Goal: Task Accomplishment & Management: Manage account settings

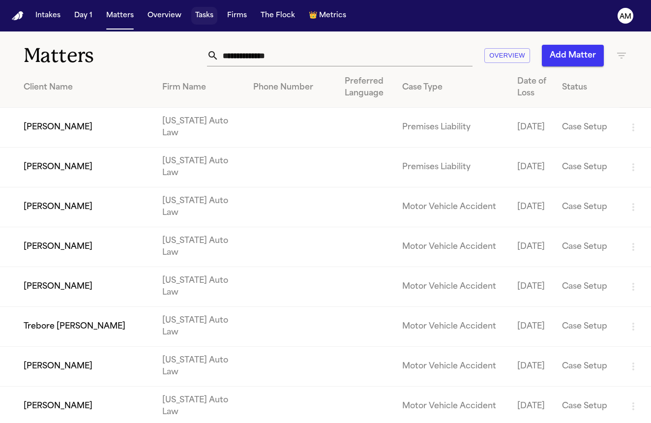
click at [206, 19] on button "Tasks" at bounding box center [204, 16] width 26 height 18
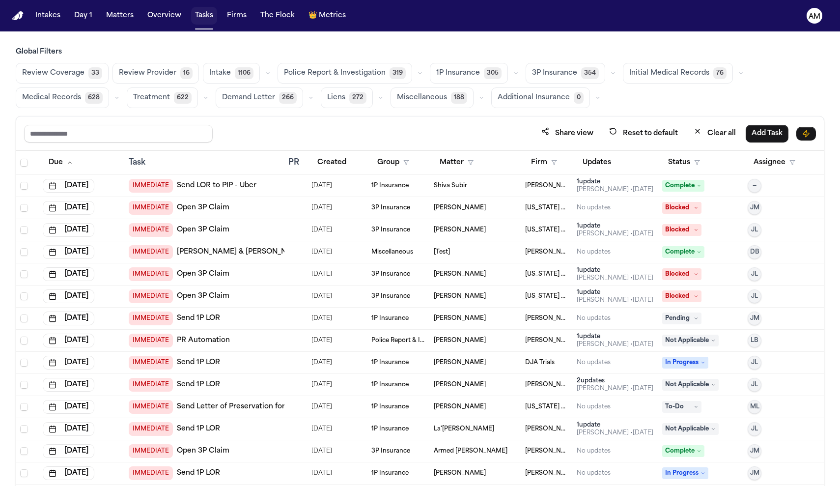
click at [208, 17] on button "Tasks" at bounding box center [204, 16] width 26 height 18
click at [63, 103] on span "Medical Records" at bounding box center [51, 98] width 59 height 10
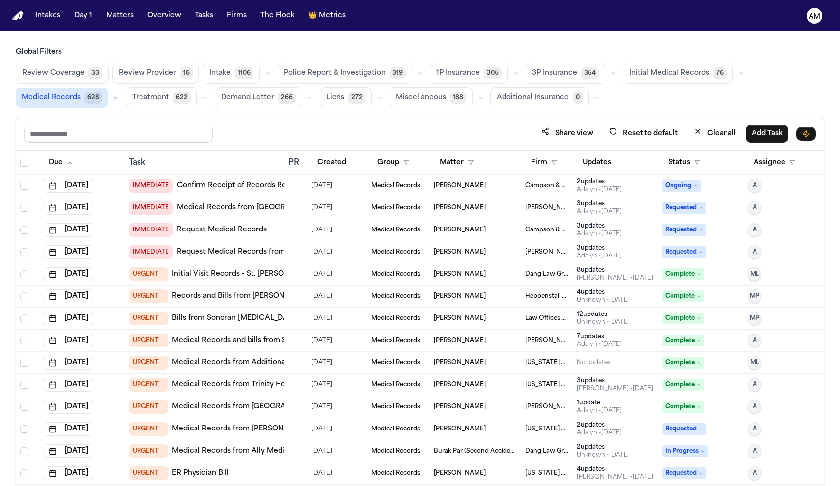
click at [650, 15] on text "AM" at bounding box center [815, 16] width 12 height 7
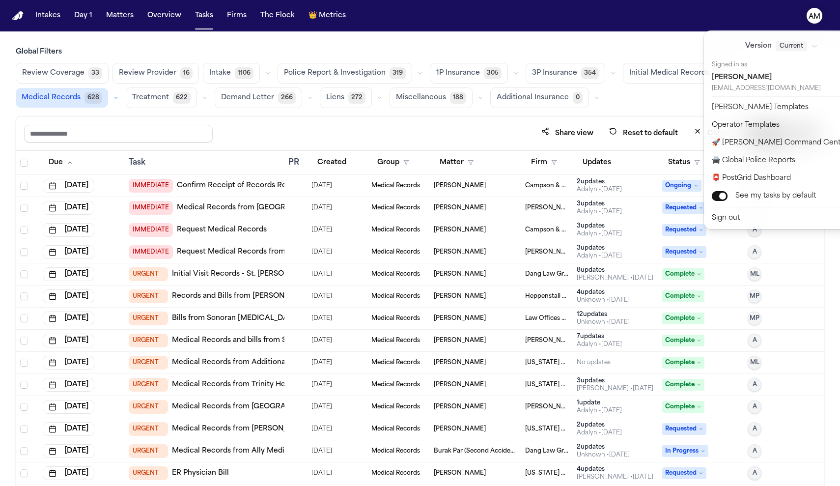
click at [206, 14] on nav "Intakes Day 1 Matters Overview Tasks Firms The Flock 👑 Metrics AM" at bounding box center [420, 15] width 840 height 31
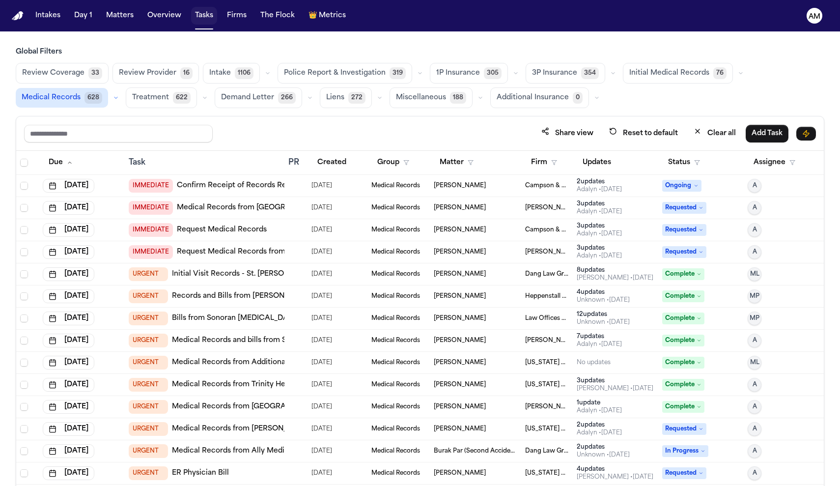
click at [206, 14] on button "Tasks" at bounding box center [204, 16] width 26 height 18
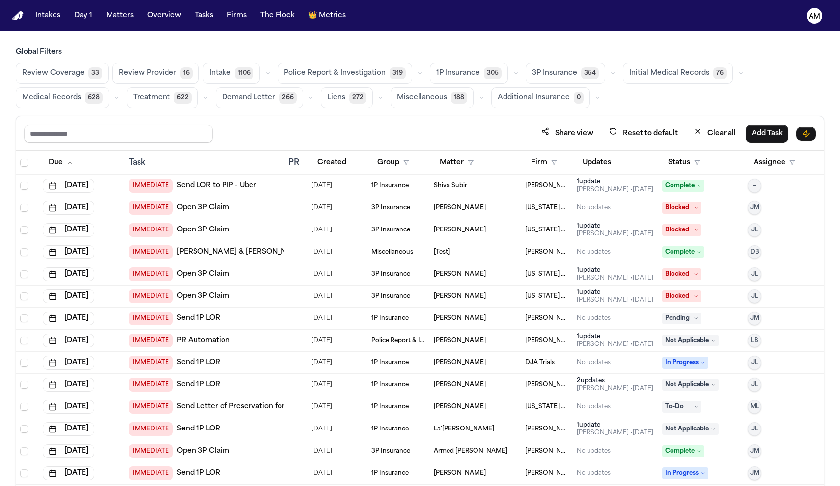
click at [62, 101] on span "Medical Records" at bounding box center [51, 98] width 59 height 10
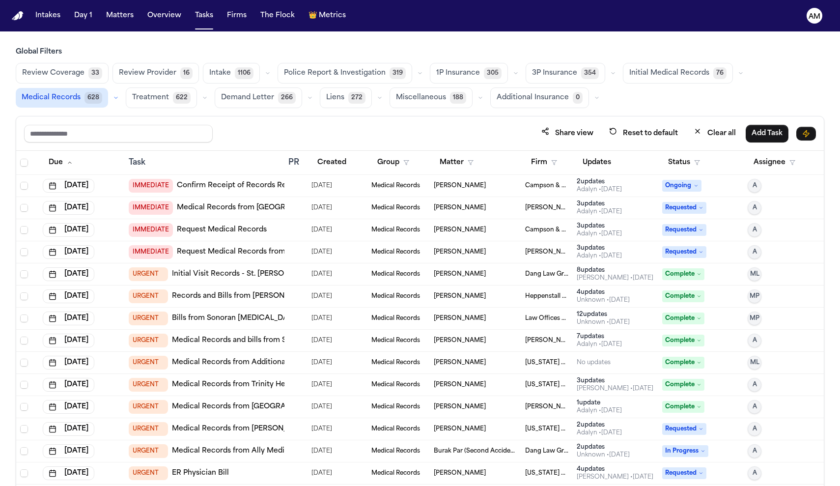
click at [62, 101] on span "Medical Records" at bounding box center [51, 98] width 59 height 10
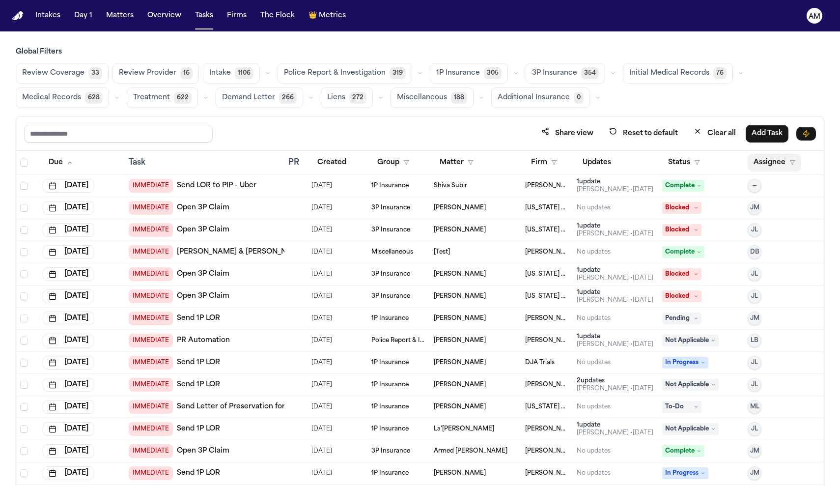
click at [771, 167] on button "Assignee" at bounding box center [775, 163] width 54 height 18
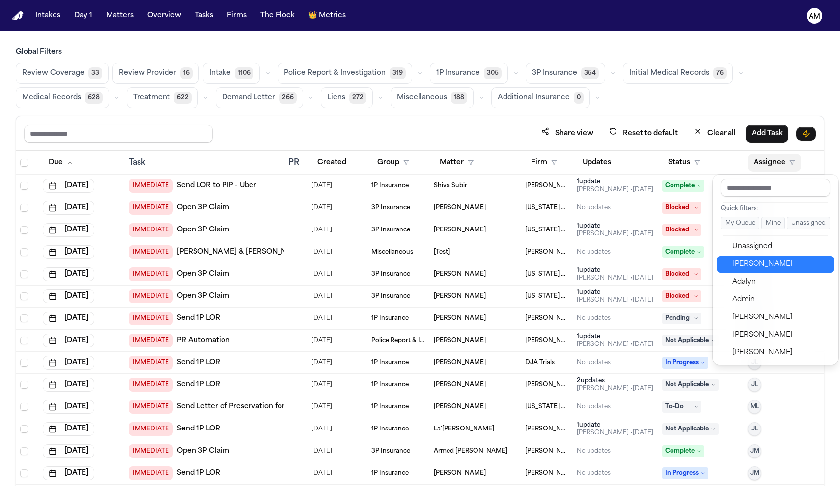
click at [748, 271] on button "[PERSON_NAME]" at bounding box center [775, 265] width 117 height 18
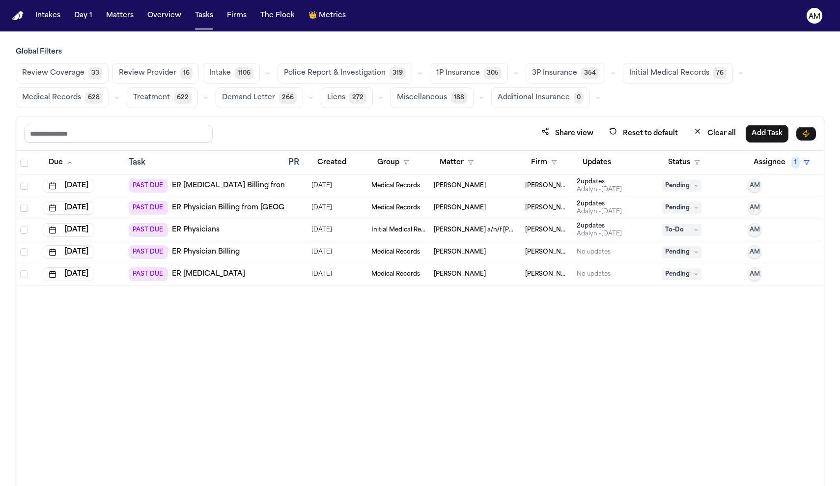
click at [272, 182] on link "ER Radiology Billing from Greenwich Hospital" at bounding box center [269, 186] width 195 height 10
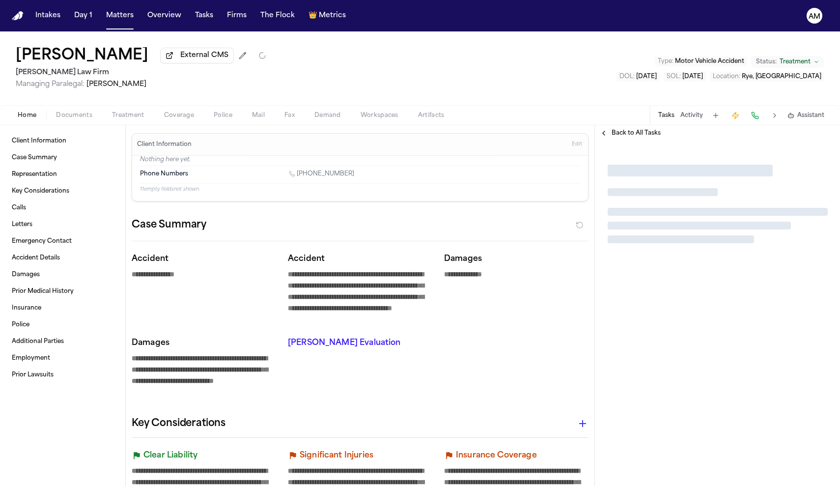
type textarea "*"
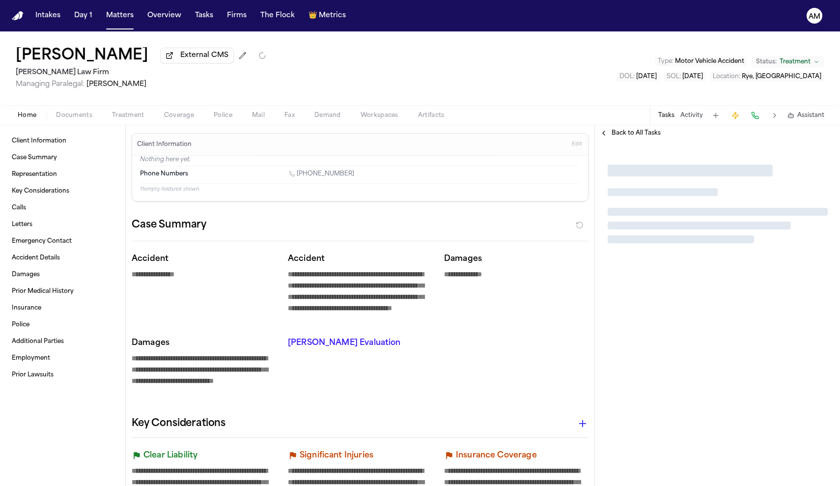
type textarea "*"
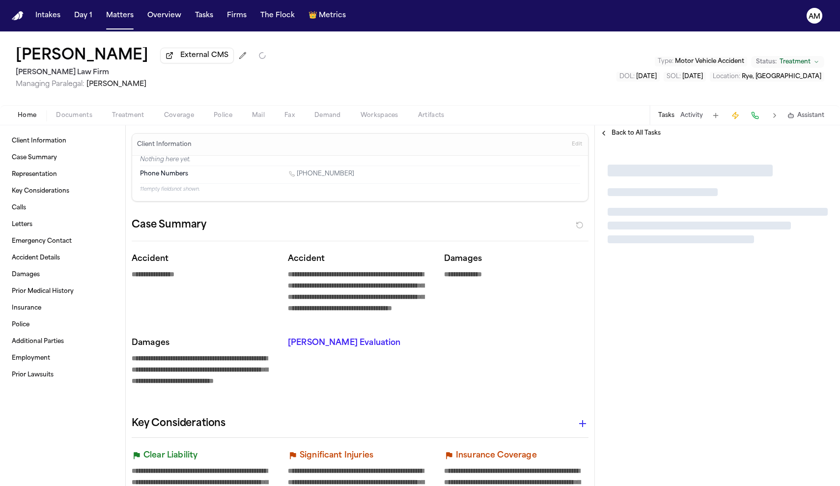
type textarea "*"
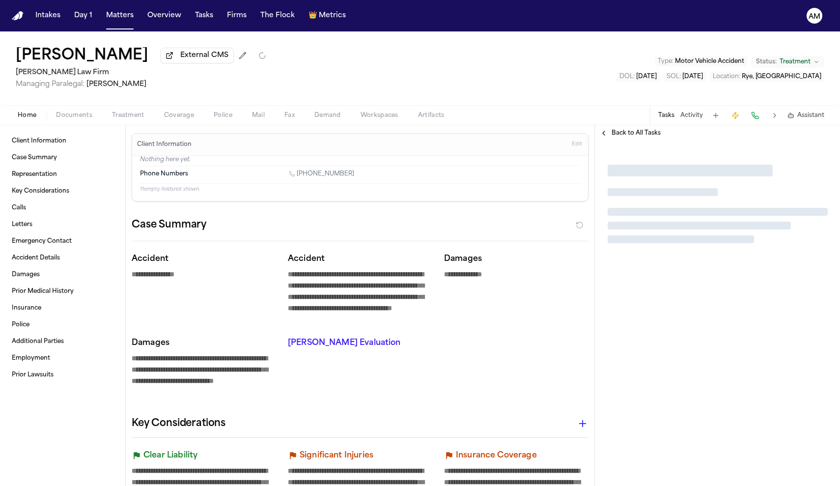
type textarea "*"
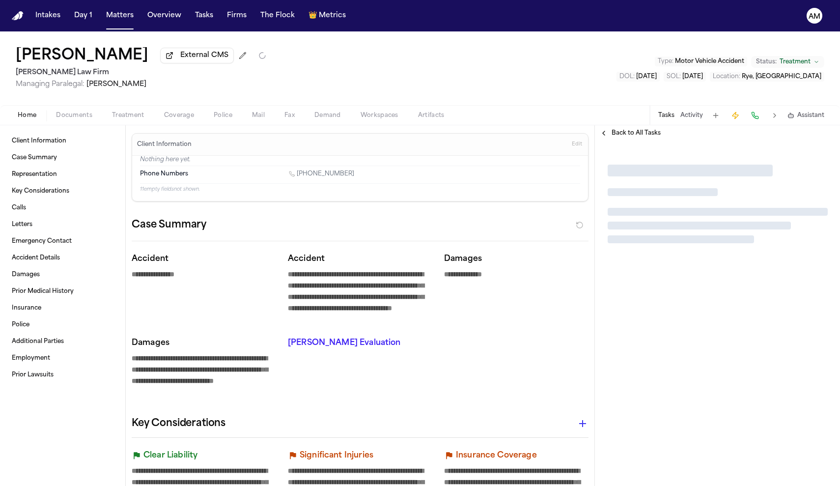
type textarea "*"
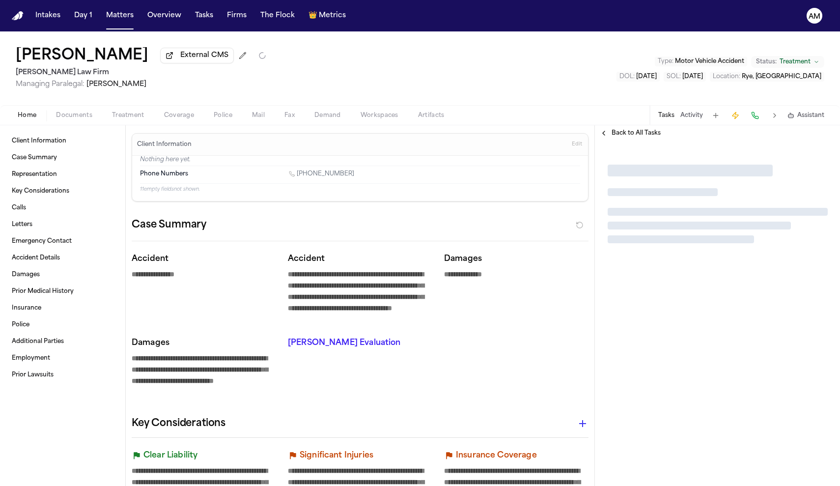
type textarea "*"
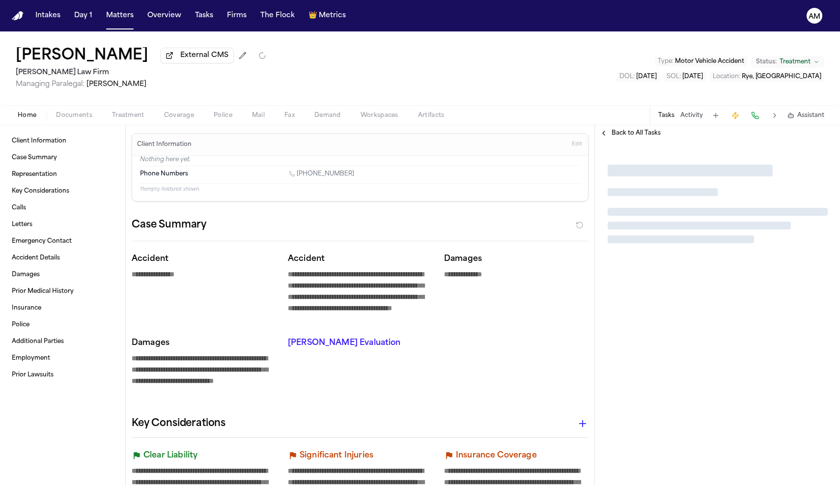
type textarea "*"
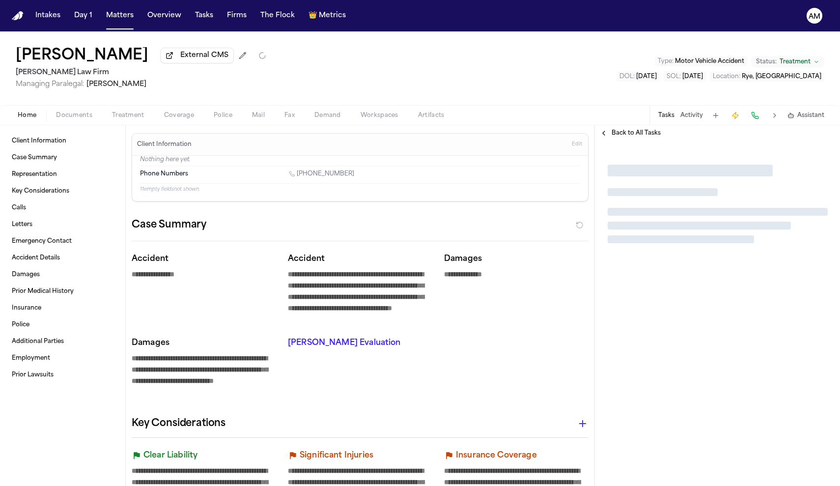
type textarea "*"
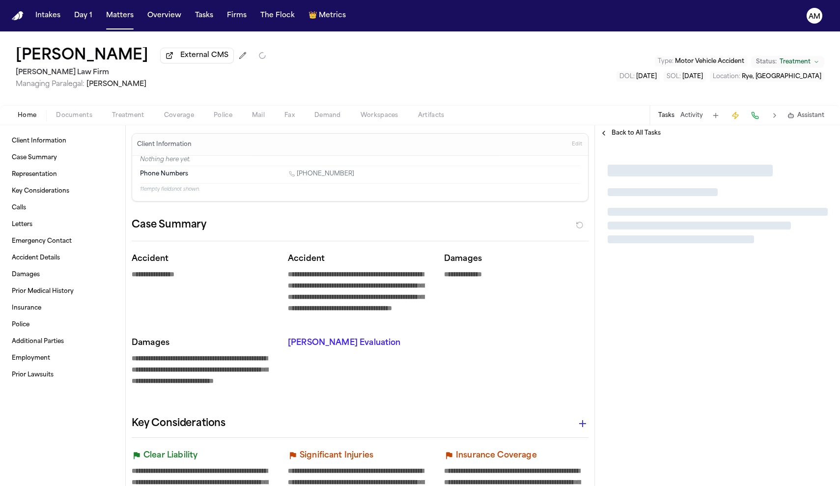
type textarea "*"
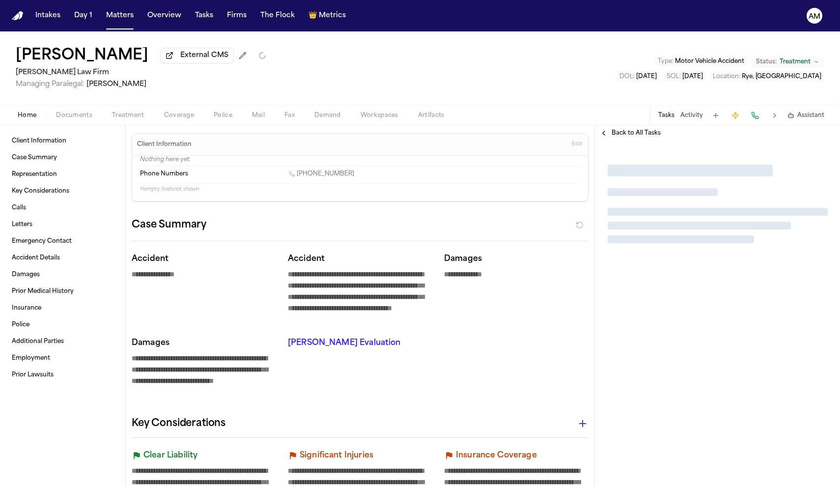
type textarea "*"
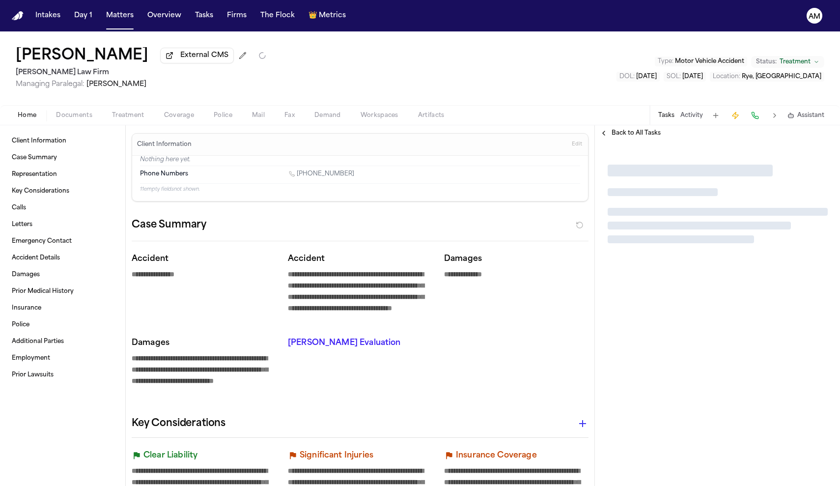
type textarea "*"
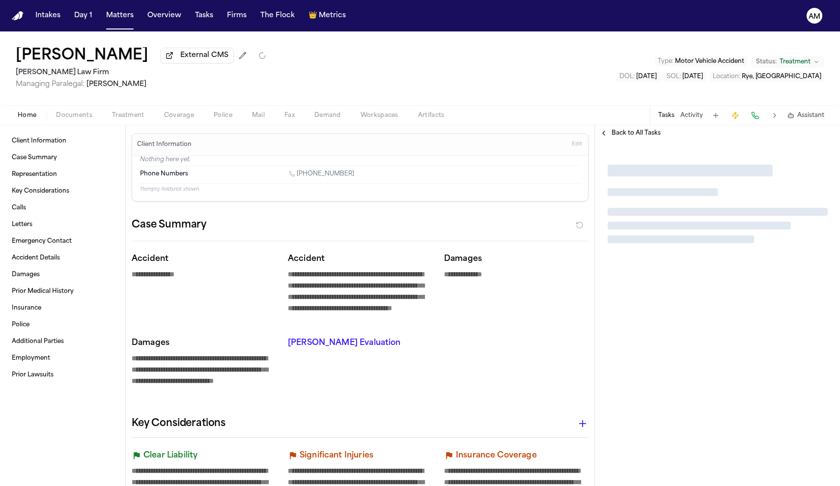
type textarea "*"
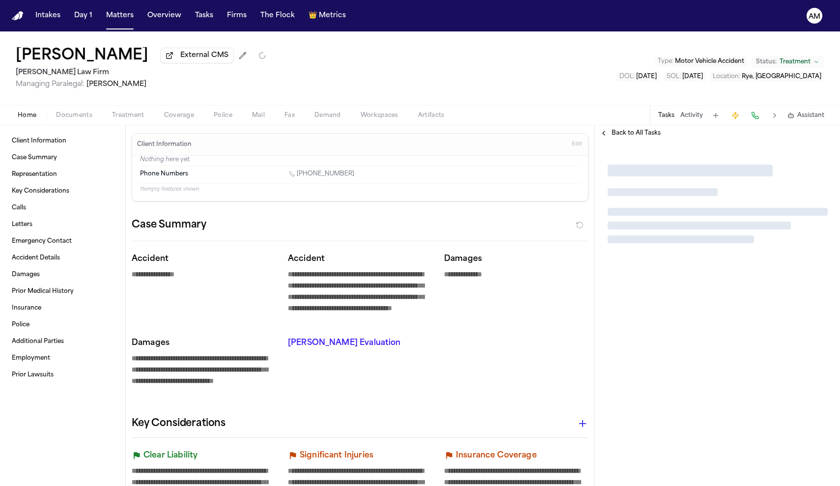
type textarea "*"
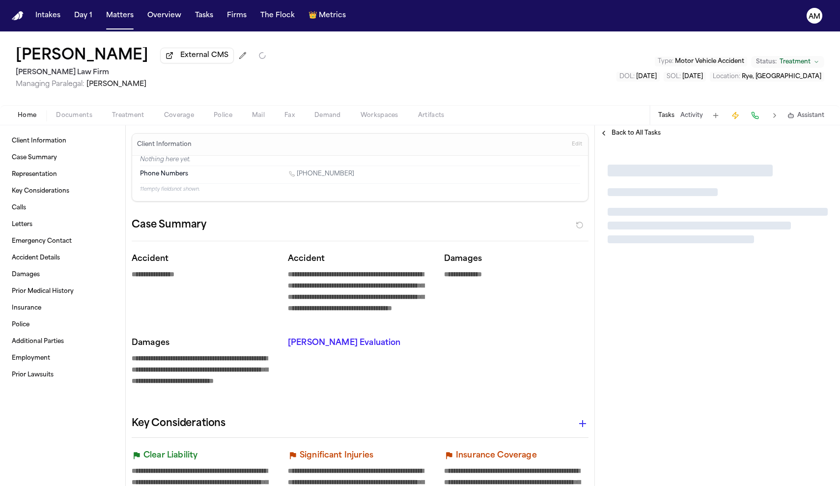
type textarea "*"
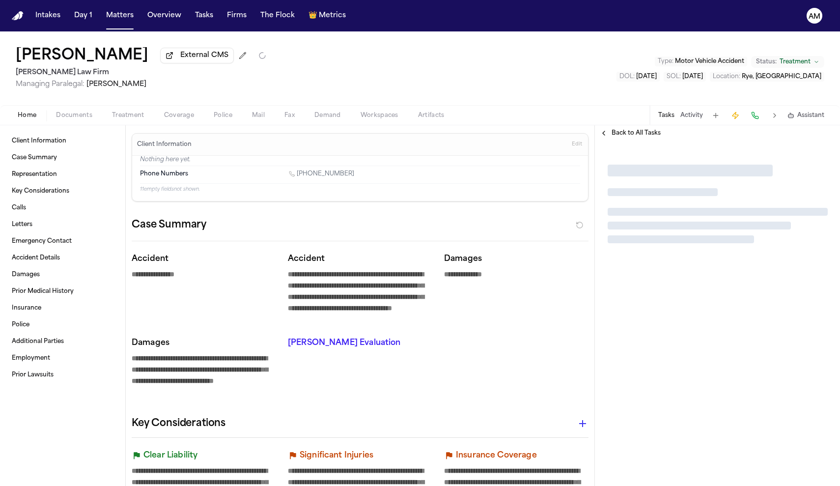
type textarea "*"
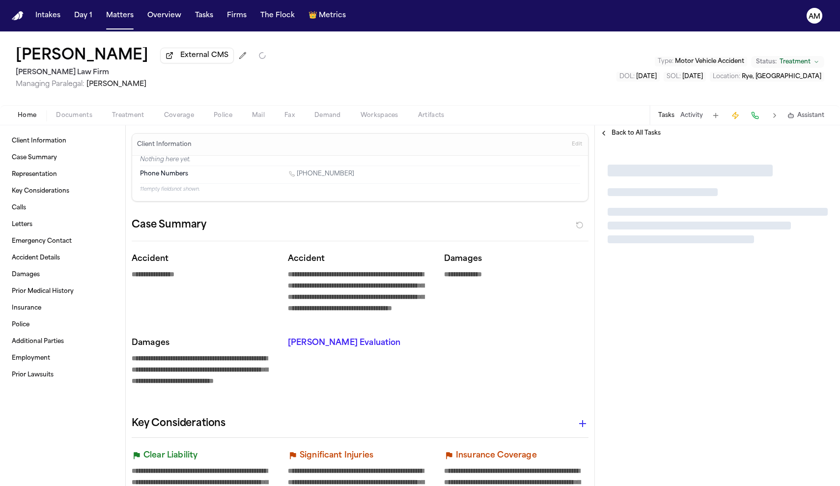
type textarea "*"
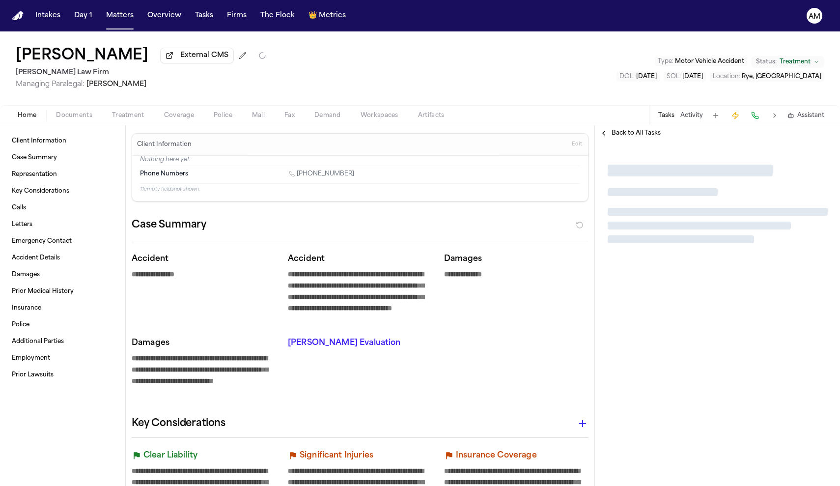
type textarea "*"
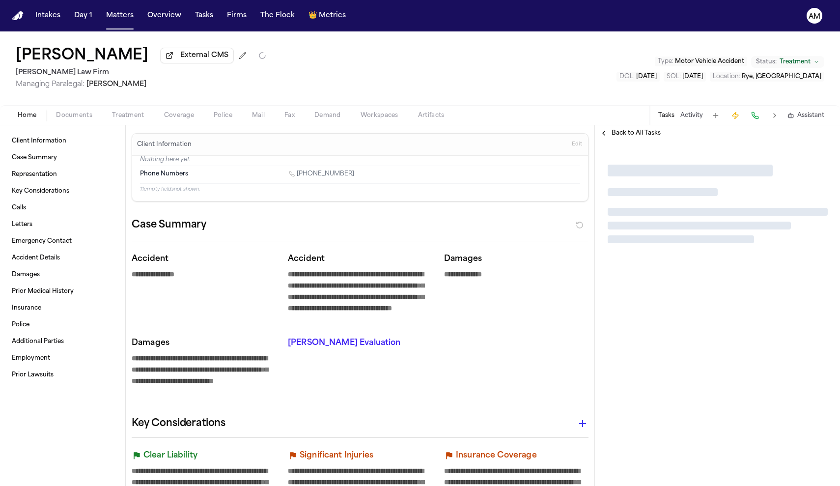
type textarea "*"
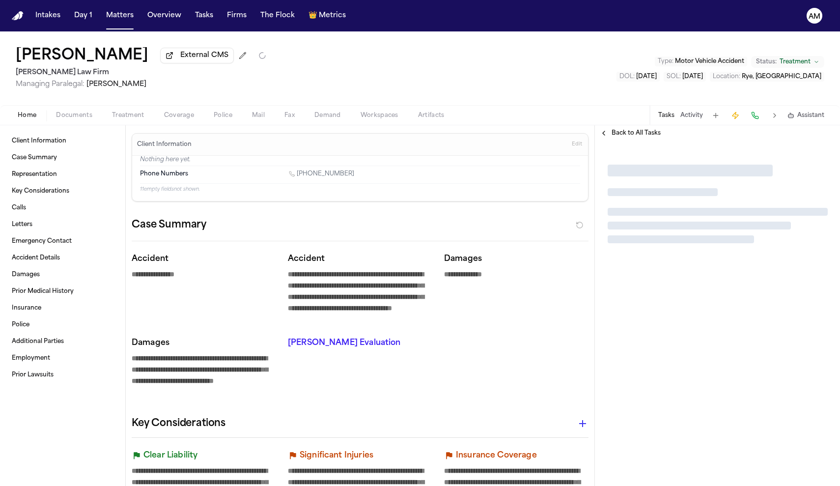
type textarea "*"
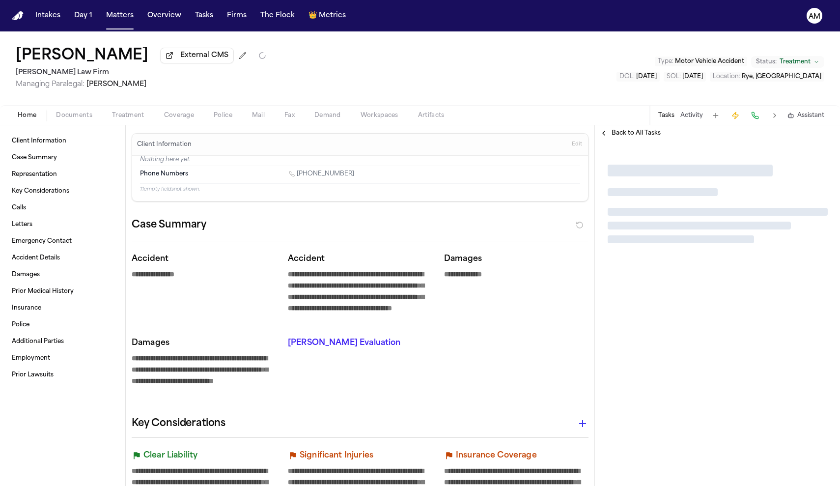
type textarea "*"
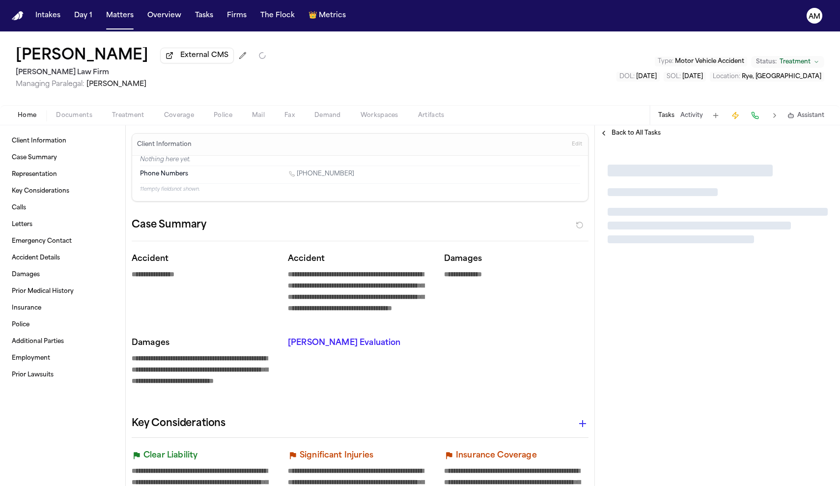
type textarea "*"
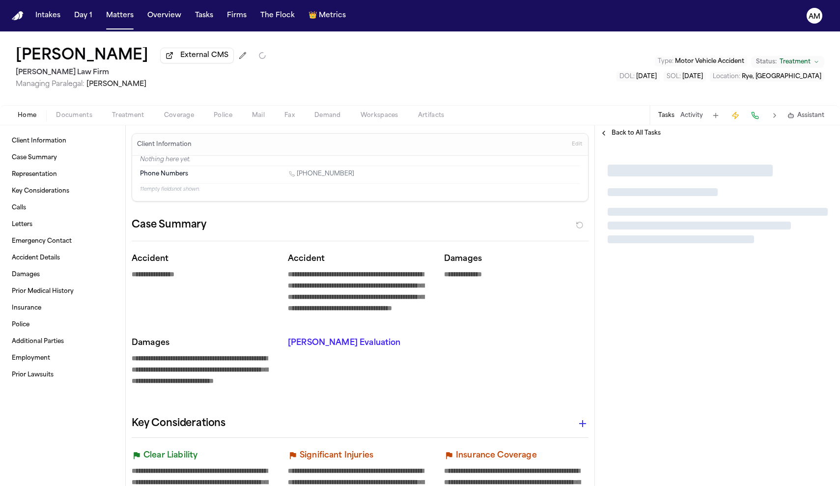
type textarea "*"
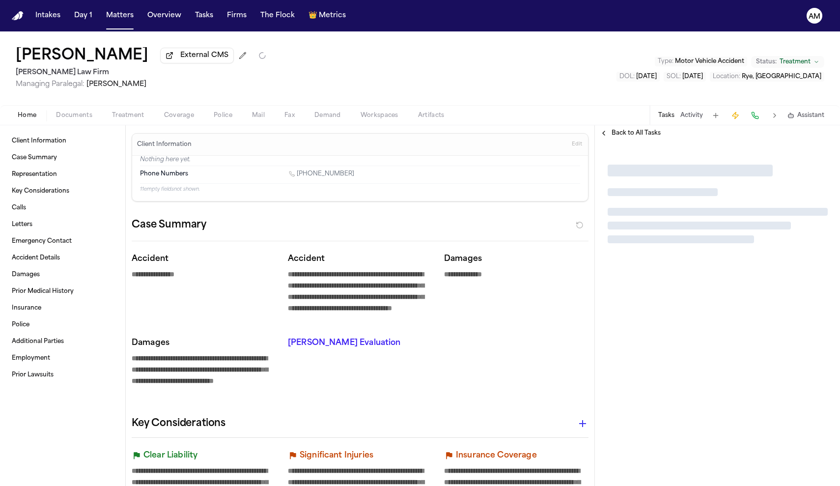
type textarea "*"
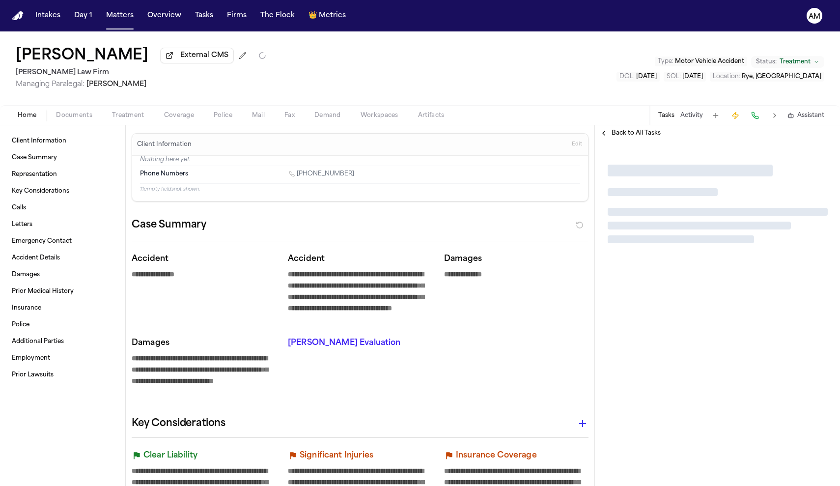
type textarea "*"
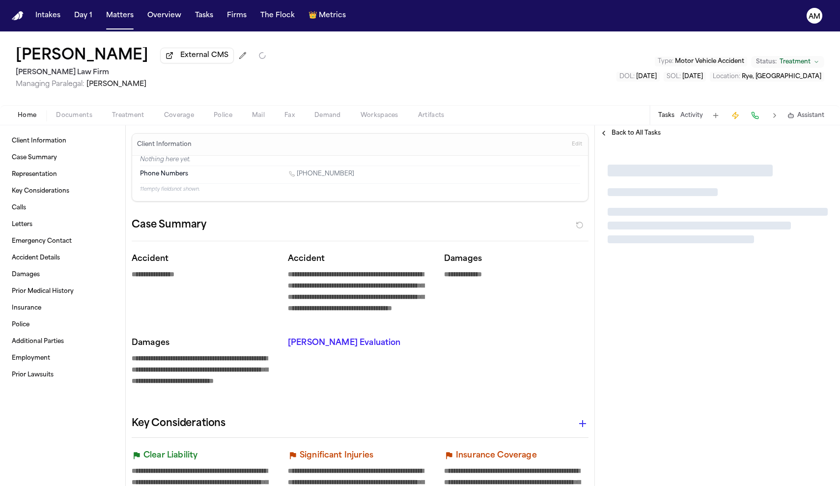
type textarea "*"
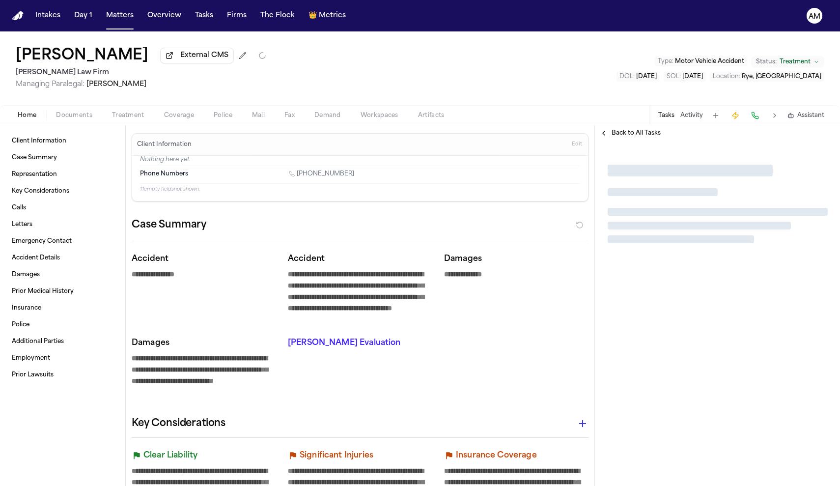
type textarea "*"
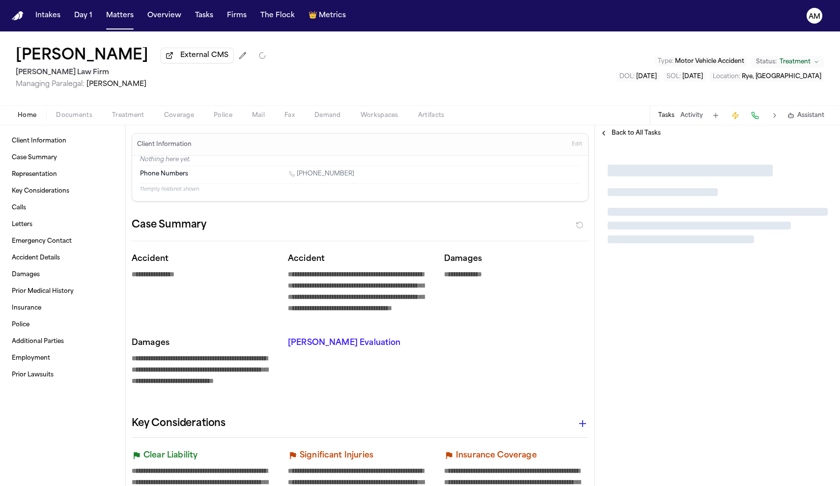
type textarea "*"
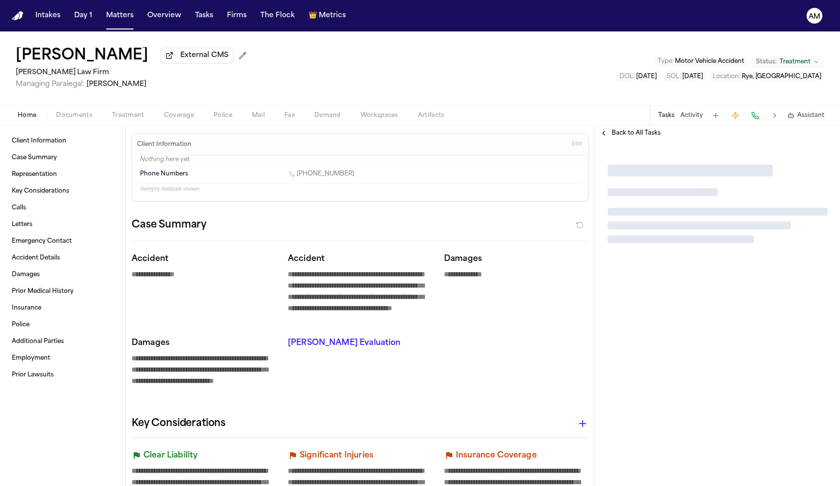
type textarea "*"
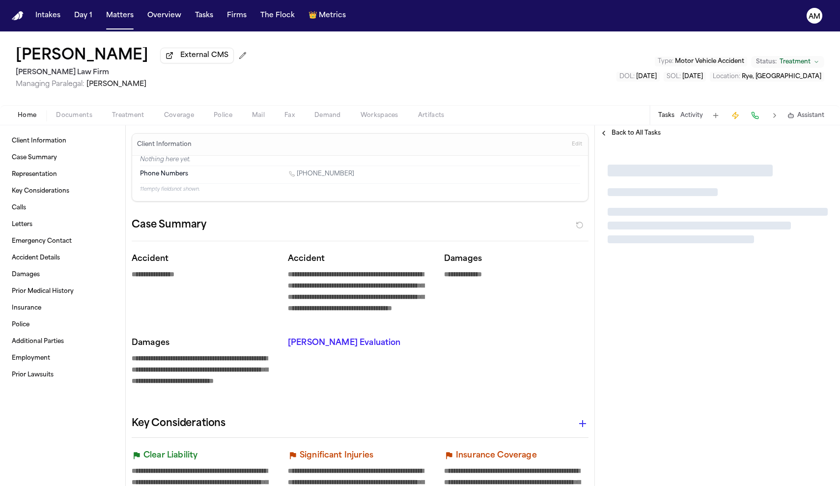
type textarea "*"
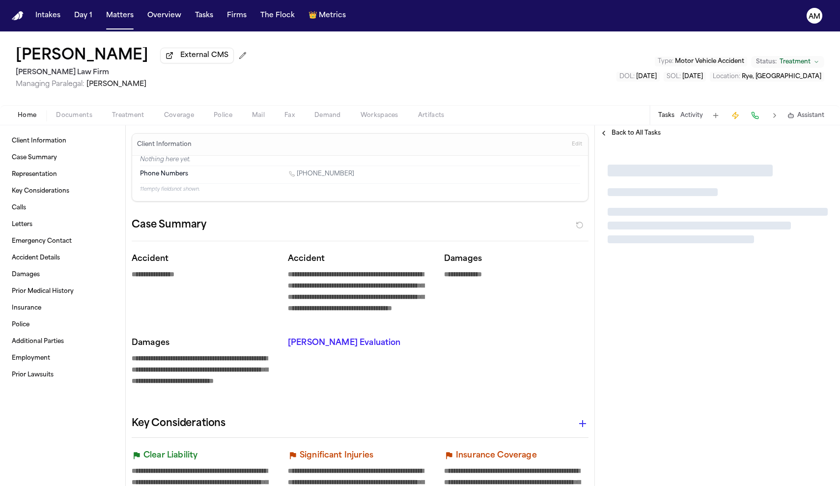
type textarea "*"
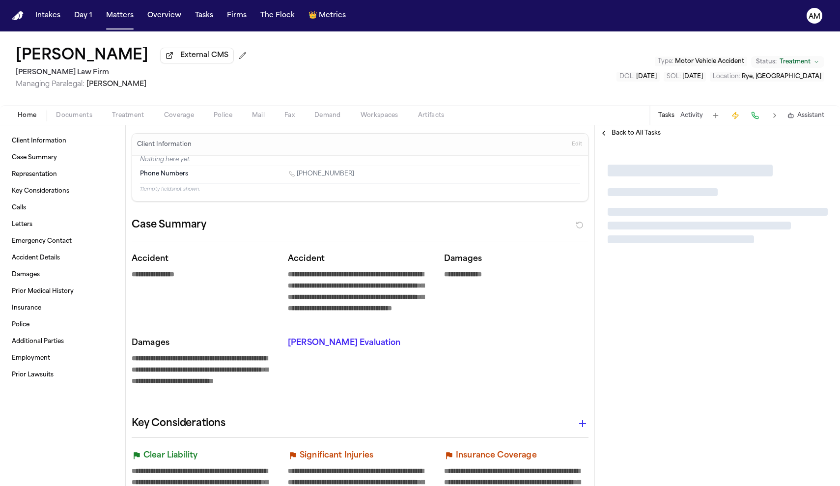
type textarea "*"
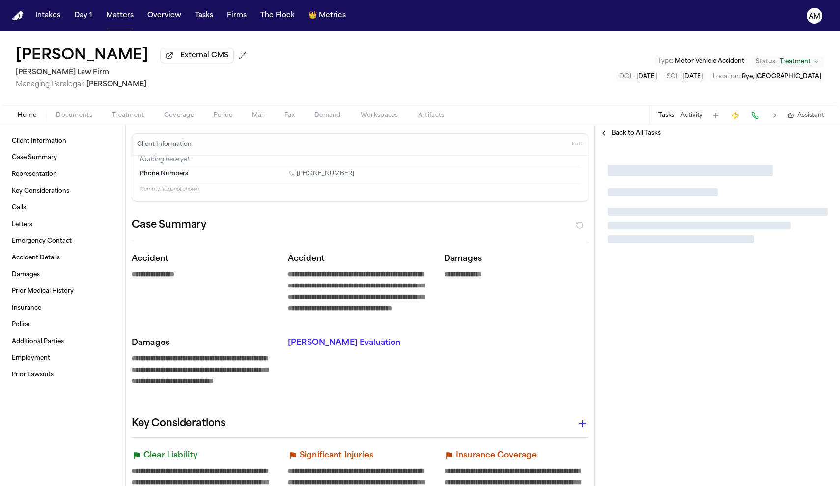
type textarea "*"
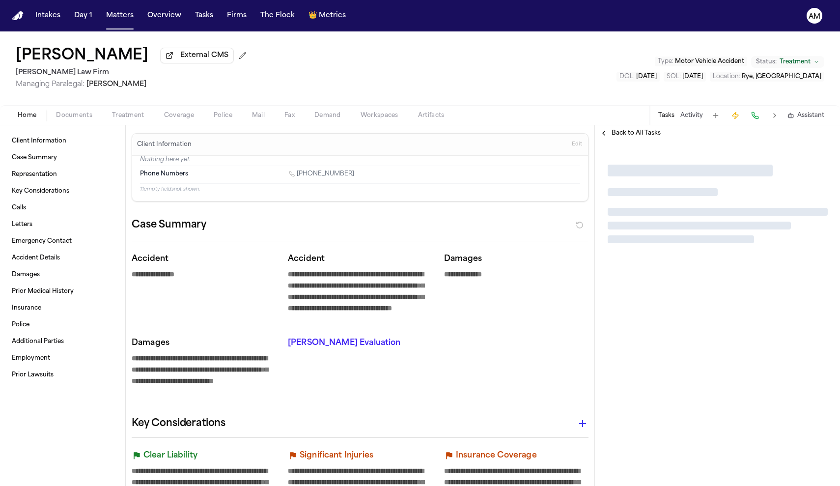
type textarea "*"
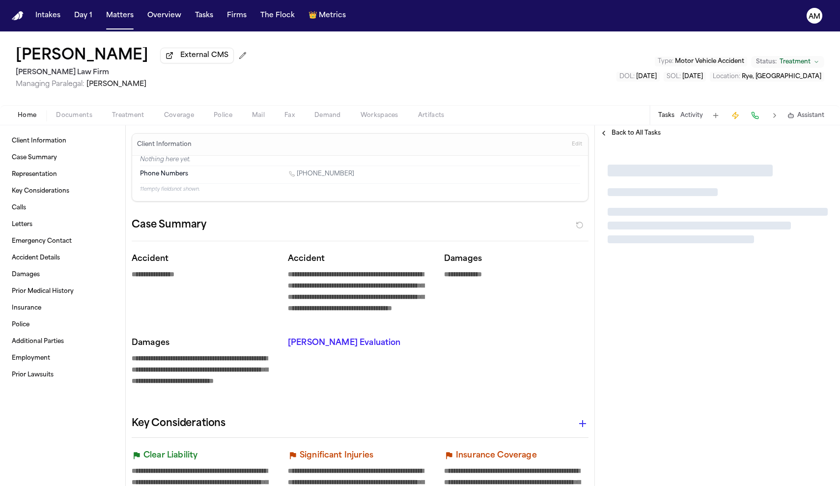
type textarea "*"
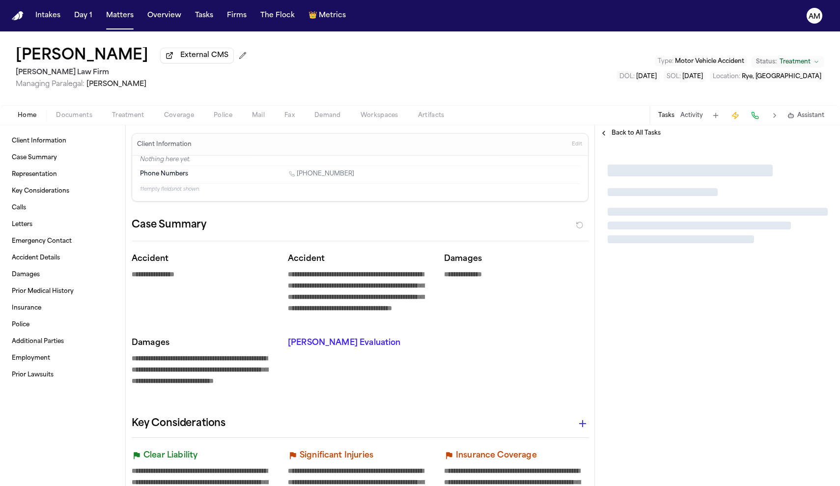
type textarea "*"
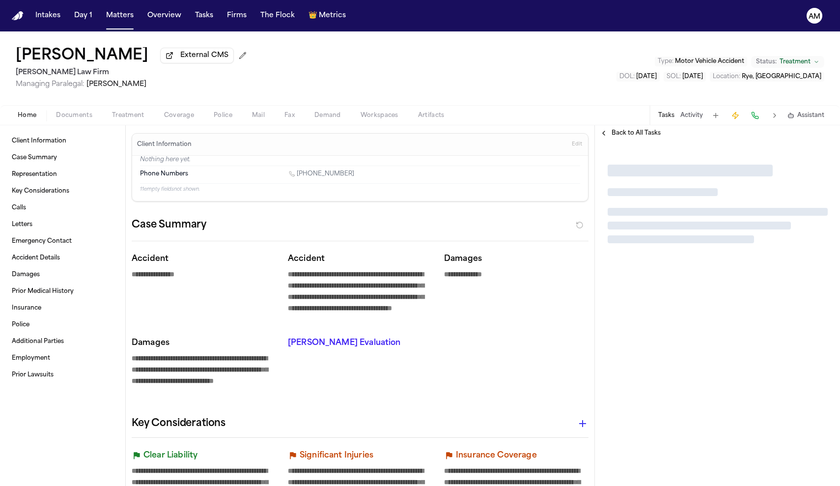
type textarea "*"
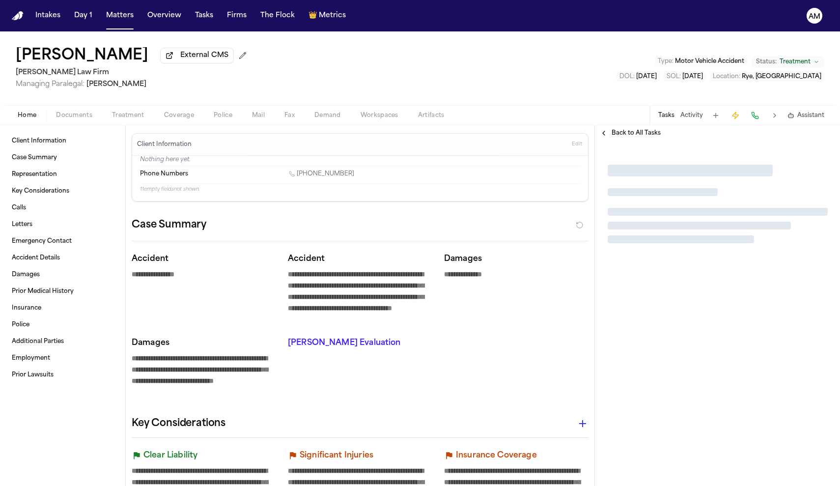
type textarea "*"
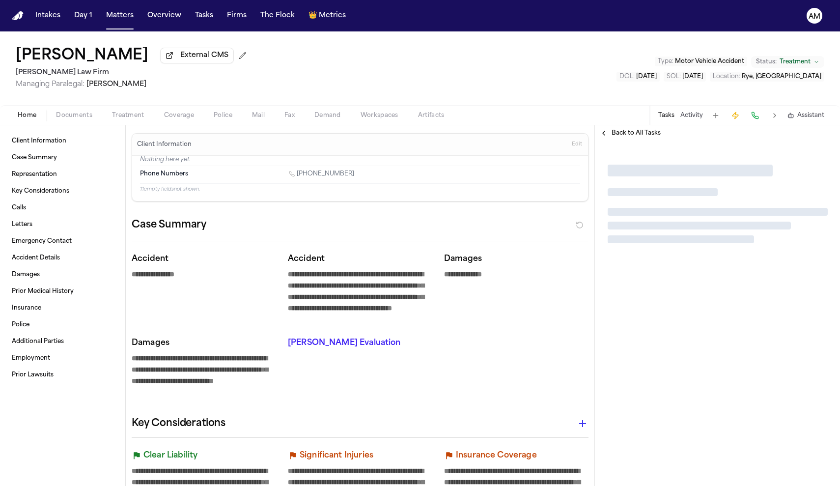
type textarea "*"
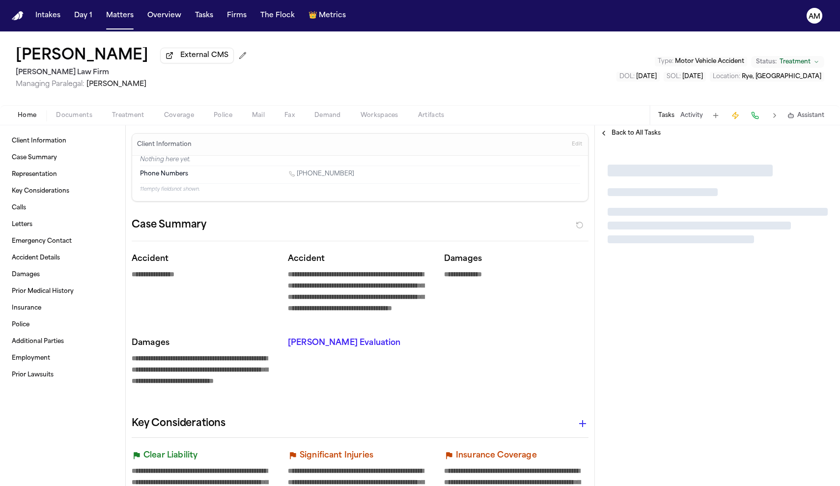
type textarea "*"
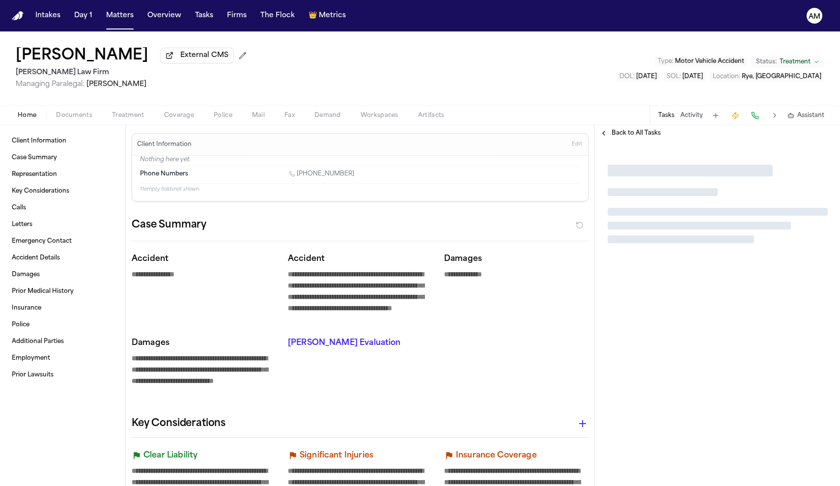
type textarea "*"
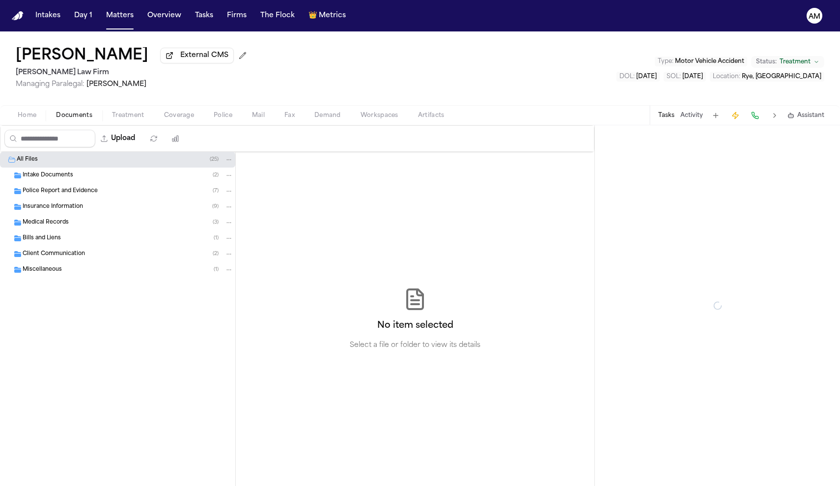
click at [76, 119] on span "Documents" at bounding box center [74, 116] width 36 height 8
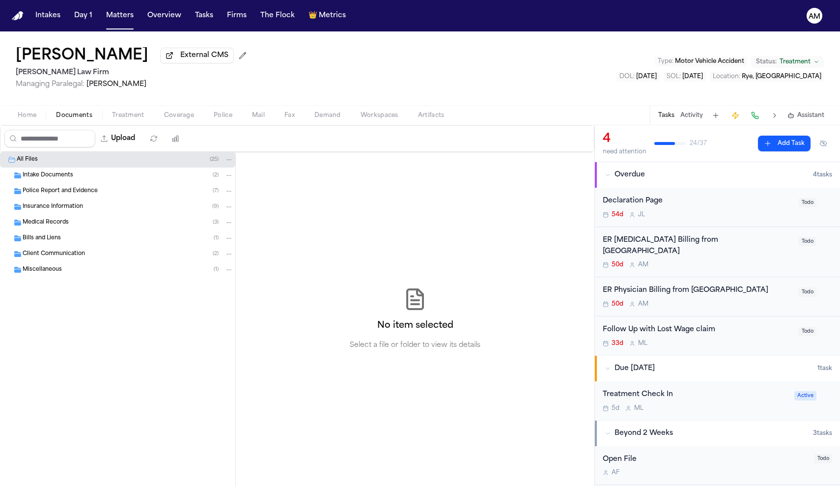
click at [39, 120] on button "Home" at bounding box center [27, 116] width 38 height 12
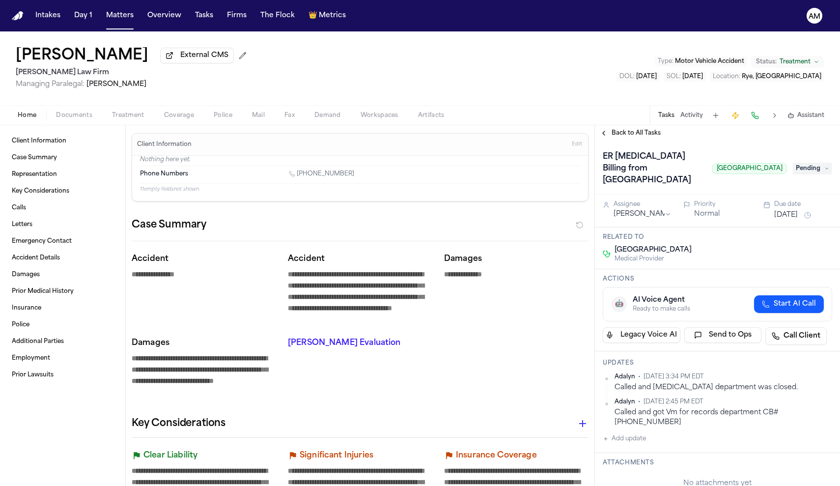
click at [622, 135] on span "Back to All Tasks" at bounding box center [636, 133] width 49 height 8
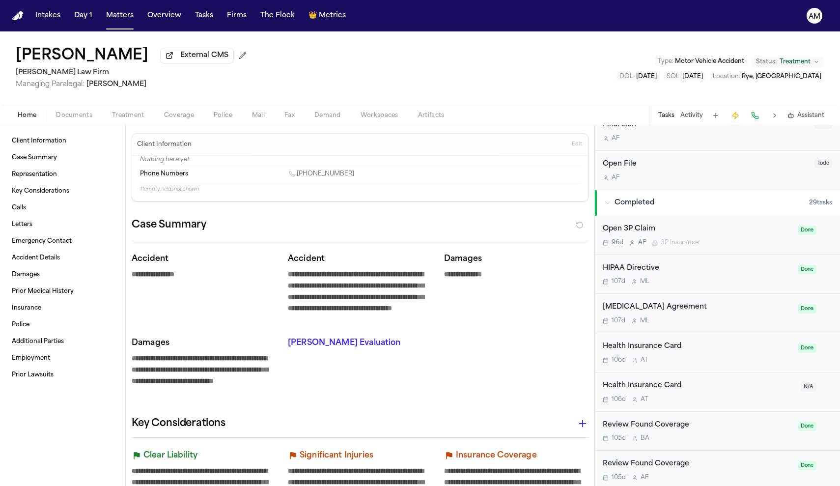
scroll to position [385, 0]
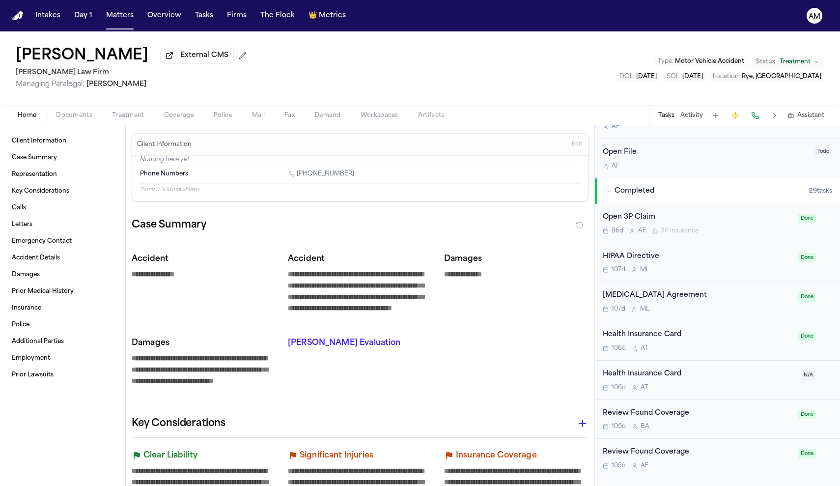
click at [610, 188] on icon "button" at bounding box center [608, 191] width 6 height 6
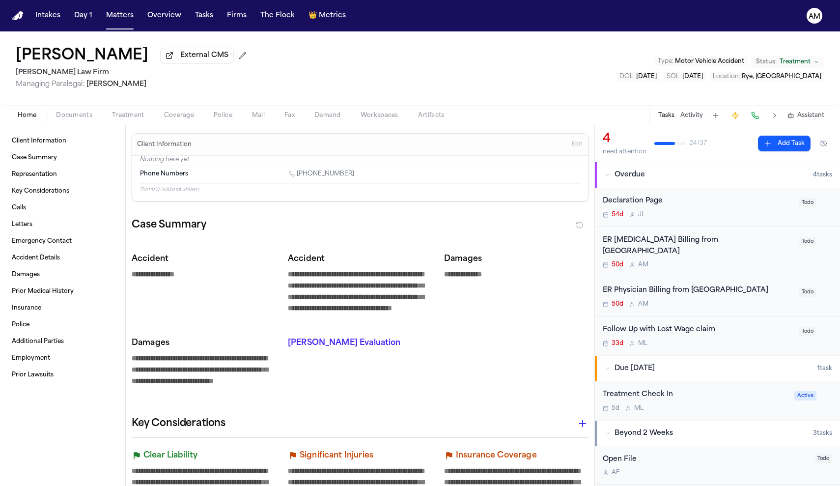
scroll to position [0, 0]
click at [711, 261] on div "50d A M" at bounding box center [698, 265] width 190 height 8
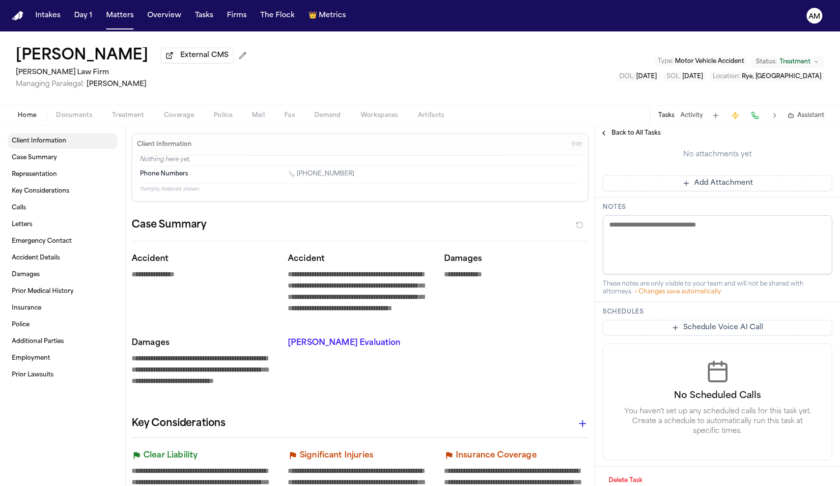
click at [52, 140] on span "Client Information" at bounding box center [39, 141] width 55 height 8
click at [57, 147] on link "Client Information" at bounding box center [63, 141] width 110 height 16
click at [112, 119] on span "Treatment" at bounding box center [128, 116] width 32 height 8
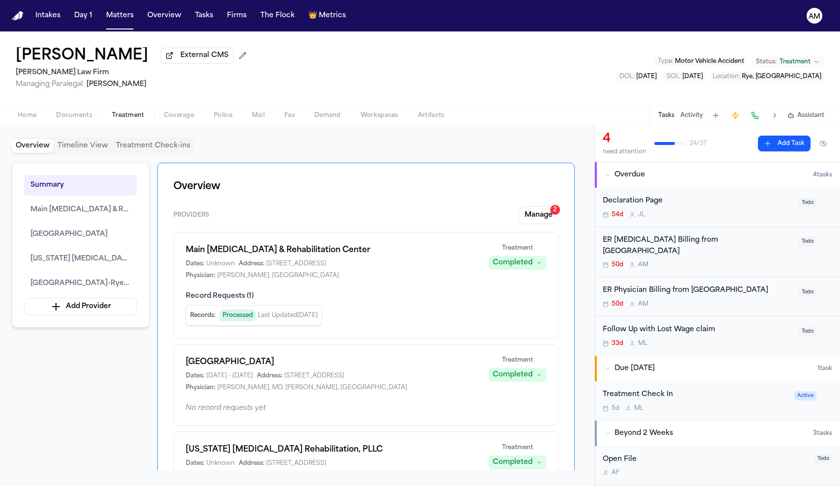
click at [81, 119] on span "Documents" at bounding box center [74, 116] width 36 height 8
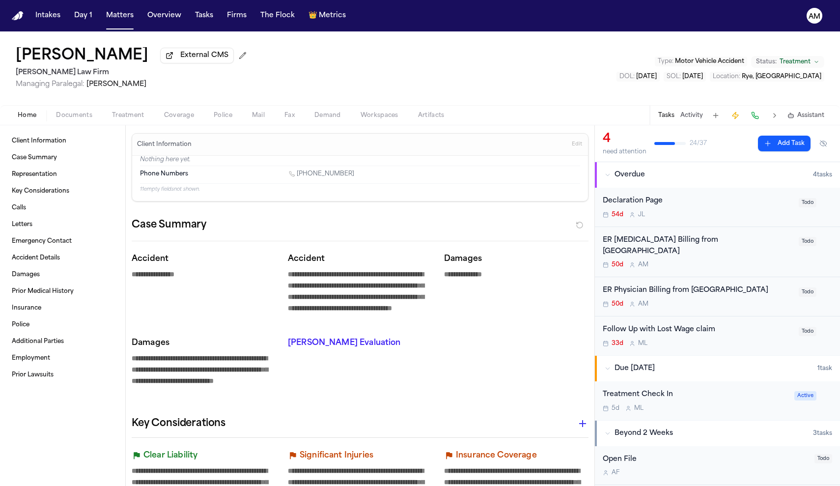
click at [29, 118] on span "Home" at bounding box center [27, 116] width 19 height 8
click at [62, 145] on span "Client Information" at bounding box center [39, 141] width 55 height 8
click at [61, 162] on link "Case Summary" at bounding box center [63, 158] width 110 height 16
click at [696, 285] on div "ER Physician Billing from [GEOGRAPHIC_DATA]" at bounding box center [698, 290] width 190 height 11
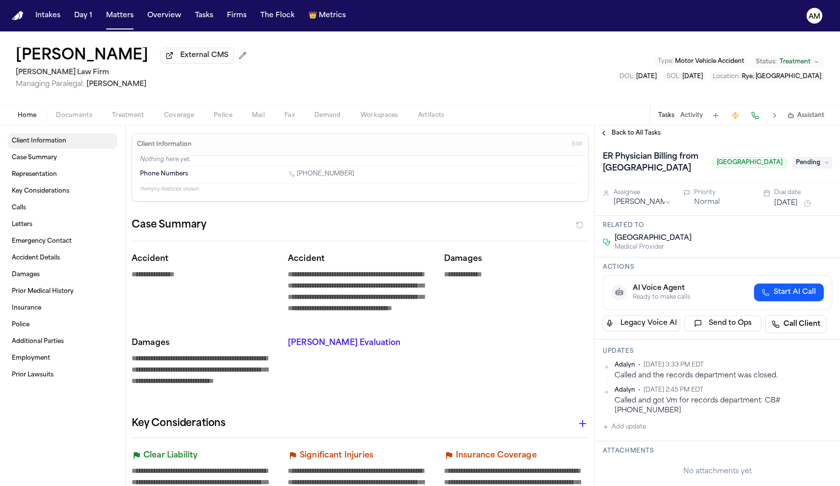
click at [43, 142] on span "Client Information" at bounding box center [39, 141] width 55 height 8
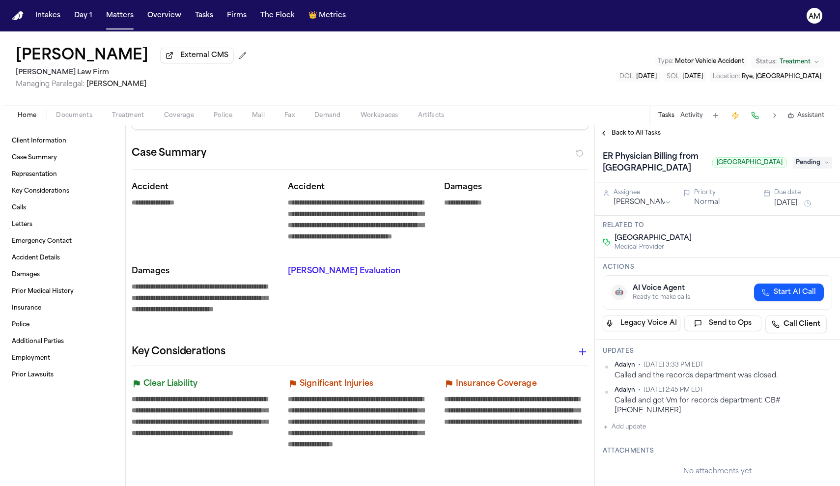
scroll to position [74, 0]
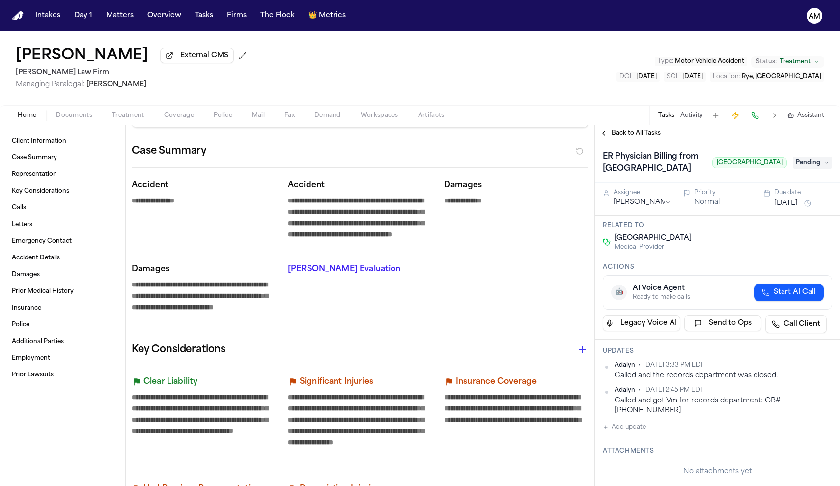
click at [829, 163] on icon at bounding box center [827, 162] width 5 height 5
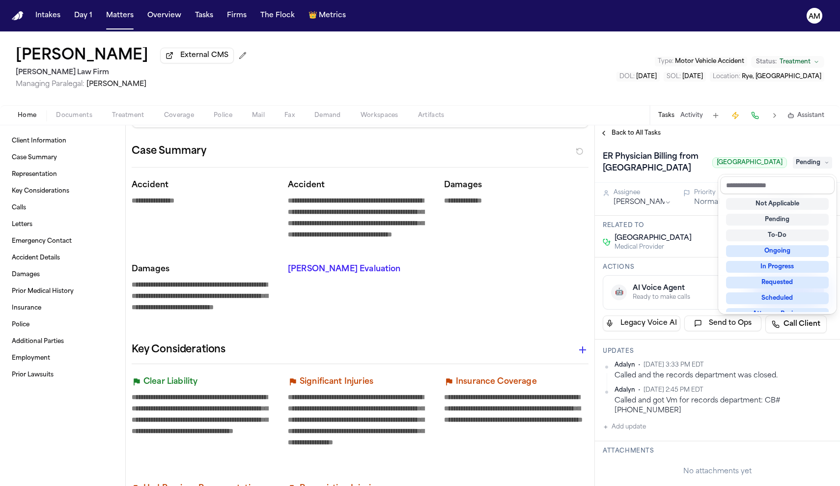
scroll to position [0, 0]
click at [800, 144] on div "ER Physician Billing from Greenwich Hospital Greenwich Hospital Pending" at bounding box center [717, 162] width 245 height 42
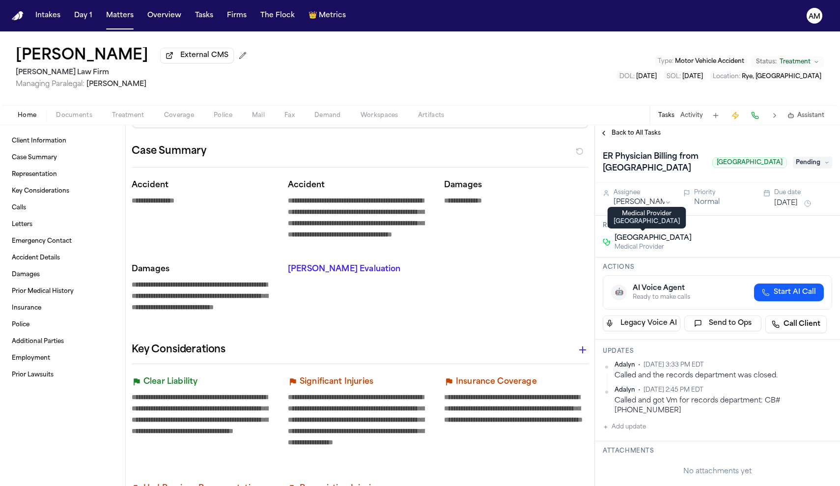
click at [668, 246] on span "Medical Provider" at bounding box center [653, 247] width 77 height 8
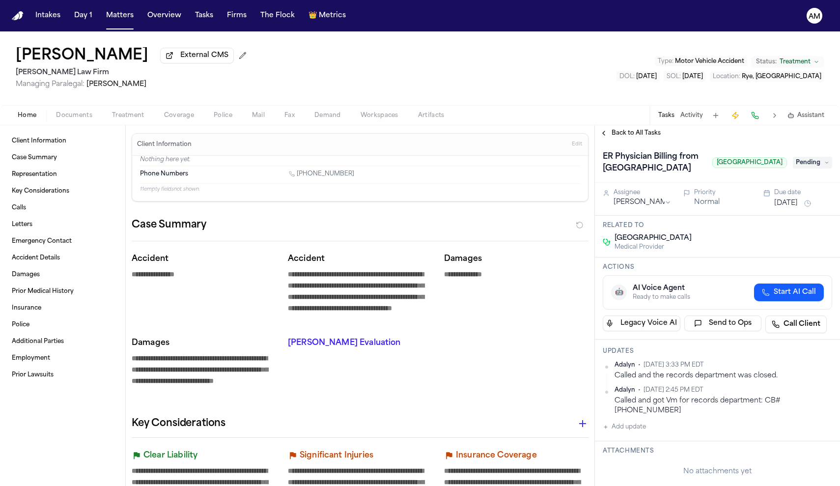
click at [600, 0] on nav "Intakes Day 1 Matters Overview Tasks Firms The Flock 👑 Metrics AM" at bounding box center [420, 15] width 840 height 31
drag, startPoint x: 828, startPoint y: 405, endPoint x: 835, endPoint y: 406, distance: 6.9
click at [809, 403] on div "Called and got Vm for records department: CB# 203-688-8860" at bounding box center [724, 405] width 218 height 19
click at [786, 404] on div "Called and got Vm for records department: CB# 203-688-8860" at bounding box center [724, 405] width 218 height 19
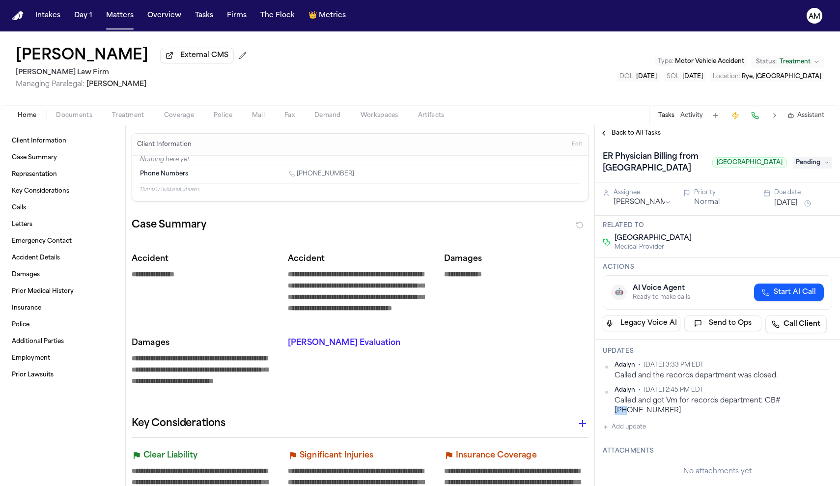
click at [786, 404] on div "Called and got Vm for records department: CB# 203-688-8860" at bounding box center [724, 405] width 218 height 19
click at [813, 412] on div "Adalyn • Aug 4, 2025 3:33 PM EDT Called and the records department was closed. …" at bounding box center [718, 397] width 230 height 72
drag, startPoint x: 835, startPoint y: 402, endPoint x: 783, endPoint y: 404, distance: 52.6
click at [783, 404] on div "Updates Adalyn • Aug 4, 2025 3:33 PM EDT Called and the records department was …" at bounding box center [717, 391] width 245 height 102
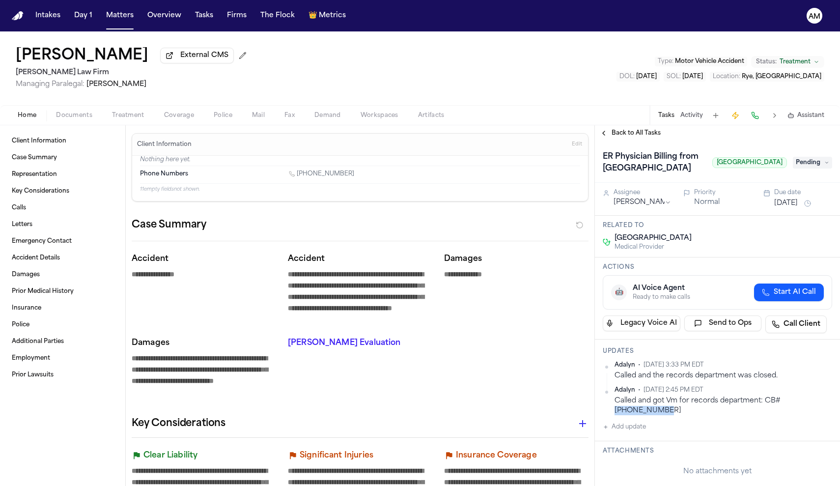
click at [783, 404] on div "Called and got Vm for records department: CB# 203-688-8860" at bounding box center [724, 405] width 218 height 19
drag, startPoint x: 783, startPoint y: 404, endPoint x: 833, endPoint y: 403, distance: 50.6
click at [818, 405] on div "Called and got Vm for records department: CB# 203-688-8860" at bounding box center [724, 405] width 218 height 19
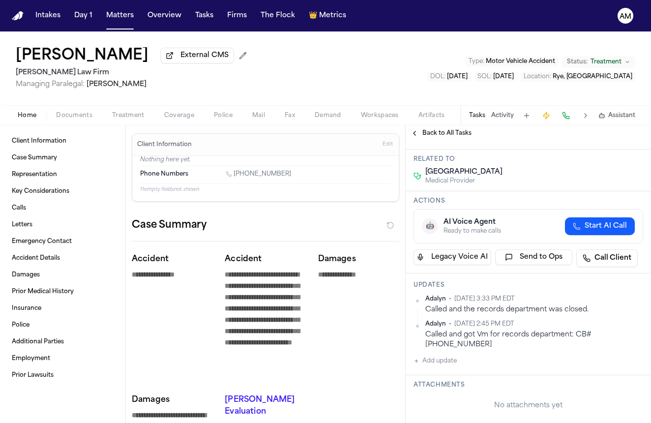
scroll to position [72, 0]
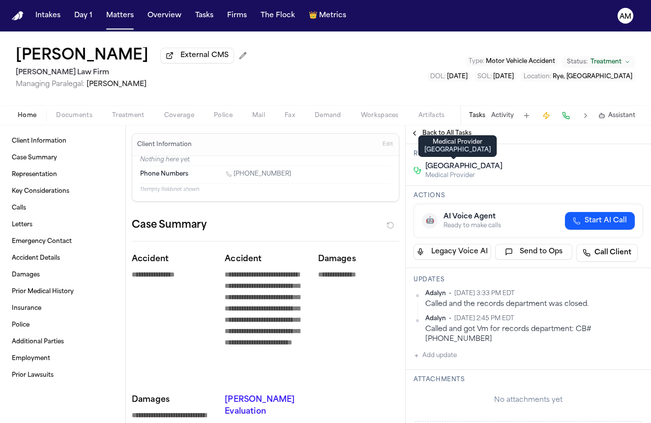
drag, startPoint x: 497, startPoint y: 172, endPoint x: 427, endPoint y: 171, distance: 70.3
click at [427, 171] on div "Greenwich Hospital Medical Provider" at bounding box center [528, 171] width 230 height 18
copy span "Greenwich Hospital"
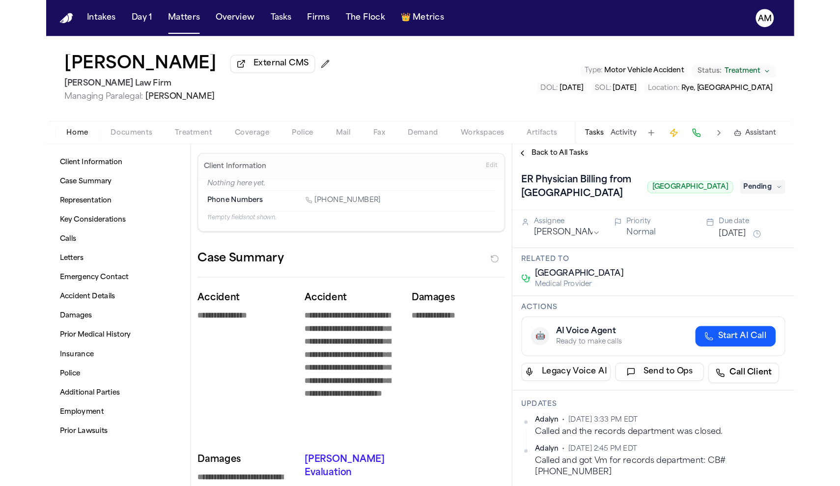
scroll to position [0, 0]
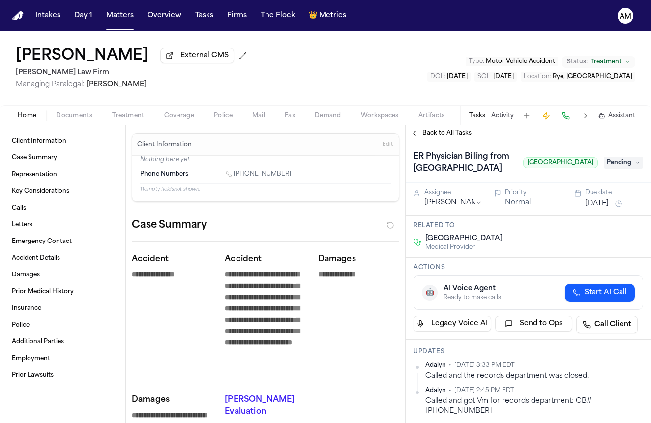
click at [301, 116] on button "Fax" at bounding box center [290, 116] width 30 height 12
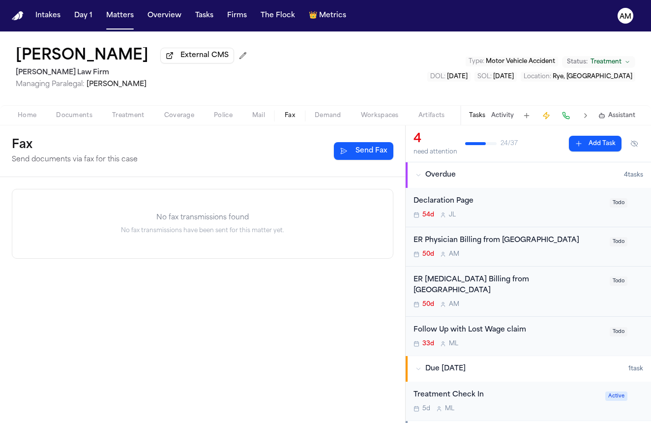
click at [81, 118] on span "Documents" at bounding box center [74, 116] width 36 height 8
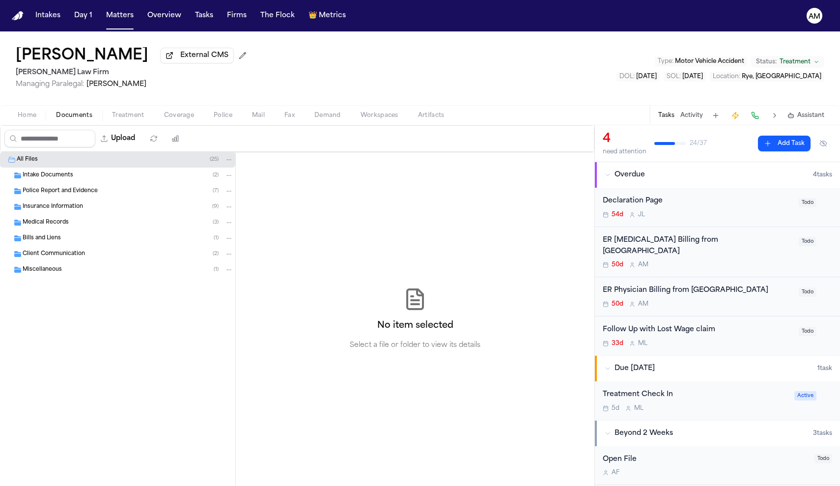
click at [29, 119] on span "Home" at bounding box center [27, 116] width 19 height 8
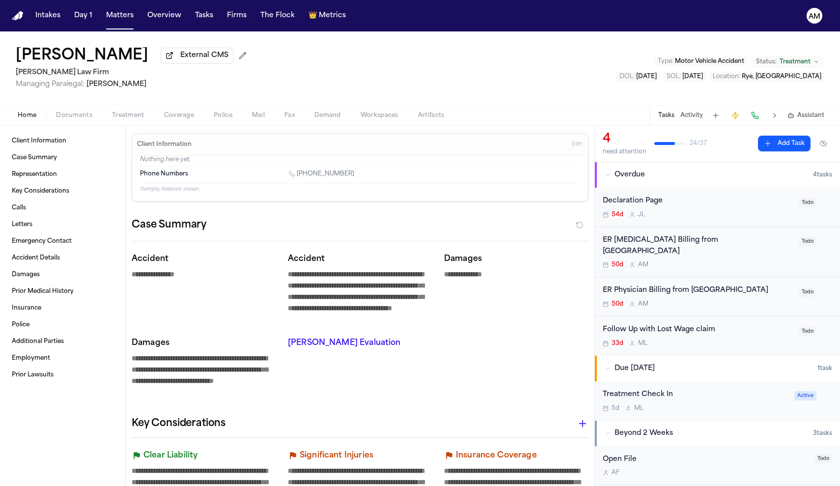
click at [718, 300] on div "50d A M" at bounding box center [698, 304] width 190 height 8
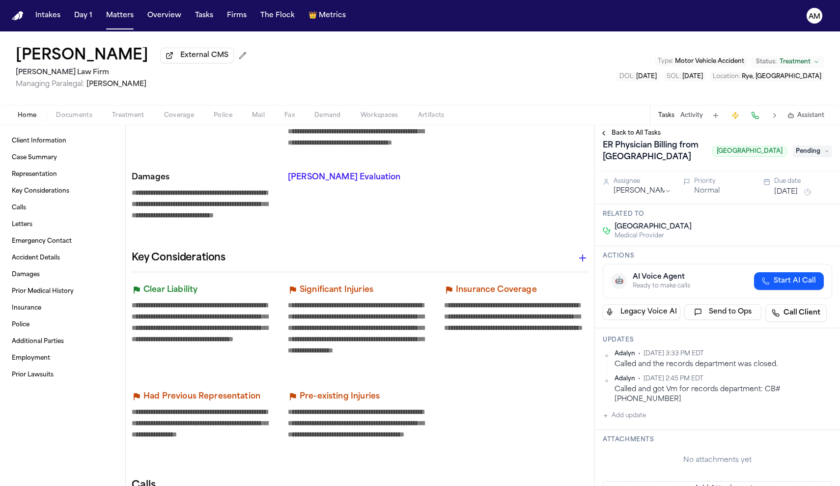
scroll to position [5, 0]
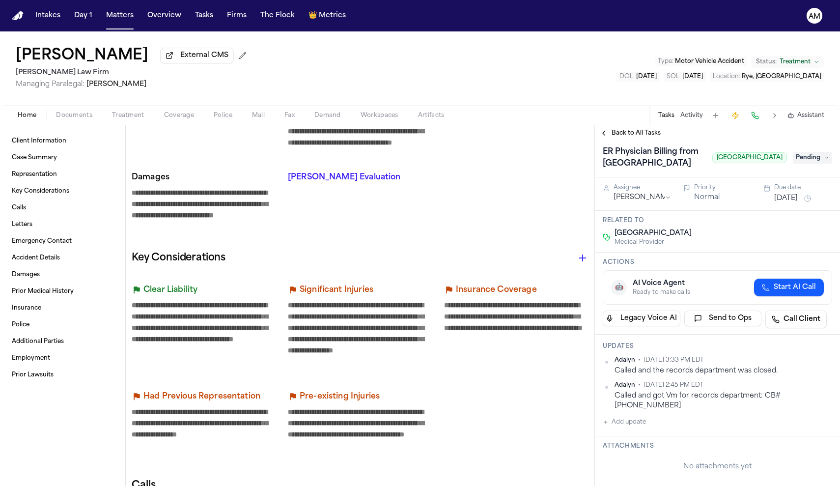
click at [628, 420] on button "Add update" at bounding box center [624, 422] width 43 height 12
click at [627, 420] on textarea "Add your update" at bounding box center [724, 430] width 210 height 20
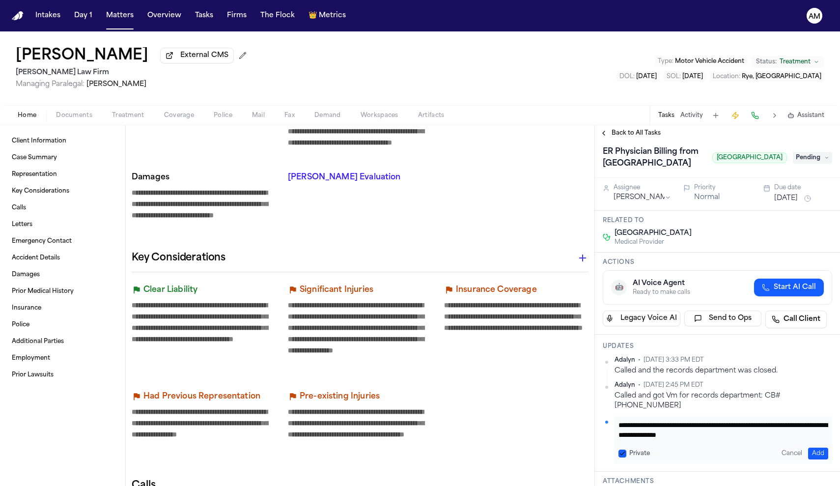
click at [715, 428] on textarea "**********" at bounding box center [724, 430] width 210 height 20
click at [816, 448] on button "Add" at bounding box center [818, 454] width 20 height 12
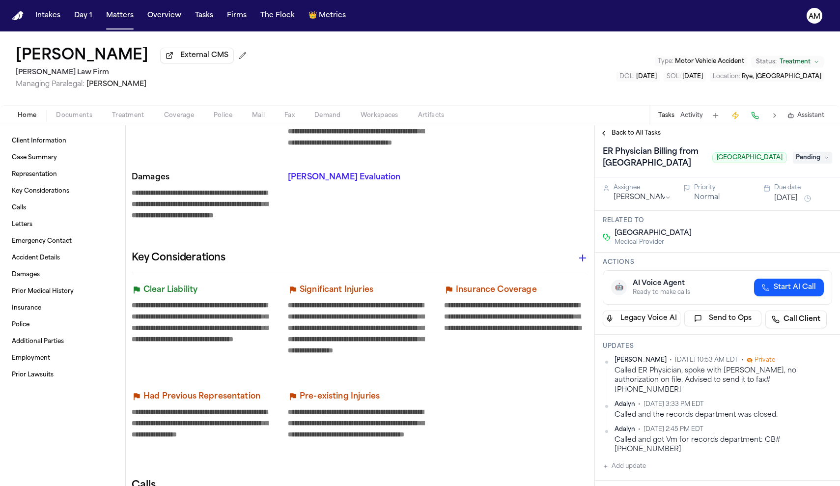
click at [763, 362] on span "Private" at bounding box center [765, 360] width 21 height 8
click at [766, 359] on span "Private" at bounding box center [765, 360] width 21 height 8
click at [828, 360] on html "**********" at bounding box center [420, 243] width 840 height 486
click at [793, 374] on div "Edit" at bounding box center [801, 378] width 58 height 14
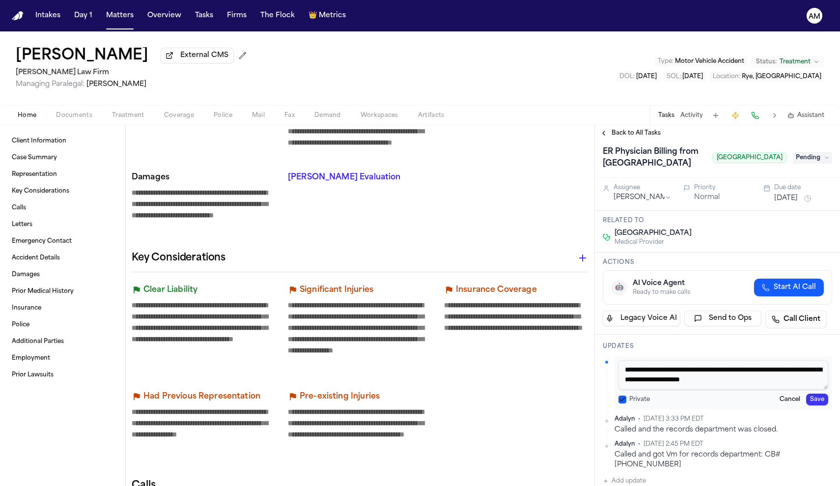
click at [624, 402] on button "Private" at bounding box center [623, 400] width 8 height 8
click at [819, 405] on button "Save" at bounding box center [817, 400] width 22 height 12
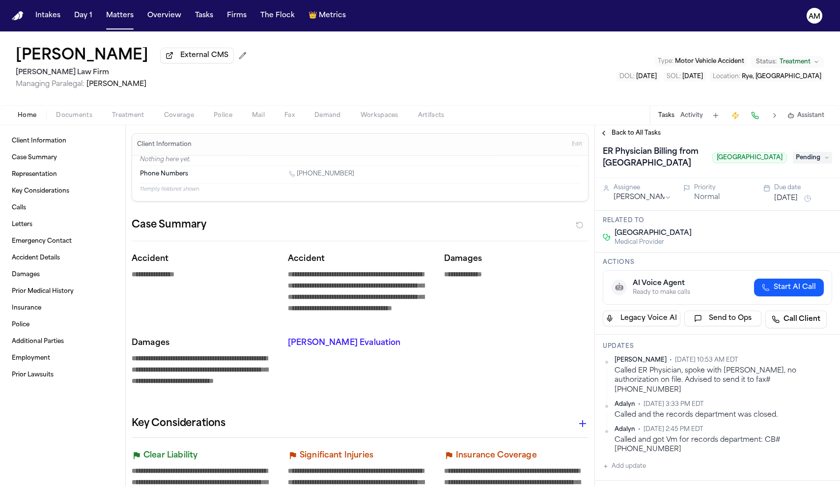
scroll to position [0, 0]
drag, startPoint x: 782, startPoint y: 435, endPoint x: 831, endPoint y: 434, distance: 48.7
copy div "203-688-8860"
click at [825, 361] on button "button" at bounding box center [829, 360] width 8 height 8
click at [828, 361] on html "**********" at bounding box center [420, 243] width 840 height 486
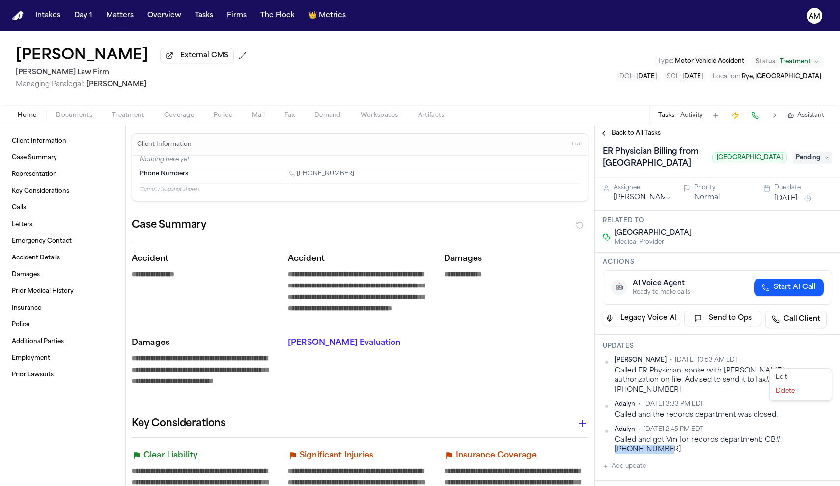
click at [799, 376] on div "Edit" at bounding box center [801, 378] width 58 height 14
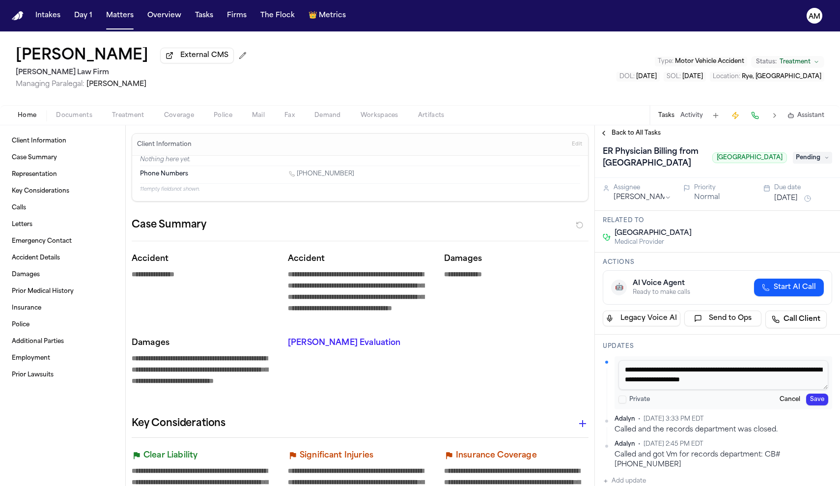
click at [693, 373] on textarea "**********" at bounding box center [724, 374] width 210 height 29
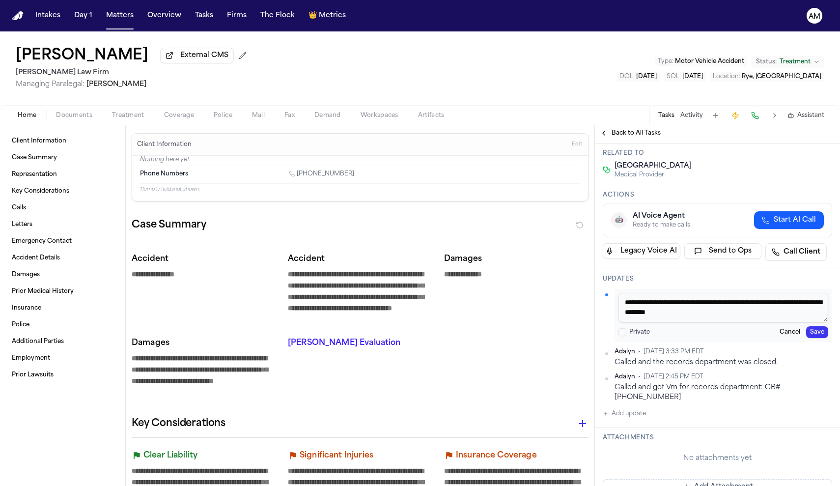
click at [791, 337] on button "Cancel" at bounding box center [790, 332] width 29 height 12
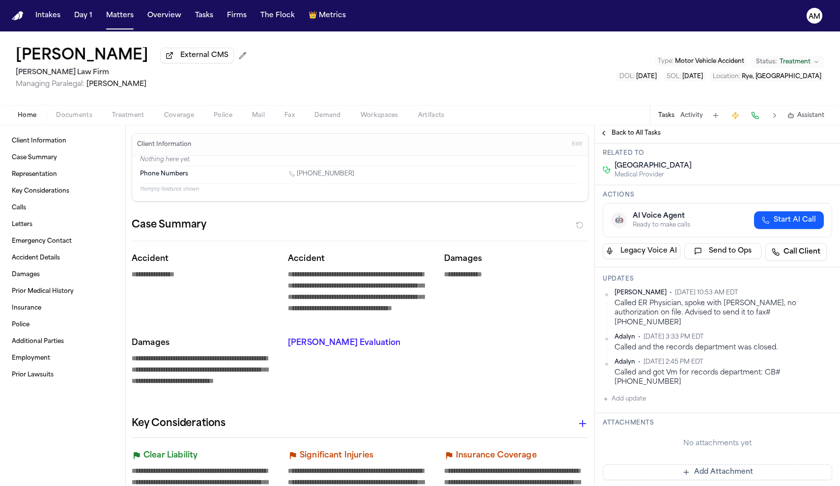
click at [830, 292] on html "**********" at bounding box center [420, 243] width 840 height 486
click at [785, 311] on div "Edit" at bounding box center [801, 310] width 58 height 14
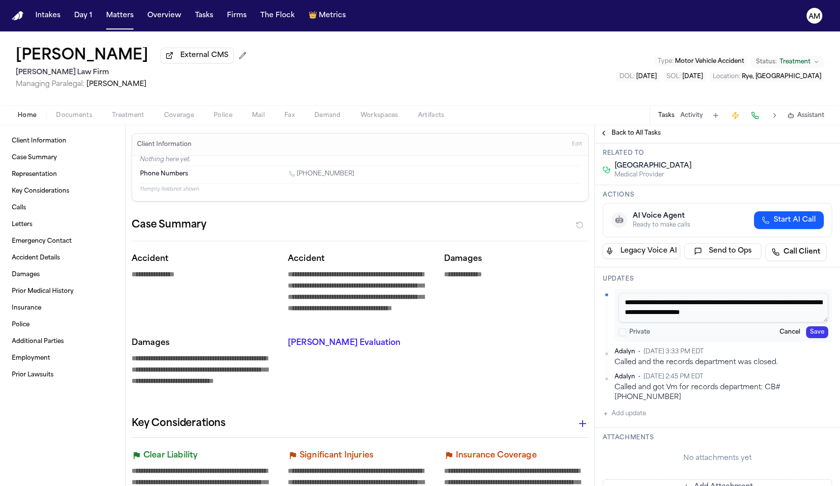
click at [692, 305] on textarea "**********" at bounding box center [724, 307] width 210 height 29
paste textarea "**********"
click at [659, 306] on textarea "**********" at bounding box center [724, 307] width 210 height 29
click at [816, 333] on button "Save" at bounding box center [817, 332] width 22 height 12
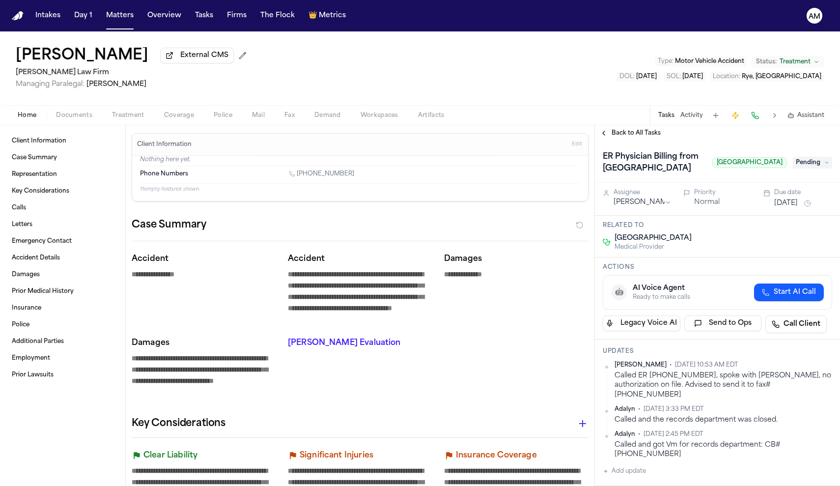
scroll to position [0, 0]
click at [819, 165] on span "Pending" at bounding box center [812, 163] width 39 height 12
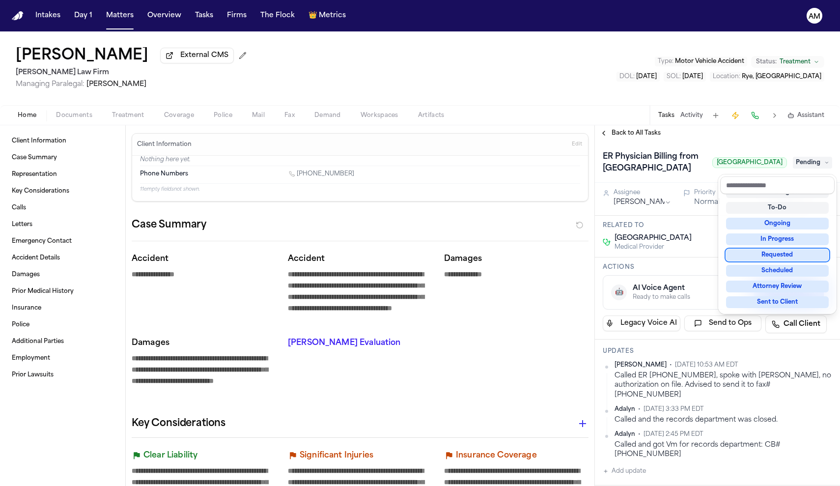
click at [781, 258] on div "Requested" at bounding box center [777, 255] width 103 height 12
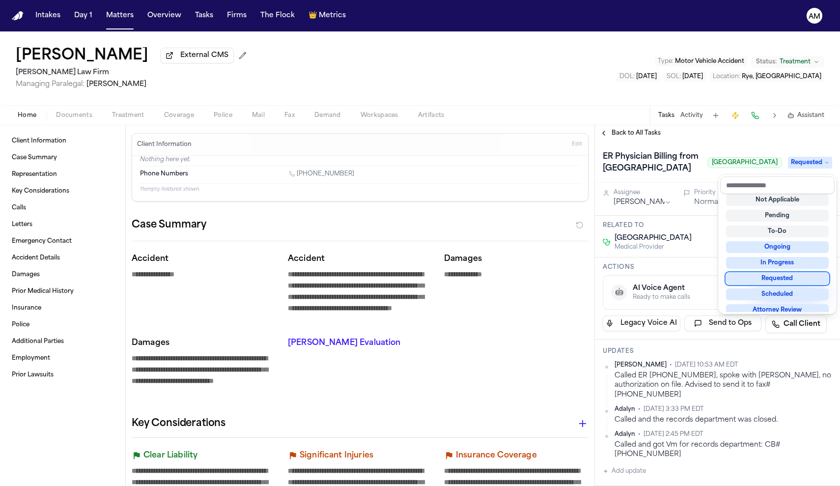
click at [781, 281] on div "Requested" at bounding box center [777, 279] width 103 height 12
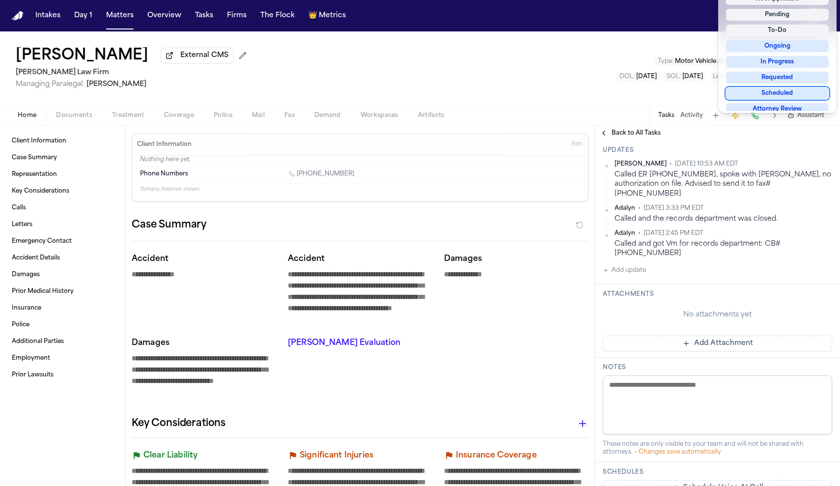
scroll to position [201, 0]
click at [641, 255] on div "ER Physician Billing from Greenwich Hospital Greenwich Hospital Requested Assig…" at bounding box center [717, 298] width 245 height 717
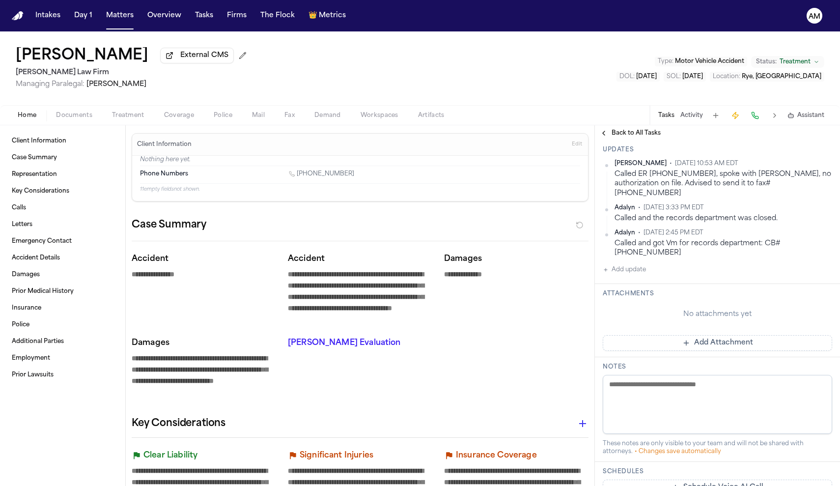
click at [639, 264] on button "Add update" at bounding box center [624, 270] width 43 height 12
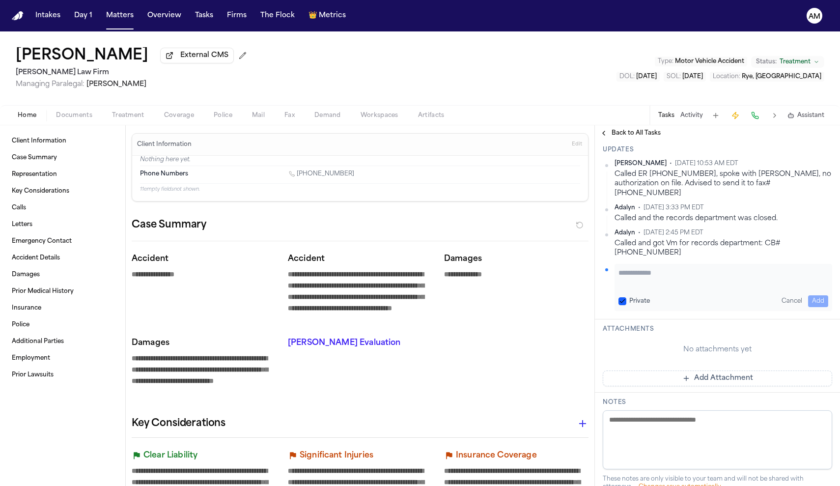
click at [639, 268] on textarea "Add your update" at bounding box center [724, 278] width 210 height 20
click at [624, 297] on button "Private" at bounding box center [623, 301] width 8 height 8
click at [646, 270] on div "Private Cancel Add" at bounding box center [724, 287] width 218 height 47
click at [646, 268] on textarea "Add your update" at bounding box center [724, 278] width 210 height 20
click at [812, 295] on button "Add" at bounding box center [818, 301] width 20 height 12
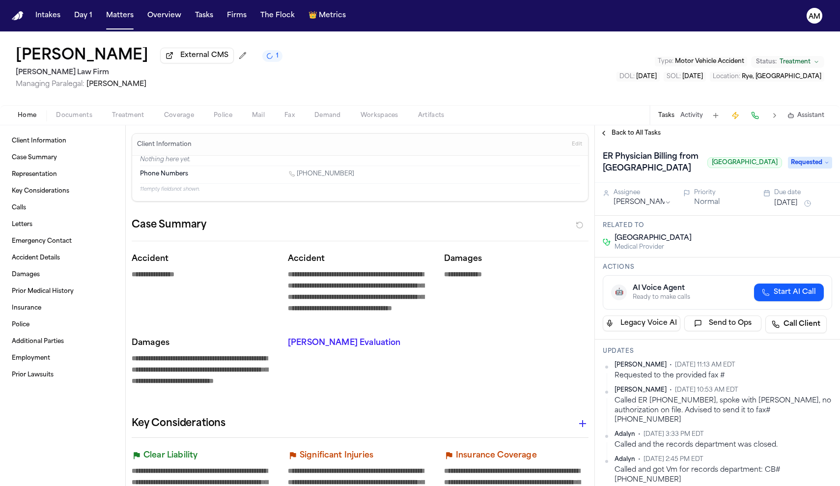
scroll to position [0, 0]
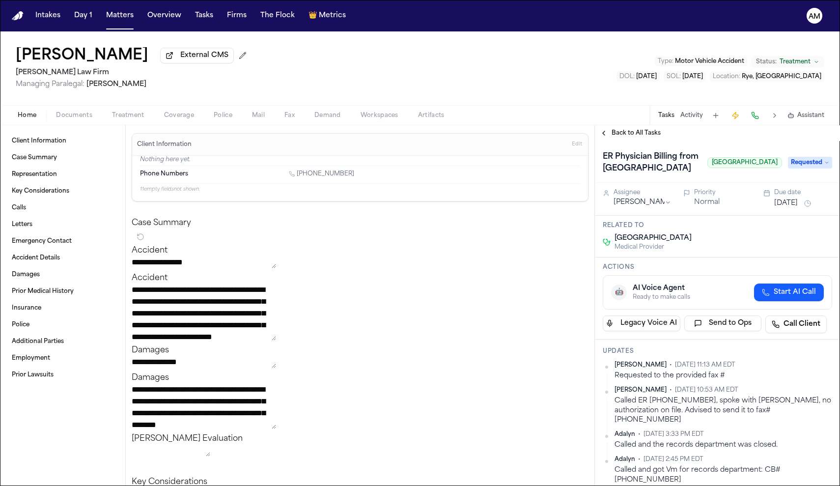
click at [793, 207] on button "[DATE]" at bounding box center [787, 204] width 24 height 10
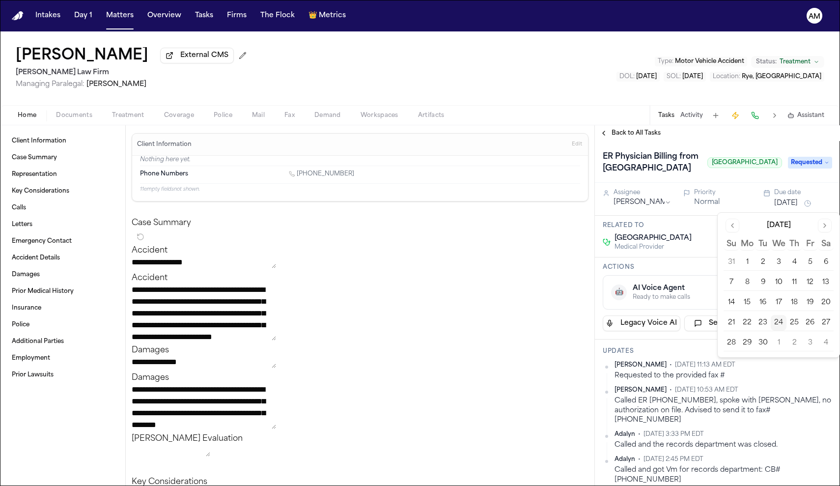
click at [746, 343] on button "29" at bounding box center [748, 343] width 16 height 16
click at [781, 141] on div "Back to All Tasks" at bounding box center [717, 133] width 245 height 16
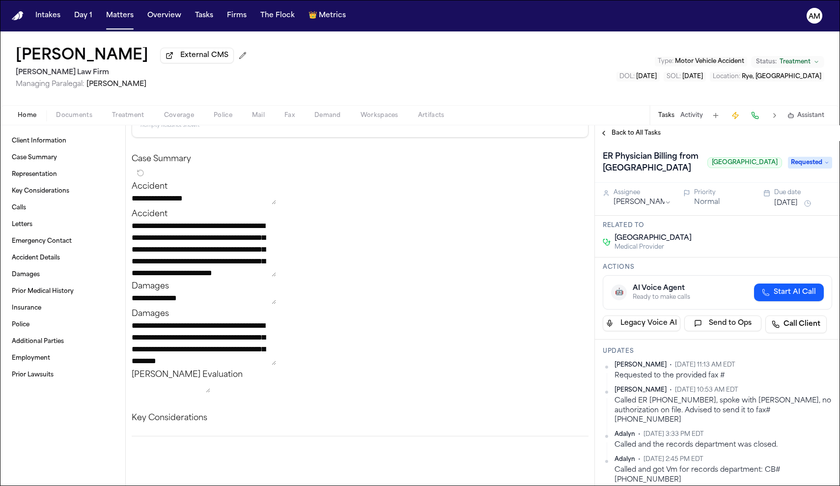
scroll to position [143, 0]
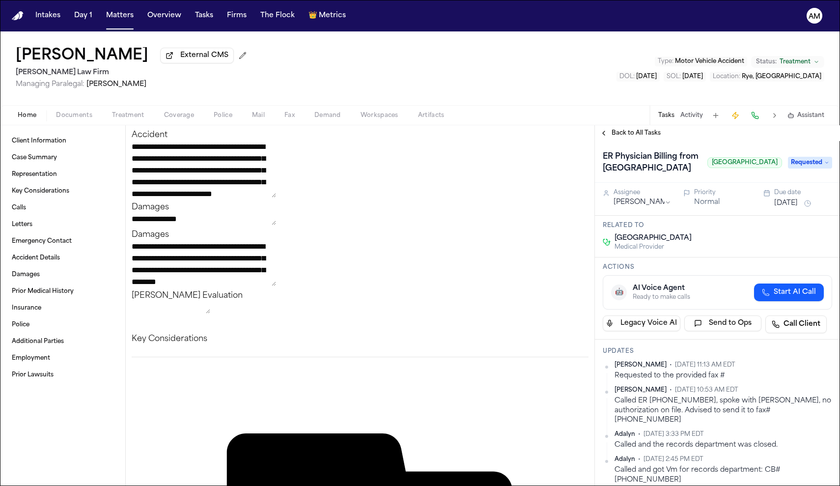
click at [212, 6] on nav "Intakes Day 1 Matters Overview Tasks Firms The Flock 👑 Metrics AM" at bounding box center [420, 15] width 840 height 31
click at [211, 10] on button "Tasks" at bounding box center [204, 16] width 26 height 18
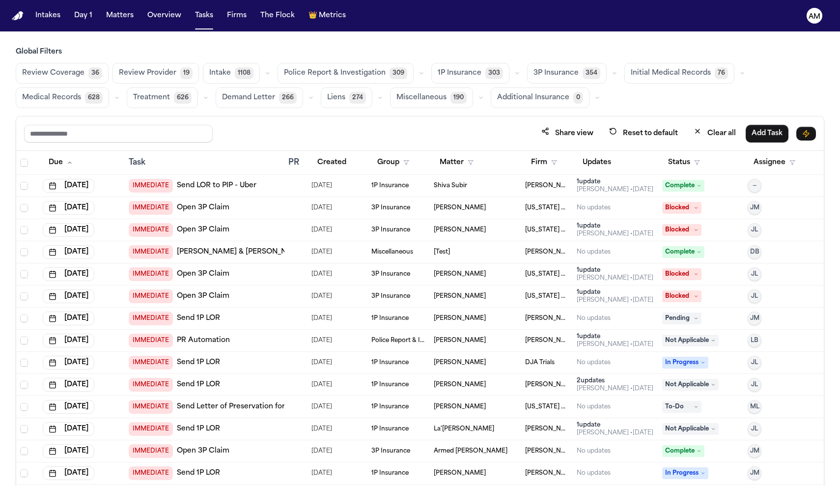
click at [44, 95] on span "Medical Records" at bounding box center [51, 98] width 59 height 10
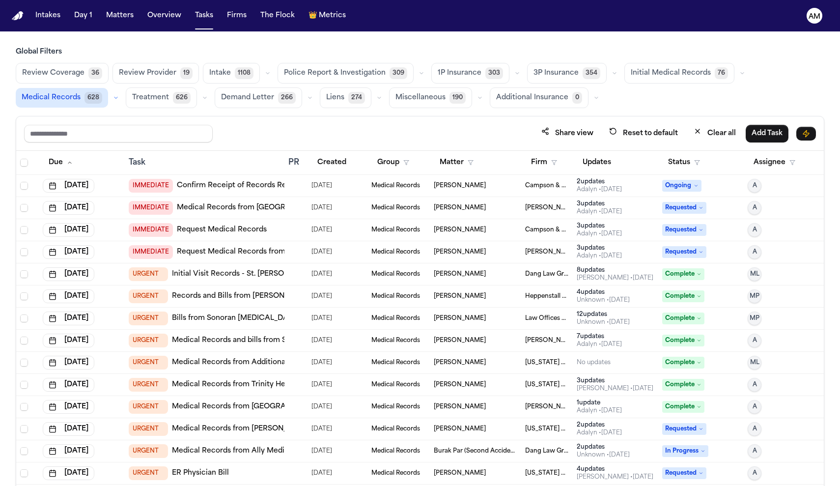
click at [44, 95] on span "Medical Records" at bounding box center [51, 98] width 59 height 10
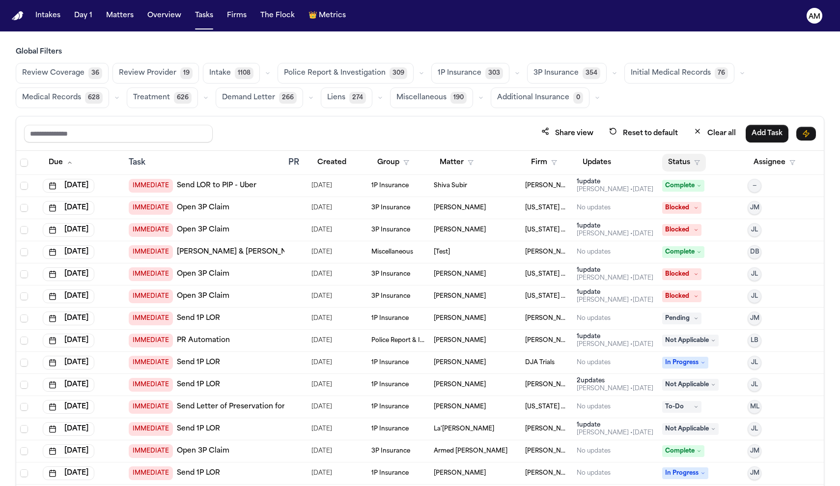
click at [703, 160] on button "Status" at bounding box center [684, 163] width 44 height 18
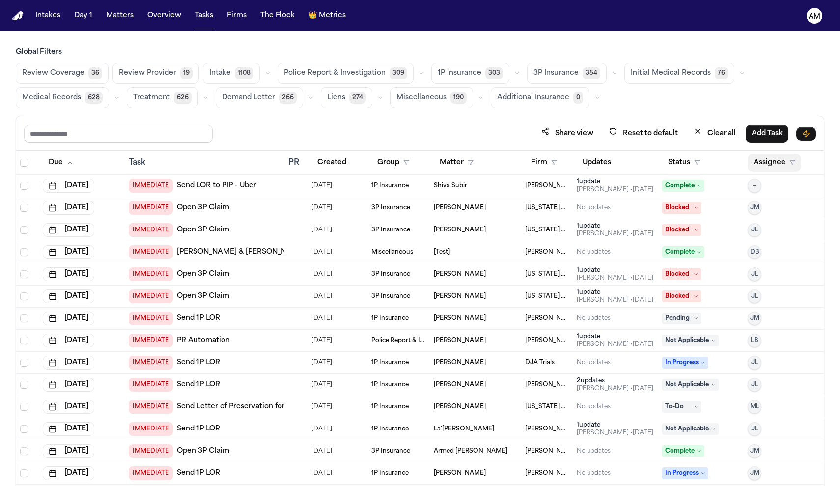
click at [760, 165] on button "Assignee" at bounding box center [775, 163] width 54 height 18
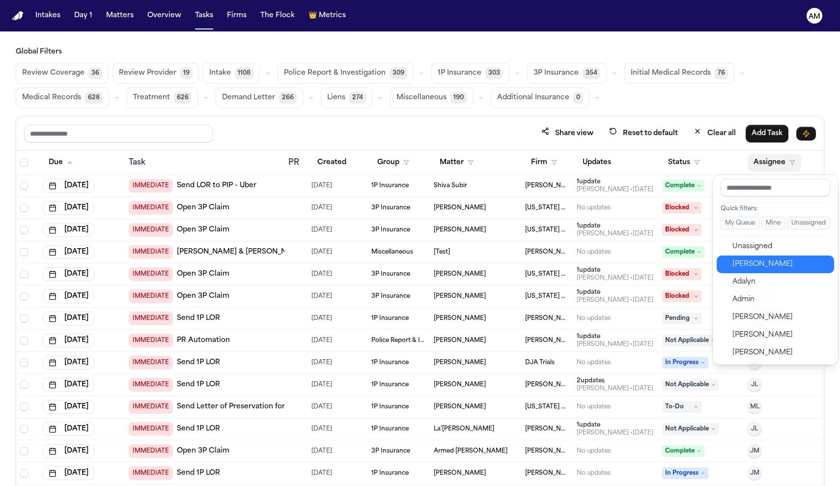
click at [742, 264] on div "[PERSON_NAME]" at bounding box center [781, 264] width 96 height 12
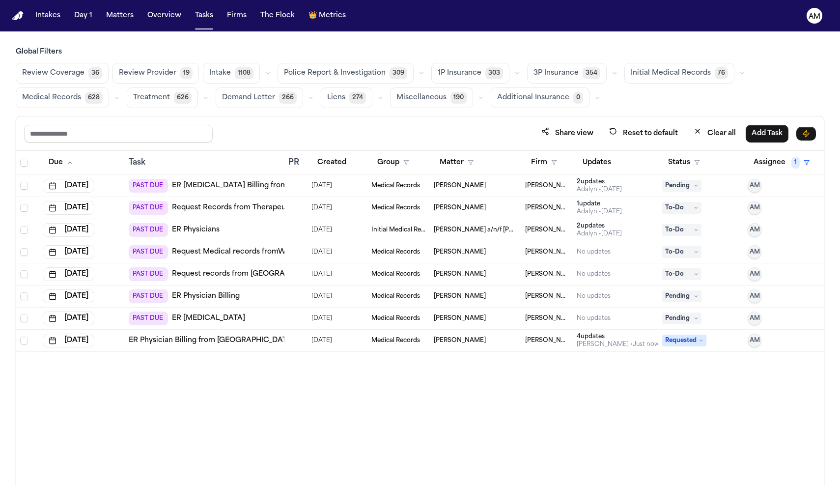
click at [295, 176] on td at bounding box center [296, 186] width 23 height 22
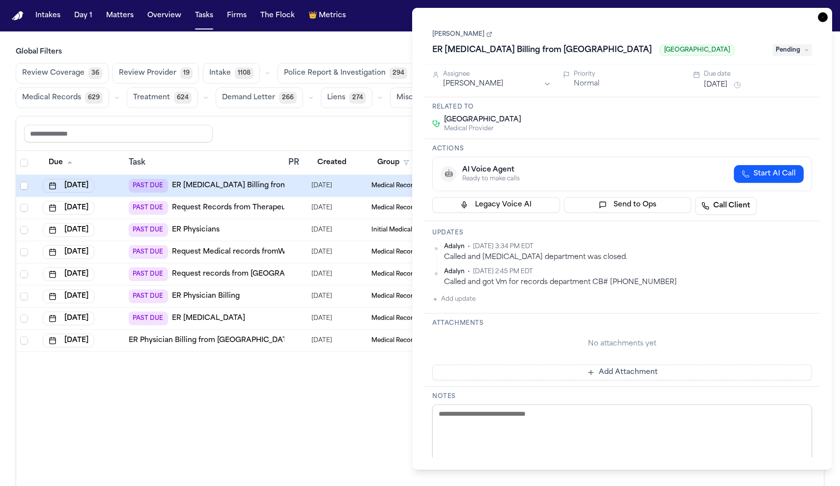
click at [333, 360] on div "Due Task PR Created Group Matter Firm Updates Status Assignee 1 Aug 5, 2025 PAS…" at bounding box center [420, 340] width 808 height 378
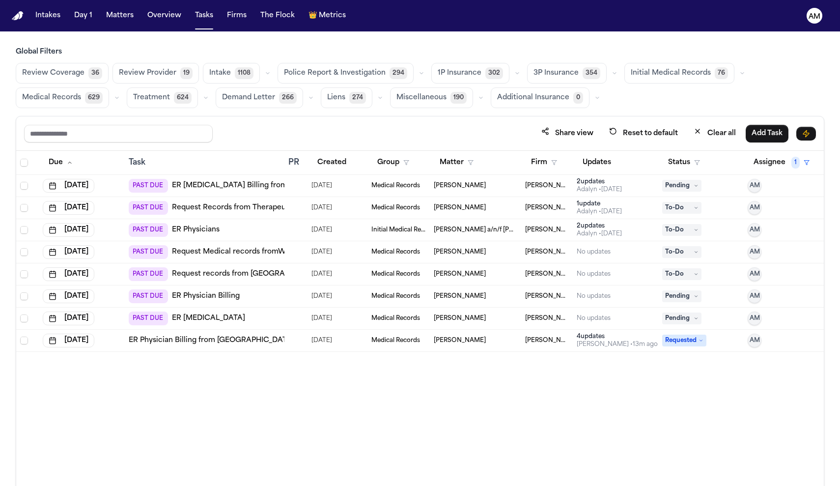
click at [284, 225] on td "PAST DUE ER Physicians" at bounding box center [205, 230] width 160 height 22
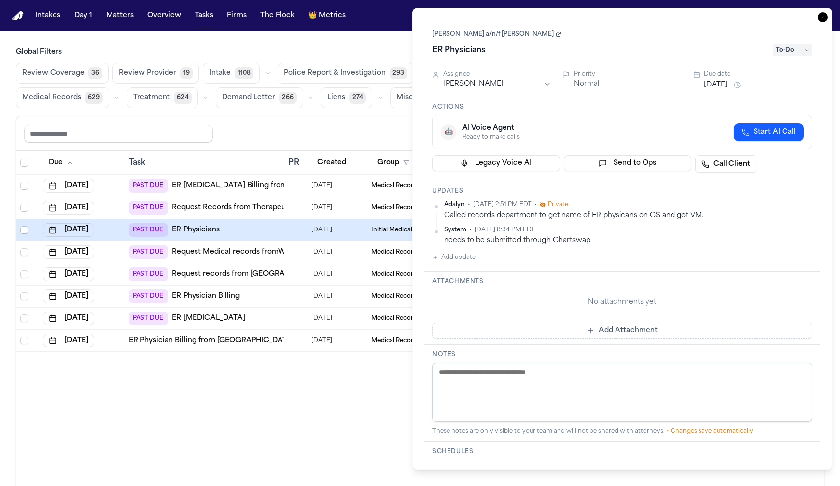
click at [343, 407] on div "Due Task PR Created Group Matter Firm Updates Status Assignee 1 Aug 5, 2025 PAS…" at bounding box center [420, 340] width 808 height 378
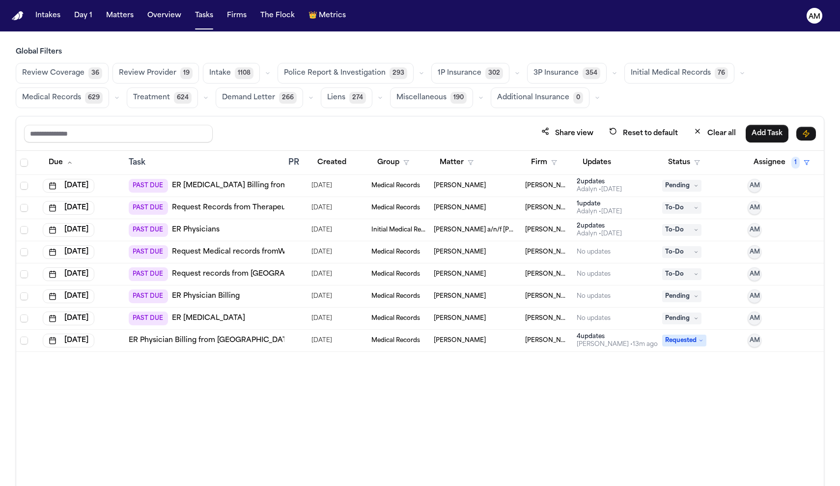
click at [233, 191] on div "PAST DUE ER Radiology Billing from Greenwich Hospital" at bounding box center [248, 186] width 238 height 14
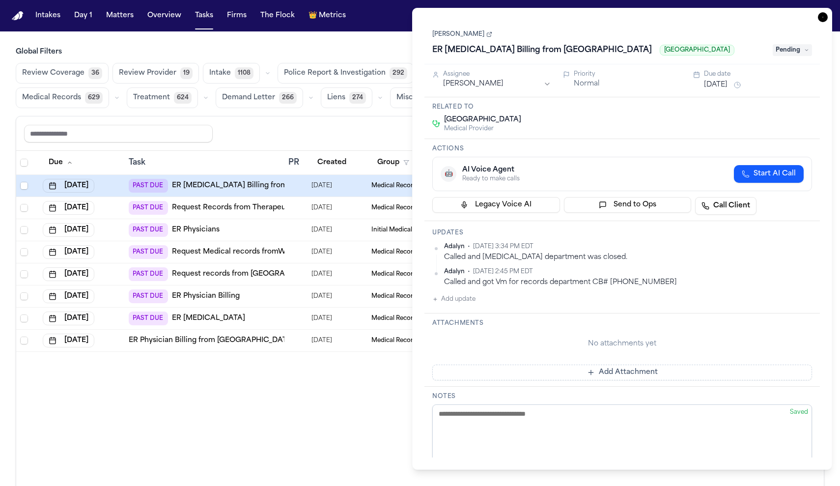
click at [543, 383] on div "Attachments No attachments yet Add Attachment" at bounding box center [623, 350] width 396 height 73
click at [643, 426] on textarea at bounding box center [622, 433] width 380 height 59
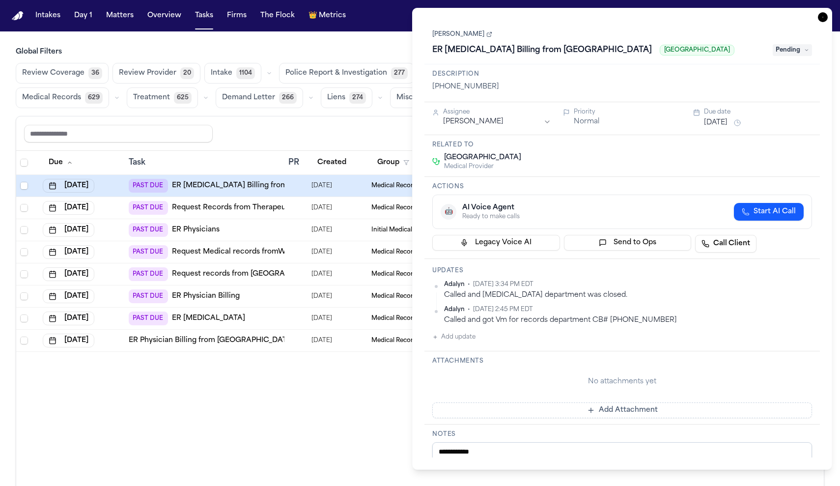
click at [452, 454] on textarea "**********" at bounding box center [622, 471] width 380 height 59
click at [495, 456] on textarea "**********" at bounding box center [622, 471] width 380 height 59
type textarea "**********"
click at [255, 388] on div "Due Task PR Created Group Matter Firm Updates Status Assignee 1 Aug 5, 2025 PAS…" at bounding box center [420, 340] width 808 height 378
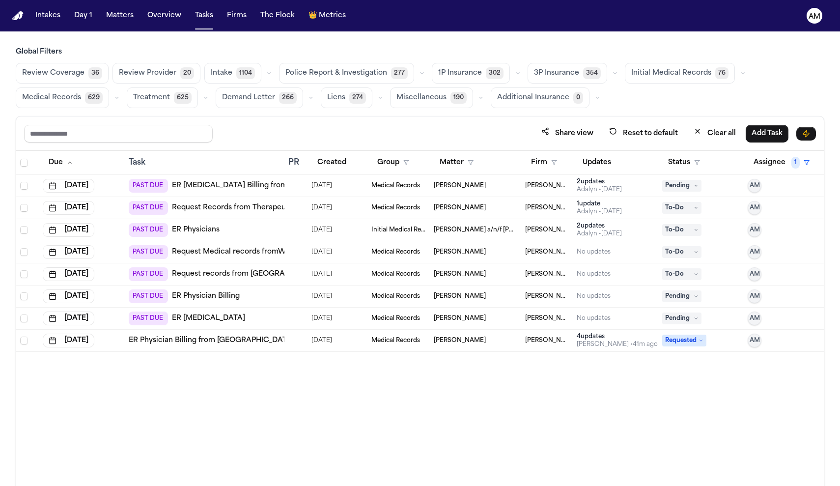
click at [380, 190] on td "Medical Records" at bounding box center [399, 186] width 63 height 22
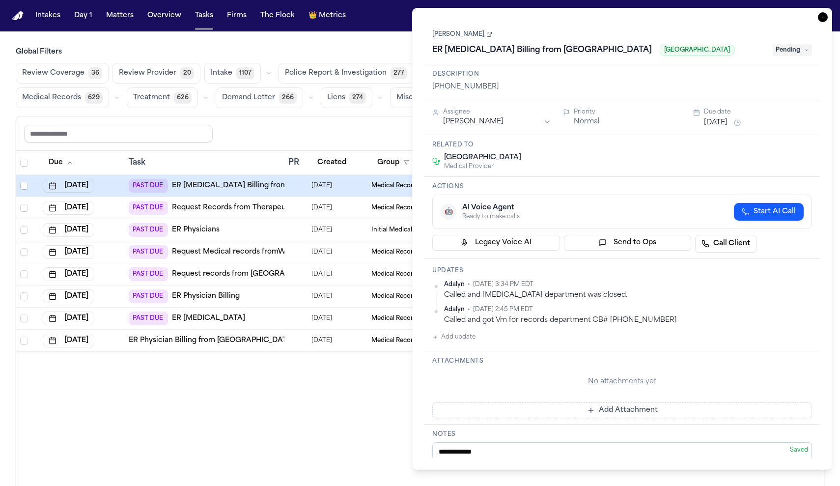
click at [465, 30] on link "[PERSON_NAME]" at bounding box center [462, 34] width 60 height 8
click at [512, 451] on textarea "**********" at bounding box center [622, 471] width 380 height 59
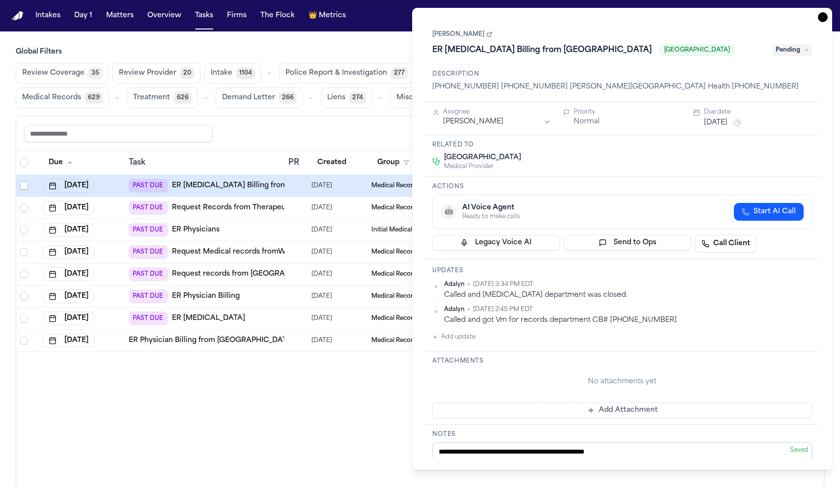
click at [618, 451] on textarea "**********" at bounding box center [622, 471] width 380 height 59
type textarea "**********"
click at [466, 339] on button "Add update" at bounding box center [453, 337] width 43 height 12
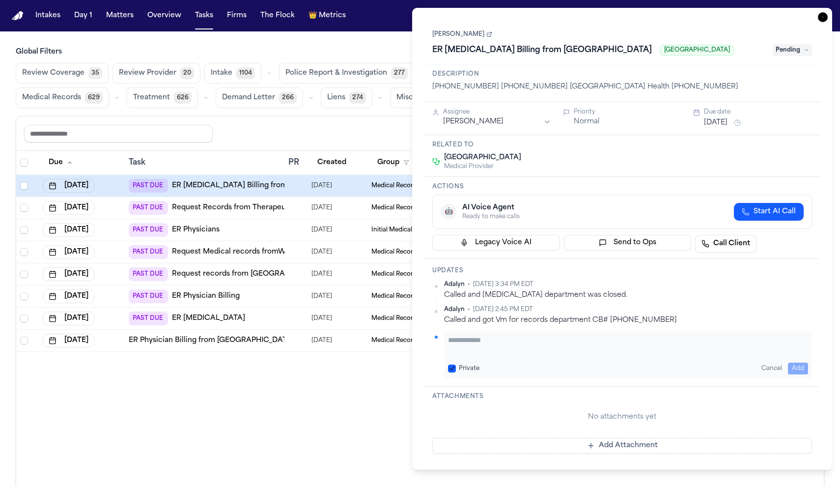
click at [466, 339] on textarea "Add your update" at bounding box center [628, 345] width 360 height 20
click at [784, 340] on textarea "**********" at bounding box center [628, 345] width 360 height 20
click at [624, 346] on textarea "**********" at bounding box center [628, 345] width 360 height 20
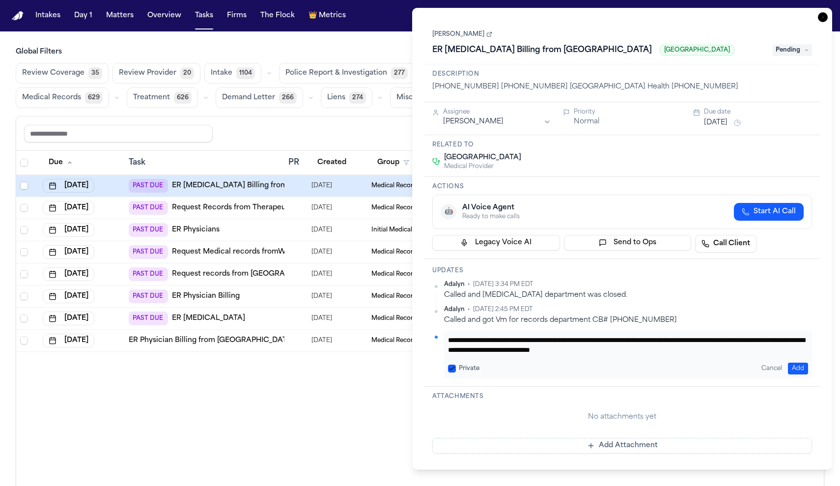
click at [609, 353] on textarea "**********" at bounding box center [628, 345] width 360 height 20
type textarea "**********"
click at [688, 345] on textarea "**********" at bounding box center [628, 345] width 360 height 20
click at [805, 368] on button "Add" at bounding box center [798, 369] width 20 height 12
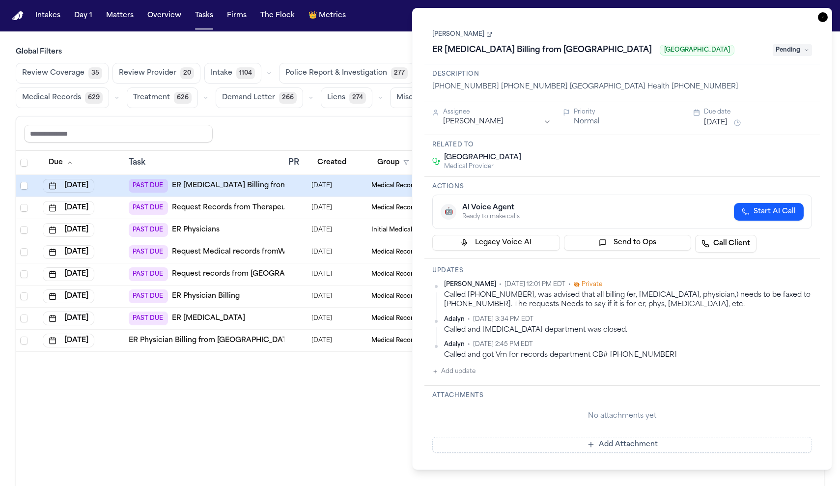
click at [394, 395] on div "Due Task PR Created Group Matter Firm Updates Status Assignee 1 Aug 5, 2025 PAS…" at bounding box center [420, 340] width 808 height 378
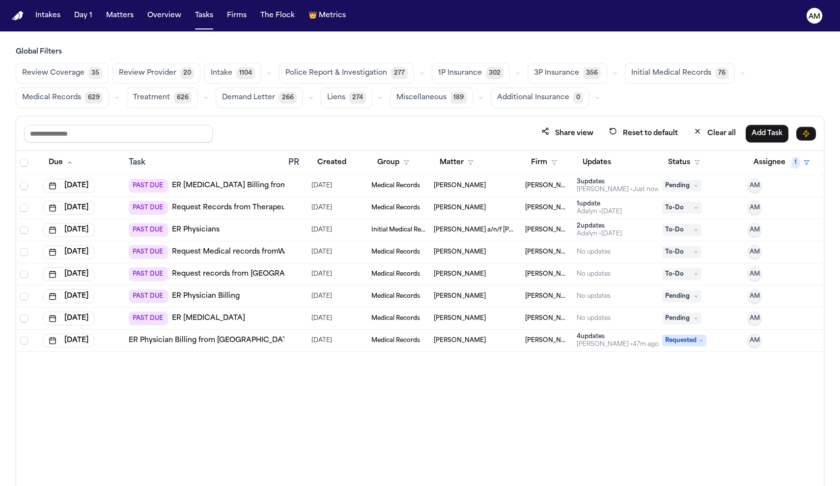
click at [306, 192] on td at bounding box center [296, 186] width 23 height 22
click at [199, 454] on div "Due Task PR Created Group Matter Firm Updates Status Assignee 1 Aug 5, 2025 PAS…" at bounding box center [420, 340] width 808 height 378
click at [539, 183] on span "[PERSON_NAME] Law Firm" at bounding box center [547, 186] width 44 height 8
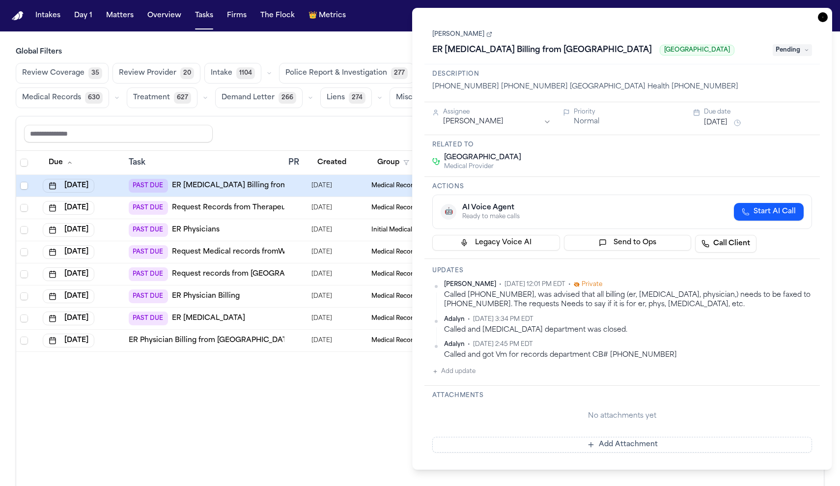
click at [590, 288] on span "Private" at bounding box center [592, 285] width 21 height 8
click at [686, 299] on div "Called [PHONE_NUMBER], was advised that all billing (er, [MEDICAL_DATA], physic…" at bounding box center [628, 299] width 368 height 19
click at [212, 188] on link "ER [MEDICAL_DATA] Billing from [GEOGRAPHIC_DATA]" at bounding box center [269, 186] width 195 height 10
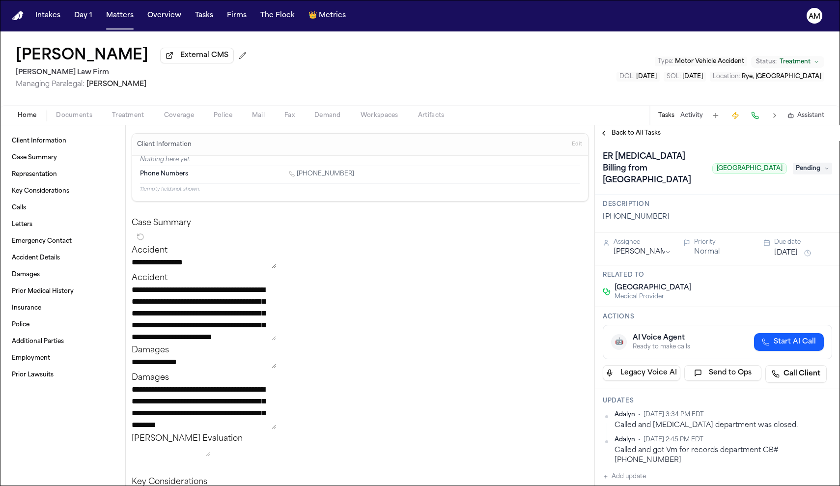
click at [54, 446] on div "Client Information Case Summary Representation Key Considerations Calls Letters…" at bounding box center [62, 305] width 125 height 361
click at [268, 109] on div "Home Documents Treatment Coverage Police Mail Fax Demand Workspaces Artifacts T…" at bounding box center [420, 115] width 840 height 20
click at [55, 145] on span "Client Information" at bounding box center [39, 141] width 55 height 8
click at [58, 145] on span "Client Information" at bounding box center [39, 141] width 55 height 8
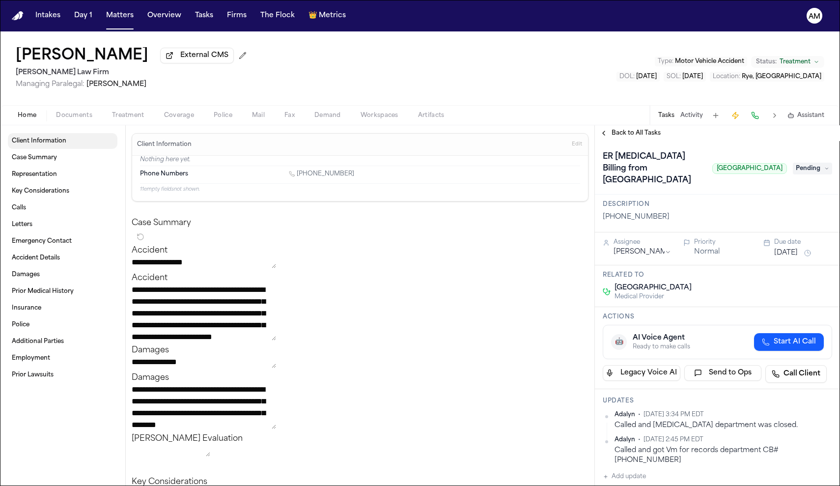
click at [63, 144] on span "Client Information" at bounding box center [39, 141] width 55 height 8
click at [57, 119] on span "Documents" at bounding box center [74, 116] width 36 height 8
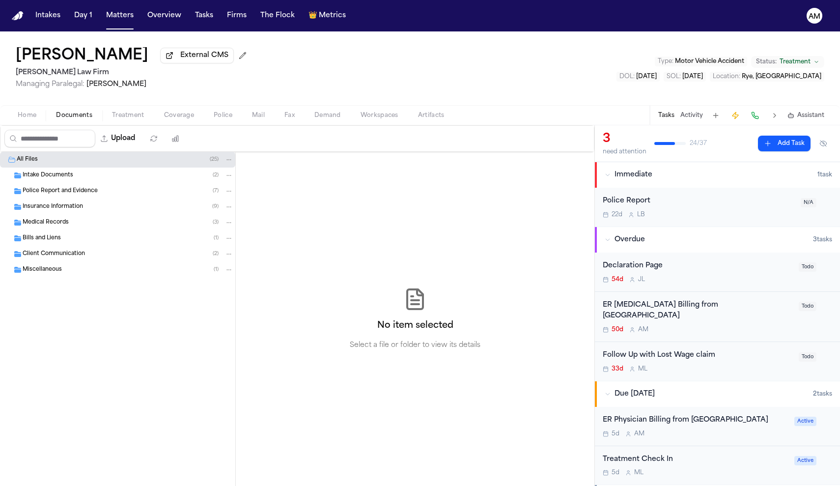
click at [22, 119] on span "Home" at bounding box center [27, 116] width 19 height 8
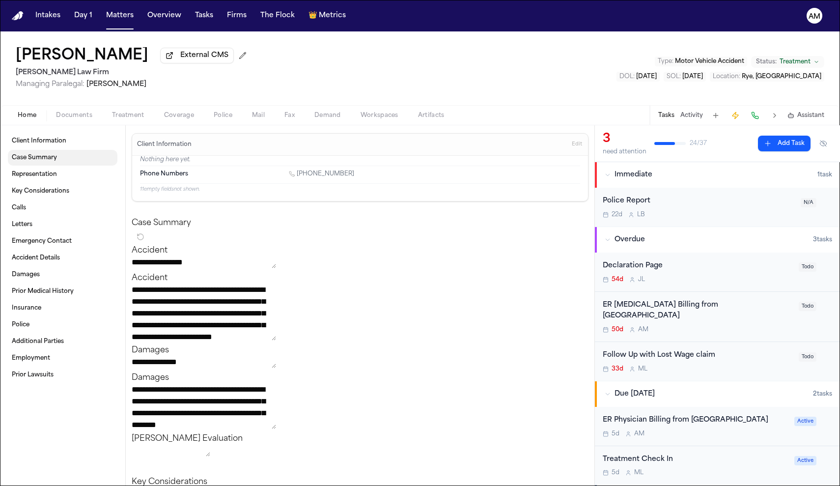
click at [56, 157] on span "Case Summary" at bounding box center [34, 158] width 45 height 8
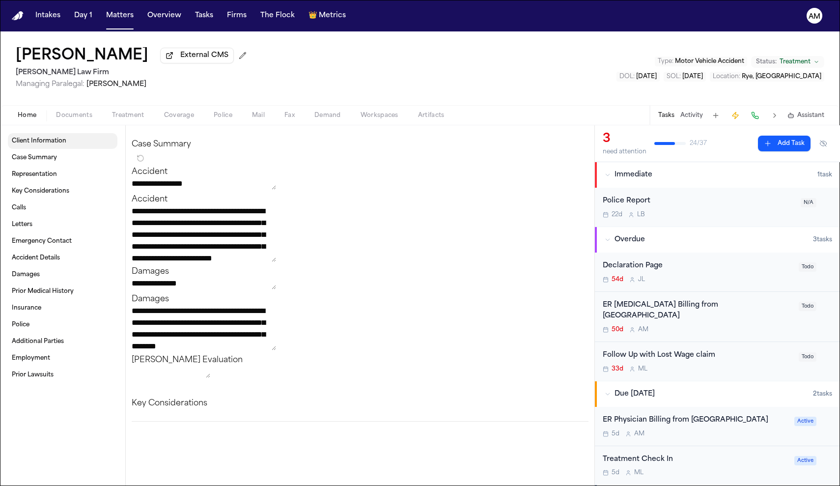
click at [76, 138] on link "Client Information" at bounding box center [63, 141] width 110 height 16
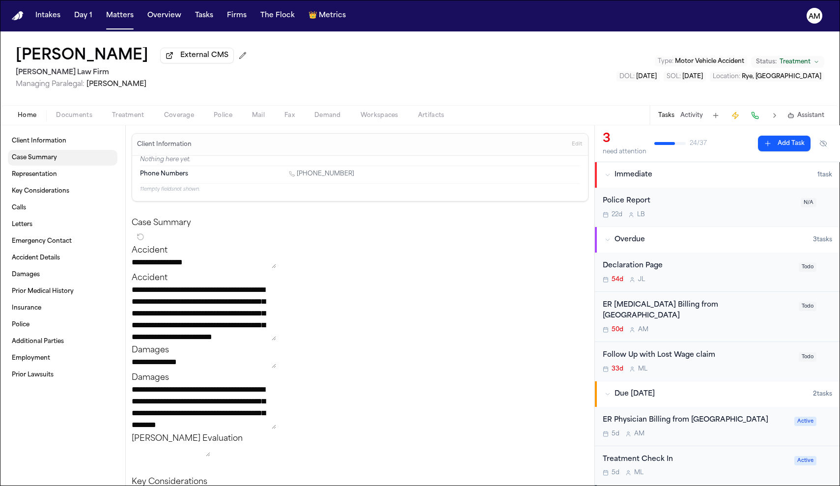
click at [85, 164] on link "Case Summary" at bounding box center [63, 158] width 110 height 16
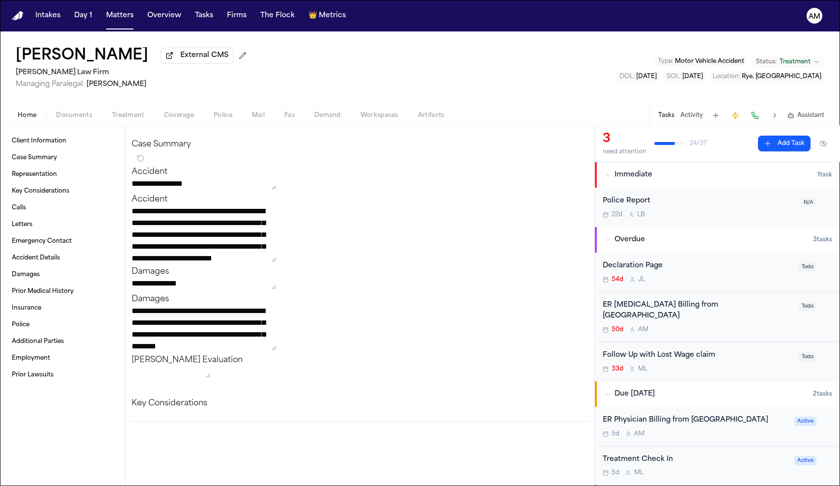
click at [77, 131] on div "Client Information Case Summary Representation Key Considerations Calls Letters…" at bounding box center [62, 305] width 125 height 361
click at [80, 142] on link "Client Information" at bounding box center [63, 141] width 110 height 16
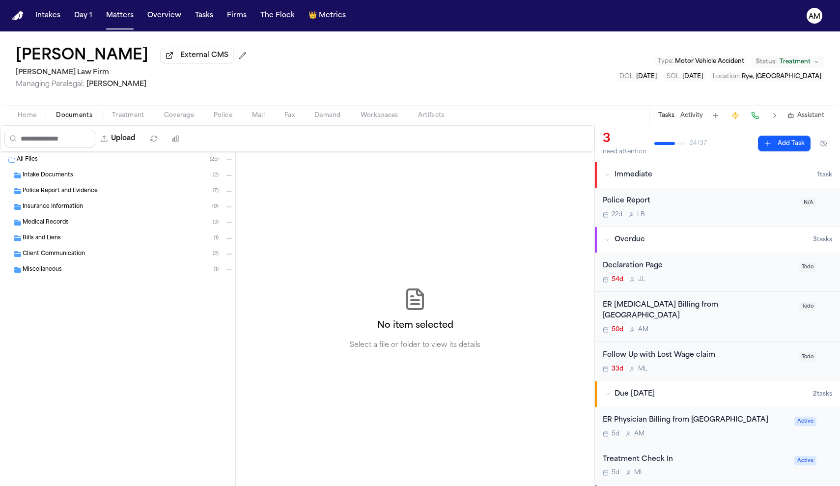
click at [89, 121] on span "button" at bounding box center [74, 120] width 48 height 1
click at [145, 124] on div "Home Documents Treatment Coverage Police Mail Fax Demand Workspaces Artifacts T…" at bounding box center [420, 115] width 840 height 20
click at [136, 117] on span "Treatment" at bounding box center [128, 116] width 32 height 8
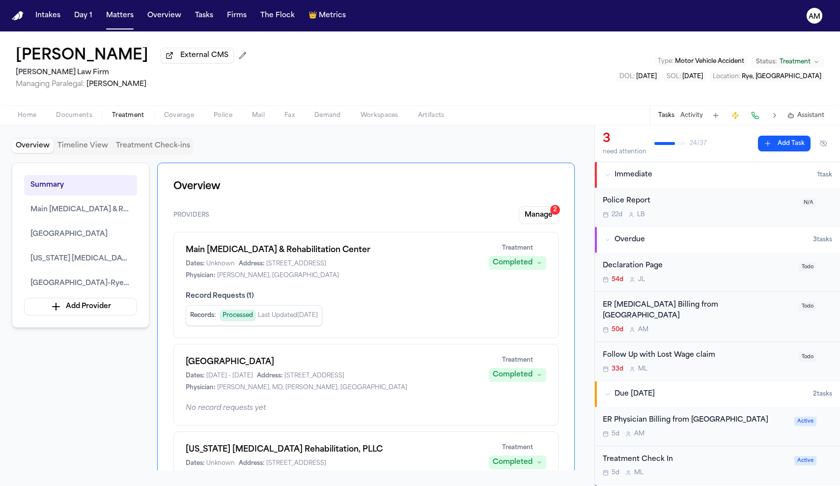
click at [33, 118] on span "Home" at bounding box center [27, 116] width 19 height 8
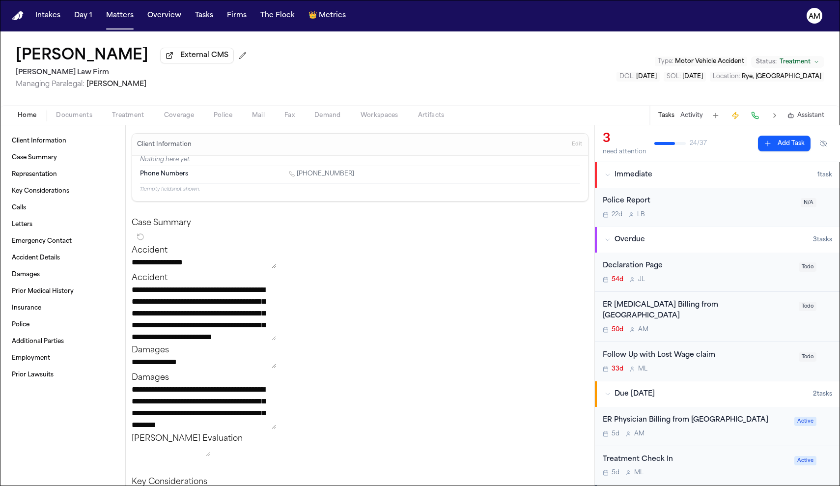
click at [679, 218] on div "22d L B" at bounding box center [699, 215] width 192 height 8
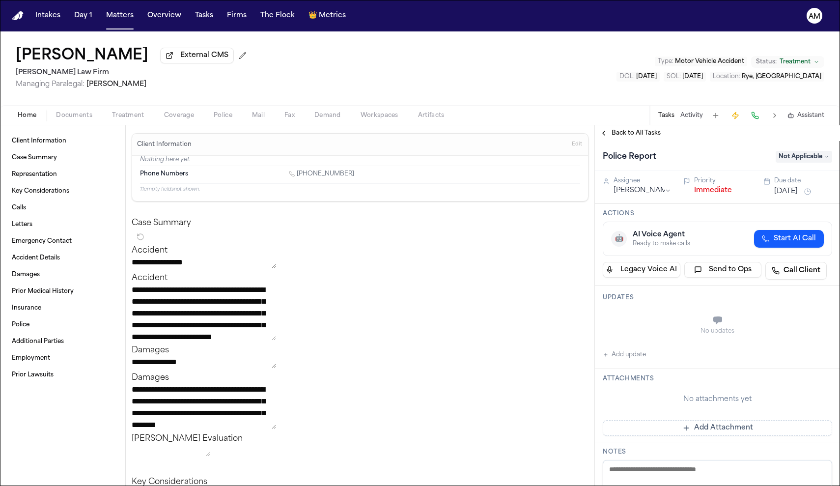
click at [608, 137] on button "Back to All Tasks" at bounding box center [630, 133] width 71 height 8
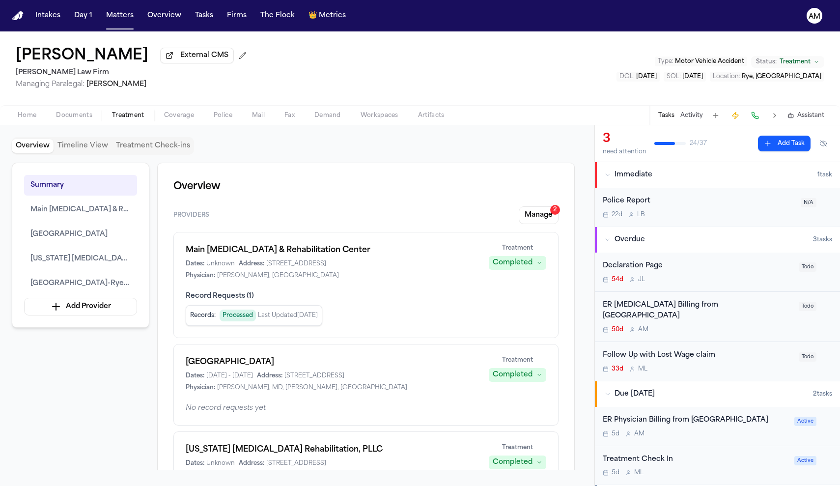
click at [146, 118] on button "Treatment" at bounding box center [128, 116] width 52 height 12
click at [190, 118] on span "Coverage" at bounding box center [179, 116] width 30 height 8
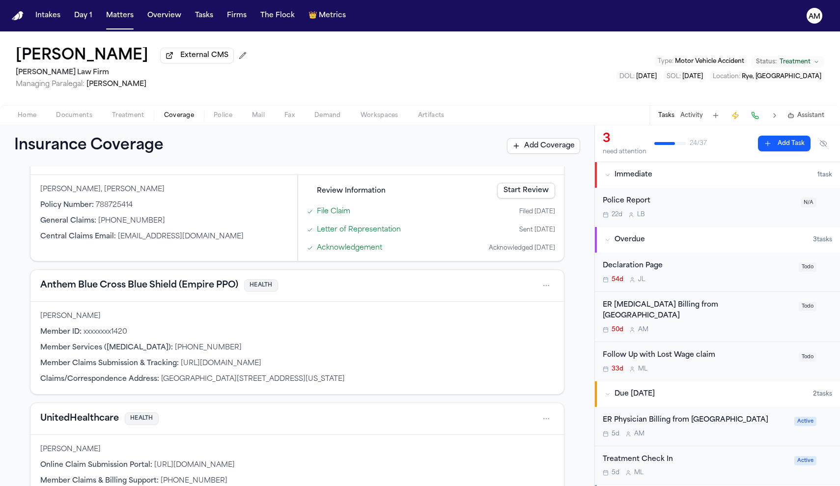
scroll to position [65, 0]
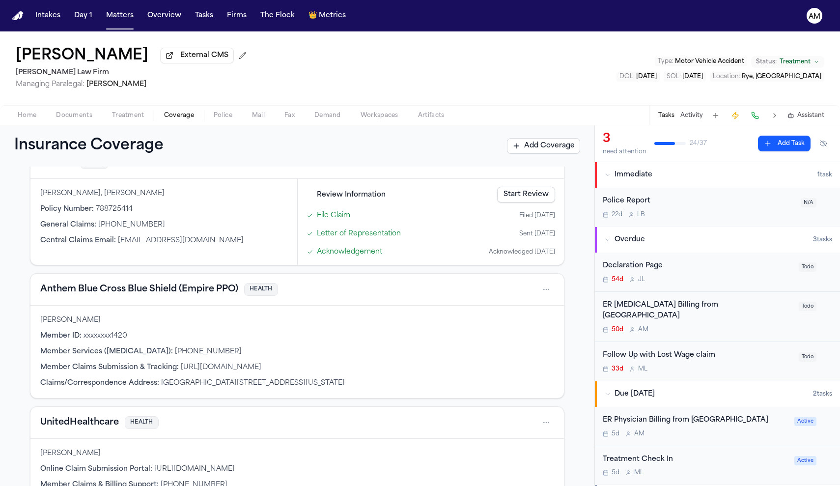
click at [70, 119] on span "Documents" at bounding box center [74, 116] width 36 height 8
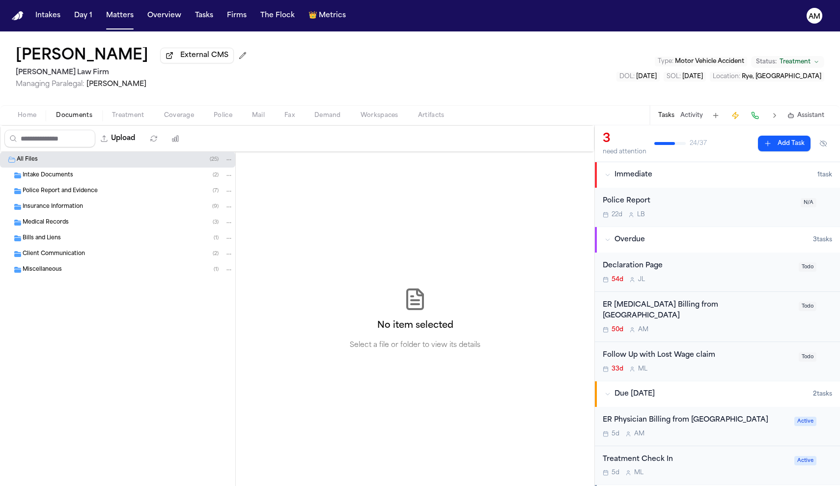
click at [65, 196] on div "Police Report and Evidence ( 7 )" at bounding box center [128, 191] width 211 height 9
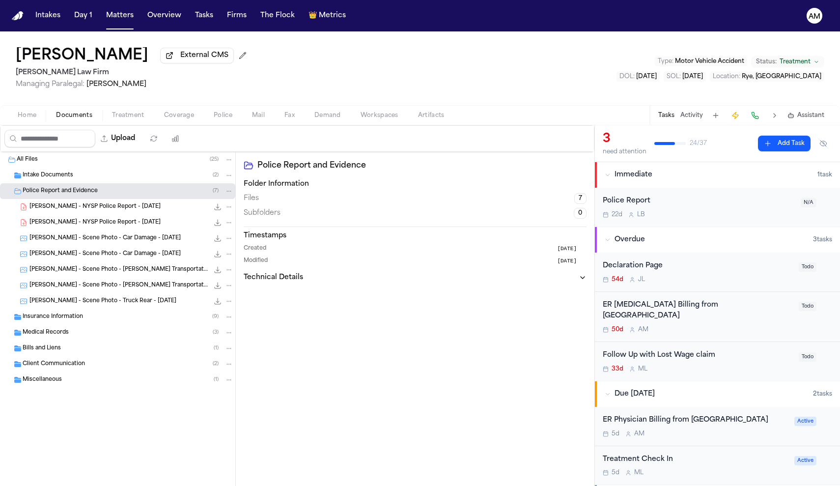
click at [86, 204] on div "M. Taylor - NYSP Police Report - 3.23.25 349.7 KB • PDF" at bounding box center [131, 207] width 204 height 10
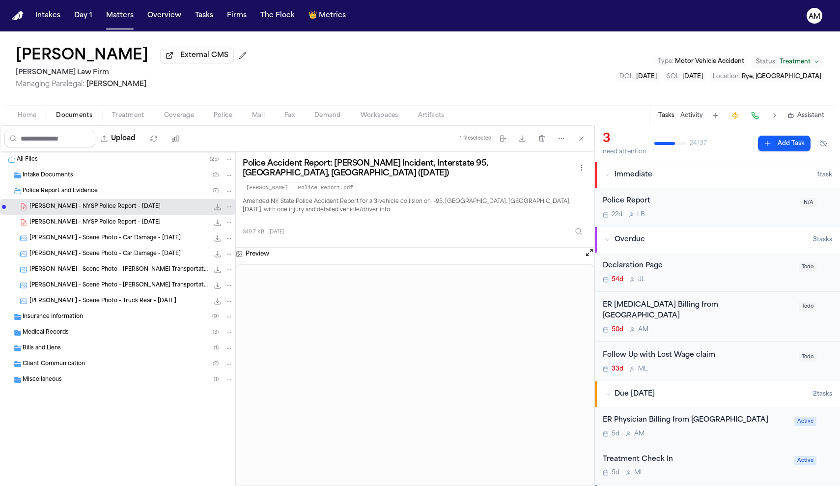
click at [31, 121] on span "button" at bounding box center [27, 120] width 30 height 1
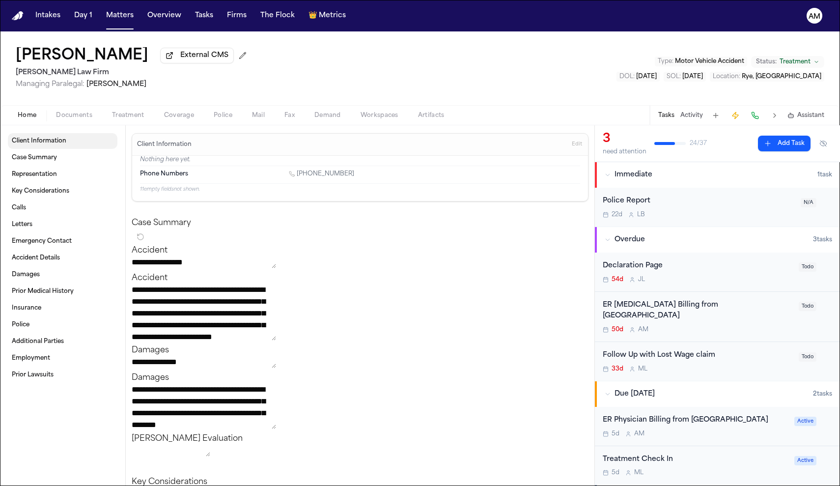
click at [62, 148] on link "Client Information" at bounding box center [63, 141] width 110 height 16
click at [66, 143] on link "Client Information" at bounding box center [63, 141] width 110 height 16
click at [64, 164] on link "Case Summary" at bounding box center [63, 158] width 110 height 16
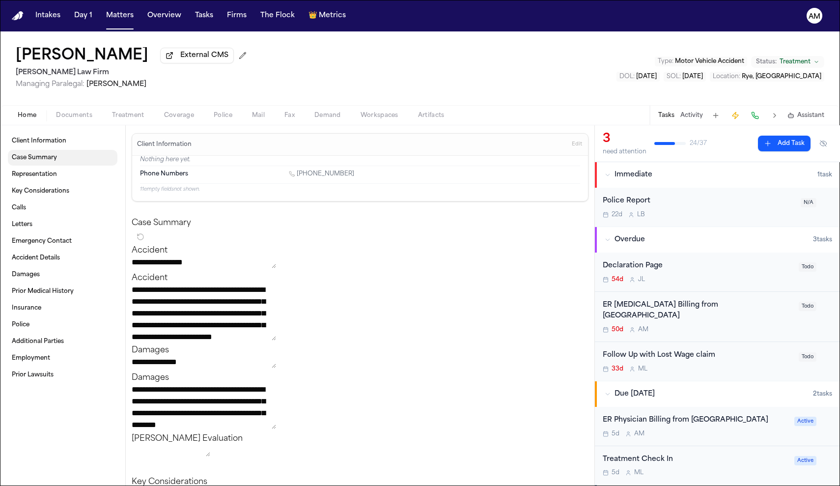
scroll to position [79, 0]
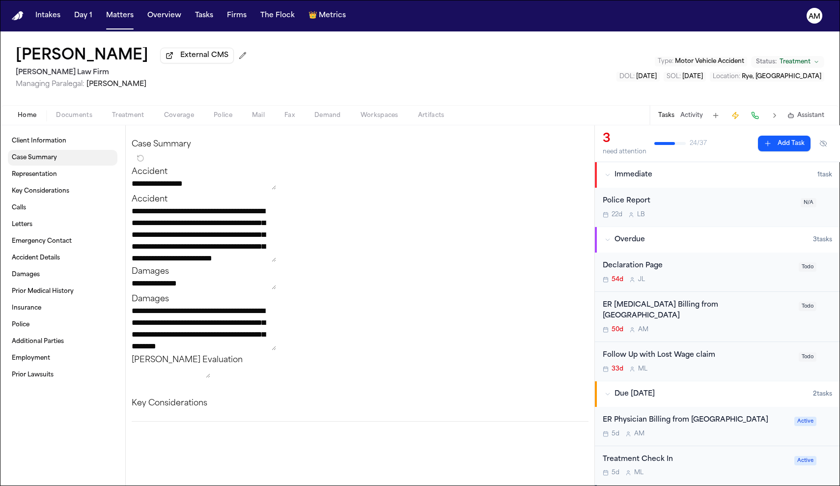
click at [64, 164] on link "Case Summary" at bounding box center [63, 158] width 110 height 16
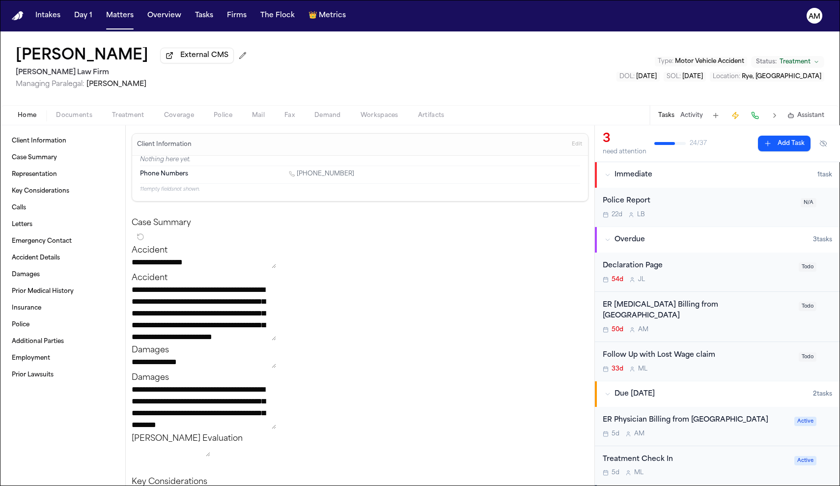
scroll to position [0, 0]
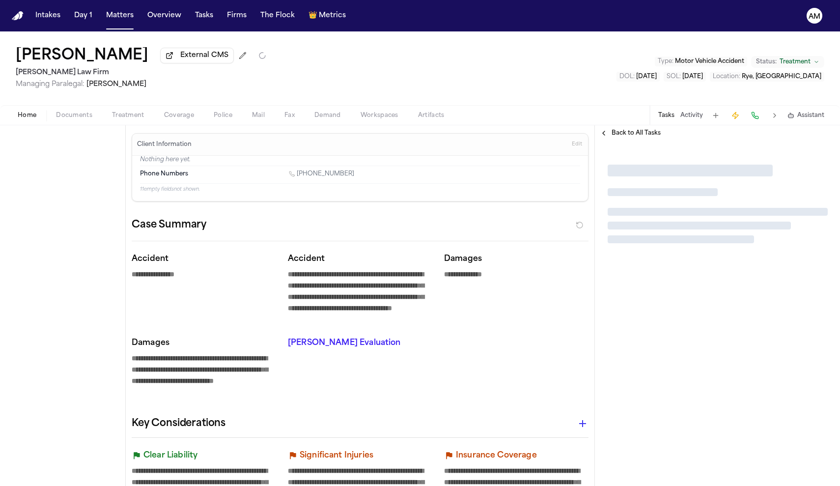
type textarea "*"
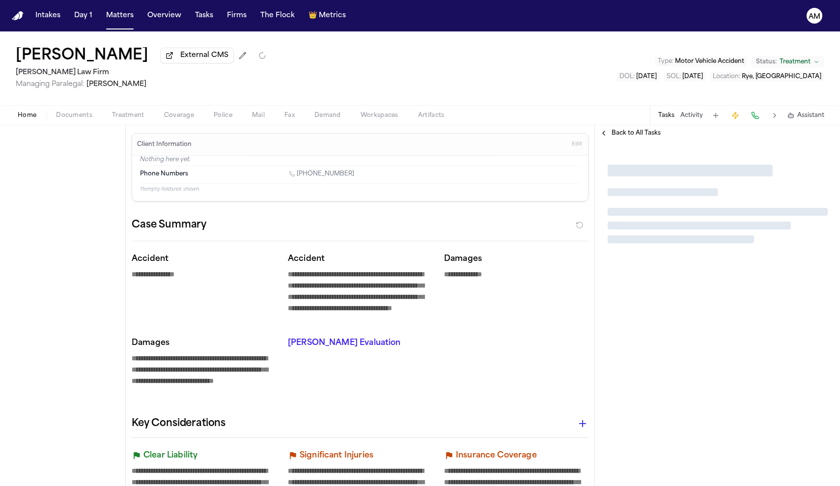
type textarea "*"
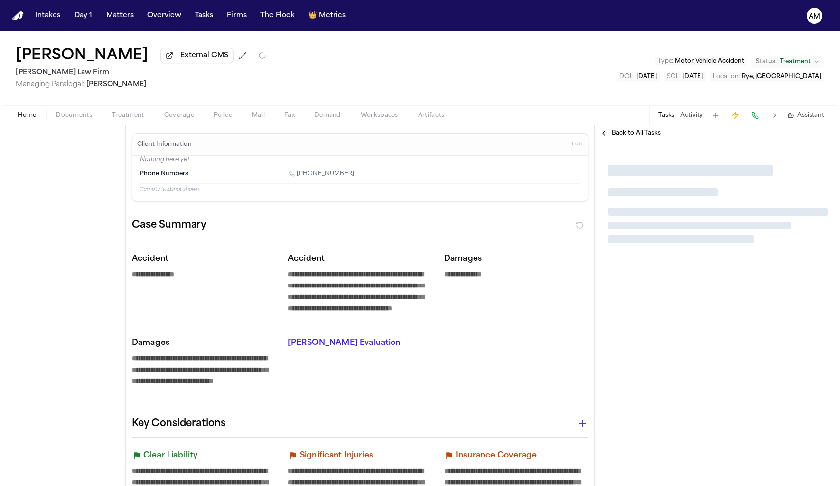
type textarea "*"
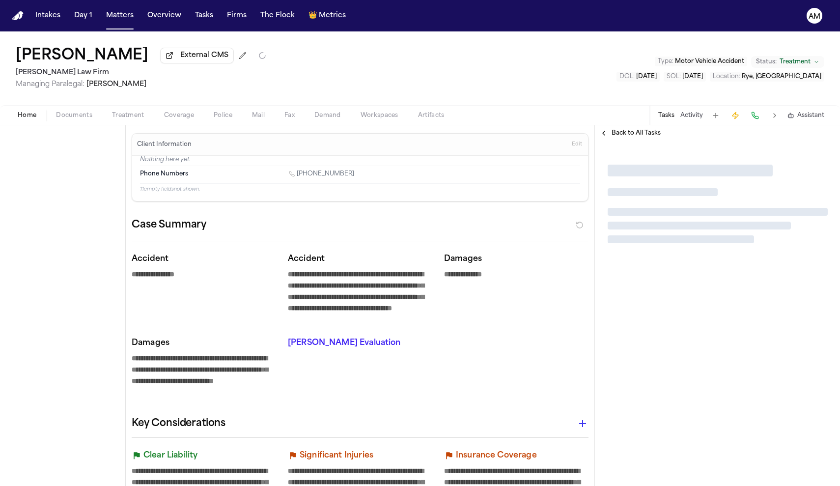
type textarea "*"
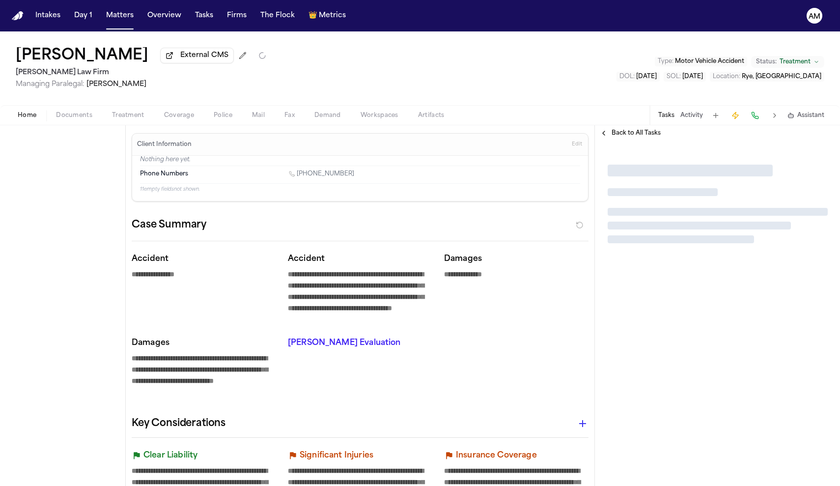
type textarea "*"
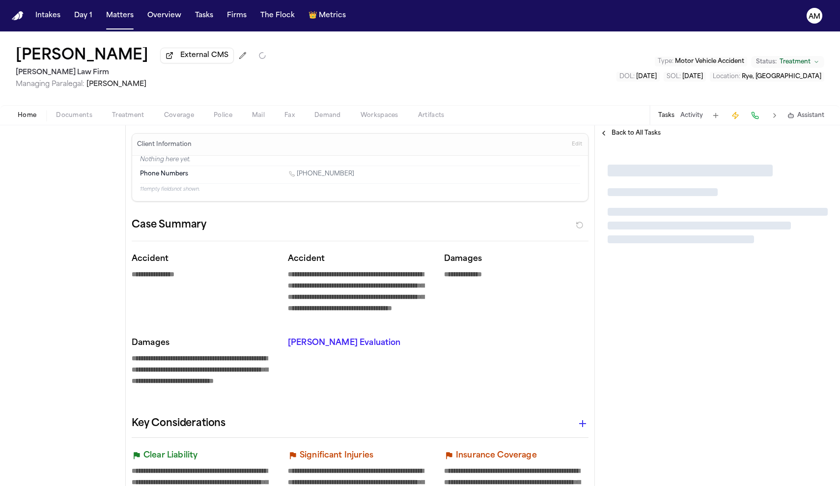
type textarea "*"
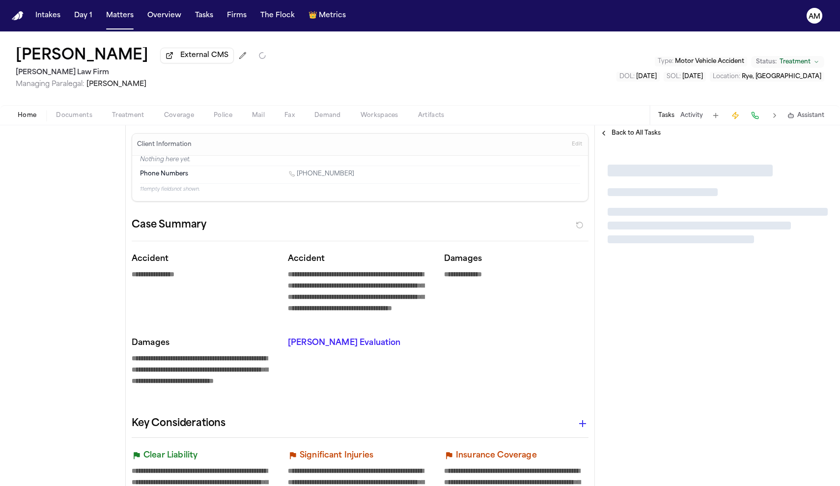
type textarea "*"
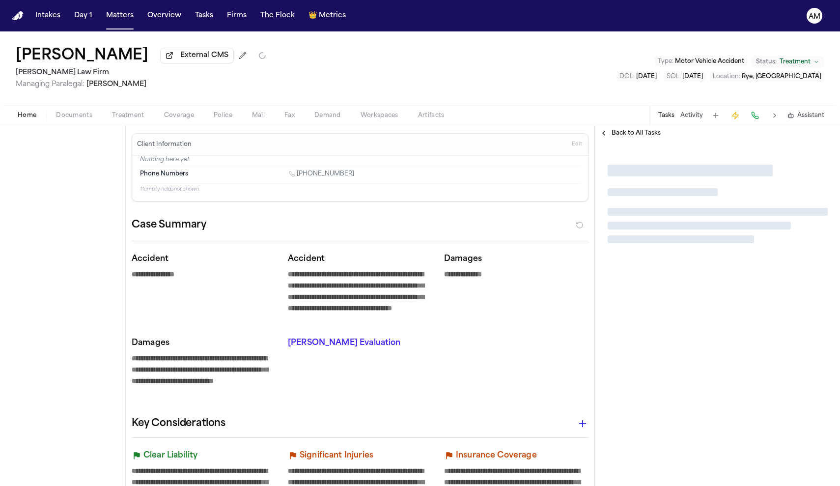
type textarea "*"
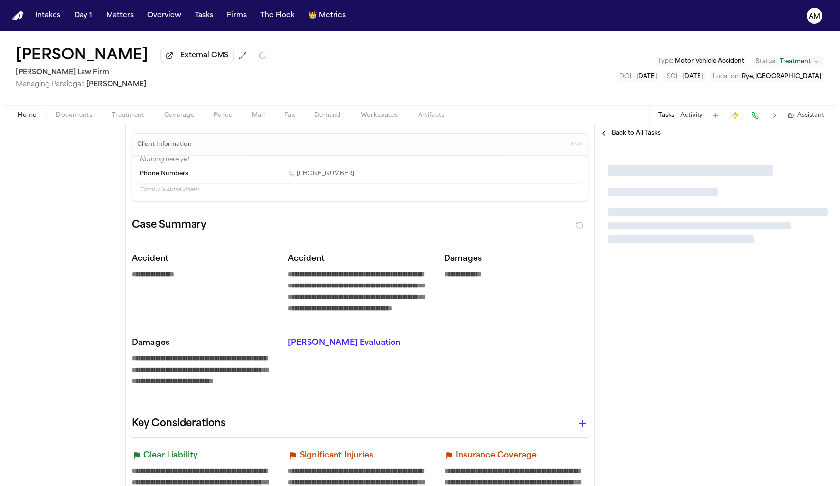
type textarea "*"
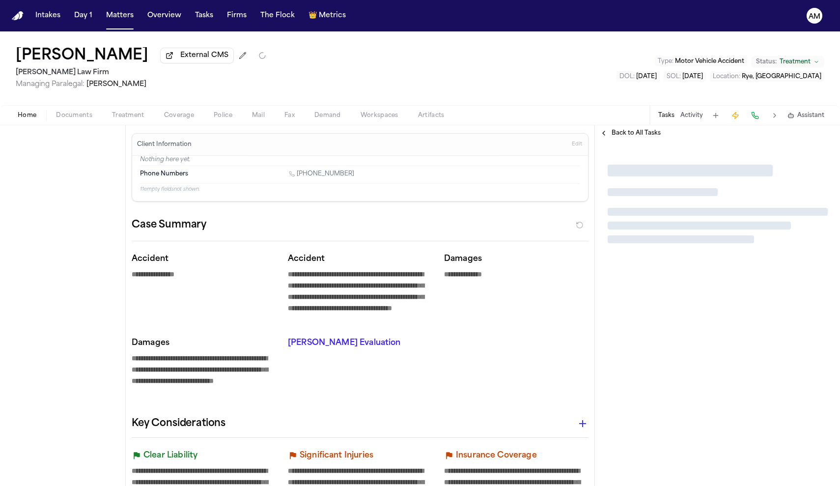
type textarea "*"
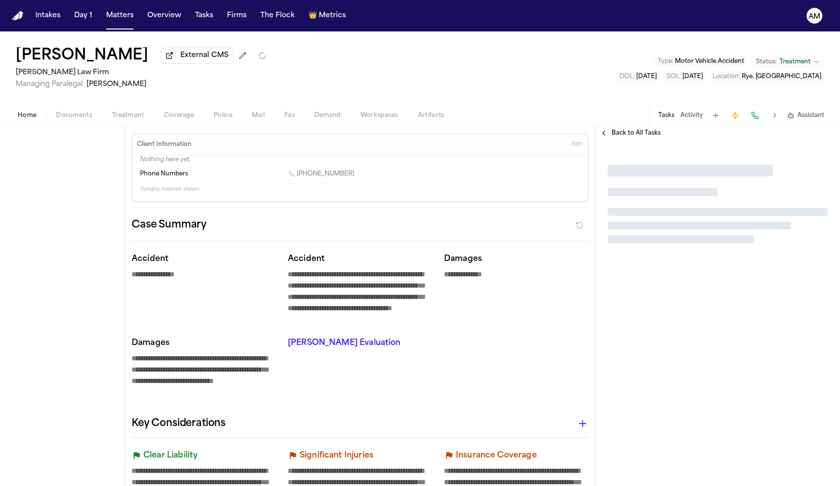
type textarea "*"
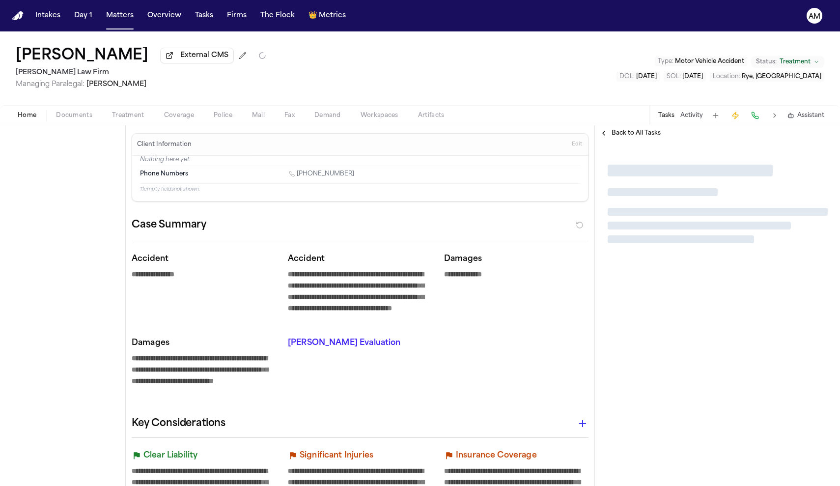
type textarea "*"
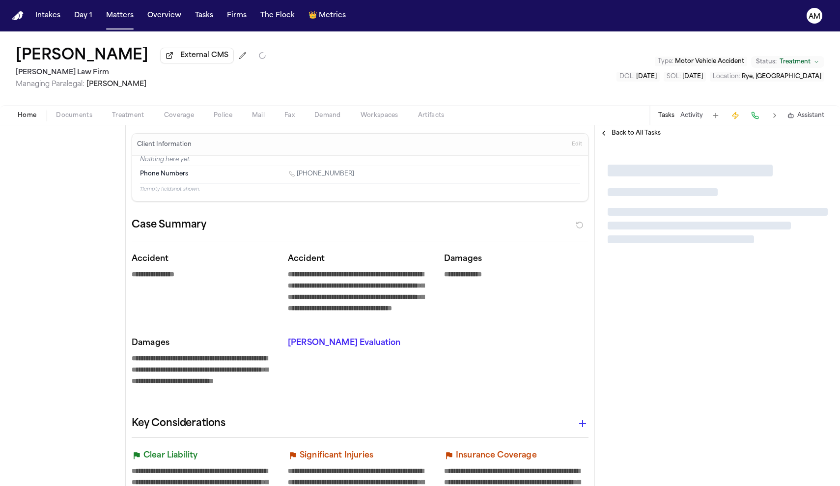
type textarea "*"
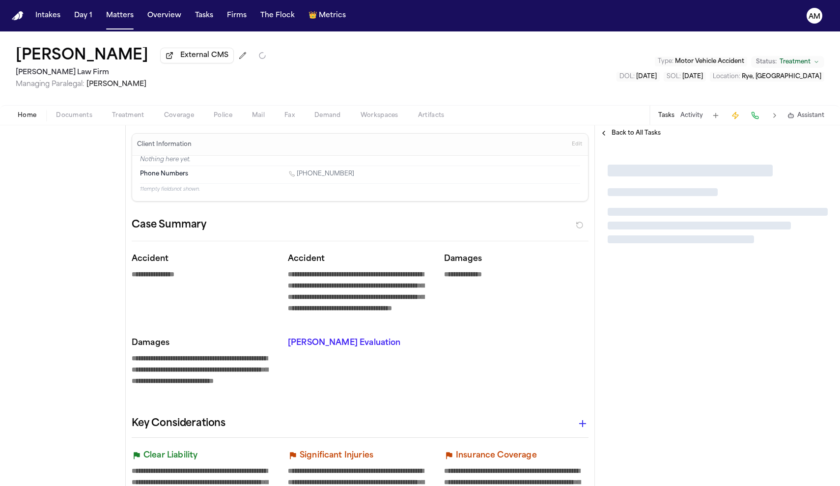
type textarea "*"
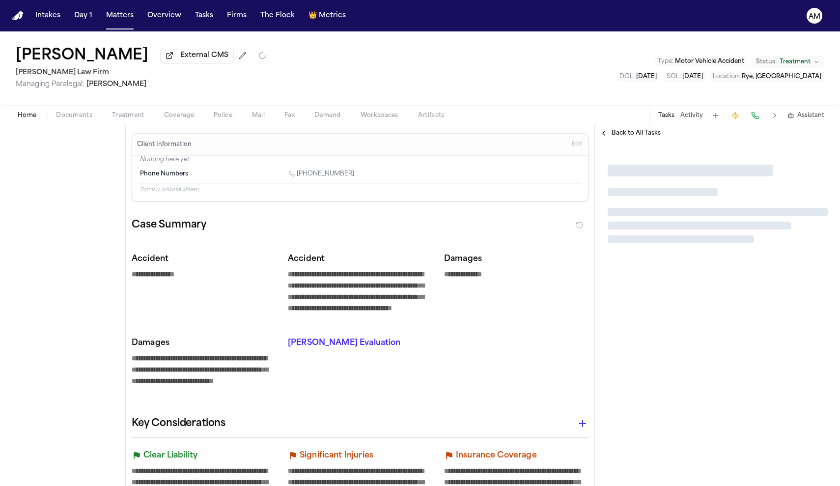
type textarea "*"
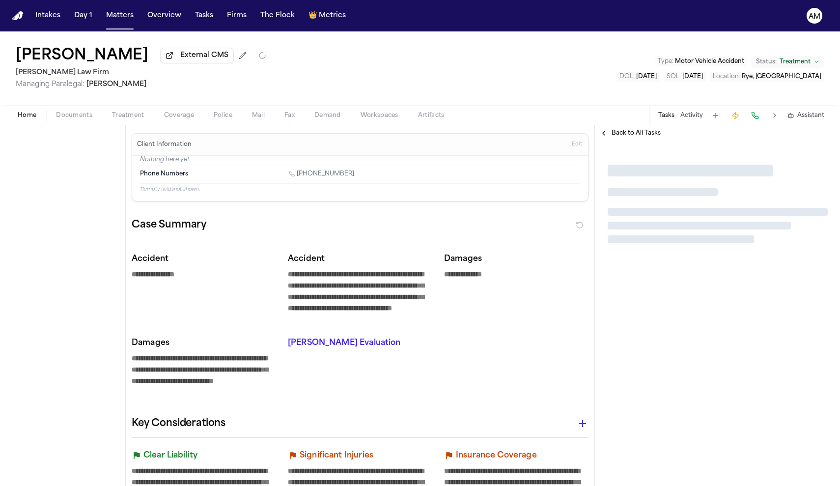
type textarea "*"
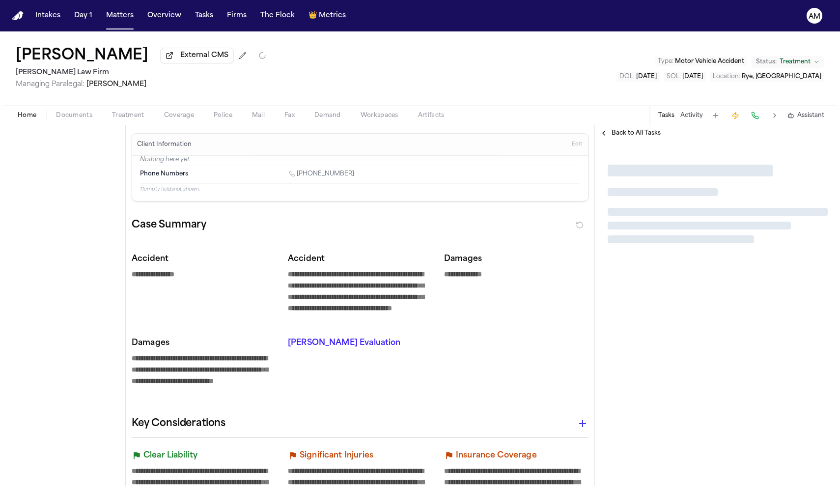
type textarea "*"
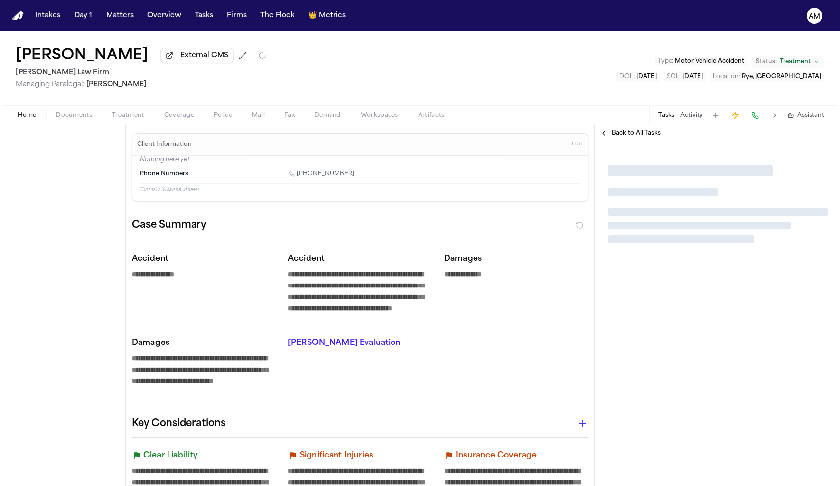
type textarea "*"
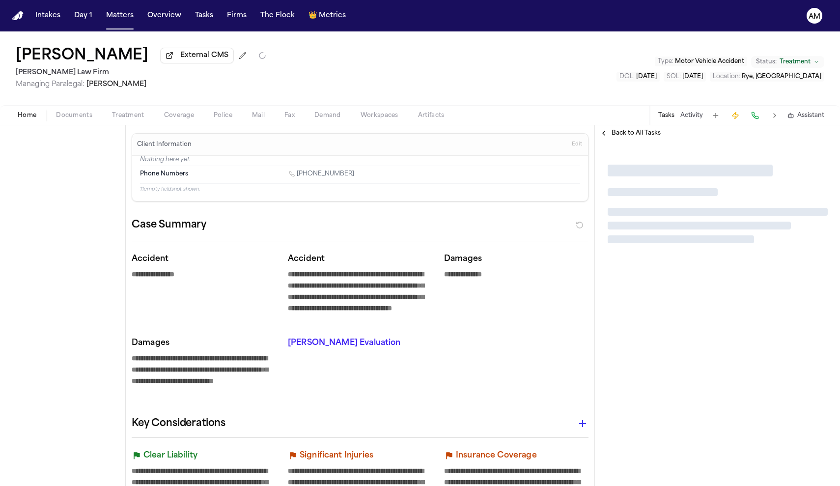
type textarea "*"
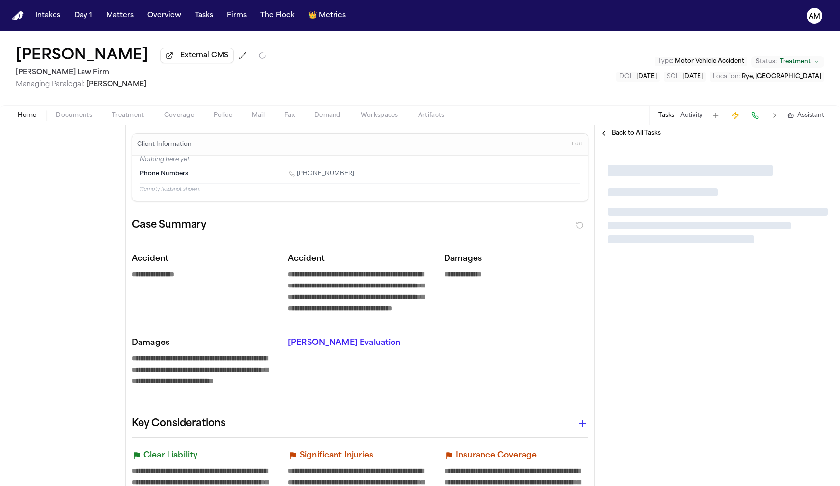
type textarea "*"
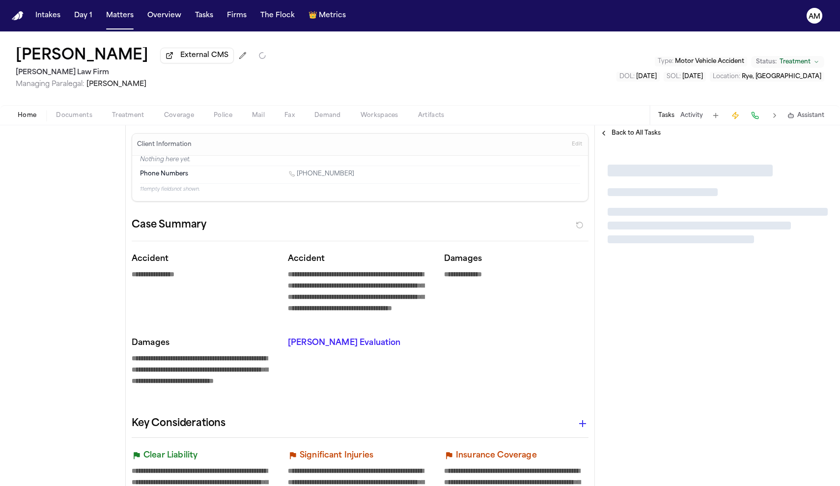
type textarea "*"
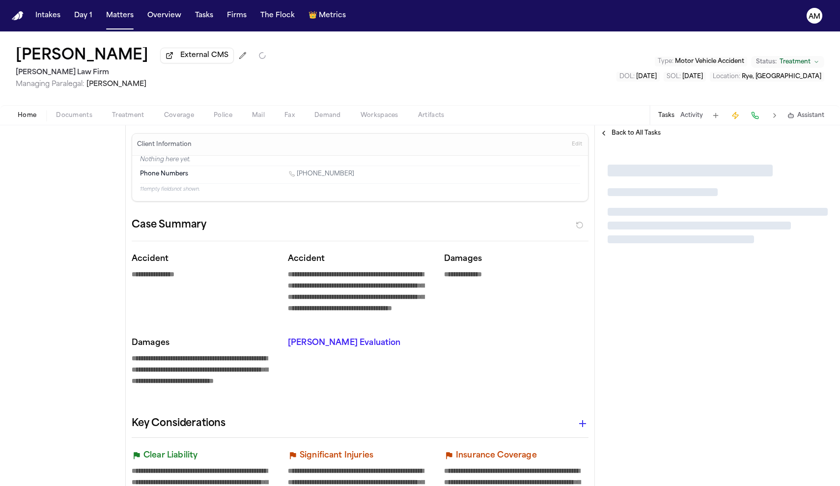
type textarea "*"
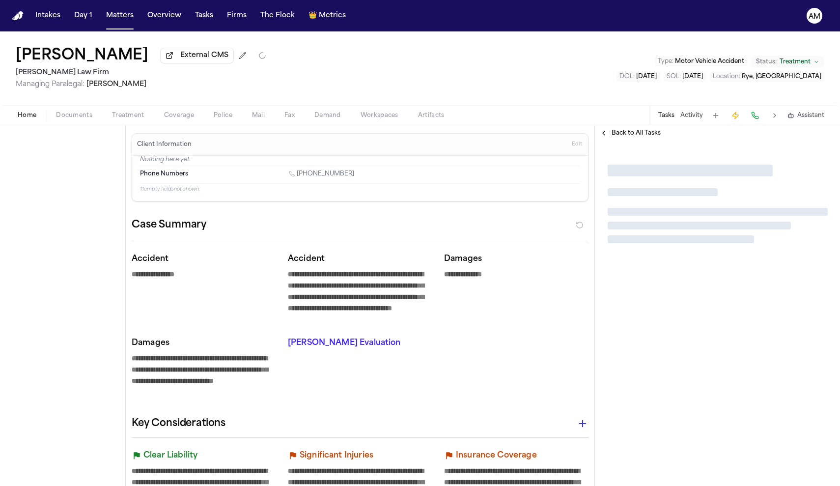
type textarea "*"
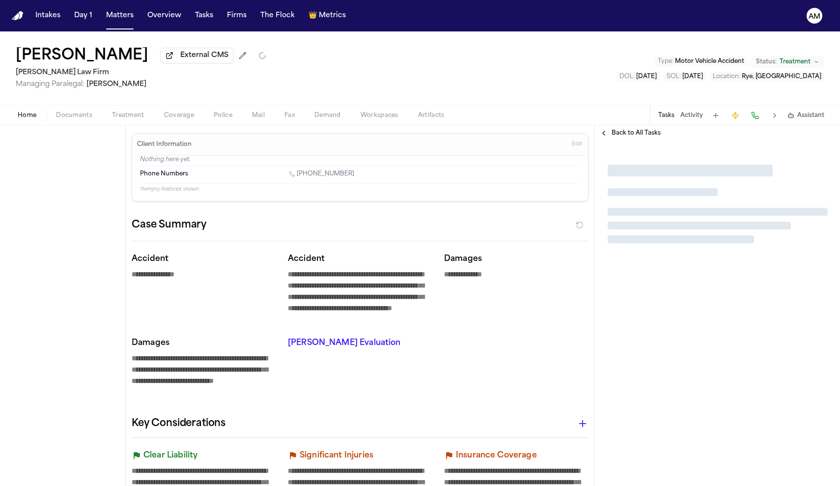
type textarea "*"
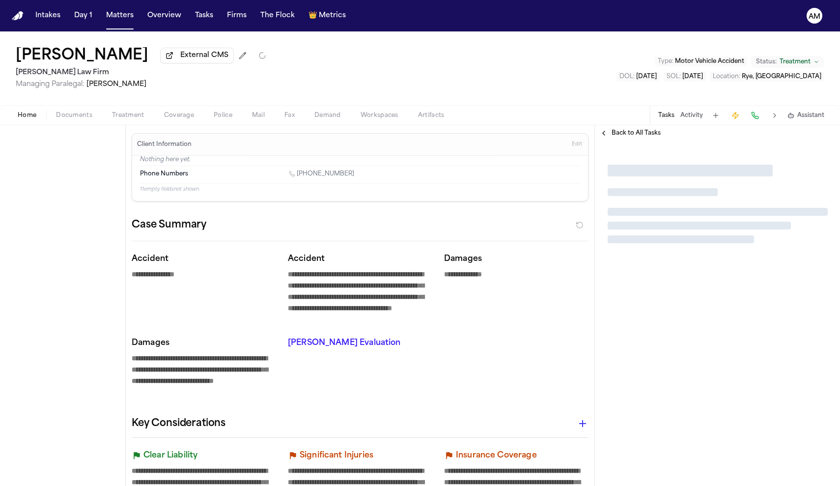
type textarea "*"
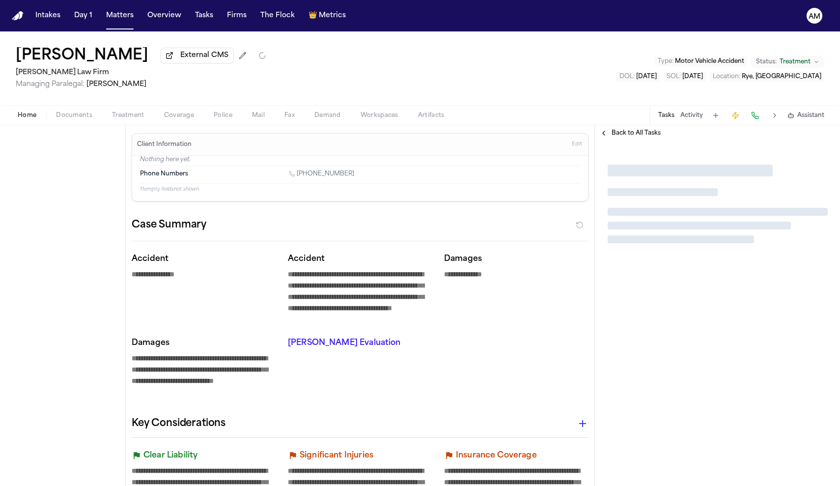
type textarea "*"
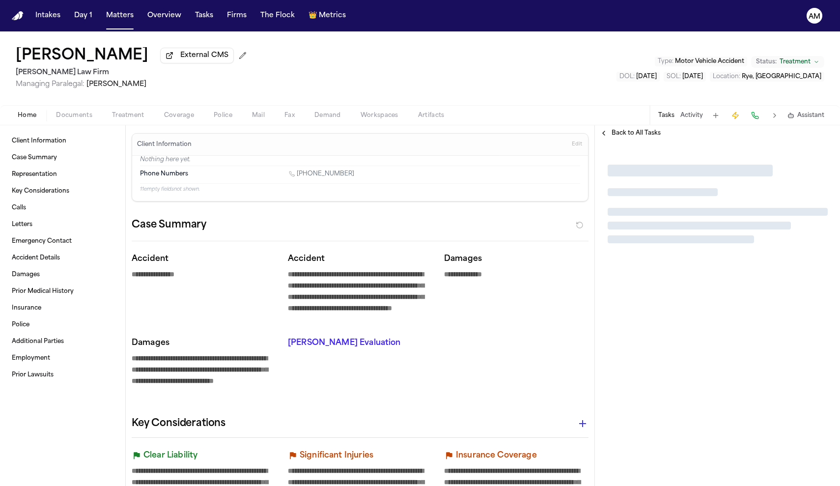
type textarea "*"
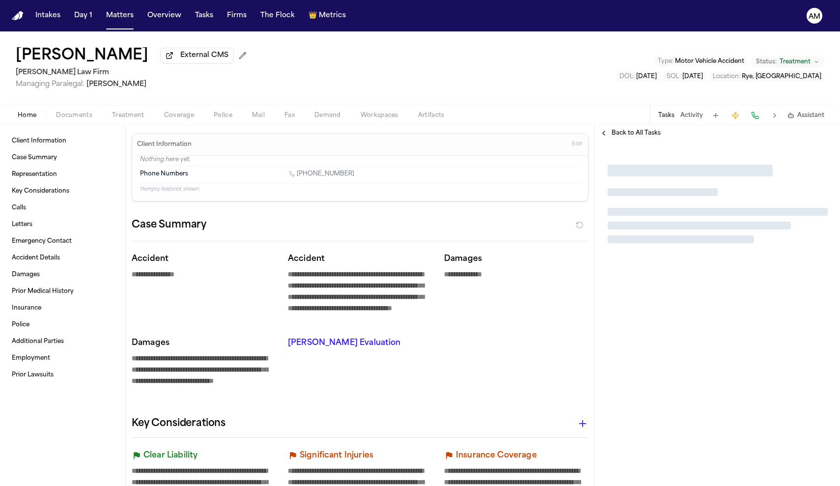
type textarea "*"
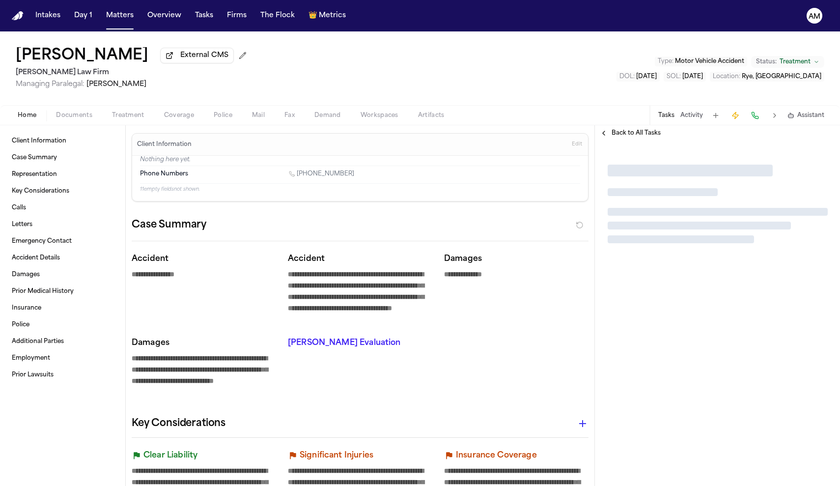
type textarea "*"
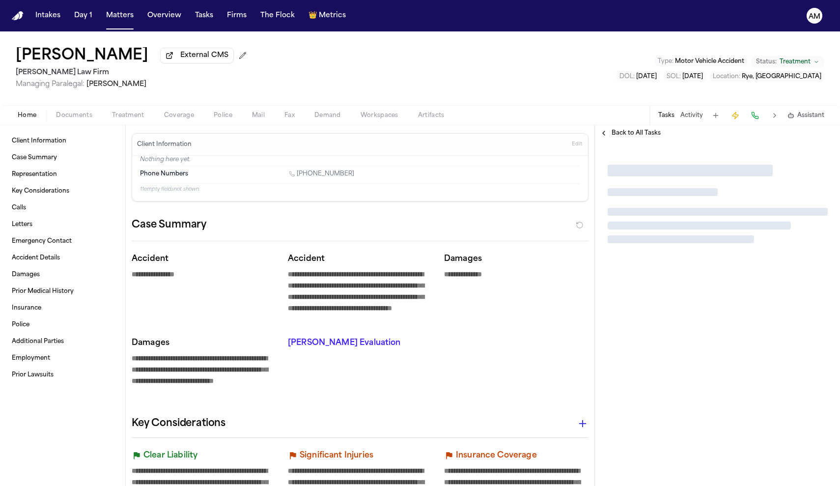
type textarea "*"
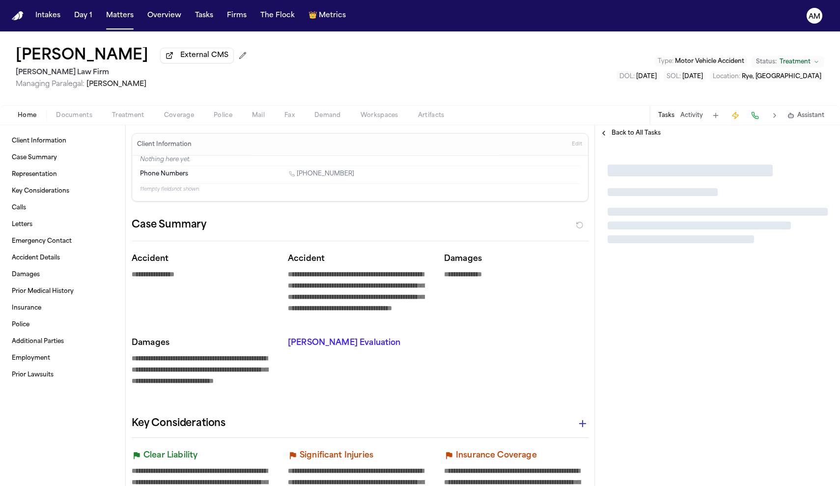
type textarea "*"
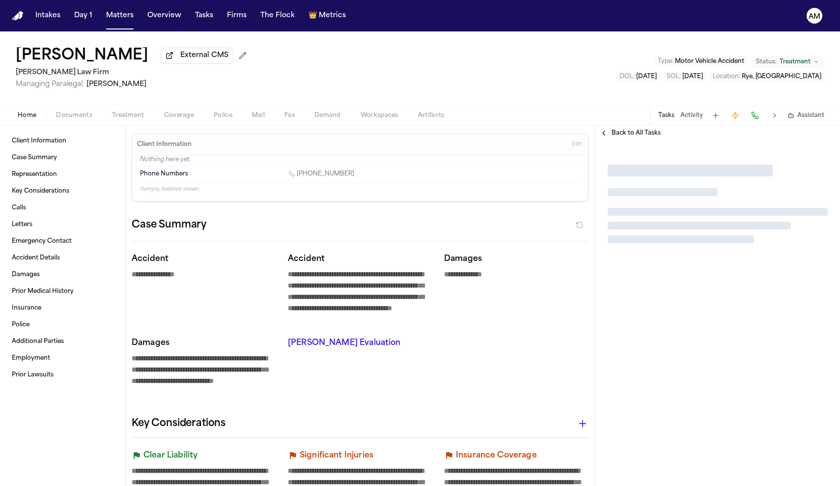
type textarea "*"
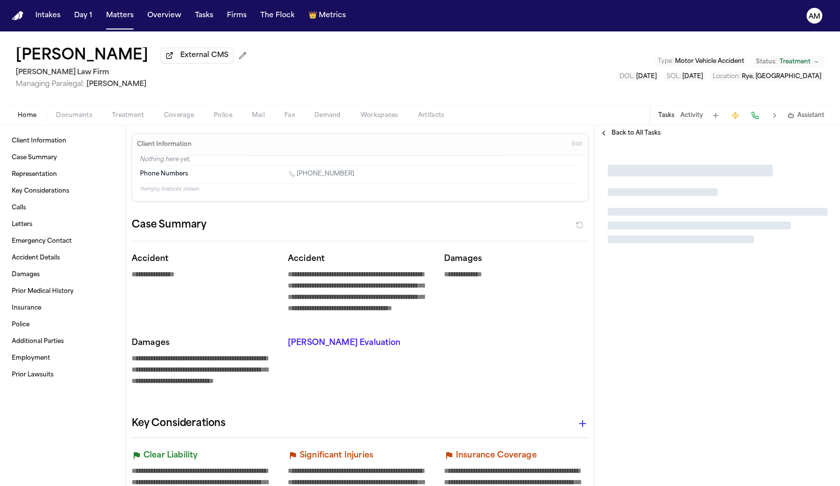
type textarea "*"
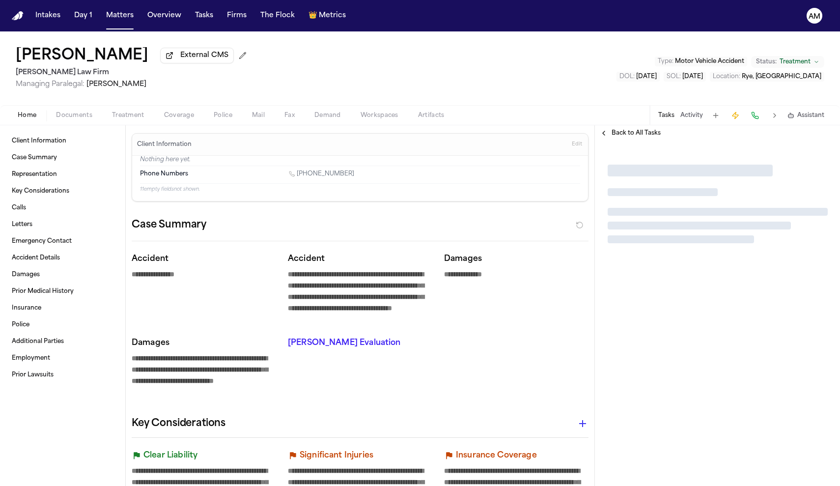
type textarea "*"
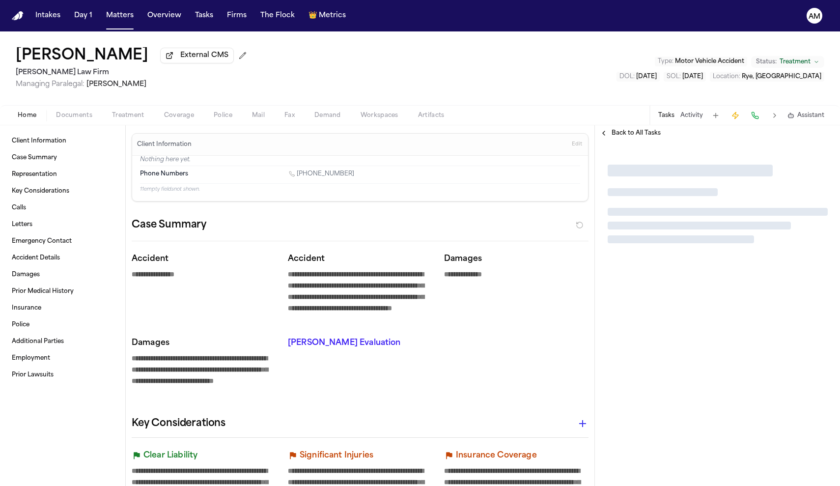
type textarea "*"
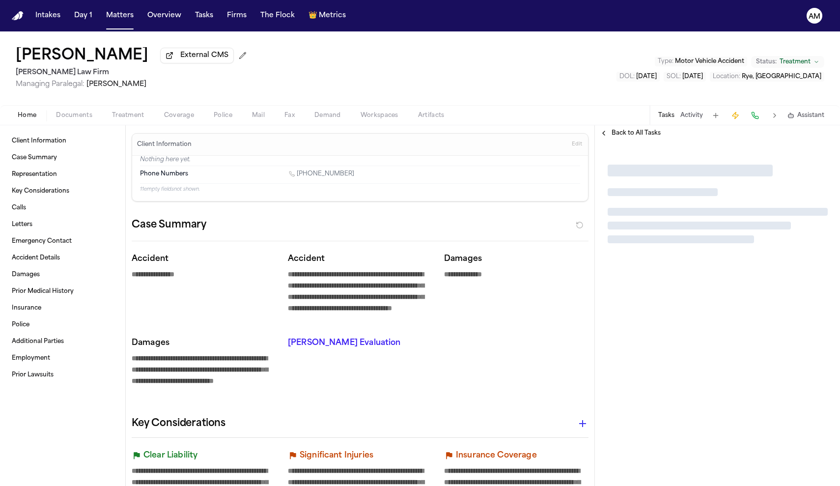
type textarea "*"
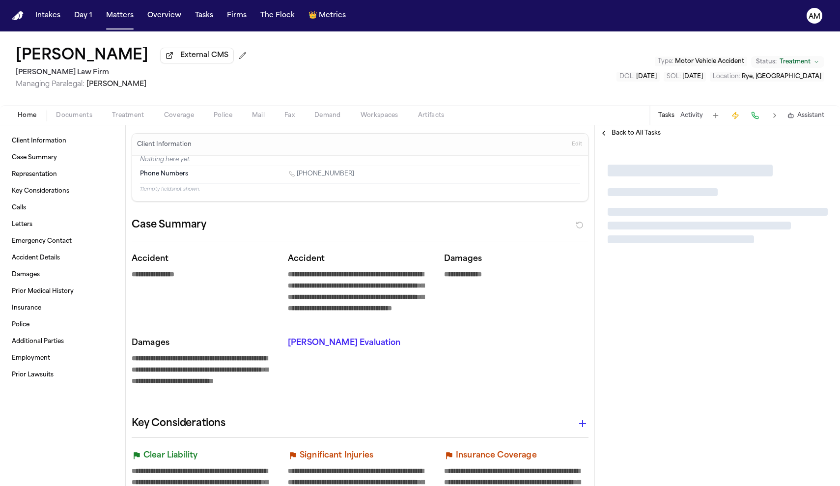
type textarea "*"
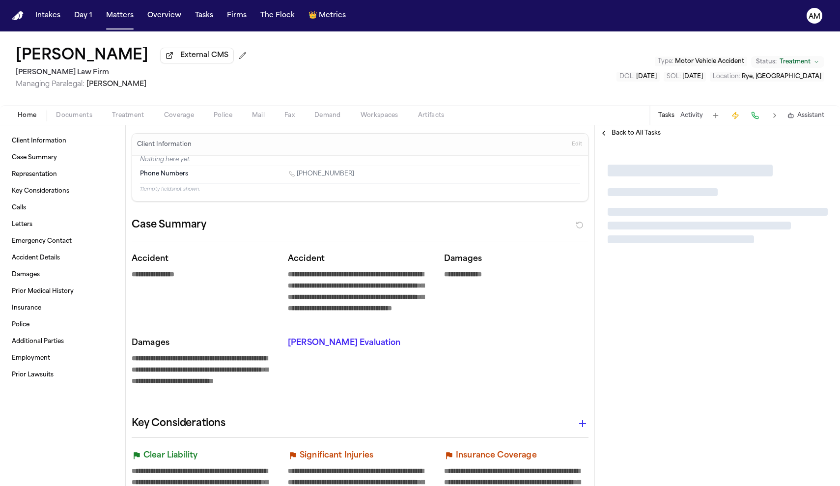
type textarea "*"
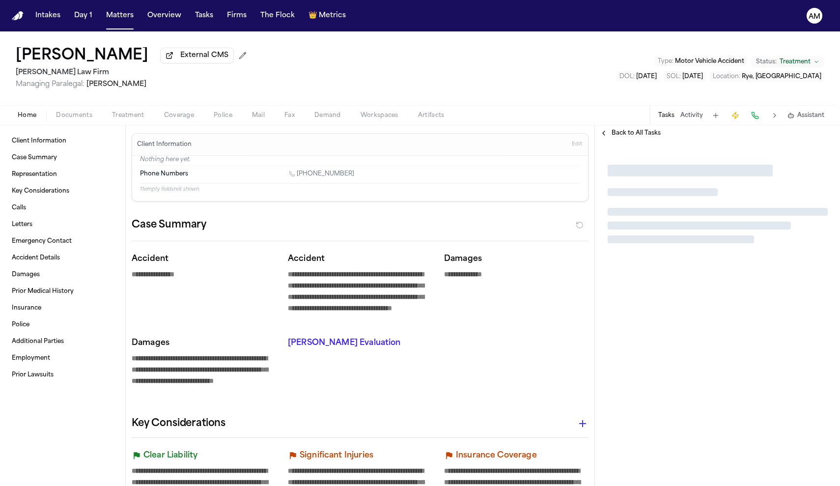
type textarea "*"
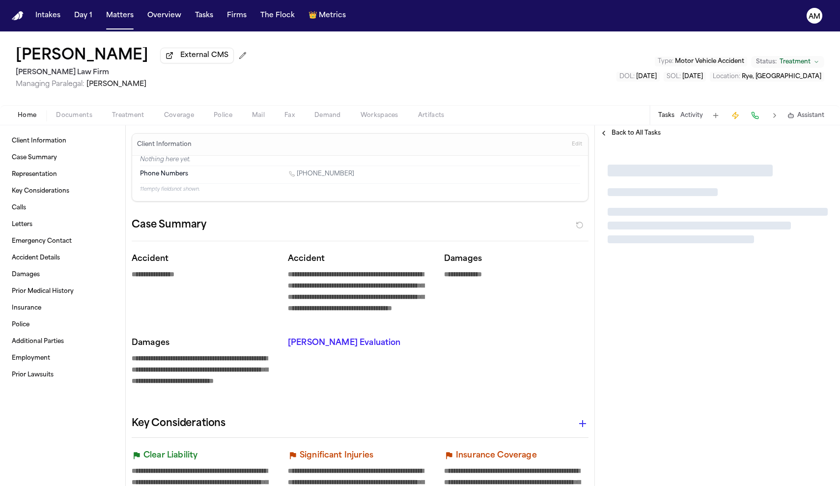
type textarea "*"
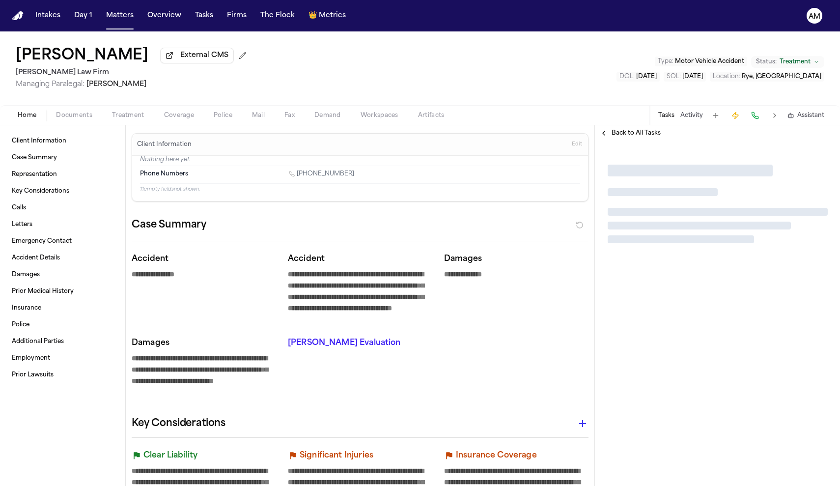
type textarea "*"
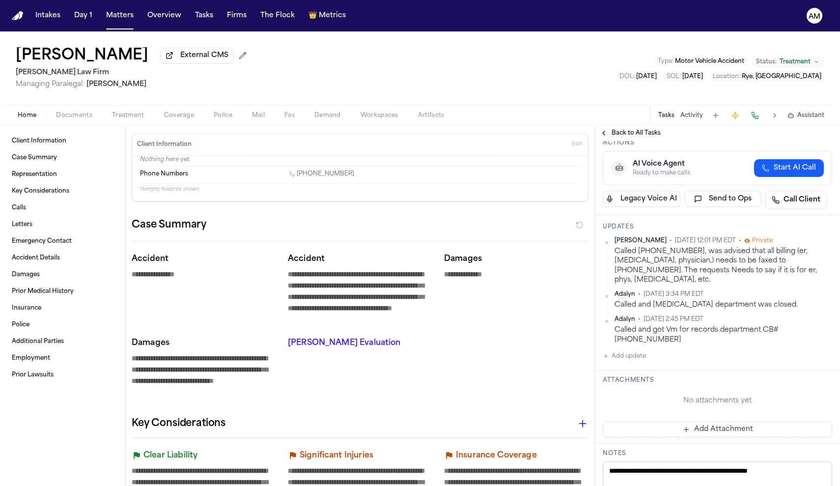
scroll to position [203, 0]
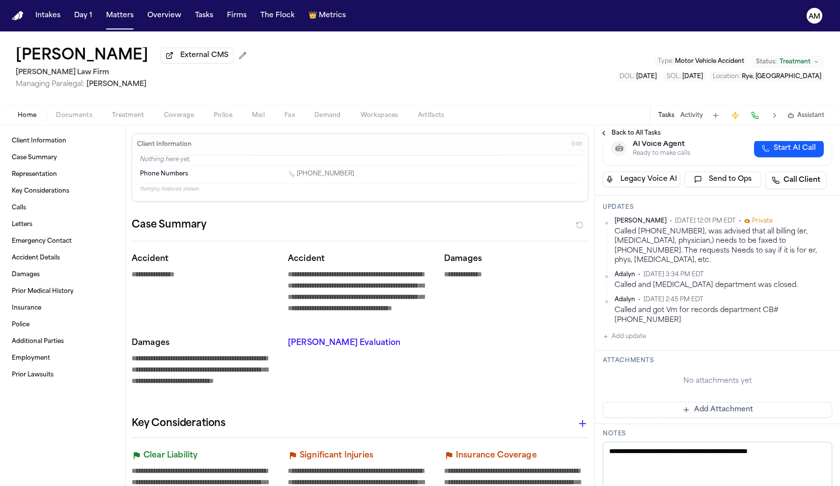
click at [747, 217] on div "Ada Martinez • Sep 24, 2025 12:01 PM EDT • Private" at bounding box center [694, 221] width 158 height 8
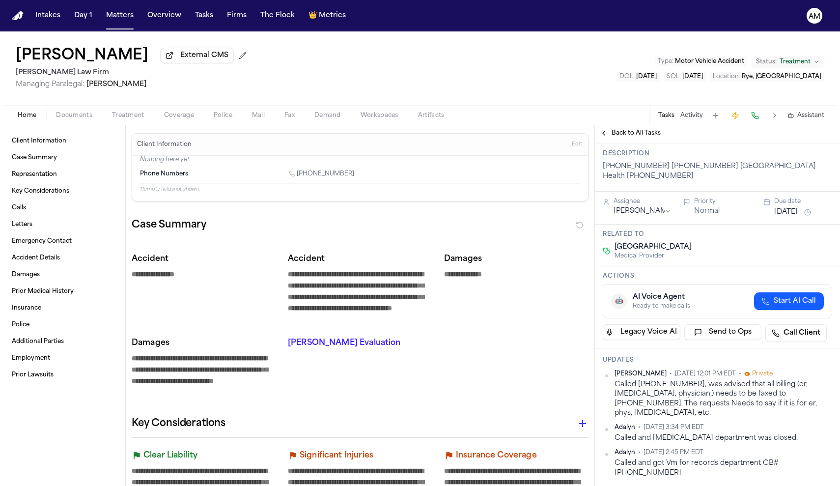
scroll to position [20, 0]
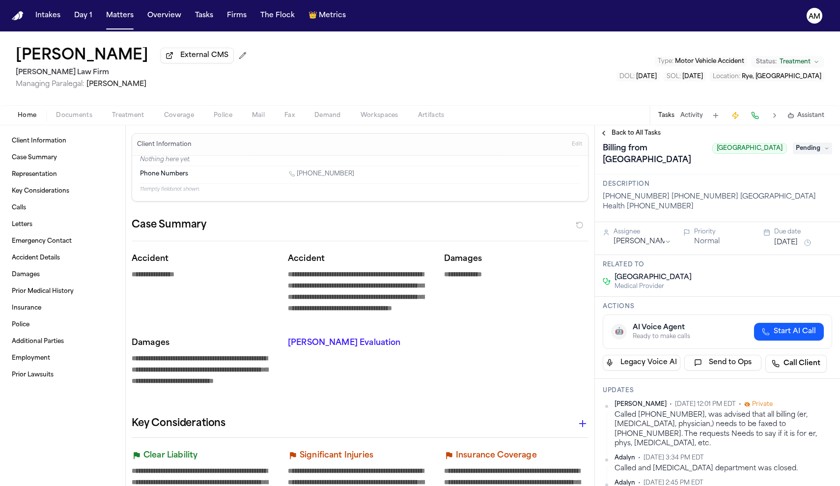
click at [806, 141] on div "Back to All Tasks" at bounding box center [717, 133] width 245 height 16
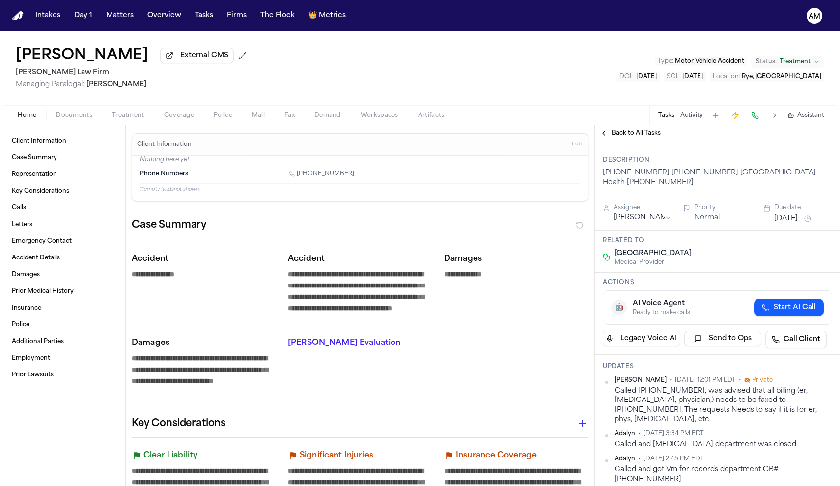
click at [829, 359] on html "**********" at bounding box center [420, 243] width 840 height 486
click at [800, 375] on div "Edit" at bounding box center [801, 376] width 58 height 14
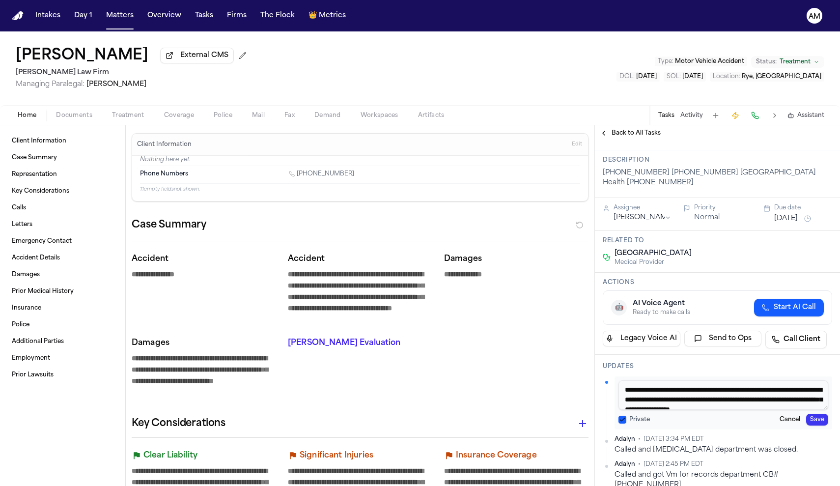
click at [636, 416] on label "Private" at bounding box center [640, 420] width 21 height 8
click at [627, 416] on button "Private" at bounding box center [623, 420] width 8 height 8
click at [814, 414] on button "Save" at bounding box center [817, 420] width 22 height 12
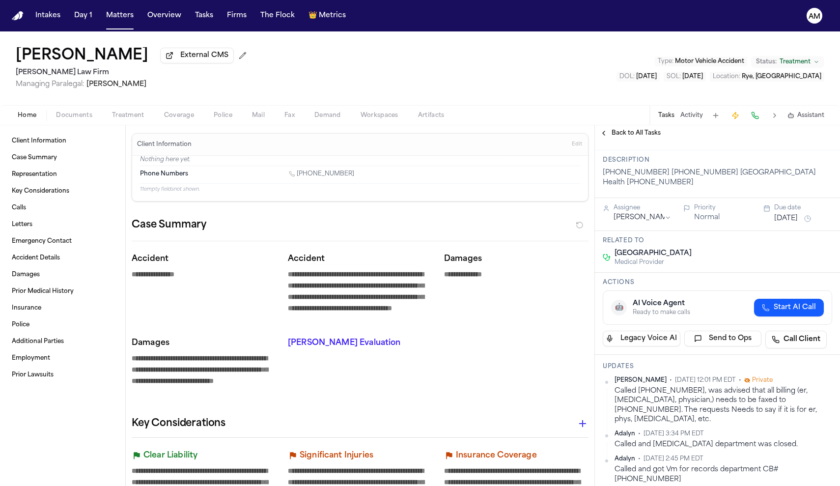
click at [814, 397] on div "Ada Martinez • Sep 24, 2025 12:01 PM EDT • Private Called 203-688-8860, was adv…" at bounding box center [718, 430] width 230 height 108
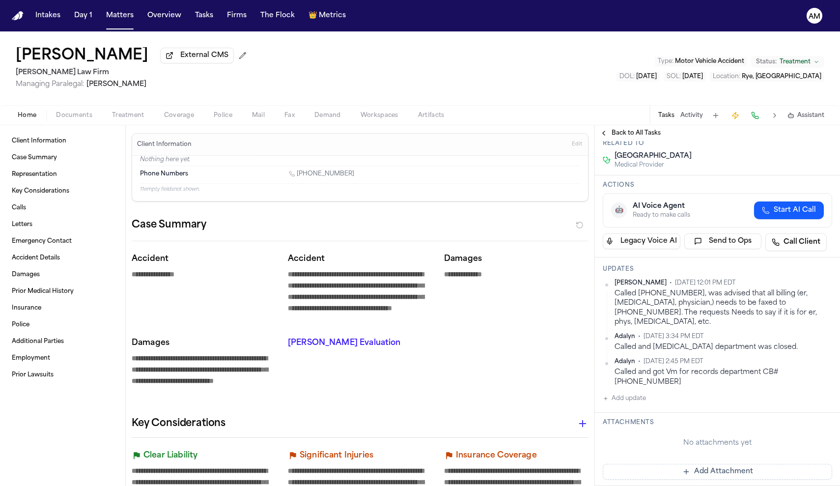
scroll to position [150, 0]
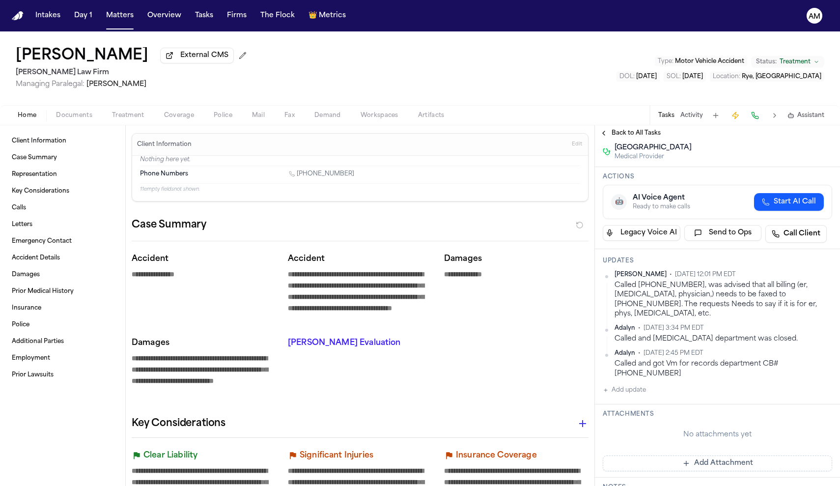
click at [623, 384] on button "Add update" at bounding box center [624, 390] width 43 height 12
click at [624, 418] on button "Private" at bounding box center [623, 422] width 8 height 8
click at [652, 388] on textarea "Add your update" at bounding box center [724, 398] width 210 height 20
click at [821, 416] on button "Add" at bounding box center [818, 422] width 20 height 12
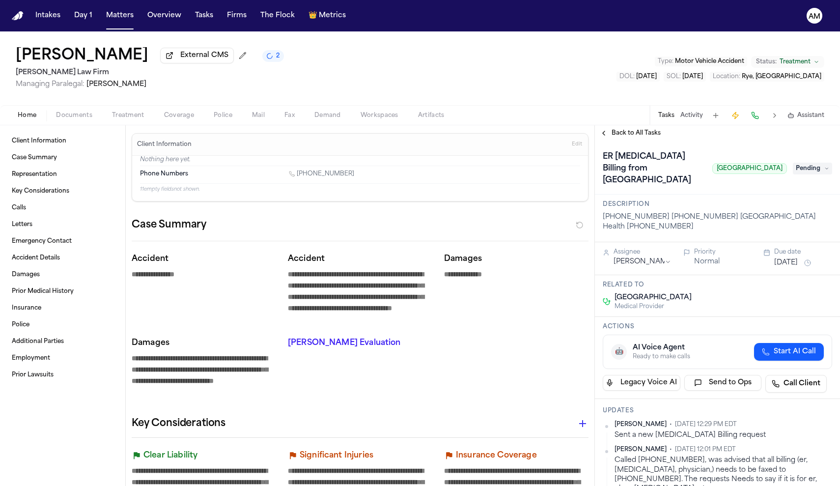
scroll to position [0, 0]
click at [807, 163] on span "Pending" at bounding box center [812, 169] width 39 height 12
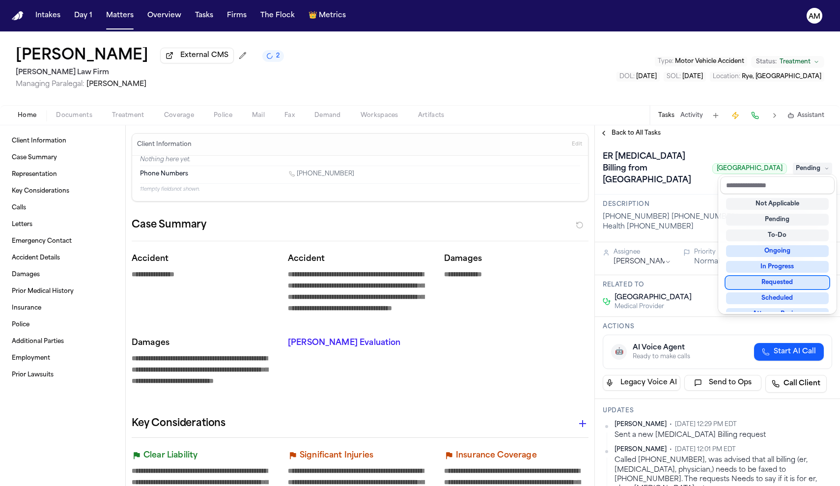
click at [779, 282] on div "Requested" at bounding box center [777, 283] width 103 height 12
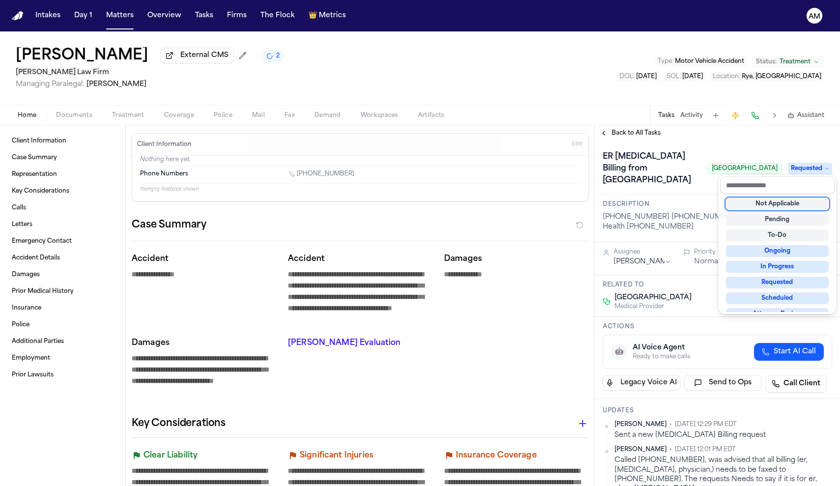
click at [779, 282] on div "Requested" at bounding box center [777, 283] width 103 height 12
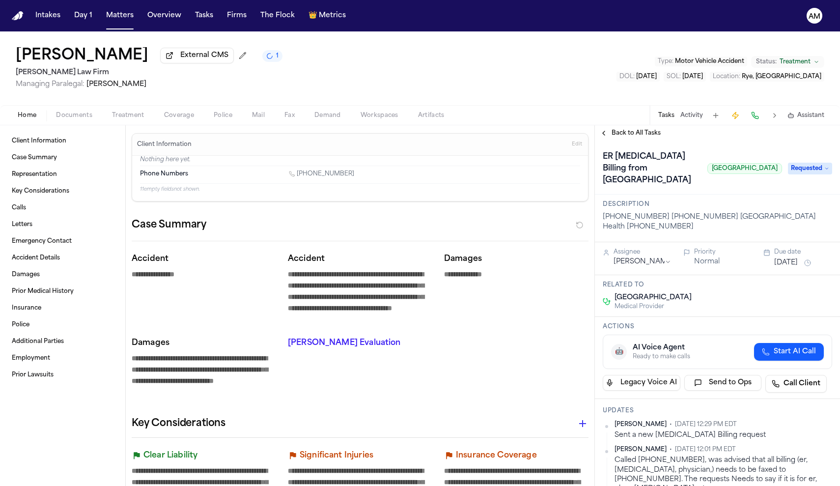
click at [798, 258] on button "Aug 5, 2025" at bounding box center [787, 263] width 24 height 10
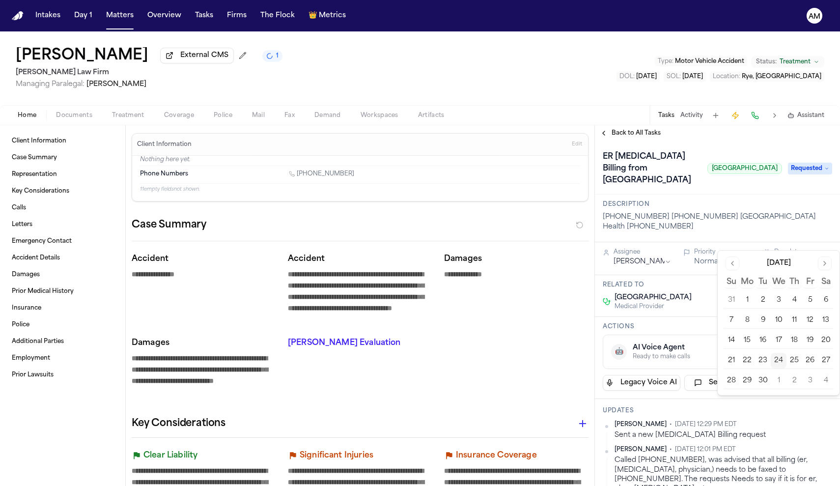
click at [746, 382] on button "29" at bounding box center [748, 381] width 16 height 16
click at [756, 195] on div "Description 203-688-2231 203-688-2020 Yale Haven Health 855-547-4584" at bounding box center [717, 219] width 245 height 48
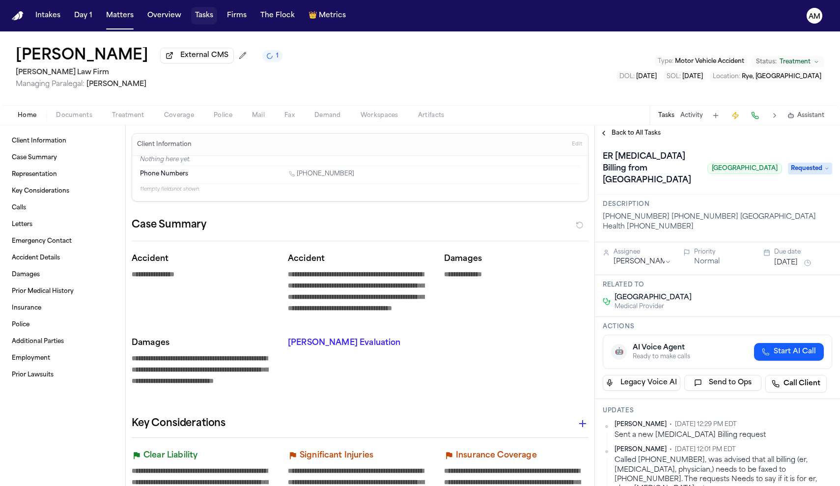
click at [191, 13] on button "Tasks" at bounding box center [204, 16] width 26 height 18
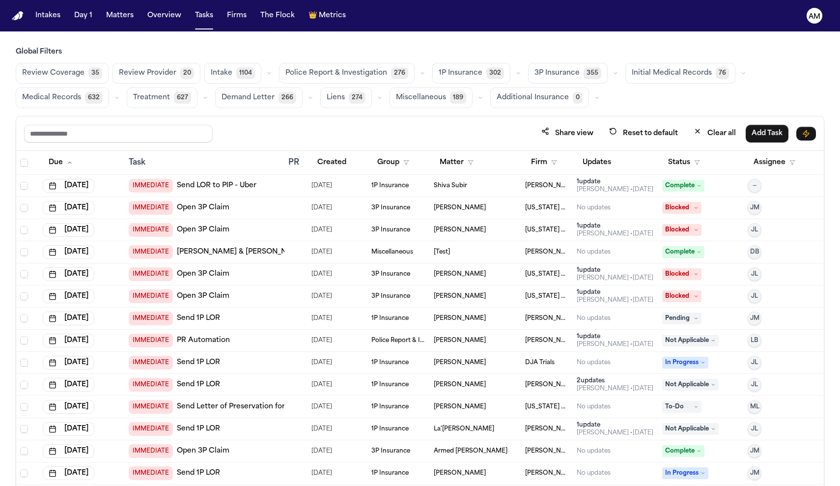
click at [37, 91] on button "Medical Records 632" at bounding box center [62, 97] width 93 height 21
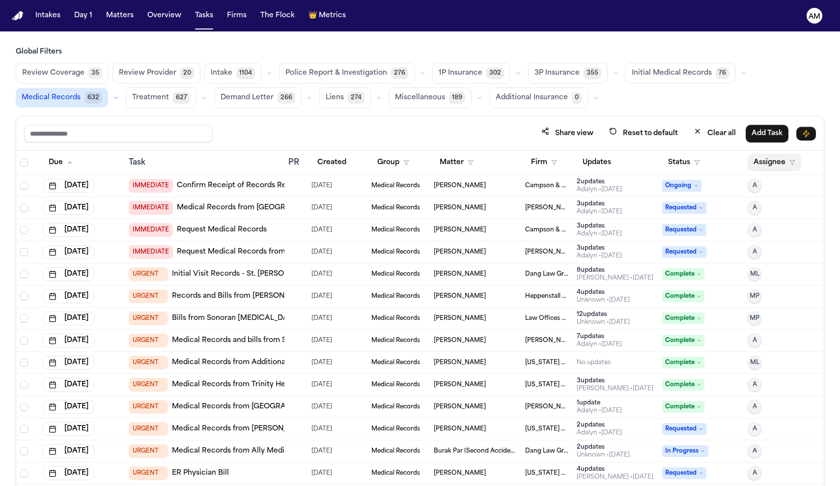
click at [771, 163] on button "Assignee" at bounding box center [775, 163] width 54 height 18
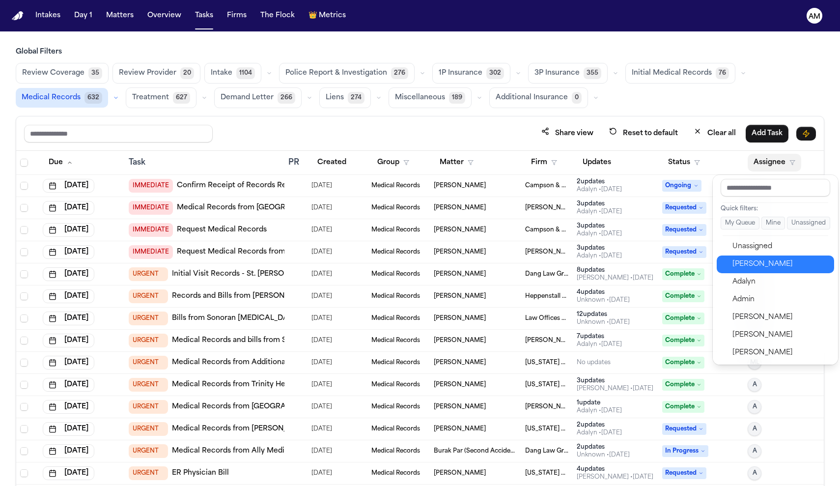
click at [738, 262] on div "[PERSON_NAME]" at bounding box center [781, 264] width 96 height 12
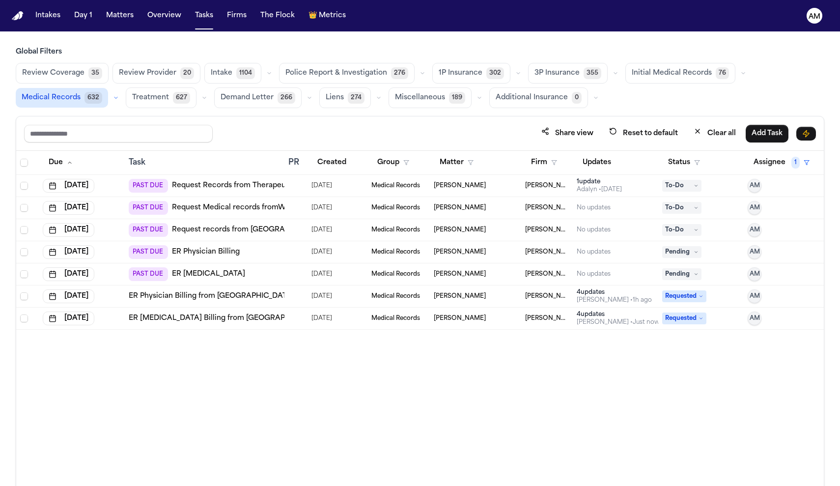
click at [238, 185] on link "Request Records from Therapeutic Associates, Grants Pass, PT" at bounding box center [282, 186] width 220 height 10
click at [278, 184] on link "Request Records from Therapeutic Associates, Grants Pass, PT" at bounding box center [282, 186] width 220 height 10
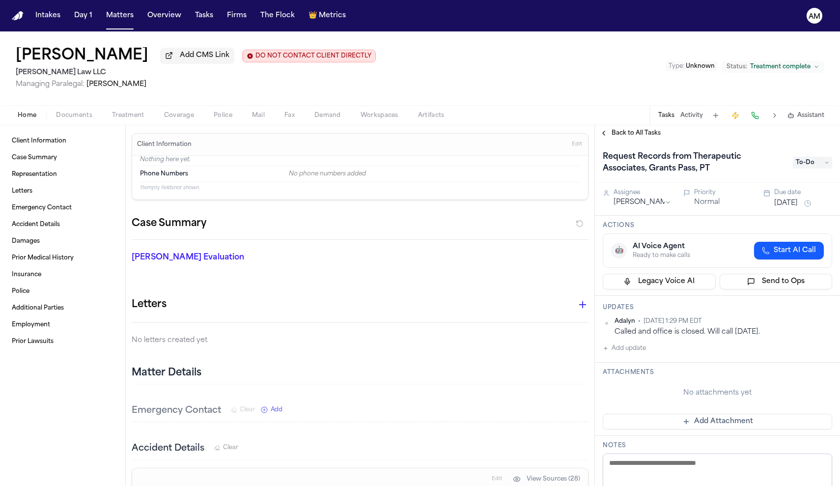
click at [481, 486] on div "Edit View Sources (28)" at bounding box center [360, 479] width 456 height 22
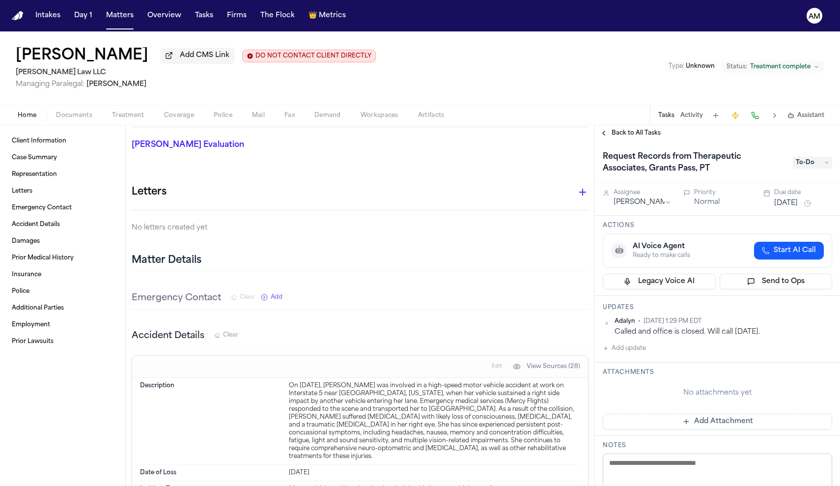
scroll to position [119, 0]
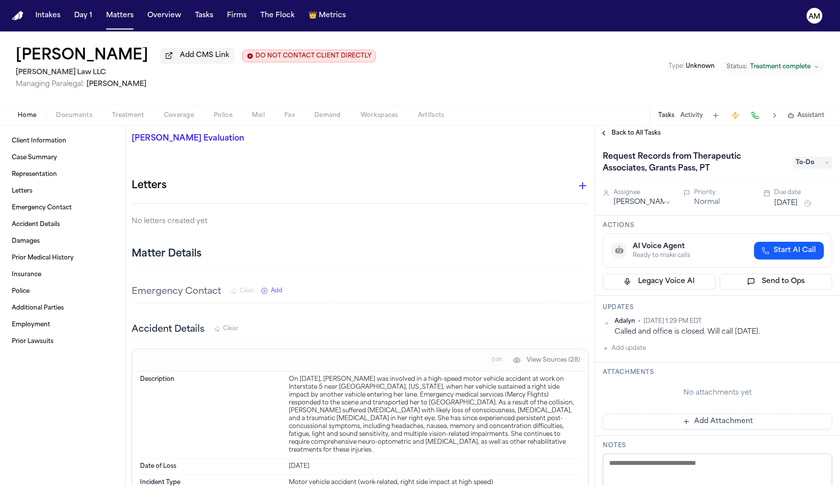
click at [685, 175] on h1 "Request Records from Therapeutic Associates, Grants Pass, PT" at bounding box center [693, 163] width 188 height 28
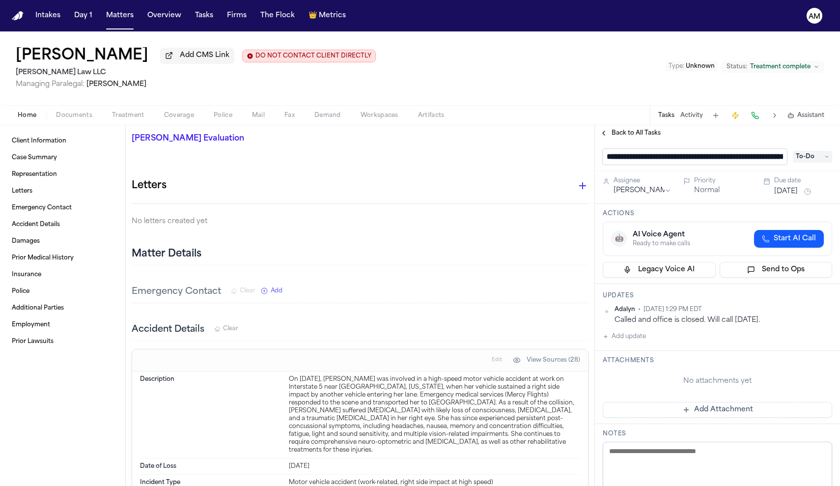
scroll to position [0, 72]
click at [658, 381] on div "Attachments No attachments yet Add Attachment" at bounding box center [717, 388] width 245 height 73
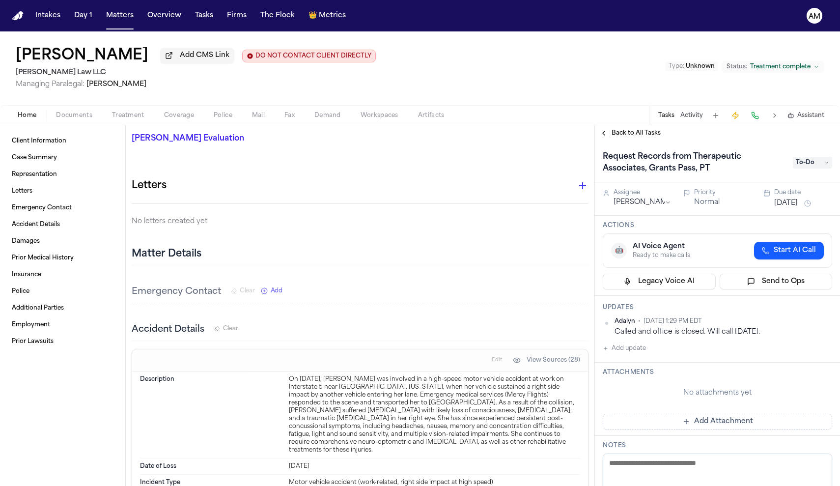
click at [706, 160] on h1 "Request Records from Therapeutic Associates, Grants Pass, PT" at bounding box center [693, 163] width 188 height 28
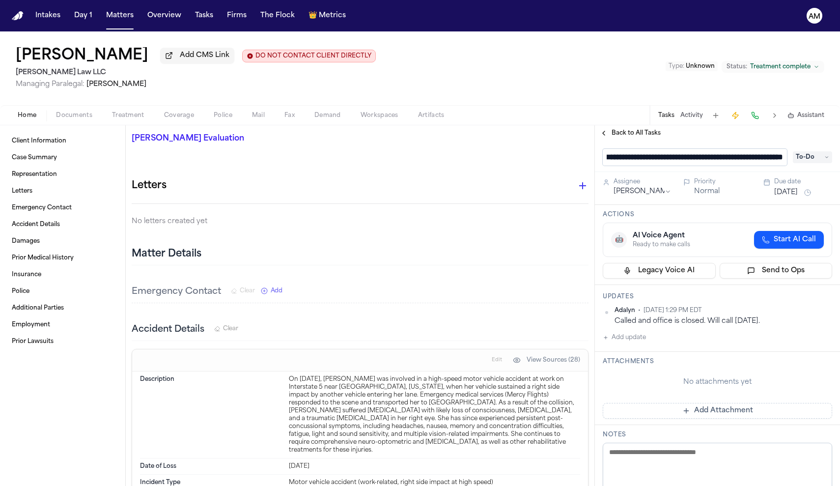
drag, startPoint x: 629, startPoint y: 159, endPoint x: 720, endPoint y: 160, distance: 91.4
click at [720, 160] on input "**********" at bounding box center [695, 157] width 184 height 17
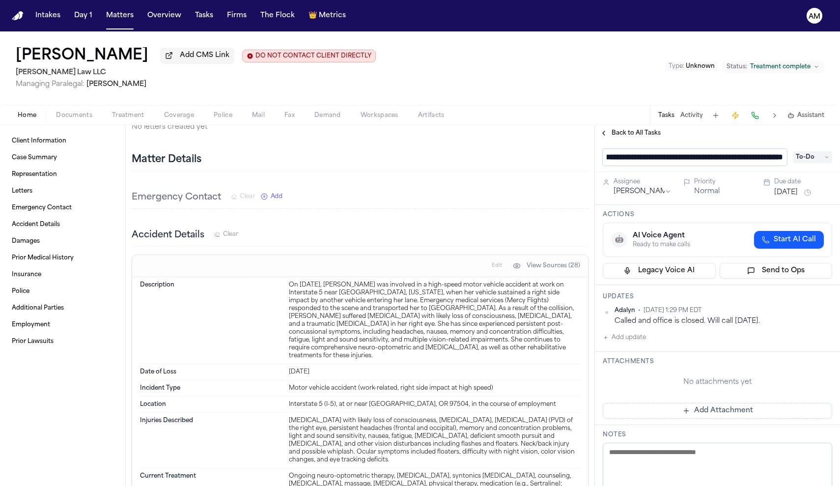
scroll to position [214, 0]
click at [131, 112] on button "Treatment" at bounding box center [128, 116] width 52 height 12
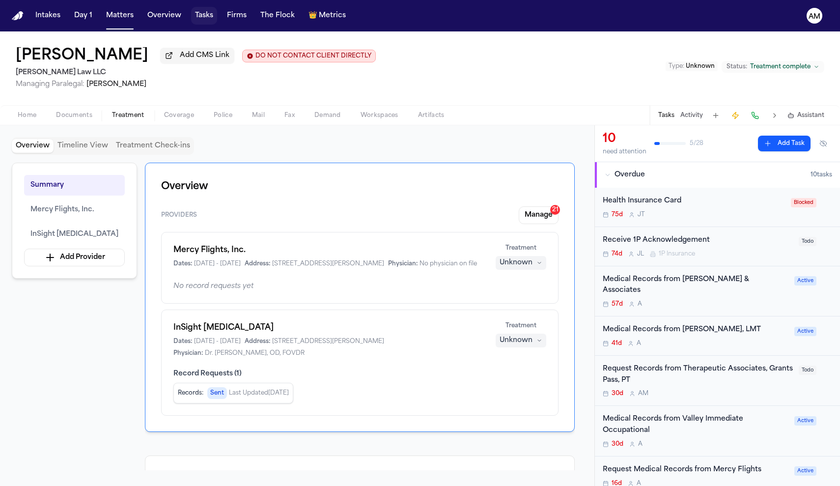
click at [210, 14] on button "Tasks" at bounding box center [204, 16] width 26 height 18
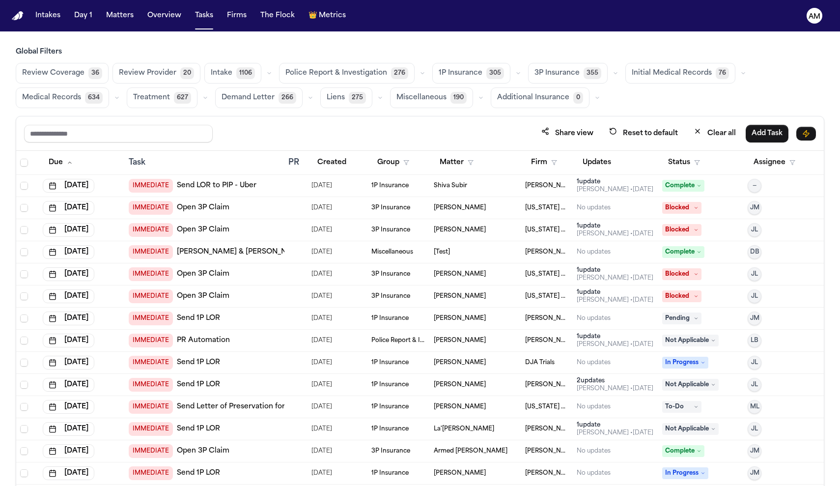
click at [52, 95] on span "Medical Records" at bounding box center [51, 98] width 59 height 10
click at [76, 102] on span "Medical Records" at bounding box center [51, 98] width 59 height 10
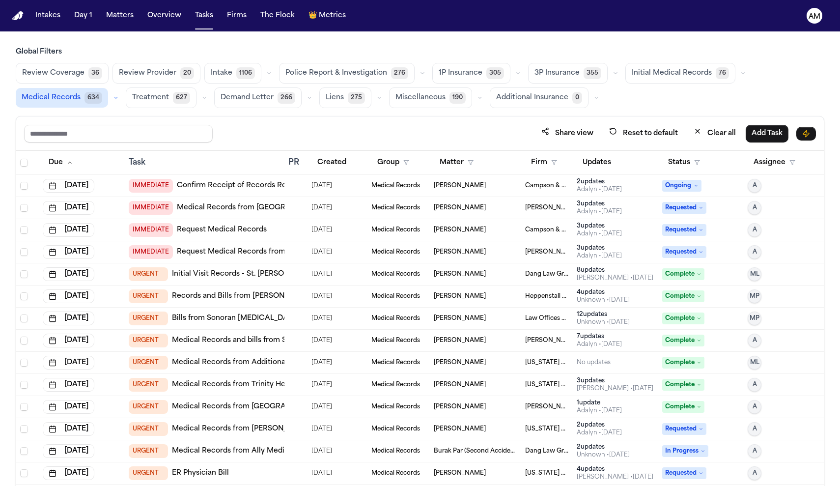
click at [780, 171] on th "Assignee" at bounding box center [784, 163] width 80 height 24
click at [779, 167] on button "Assignee" at bounding box center [775, 163] width 54 height 18
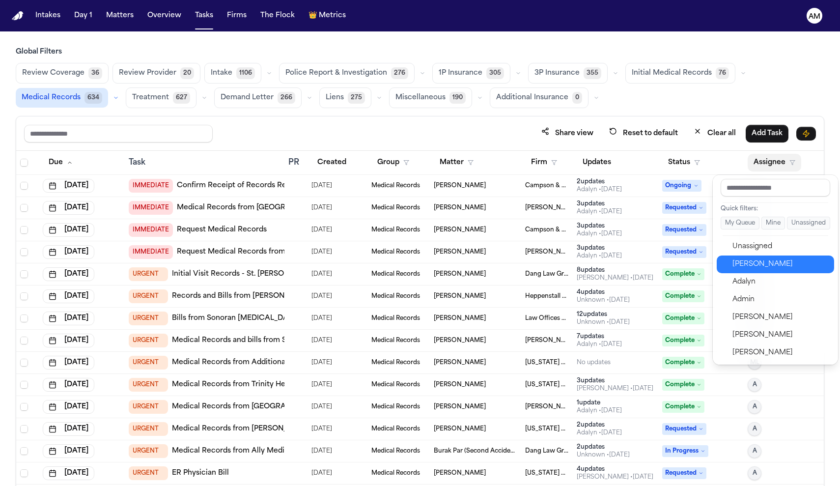
click at [747, 261] on div "[PERSON_NAME]" at bounding box center [781, 264] width 96 height 12
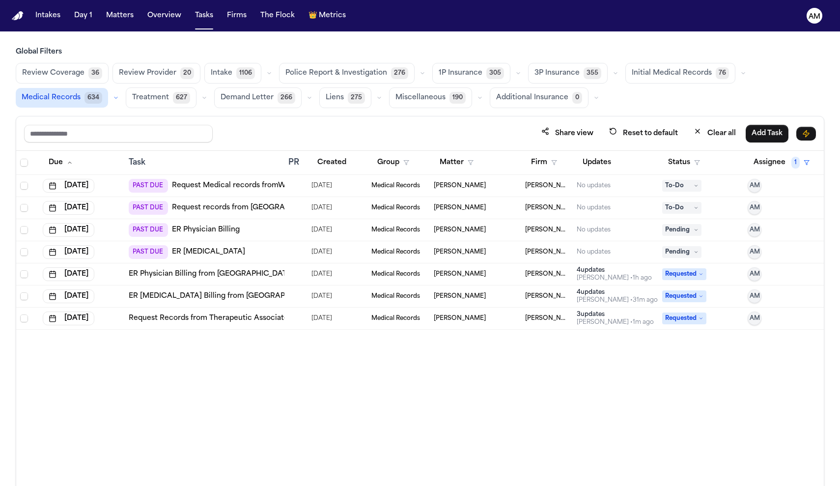
click at [247, 185] on link "Request Medical records fromWindsor Health Rehab (Salem):Request all records re…" at bounding box center [395, 186] width 446 height 10
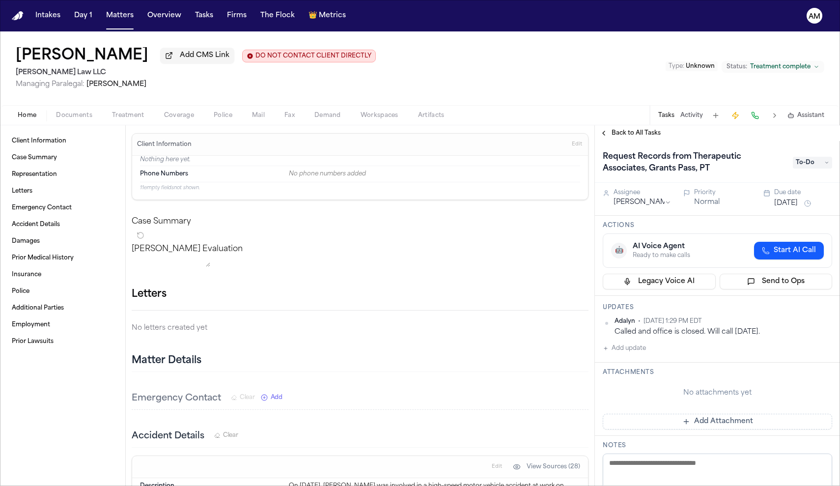
click at [128, 113] on span "Treatment" at bounding box center [128, 116] width 32 height 8
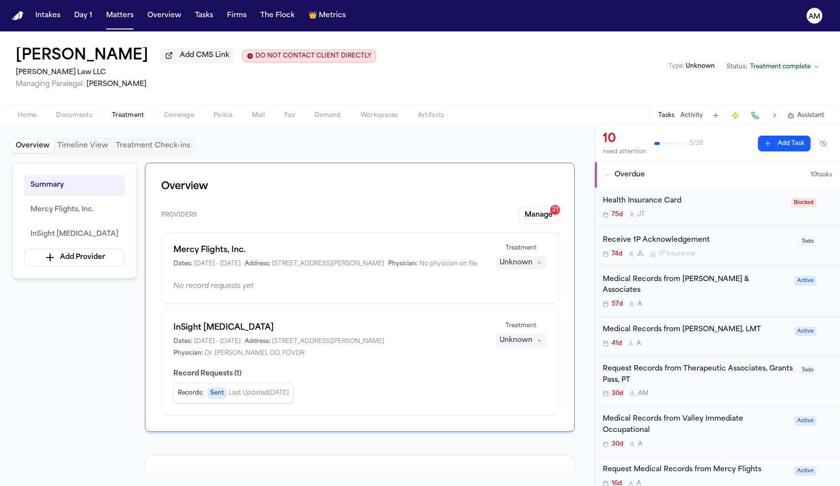
click at [43, 123] on div "Home Documents Treatment Coverage Police Mail Fax Demand Workspaces Artifacts T…" at bounding box center [420, 115] width 840 height 20
click at [27, 125] on div "Home Documents Treatment Coverage Police Mail Fax Demand Workspaces Artifacts T…" at bounding box center [420, 115] width 840 height 20
click at [30, 115] on span "Home" at bounding box center [27, 116] width 19 height 8
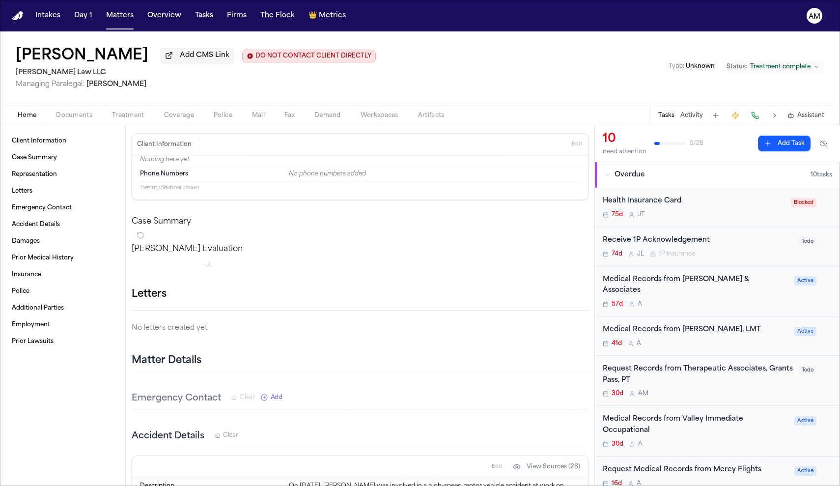
click at [134, 114] on span "Treatment" at bounding box center [128, 116] width 32 height 8
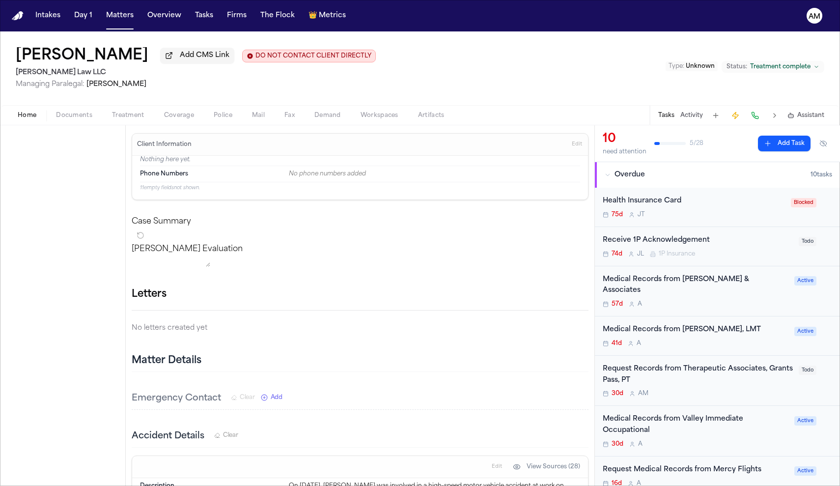
click at [43, 115] on button "Home" at bounding box center [27, 116] width 38 height 12
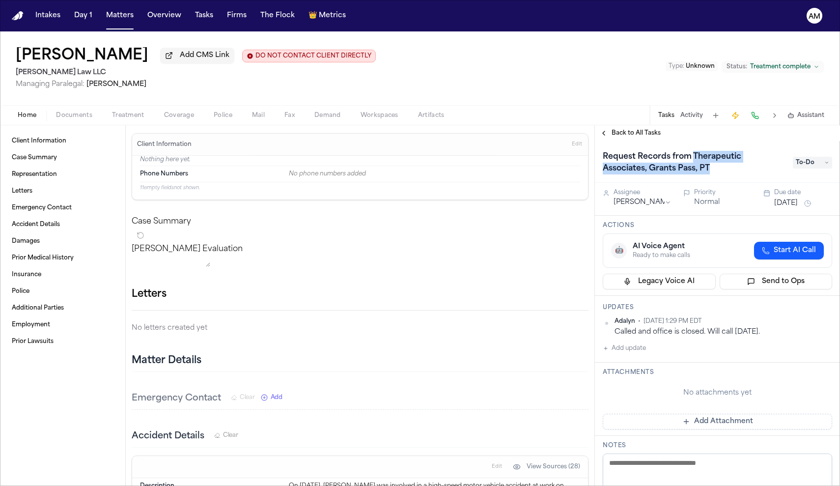
drag, startPoint x: 695, startPoint y: 156, endPoint x: 713, endPoint y: 173, distance: 24.7
click at [706, 167] on h1 "Request Records from Therapeutic Associates, Grants Pass, PT" at bounding box center [693, 163] width 188 height 28
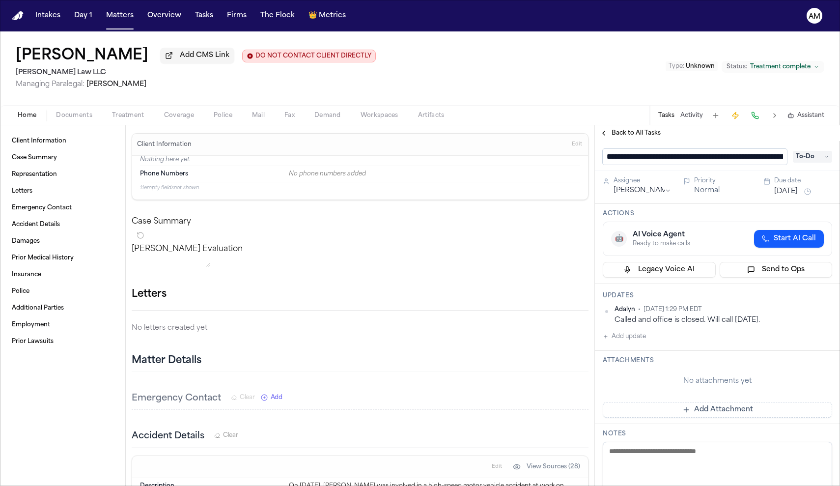
scroll to position [0, 72]
drag, startPoint x: 784, startPoint y: 161, endPoint x: 627, endPoint y: 162, distance: 156.8
click at [627, 162] on input "**********" at bounding box center [695, 157] width 184 height 17
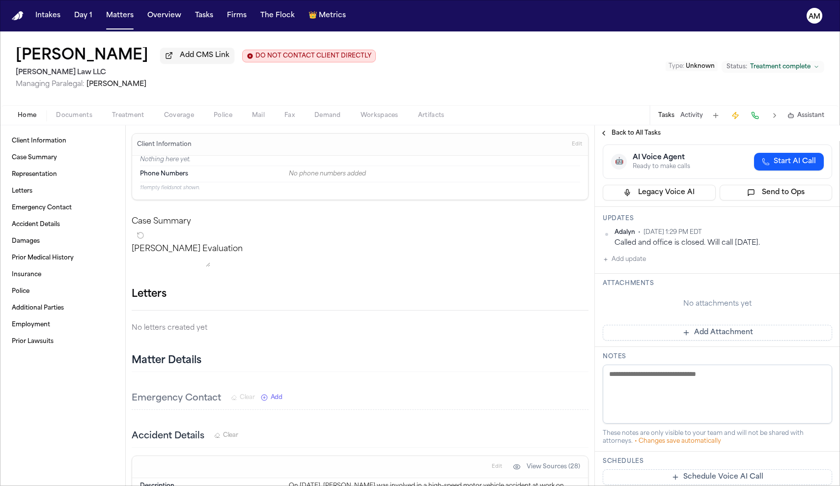
scroll to position [79, 0]
click at [636, 260] on div "[PERSON_NAME] • [DATE] 1:29 PM EDT Called and office is closed. Will call [DATE…" at bounding box center [718, 246] width 230 height 37
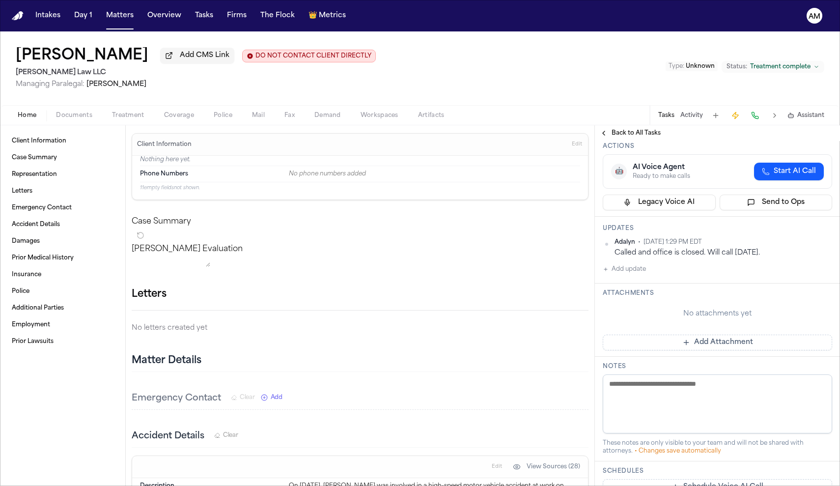
click at [634, 273] on button "Add update" at bounding box center [624, 269] width 43 height 12
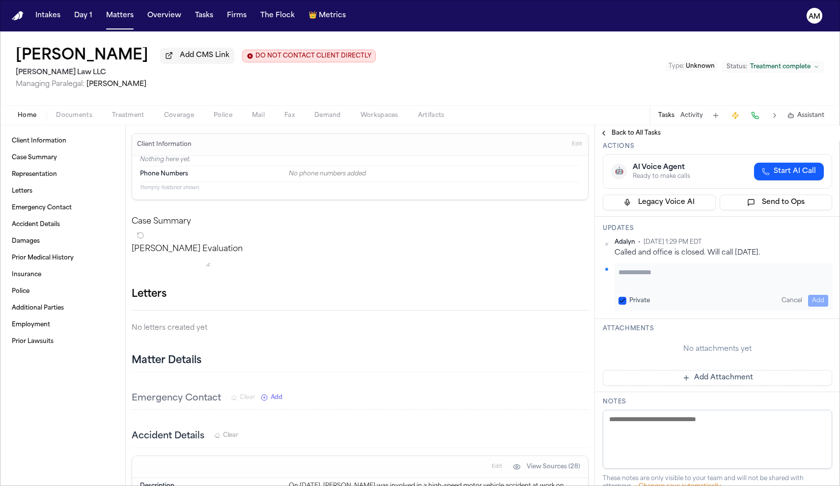
click at [634, 281] on textarea "Add your update" at bounding box center [724, 277] width 210 height 20
click at [761, 277] on textarea "**********" at bounding box center [724, 277] width 210 height 20
click at [715, 284] on textarea "**********" at bounding box center [724, 277] width 210 height 20
click at [712, 283] on textarea "**********" at bounding box center [724, 277] width 210 height 20
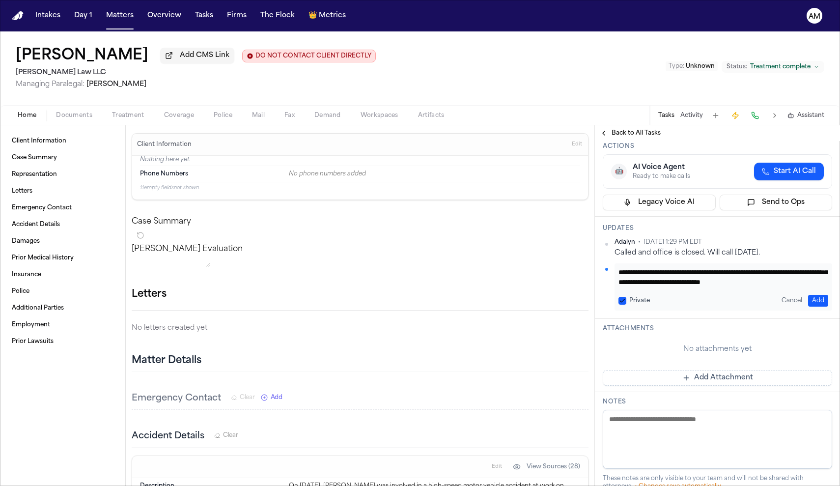
paste textarea "**********"
click at [681, 287] on textarea "**********" at bounding box center [724, 277] width 210 height 20
click at [684, 286] on textarea "**********" at bounding box center [724, 277] width 210 height 20
click at [694, 284] on textarea "**********" at bounding box center [724, 277] width 210 height 20
drag, startPoint x: 728, startPoint y: 282, endPoint x: 662, endPoint y: 287, distance: 66.1
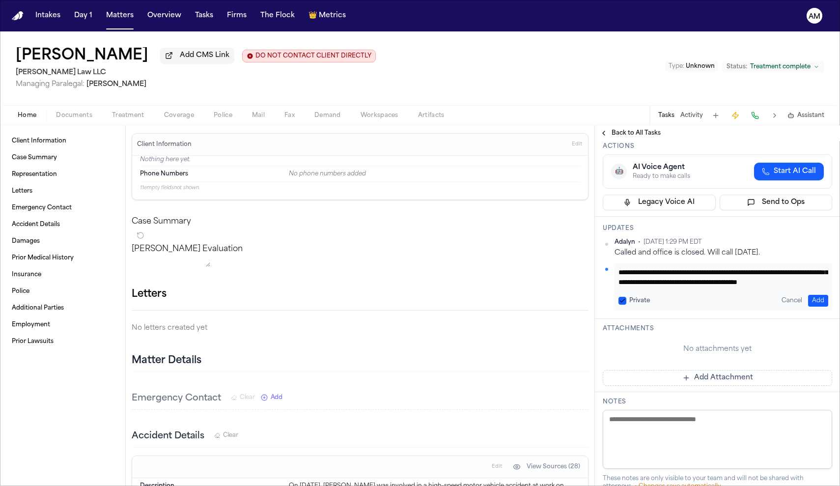
click at [662, 287] on textarea "**********" at bounding box center [724, 277] width 210 height 20
click at [664, 287] on textarea "**********" at bounding box center [724, 277] width 210 height 20
click at [720, 286] on textarea "**********" at bounding box center [724, 277] width 210 height 20
type textarea "**********"
click at [625, 300] on button "Private" at bounding box center [623, 301] width 8 height 8
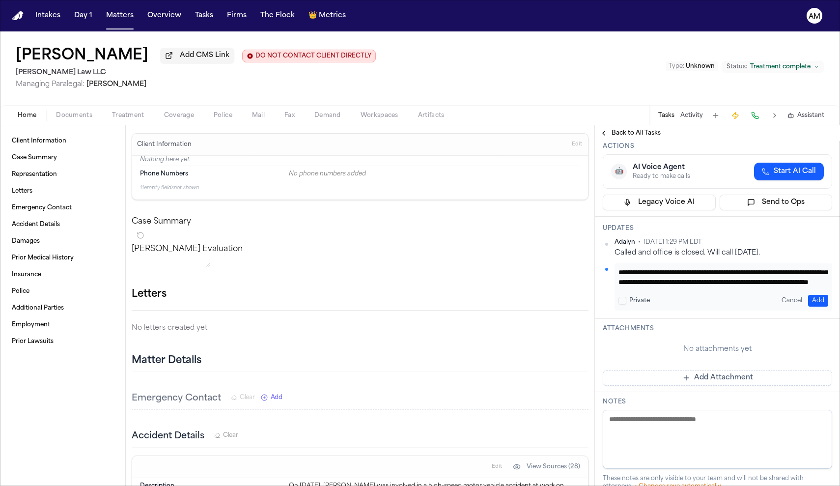
click at [818, 304] on button "Add" at bounding box center [818, 301] width 20 height 12
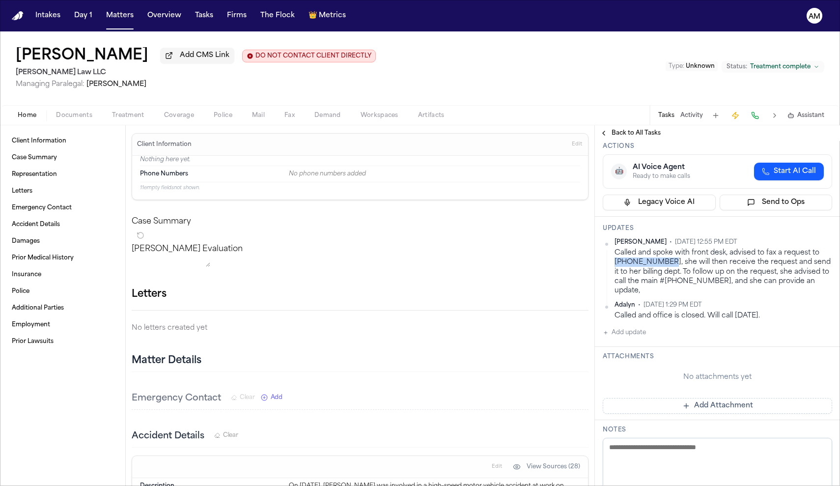
drag, startPoint x: 661, startPoint y: 264, endPoint x: 616, endPoint y: 264, distance: 45.7
click at [616, 264] on div "Called and spoke with front desk, advised to fax a request to [PHONE_NUMBER], s…" at bounding box center [724, 271] width 218 height 47
copy div "[PHONE_NUMBER],"
click at [723, 280] on div "Called and spoke with front desk, advised to fax a request to [PHONE_NUMBER], s…" at bounding box center [724, 271] width 218 height 47
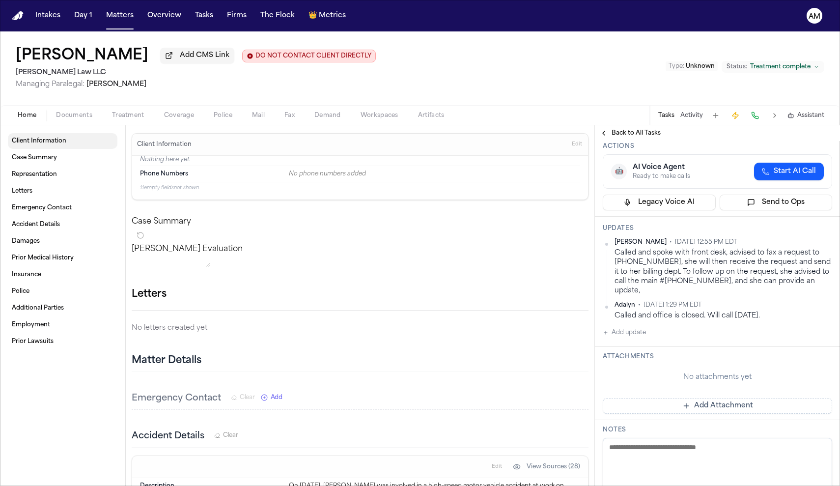
click at [75, 141] on link "Client Information" at bounding box center [63, 141] width 110 height 16
click at [80, 164] on link "Case Summary" at bounding box center [63, 158] width 110 height 16
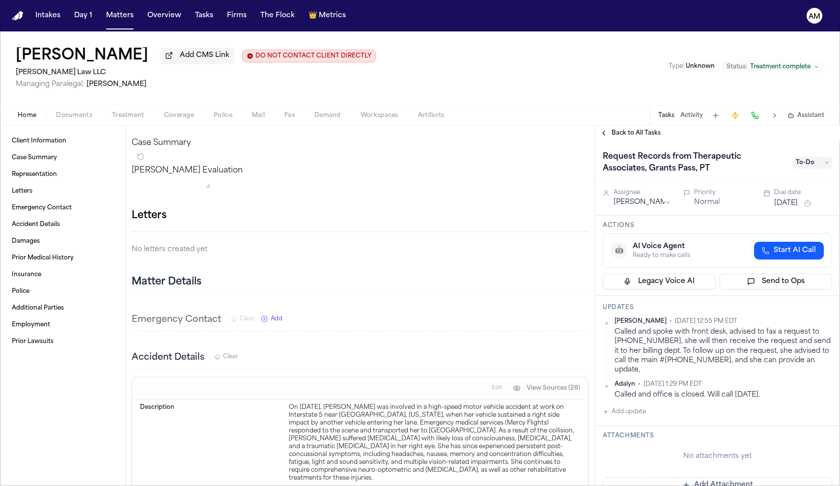
click at [806, 167] on span "To-Do" at bounding box center [812, 163] width 39 height 12
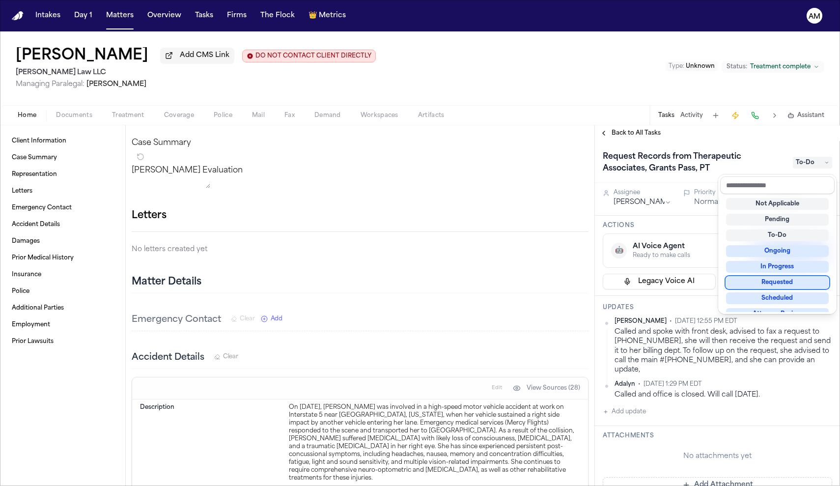
click at [762, 284] on div "Requested" at bounding box center [777, 283] width 103 height 12
click at [698, 304] on div "Request Records from Therapeutic Associates, Grants Pass, PT Requested Assignee…" at bounding box center [717, 469] width 245 height 657
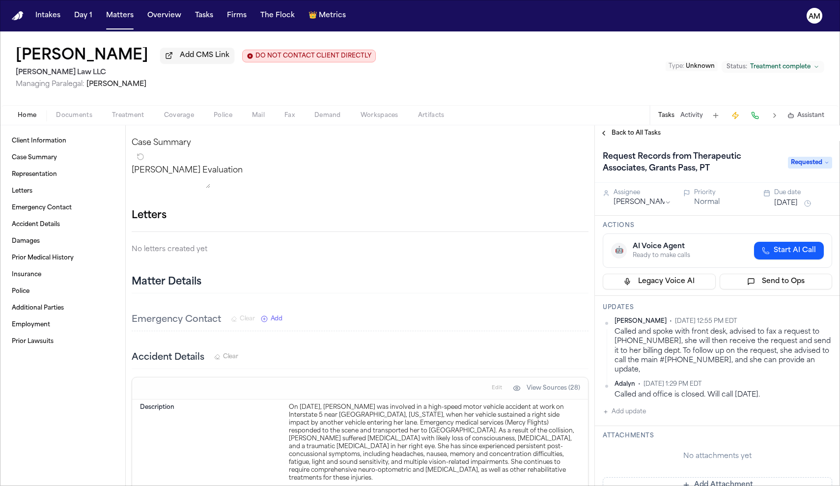
click at [798, 206] on button "[DATE]" at bounding box center [787, 204] width 24 height 10
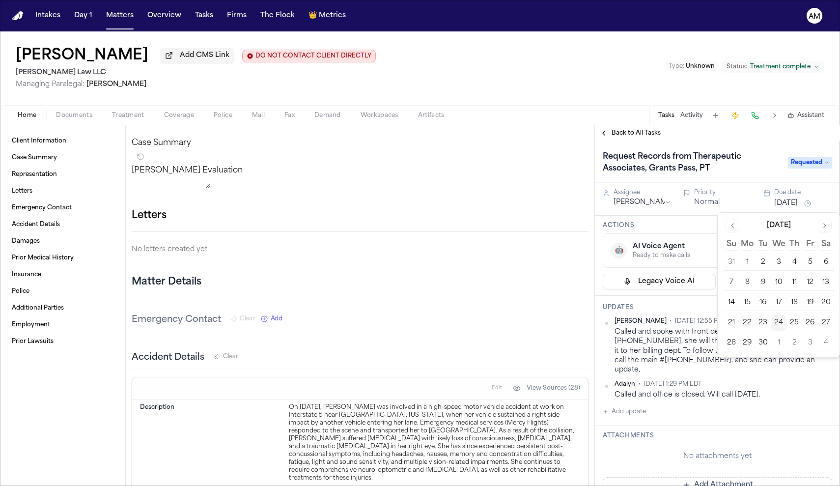
click at [748, 343] on button "29" at bounding box center [748, 343] width 16 height 16
click at [748, 348] on button "29" at bounding box center [748, 343] width 16 height 16
click at [779, 159] on h1 "Request Records from Therapeutic Associates, Grants Pass, PT" at bounding box center [690, 163] width 183 height 28
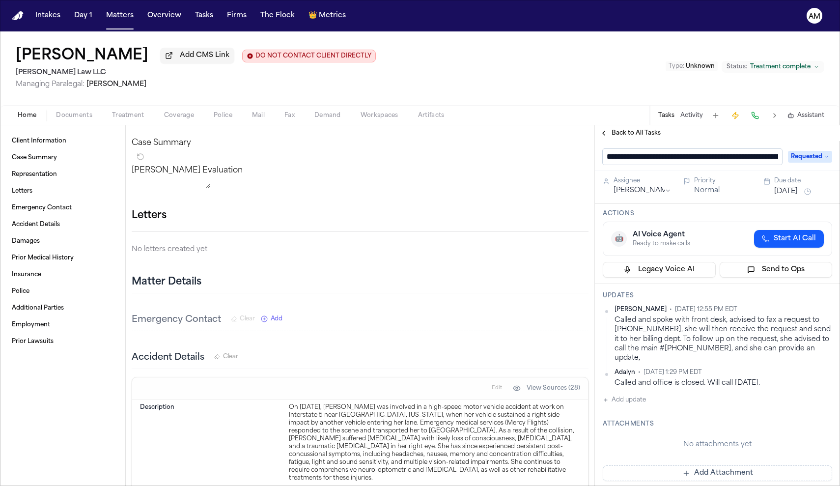
scroll to position [0, 77]
click at [626, 400] on div "Updates [PERSON_NAME] • [DATE] 12:55 PM EDT Called and spoke with front desk, a…" at bounding box center [717, 350] width 245 height 130
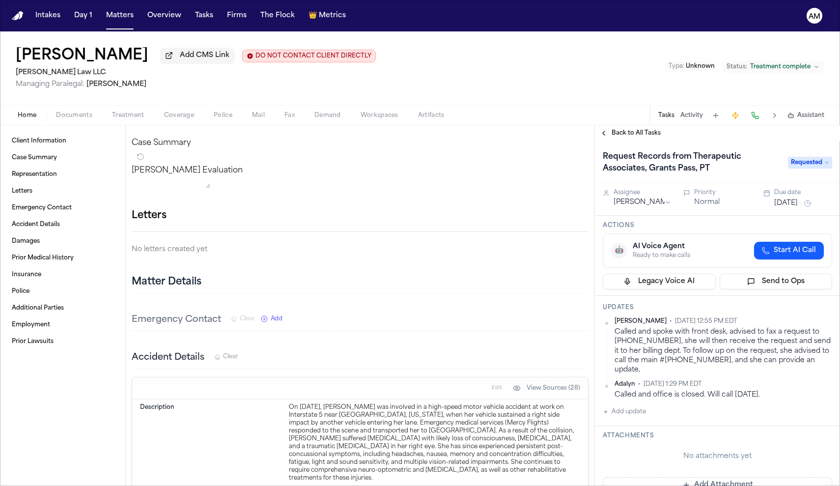
click at [624, 406] on button "Add update" at bounding box center [624, 412] width 43 height 12
click at [623, 411] on textarea "Add your update" at bounding box center [724, 420] width 210 height 20
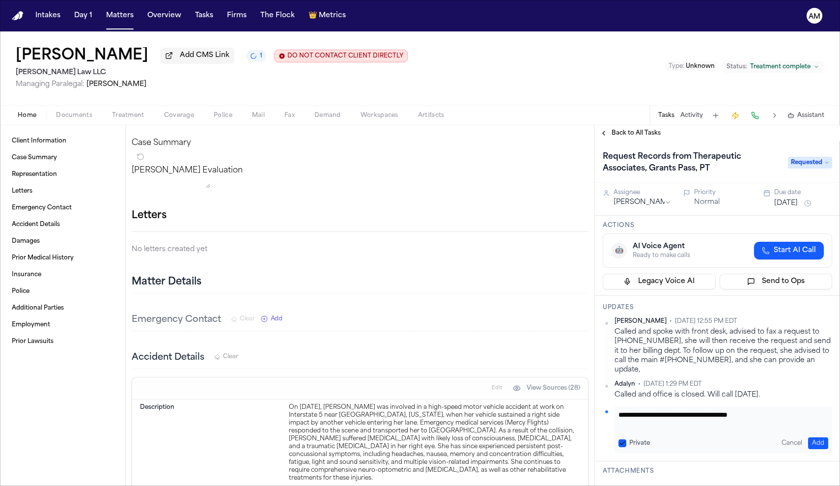
type textarea "**********"
click at [625, 439] on button "Private" at bounding box center [623, 443] width 8 height 8
click at [823, 437] on button "Add" at bounding box center [818, 443] width 20 height 12
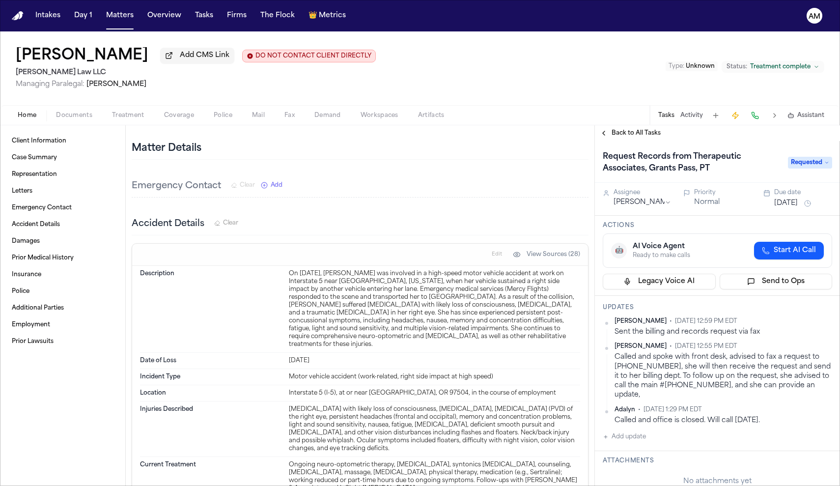
scroll to position [211, 0]
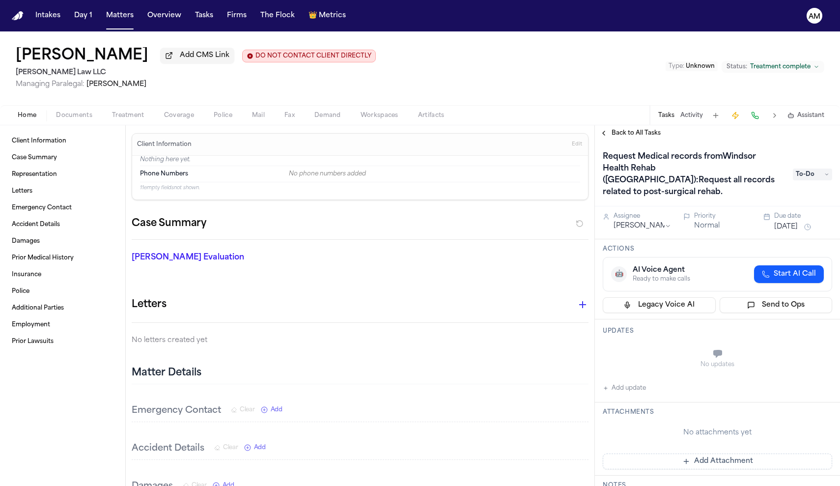
click at [452, 339] on p "No letters created yet" at bounding box center [360, 341] width 457 height 12
click at [88, 137] on link "Client Information" at bounding box center [63, 141] width 110 height 16
click at [75, 163] on link "Case Summary" at bounding box center [63, 158] width 110 height 16
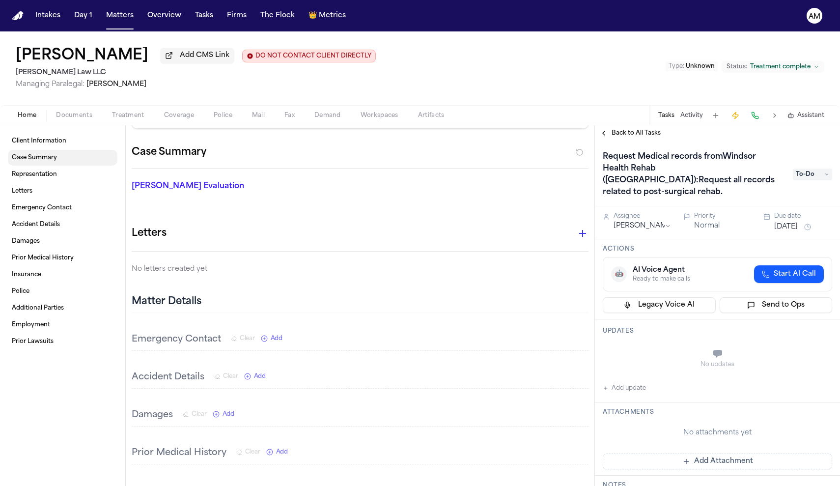
scroll to position [79, 0]
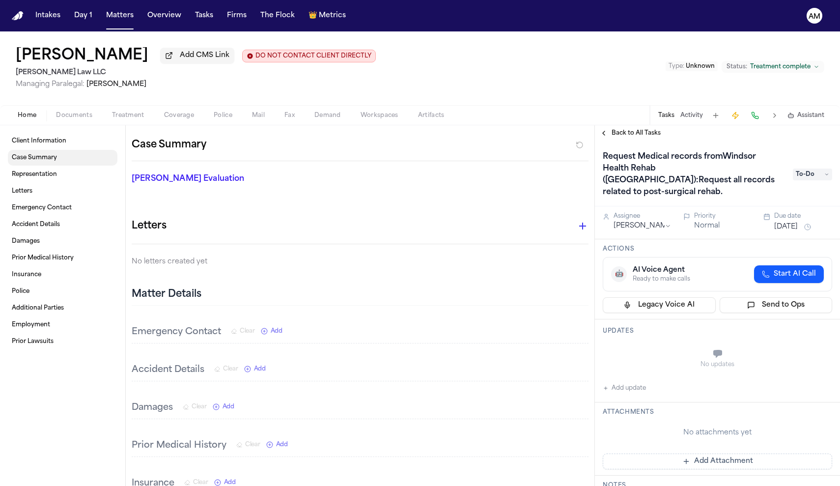
click at [78, 153] on link "Case Summary" at bounding box center [63, 158] width 110 height 16
click at [76, 145] on link "Client Information" at bounding box center [63, 141] width 110 height 16
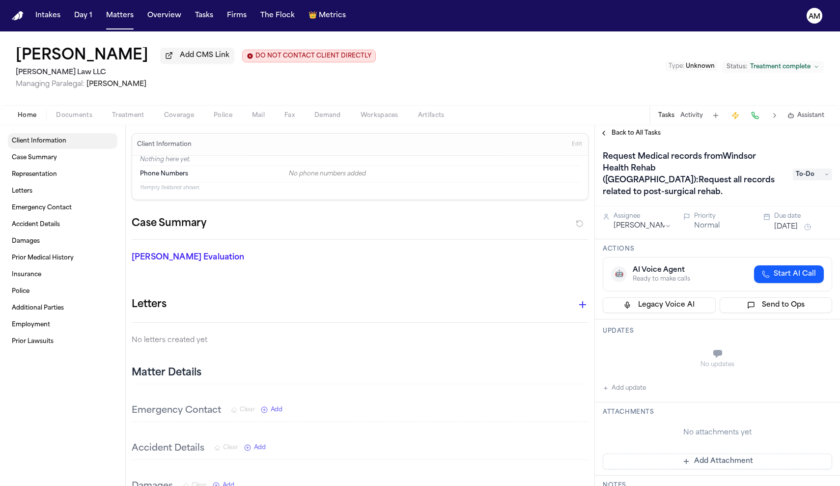
click at [36, 145] on span "Client Information" at bounding box center [39, 141] width 55 height 8
click at [72, 119] on span "Documents" at bounding box center [74, 116] width 36 height 8
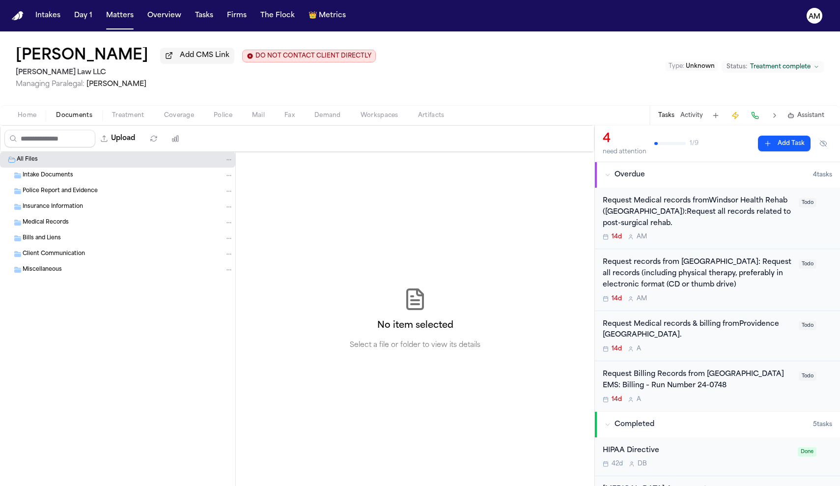
drag, startPoint x: 158, startPoint y: 126, endPoint x: 121, endPoint y: 126, distance: 36.9
click at [144, 125] on div "Home Documents Treatment Coverage Police Mail Fax Demand Workspaces Artifacts T…" at bounding box center [420, 115] width 840 height 20
click at [30, 119] on span "Home" at bounding box center [27, 116] width 19 height 8
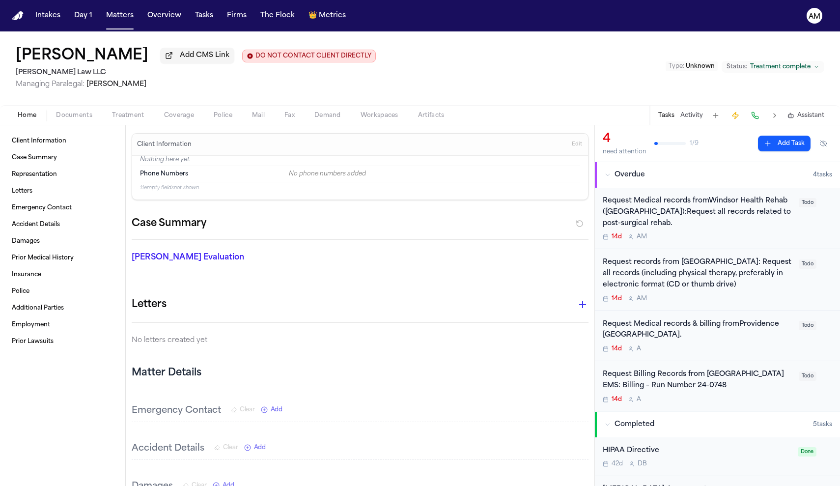
click at [704, 225] on div "Request Medical records fromWindsor Health Rehab ([GEOGRAPHIC_DATA]):Request al…" at bounding box center [698, 212] width 190 height 33
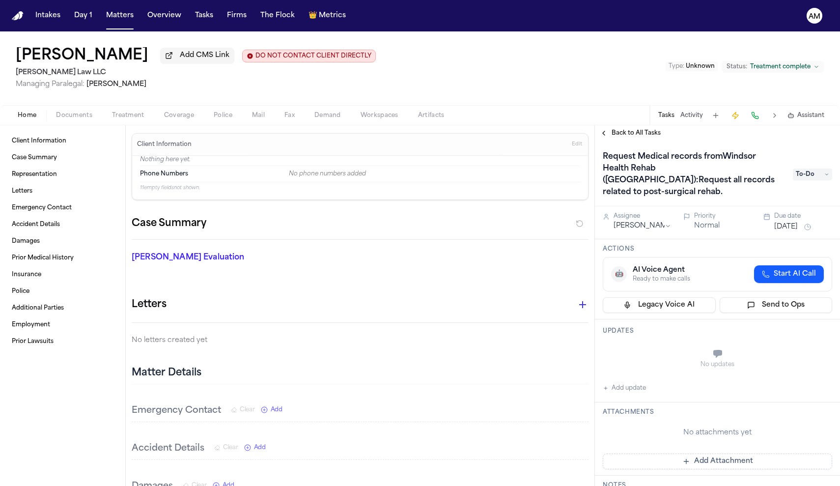
click at [140, 114] on span "Treatment" at bounding box center [128, 116] width 32 height 8
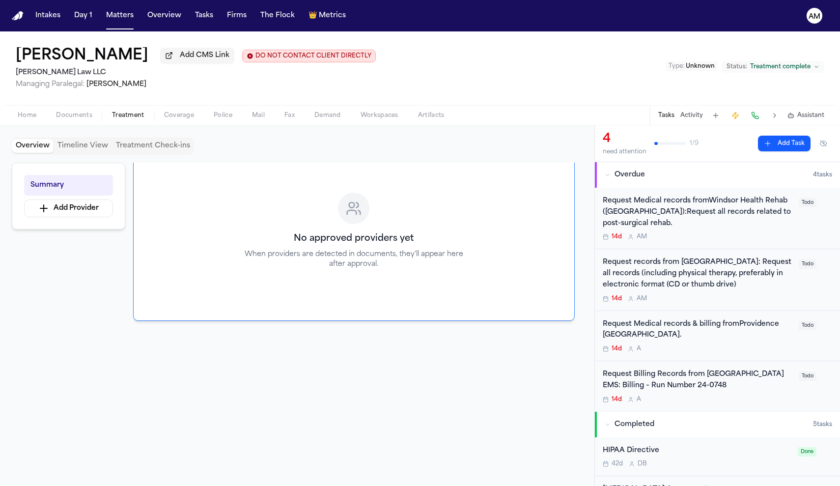
scroll to position [65, 0]
click at [78, 119] on span "Documents" at bounding box center [74, 116] width 36 height 8
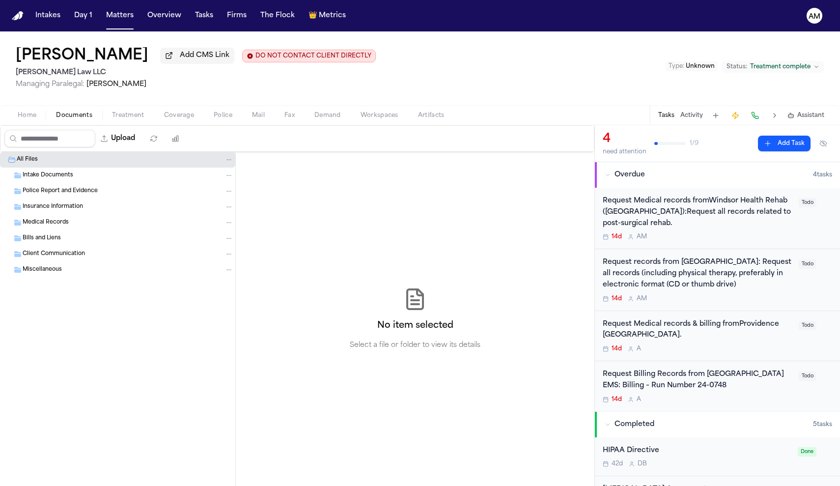
click at [29, 119] on span "Home" at bounding box center [27, 116] width 19 height 8
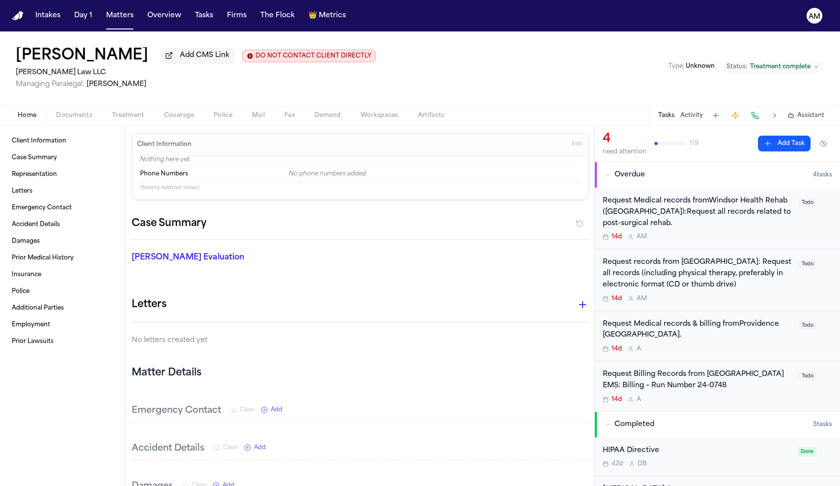
click at [741, 198] on div "Request Medical records fromWindsor Health Rehab ([GEOGRAPHIC_DATA]):Request al…" at bounding box center [698, 212] width 190 height 33
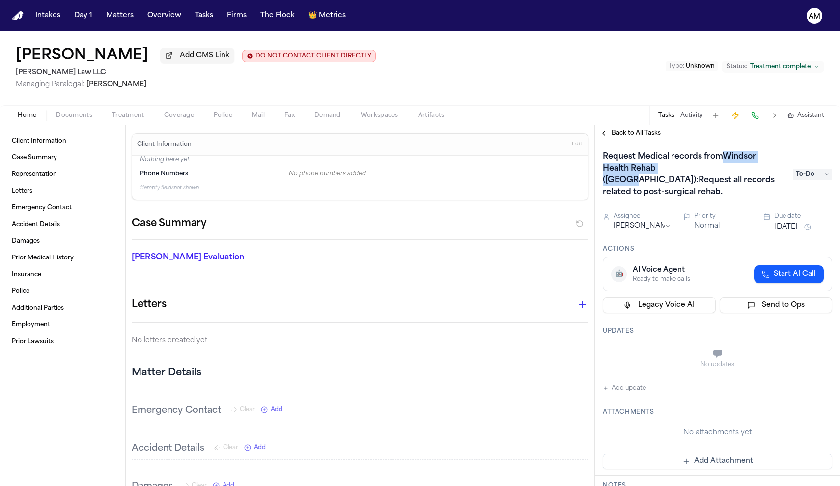
drag, startPoint x: 724, startPoint y: 159, endPoint x: 687, endPoint y: 170, distance: 38.9
click at [687, 170] on h1 "Request Medical records fromWindsor Health Rehab ([GEOGRAPHIC_DATA]):Request al…" at bounding box center [693, 174] width 188 height 51
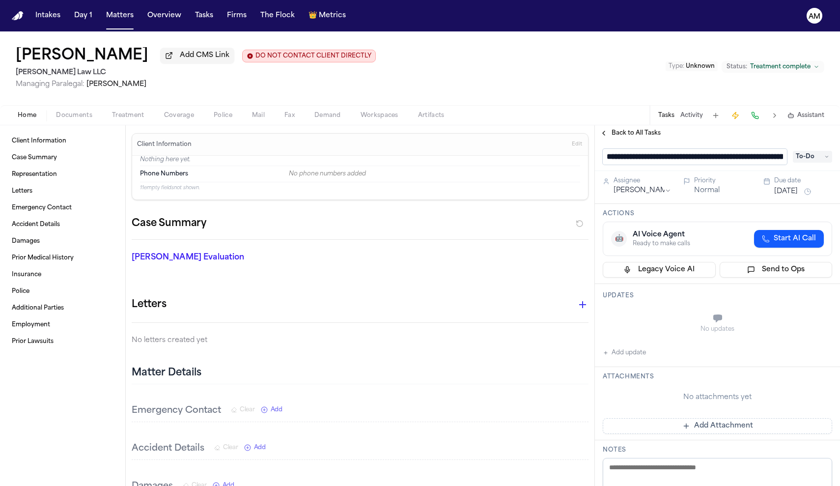
scroll to position [0, 263]
click at [809, 132] on div "Back to All Tasks" at bounding box center [717, 133] width 245 height 8
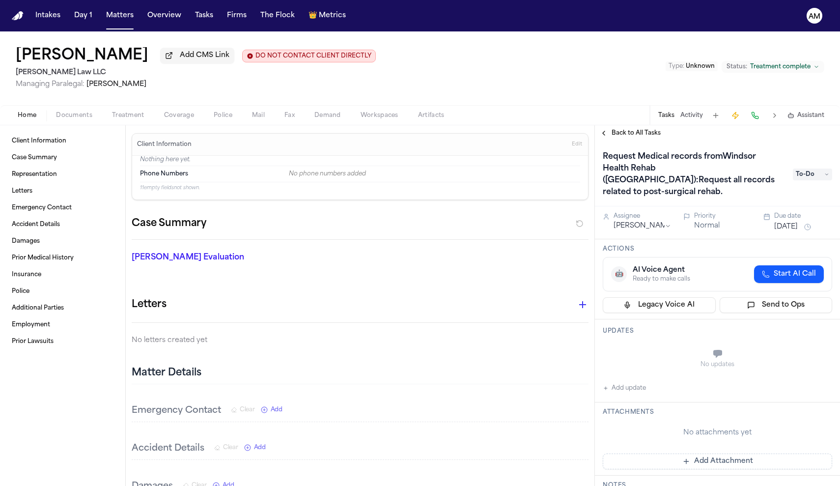
click at [728, 160] on h1 "Request Medical records fromWindsor Health Rehab ([GEOGRAPHIC_DATA]):Request al…" at bounding box center [693, 174] width 188 height 51
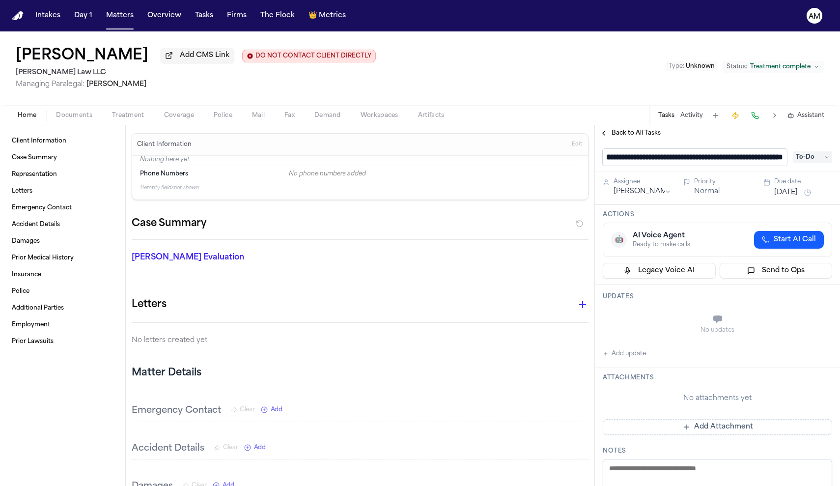
drag, startPoint x: 645, startPoint y: 158, endPoint x: 762, endPoint y: 164, distance: 117.1
click at [762, 164] on input "**********" at bounding box center [695, 157] width 184 height 17
click at [93, 121] on button "Documents" at bounding box center [74, 116] width 56 height 12
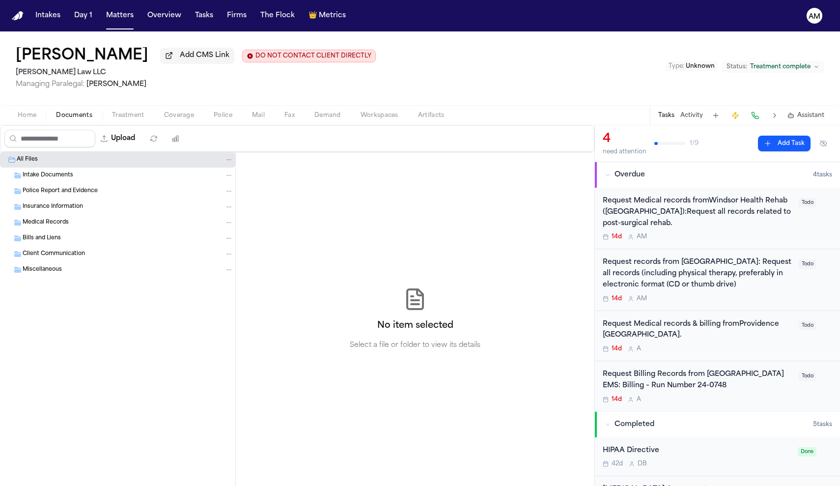
click at [102, 180] on div "Intake Documents" at bounding box center [128, 175] width 211 height 9
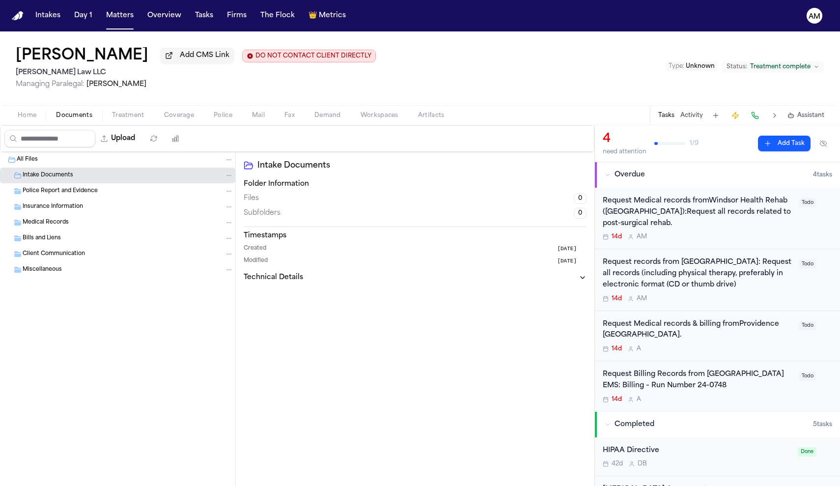
click at [296, 280] on h3 "Technical Details" at bounding box center [273, 278] width 59 height 10
click at [120, 196] on div "Police Report and Evidence" at bounding box center [128, 191] width 211 height 9
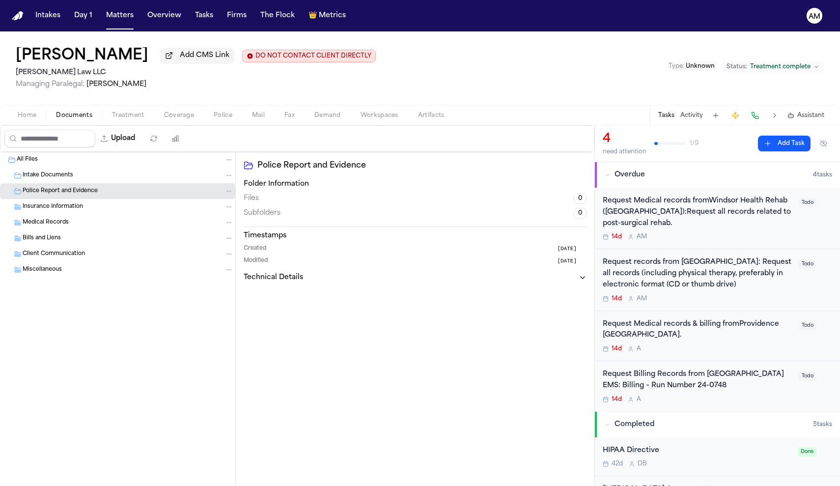
click at [119, 203] on div "Insurance Information" at bounding box center [117, 207] width 235 height 16
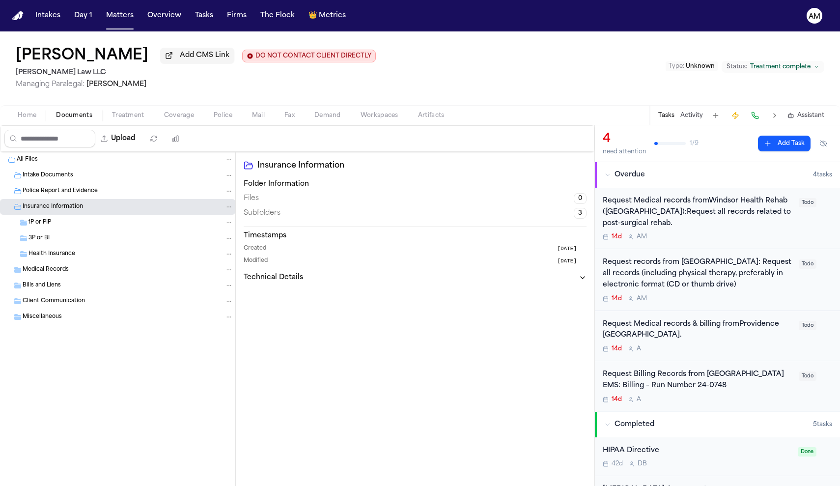
click at [113, 223] on div "1P or PIP" at bounding box center [131, 222] width 205 height 9
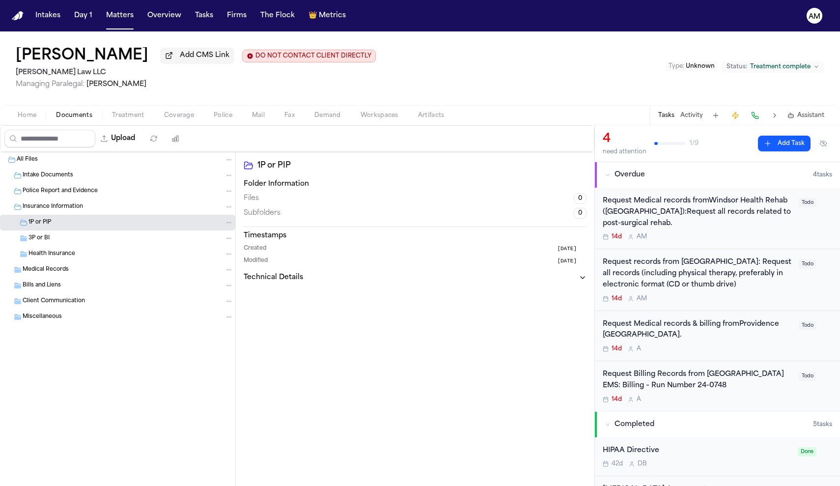
click at [112, 230] on div "1P or PIP" at bounding box center [117, 223] width 235 height 16
click at [106, 245] on div "3P or BI" at bounding box center [117, 238] width 235 height 16
click at [100, 274] on div "Medical Records" at bounding box center [128, 269] width 211 height 9
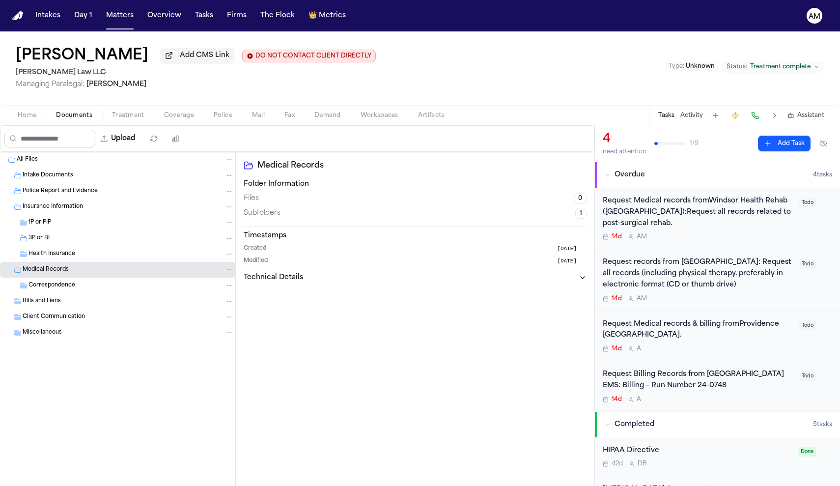
click at [99, 285] on div "Correspondence" at bounding box center [131, 285] width 205 height 9
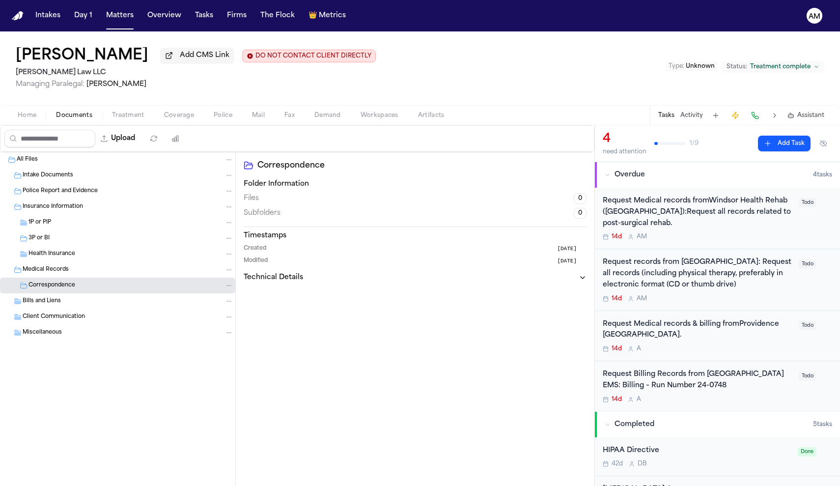
click at [96, 298] on div "Bills and Liens" at bounding box center [117, 301] width 235 height 16
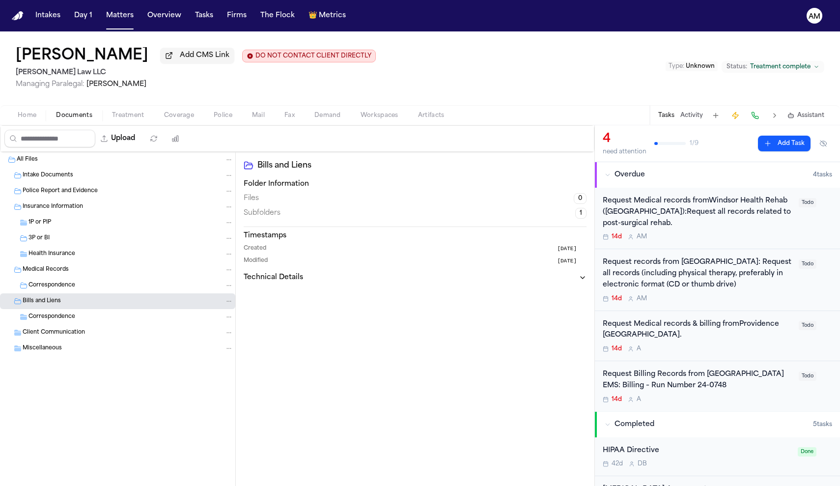
click at [93, 323] on div "Correspondence" at bounding box center [117, 317] width 235 height 16
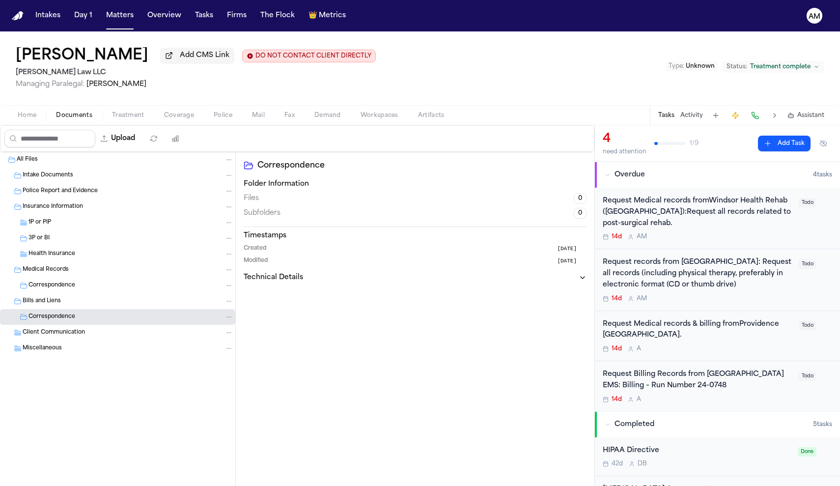
click at [91, 333] on div "Client Communication" at bounding box center [128, 332] width 211 height 9
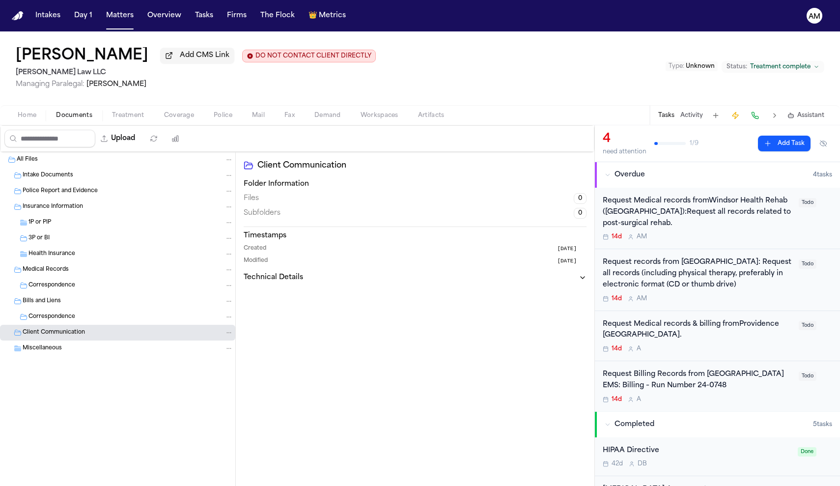
click at [90, 345] on div "Miscellaneous" at bounding box center [117, 349] width 235 height 16
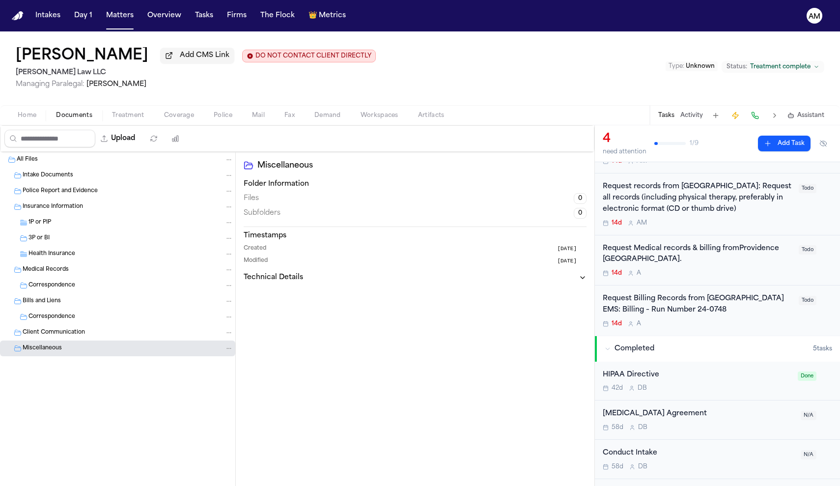
scroll to position [84, 0]
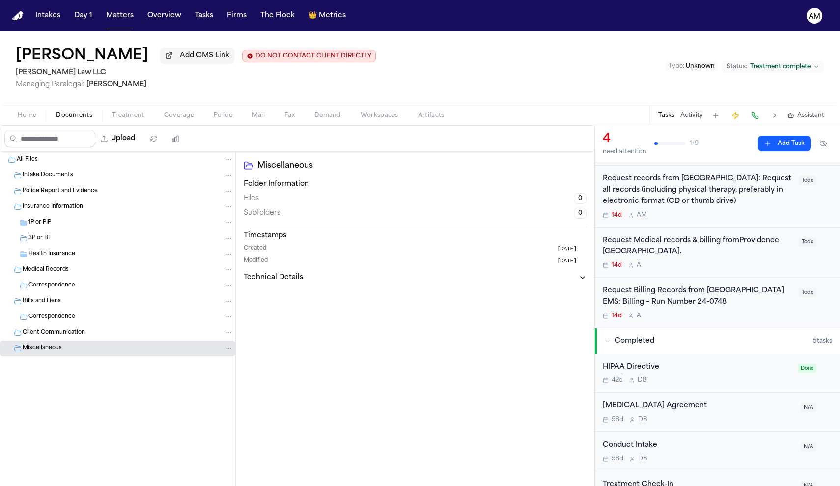
click at [708, 371] on div "HIPAA Directive 42d D B" at bounding box center [697, 373] width 189 height 23
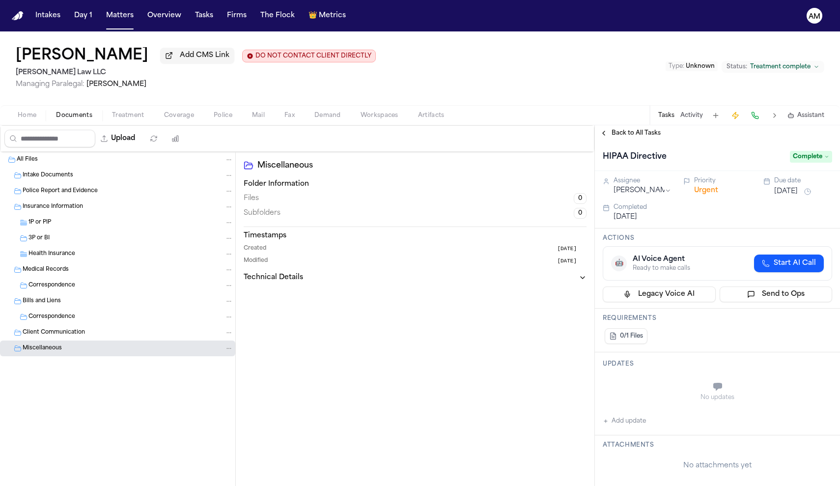
click at [602, 134] on button "Back to All Tasks" at bounding box center [630, 133] width 71 height 8
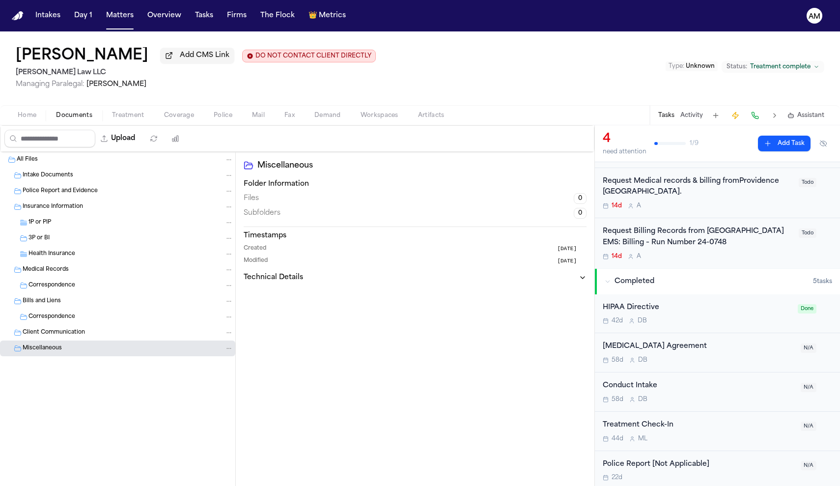
click at [692, 307] on div "HIPAA Directive" at bounding box center [697, 307] width 189 height 11
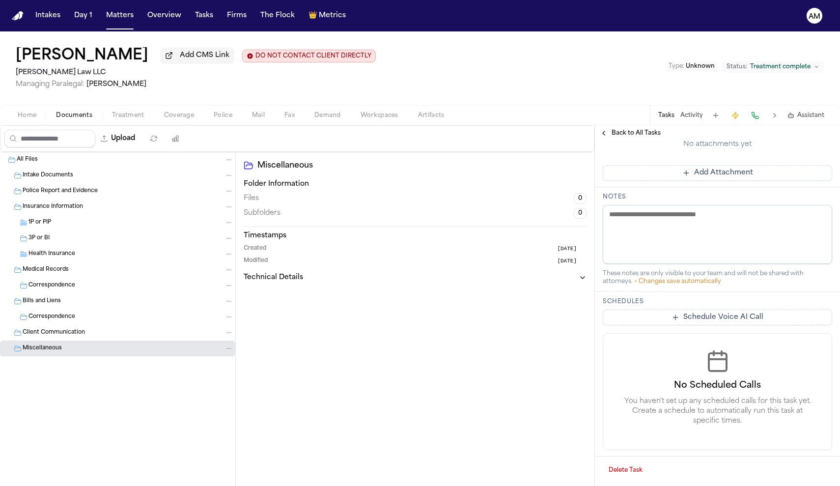
scroll to position [323, 0]
click at [200, 18] on button "Tasks" at bounding box center [204, 16] width 26 height 18
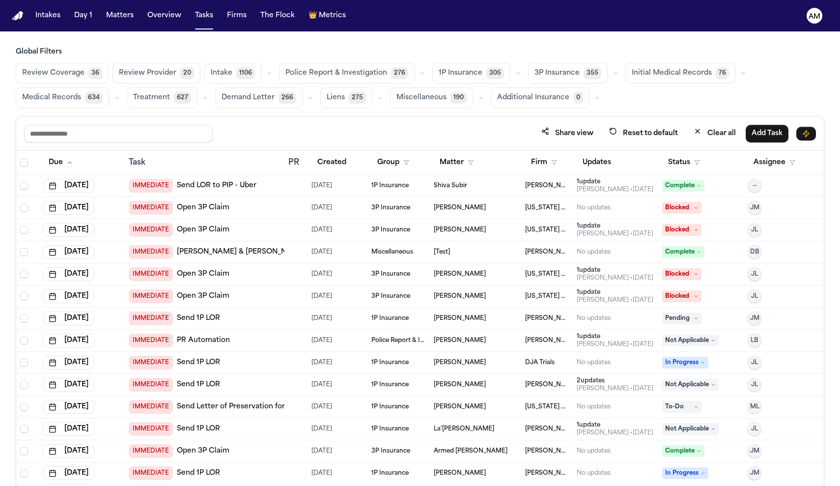
click at [68, 96] on span "Medical Records" at bounding box center [51, 98] width 59 height 10
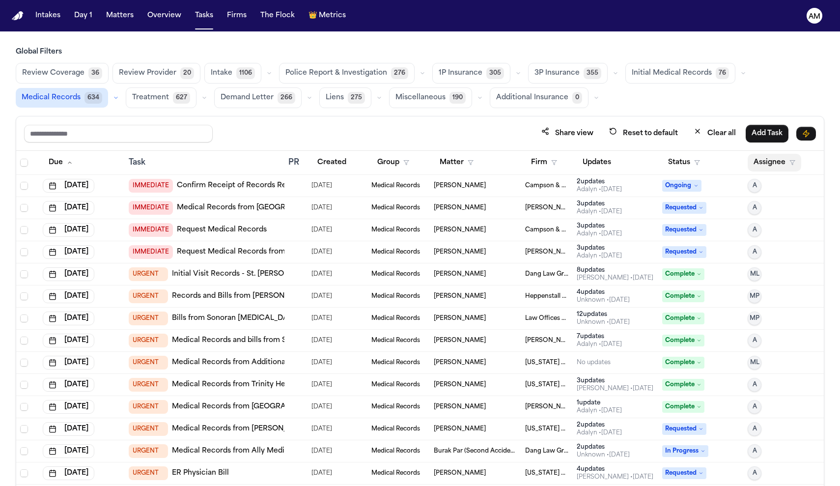
click at [775, 159] on button "Assignee" at bounding box center [775, 163] width 54 height 18
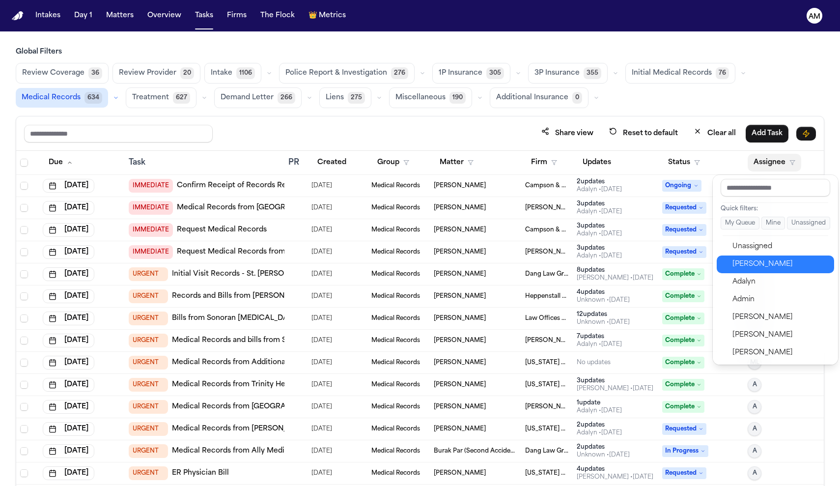
click at [750, 262] on div "[PERSON_NAME]" at bounding box center [781, 264] width 96 height 12
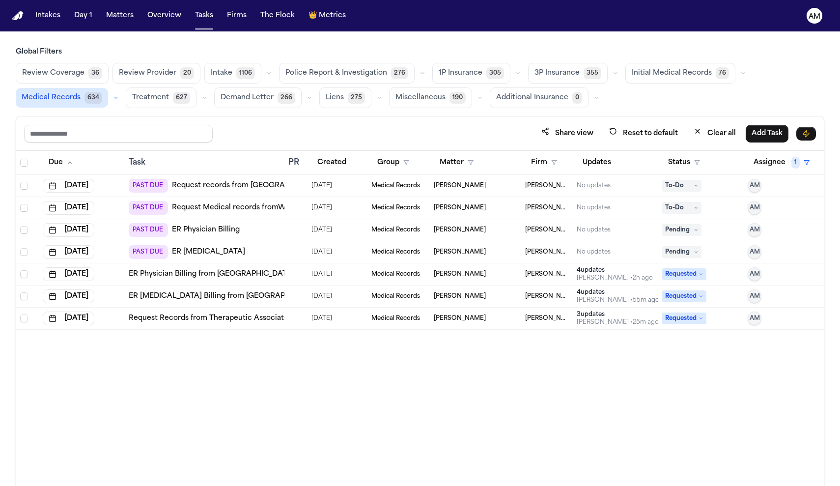
click at [230, 227] on link "ER Physician Billing" at bounding box center [206, 230] width 68 height 10
click at [233, 249] on div "PAST DUE ER [MEDICAL_DATA]" at bounding box center [205, 252] width 152 height 14
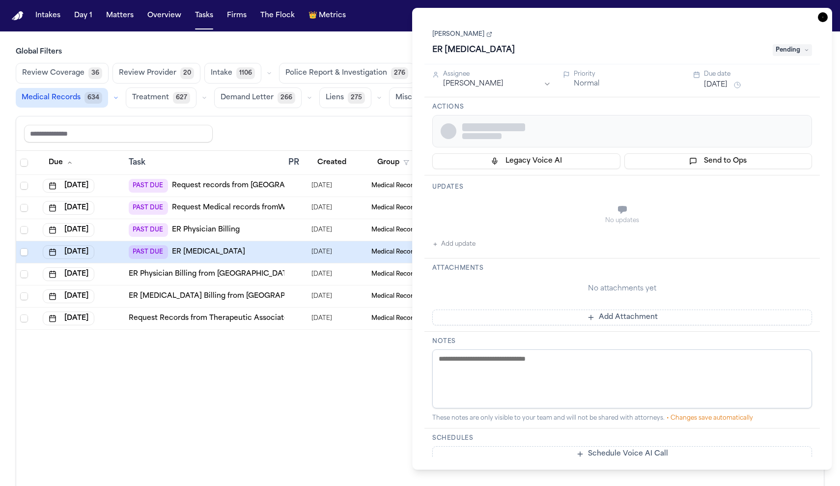
click at [233, 249] on div "PAST DUE ER [MEDICAL_DATA]" at bounding box center [205, 252] width 152 height 14
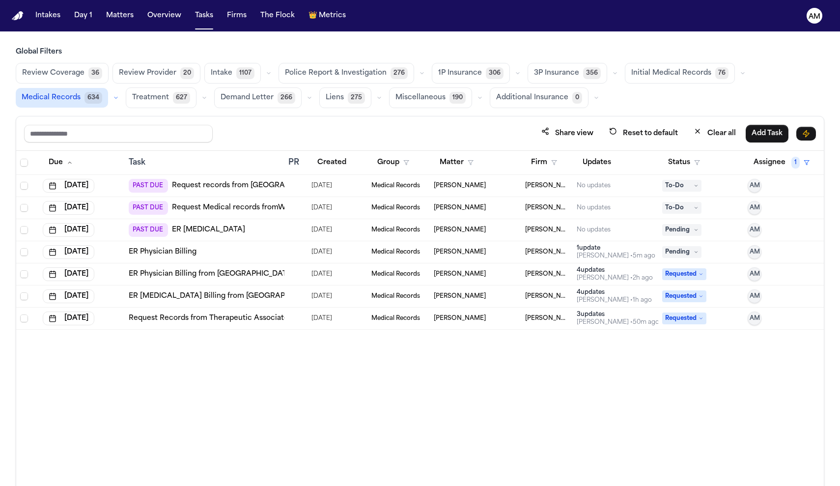
click at [319, 416] on div "Due Task PR Created Group Matter Firm Updates Status Assignee 1 [DATE] PAST DUE…" at bounding box center [420, 340] width 808 height 378
click at [275, 237] on td "PAST DUE ER [MEDICAL_DATA]" at bounding box center [205, 230] width 160 height 22
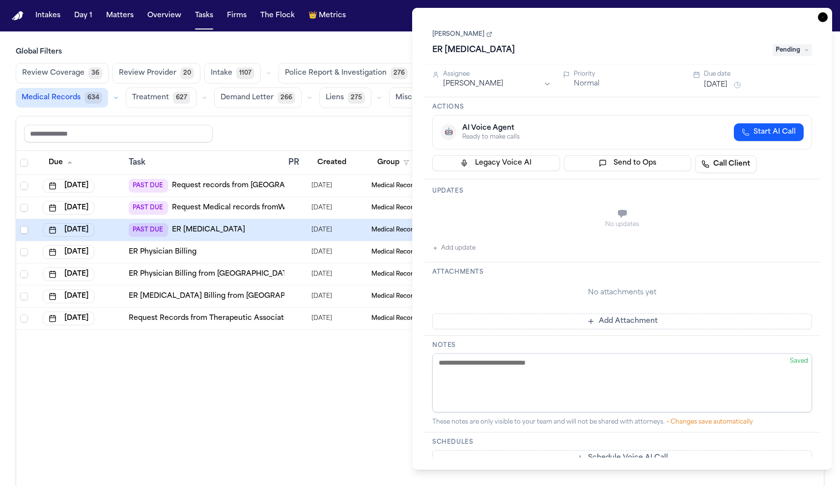
click at [231, 341] on div "Due Task PR Created Group Matter Firm Updates Status Assignee 1 [DATE] PAST DUE…" at bounding box center [420, 340] width 808 height 378
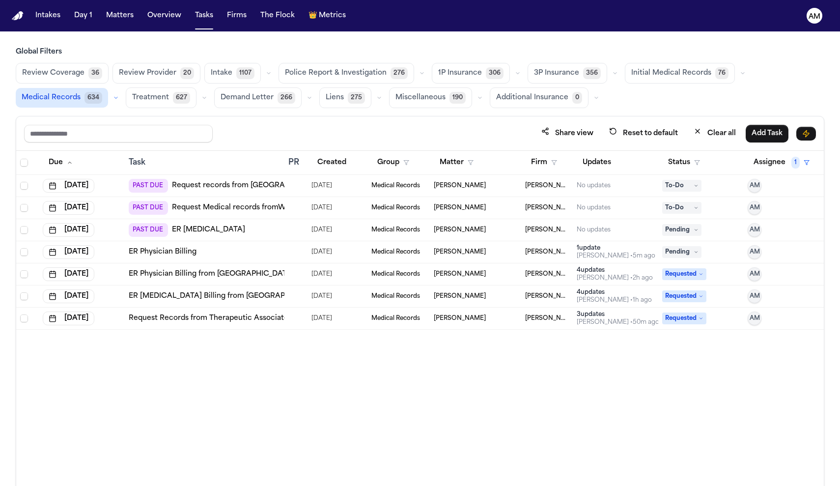
click at [201, 227] on link "ER [MEDICAL_DATA]" at bounding box center [208, 230] width 73 height 10
click at [306, 205] on td at bounding box center [296, 208] width 23 height 22
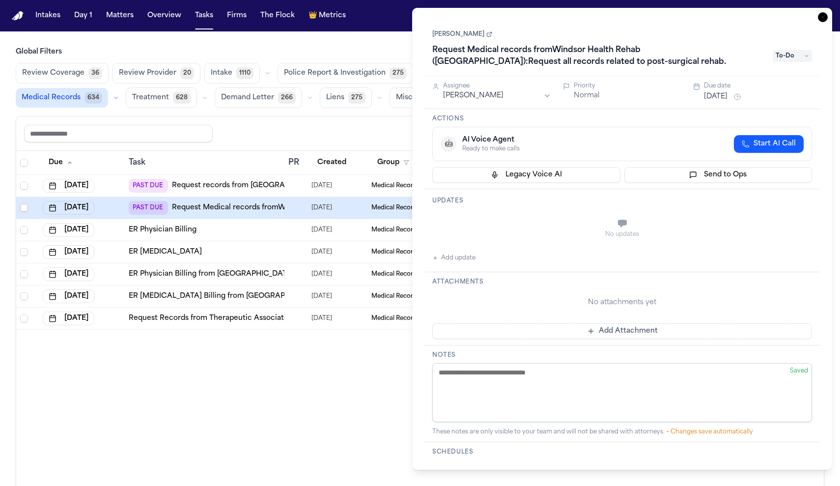
click at [195, 213] on div "PAST DUE Request Medical records fromWindsor Health Rehab ([GEOGRAPHIC_DATA]):R…" at bounding box center [373, 208] width 489 height 14
click at [194, 204] on link "Request Medical records fromWindsor Health Rehab ([GEOGRAPHIC_DATA]):Request al…" at bounding box center [395, 208] width 446 height 10
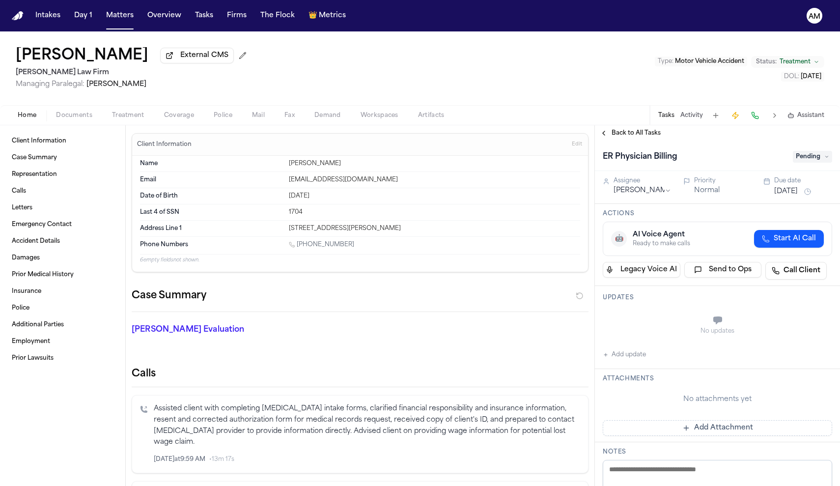
click at [150, 112] on button "Treatment" at bounding box center [128, 116] width 52 height 12
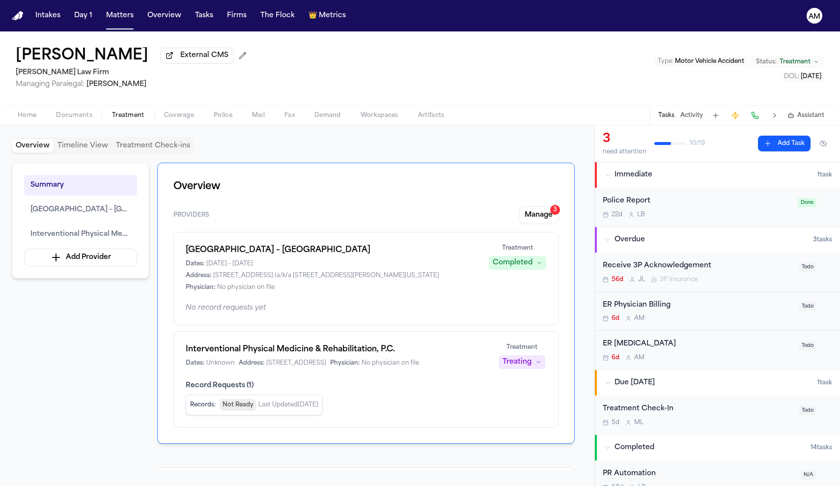
click at [712, 312] on div "ER Physician Billing 6d A M" at bounding box center [698, 311] width 190 height 23
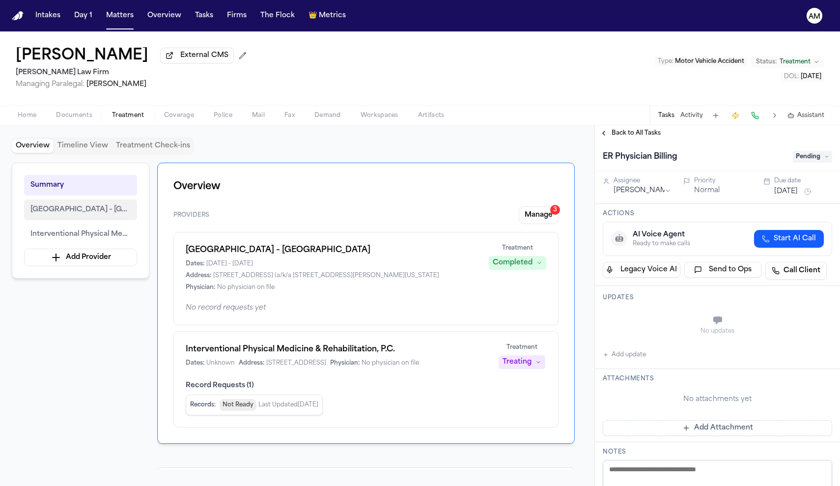
click at [92, 207] on span "[GEOGRAPHIC_DATA] – [GEOGRAPHIC_DATA]" at bounding box center [80, 210] width 100 height 12
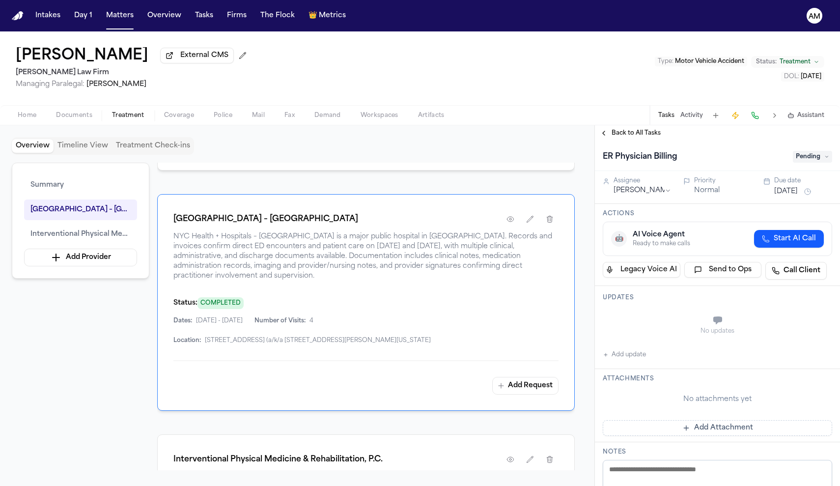
scroll to position [252, 0]
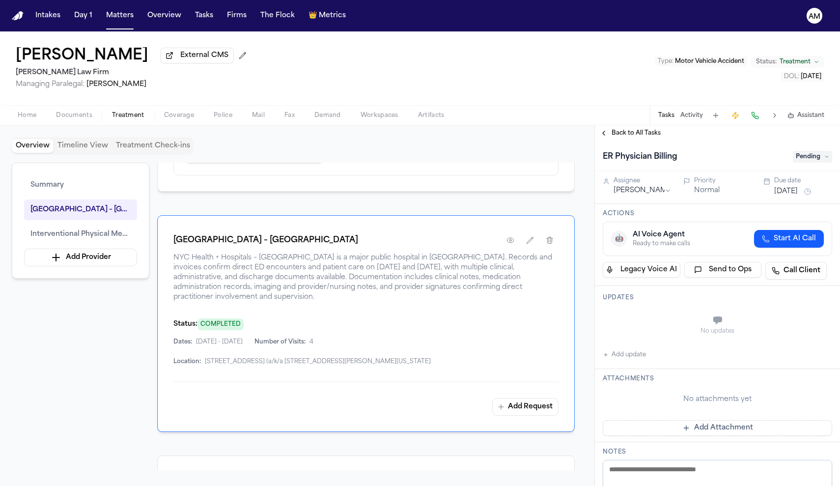
click at [398, 302] on span "NYC Health + Hospitals – [GEOGRAPHIC_DATA] is a major public hospital in [GEOGR…" at bounding box center [365, 277] width 385 height 49
click at [510, 244] on icon "button" at bounding box center [511, 240] width 8 height 8
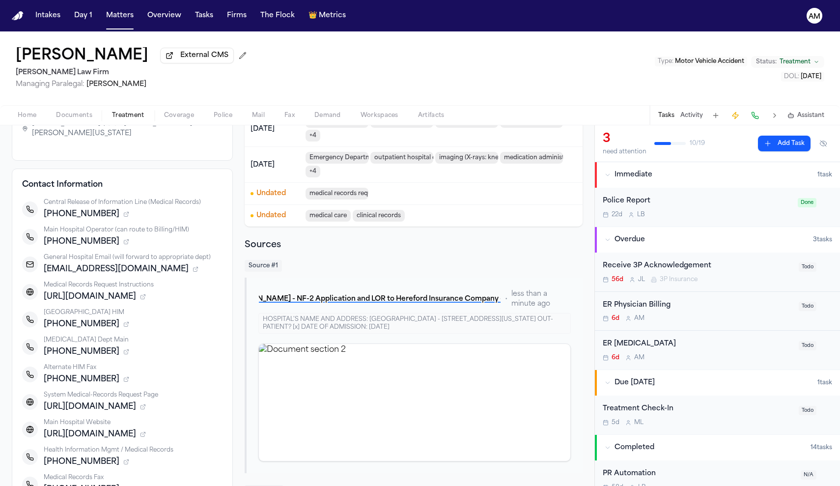
scroll to position [99, 0]
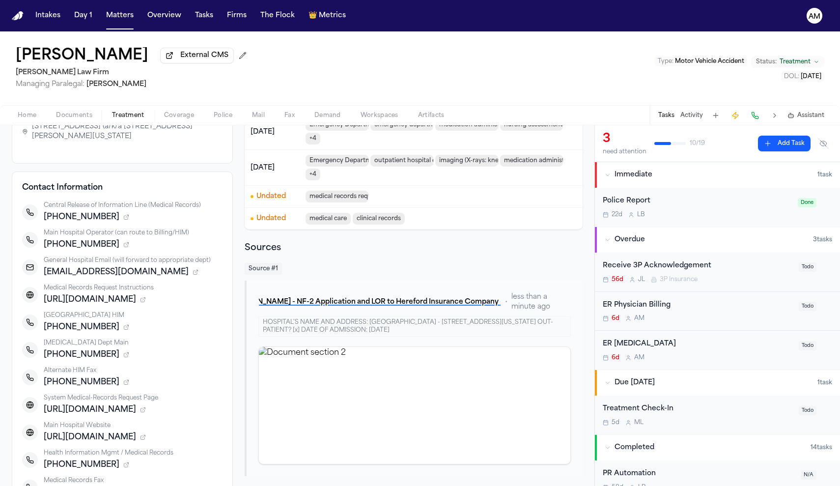
click at [382, 56] on div "Mattar Diagne External CMS [PERSON_NAME] Law Firm Managing Paralegal: [PERSON_N…" at bounding box center [420, 68] width 840 height 74
click at [673, 117] on button "Tasks" at bounding box center [667, 116] width 16 height 8
click at [664, 119] on button "Tasks" at bounding box center [667, 116] width 16 height 8
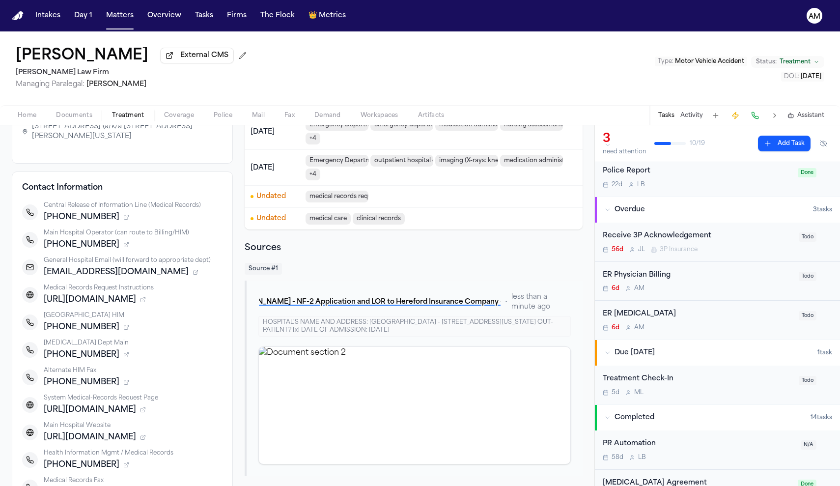
scroll to position [35, 0]
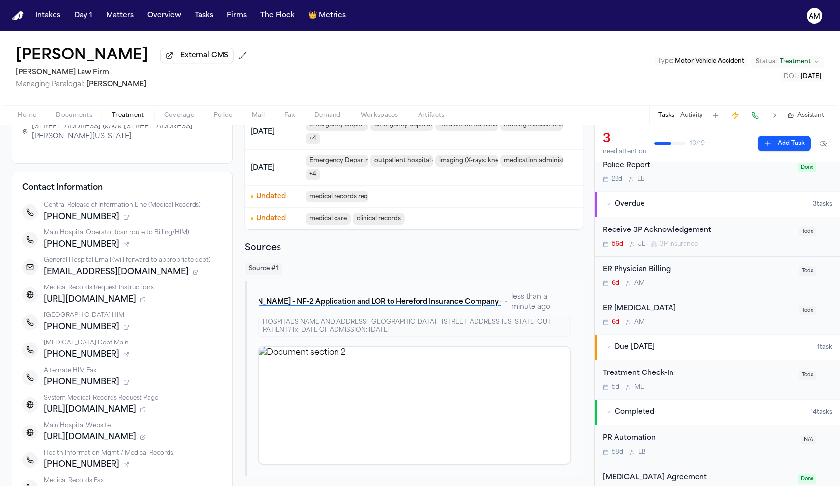
click at [697, 270] on div "ER Physician Billing" at bounding box center [698, 269] width 190 height 11
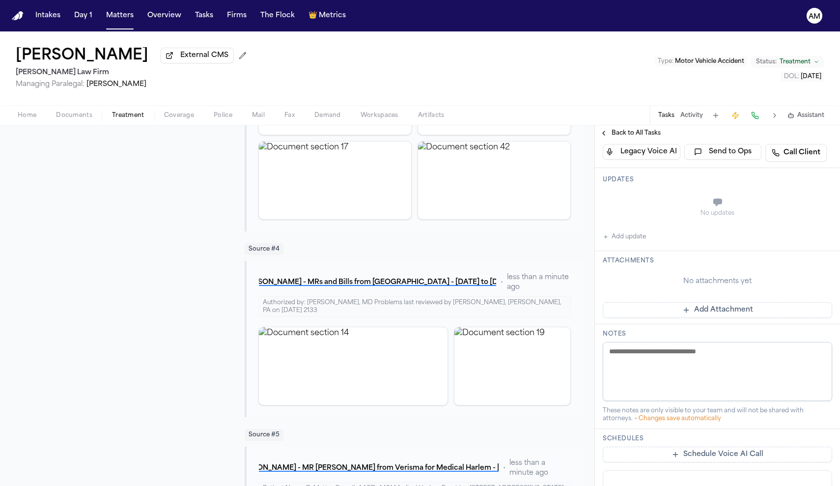
scroll to position [917, 0]
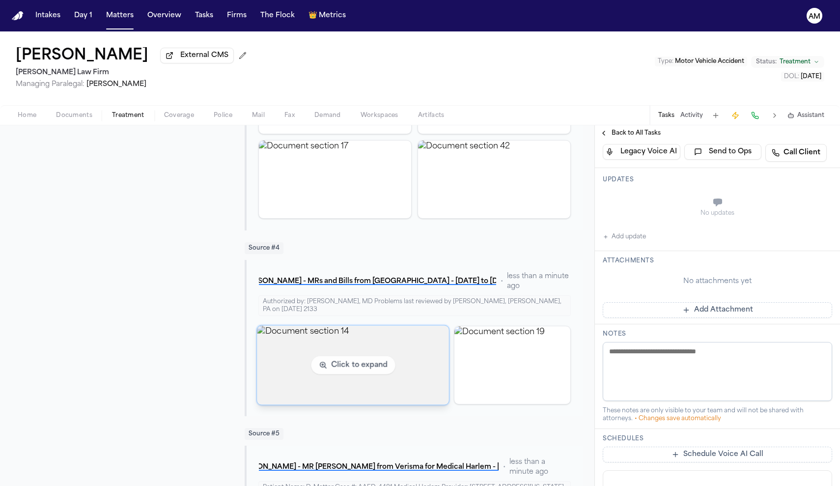
click at [395, 337] on img "View document section 14" at bounding box center [354, 364] width 192 height 79
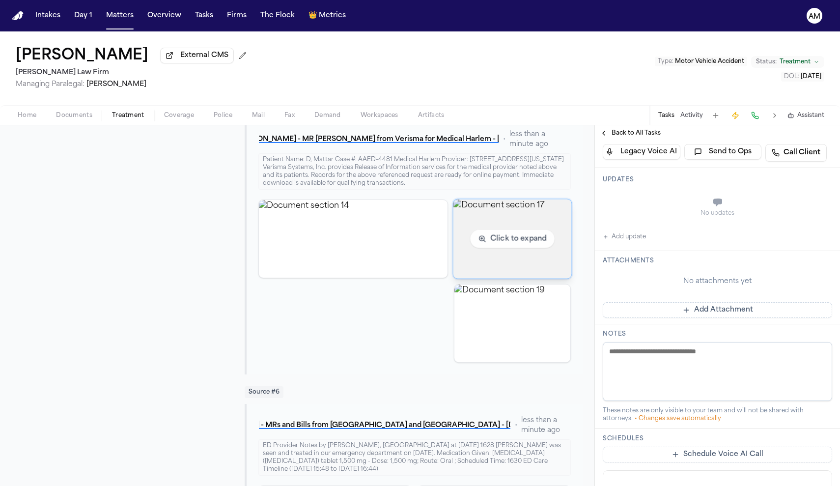
scroll to position [1262, 0]
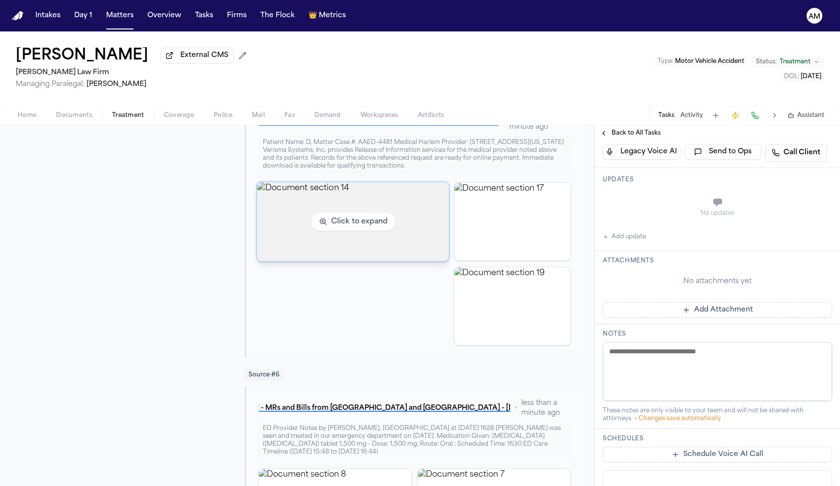
click at [400, 212] on img "View document section 14" at bounding box center [354, 221] width 192 height 79
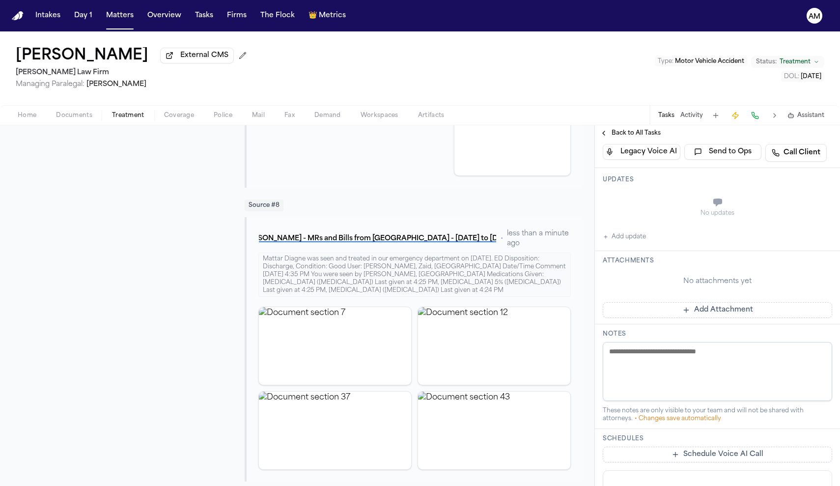
scroll to position [2005, 0]
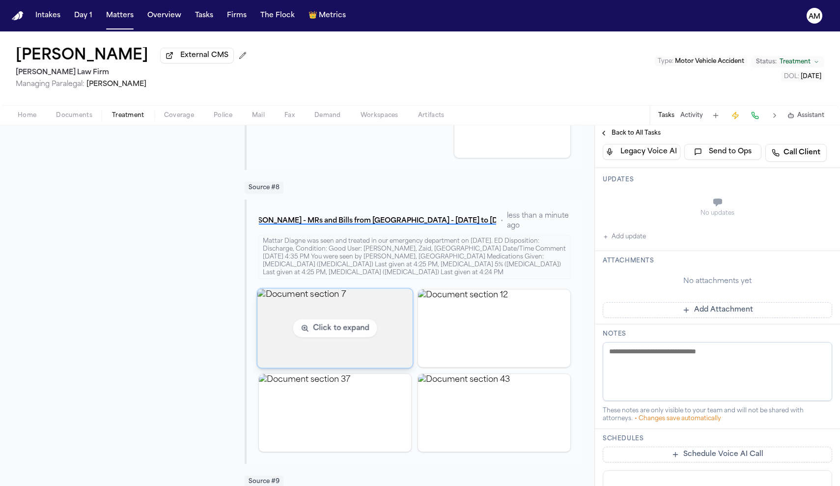
click at [369, 310] on img "View document section 7" at bounding box center [335, 327] width 155 height 79
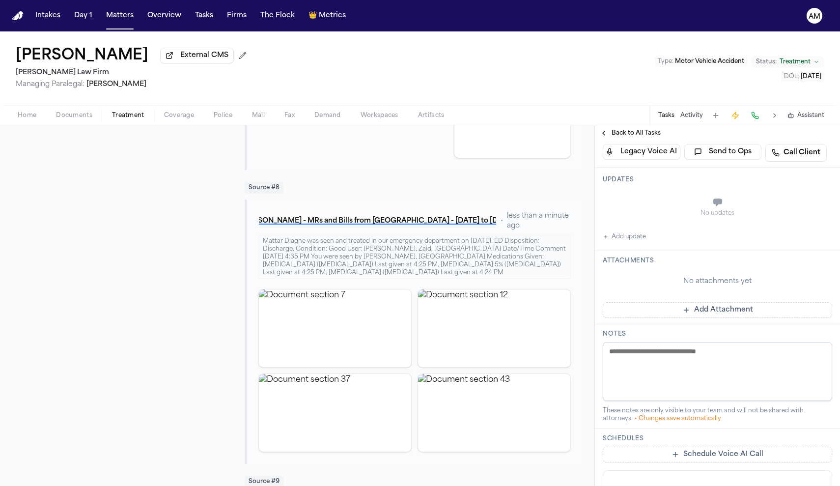
scroll to position [2040, 0]
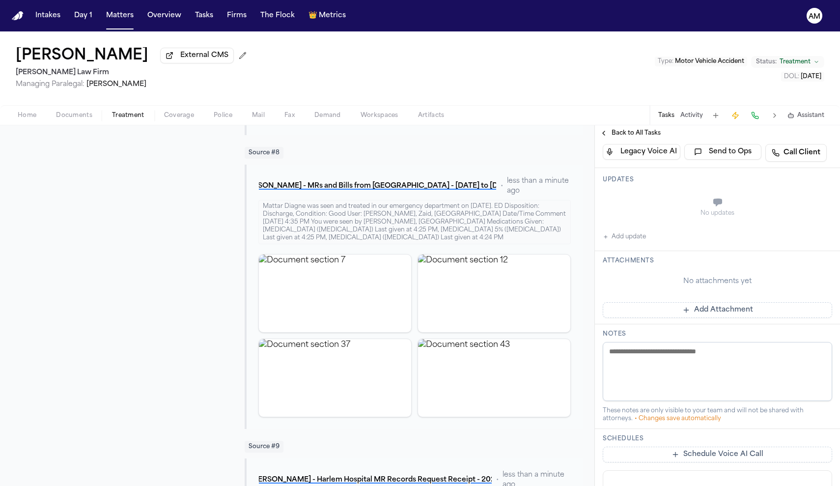
click at [521, 264] on img "View document section 12" at bounding box center [494, 294] width 152 height 78
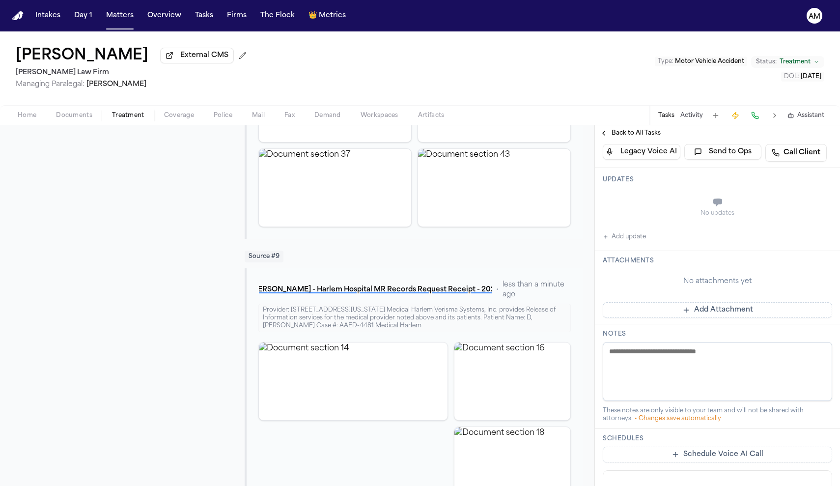
scroll to position [2263, 0]
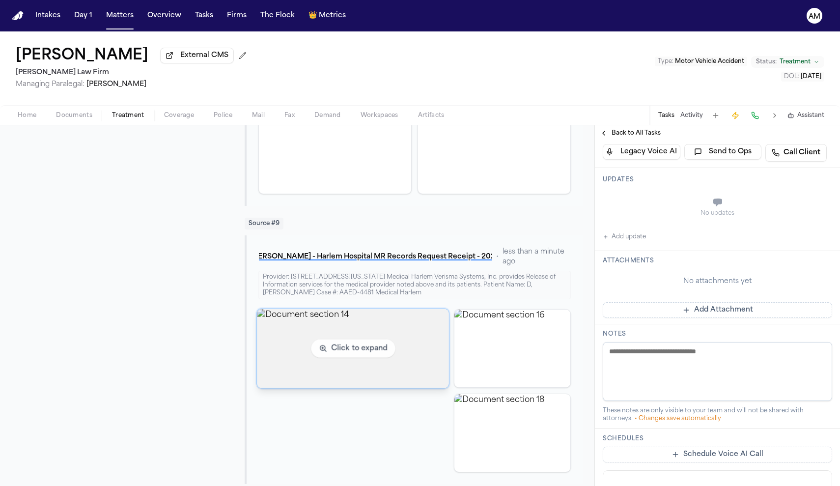
click at [393, 325] on img "View document section 14" at bounding box center [354, 348] width 192 height 79
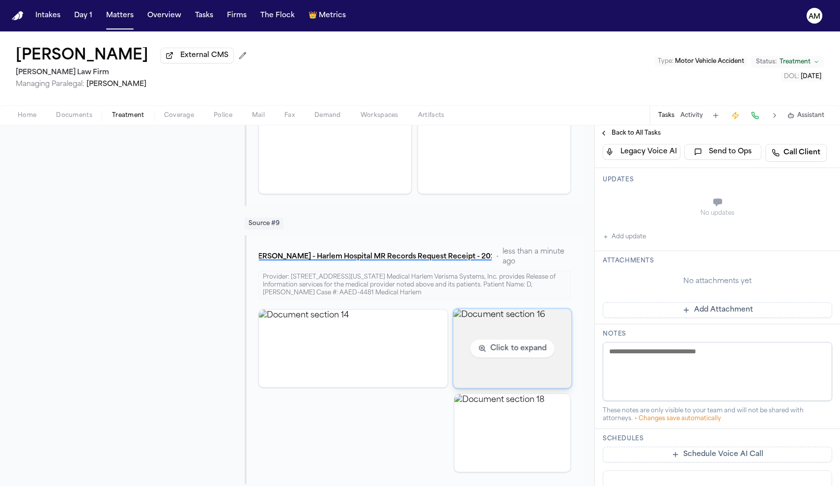
click at [503, 352] on img "View document section 16" at bounding box center [512, 348] width 118 height 79
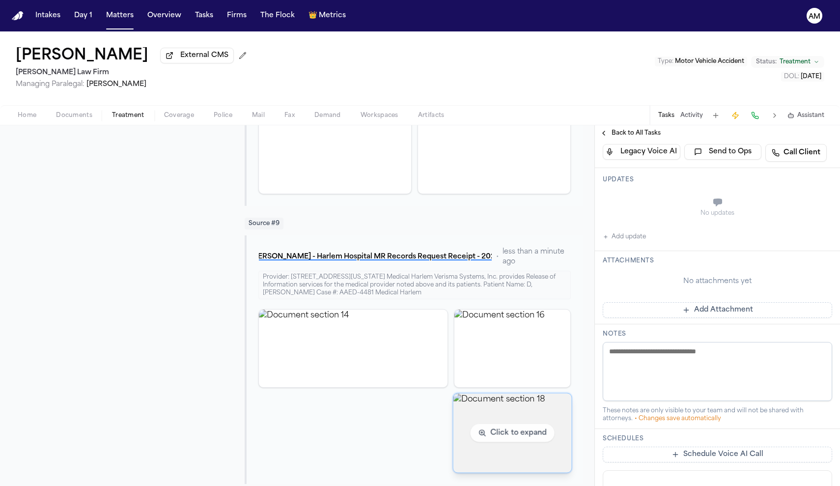
click at [488, 427] on img "View document section 18" at bounding box center [512, 432] width 118 height 79
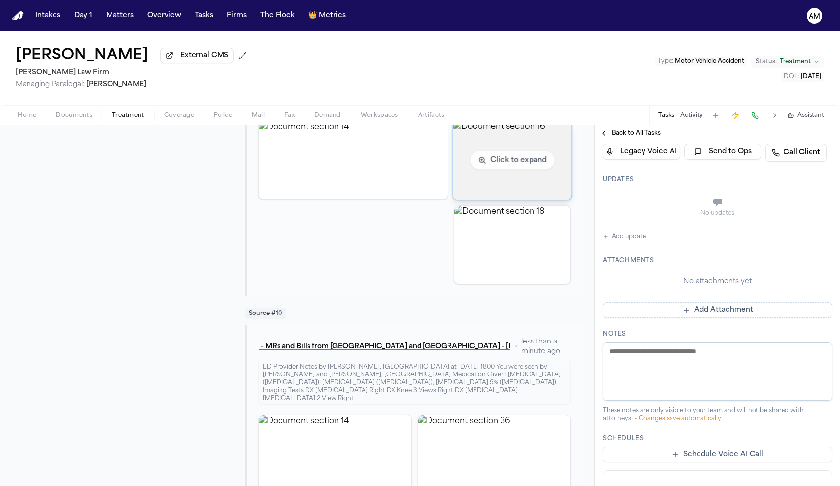
scroll to position [2453, 0]
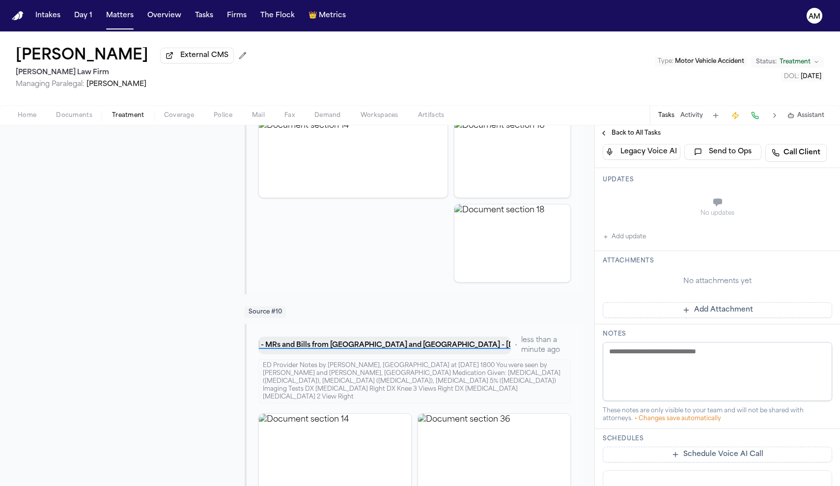
click at [397, 338] on button "[PERSON_NAME] - MRs and Bills from [GEOGRAPHIC_DATA] and [GEOGRAPHIC_DATA] - [D…" at bounding box center [384, 346] width 252 height 18
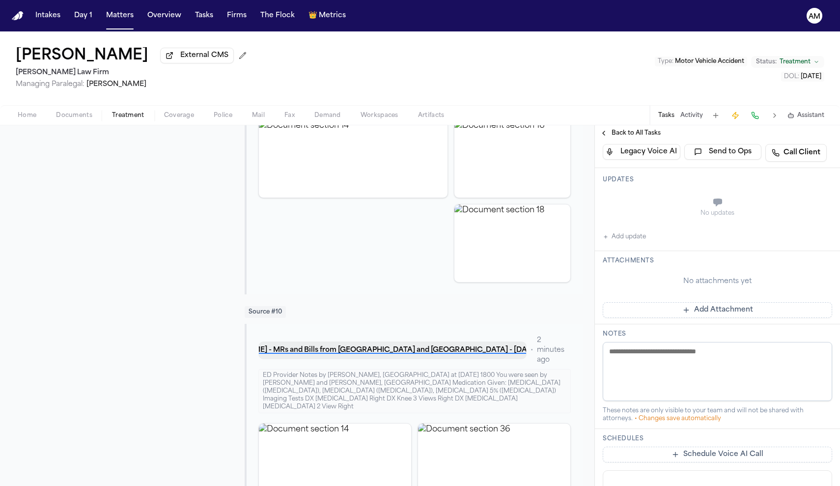
click at [397, 338] on div "Loading preview..." at bounding box center [316, 266] width 372 height 361
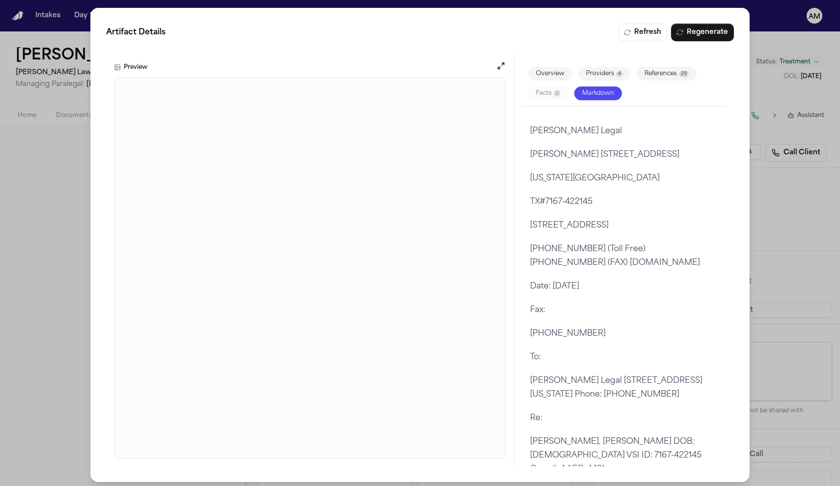
click at [830, 159] on div "Artifact Details Refresh Regenerate Preview Overview Providers 4 References 29 …" at bounding box center [420, 245] width 840 height 490
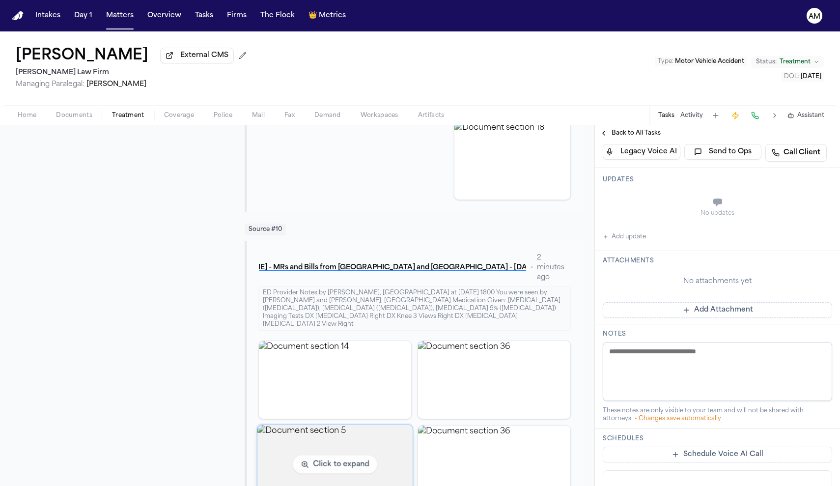
scroll to position [0, 0]
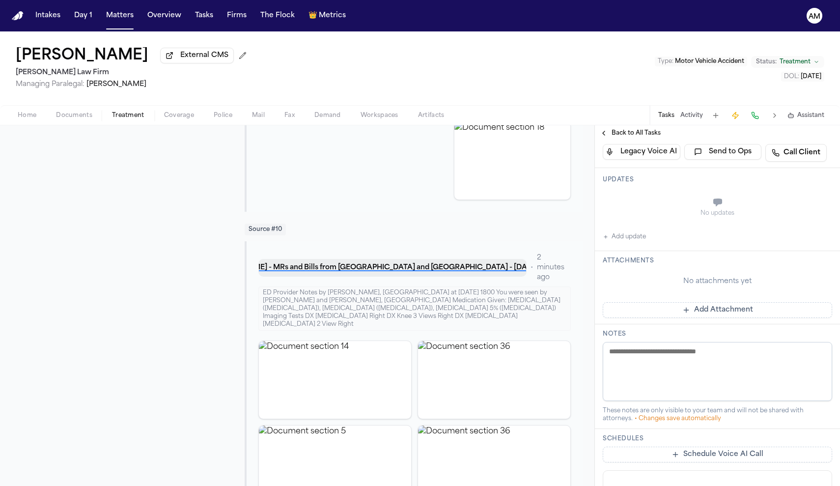
click at [435, 259] on button "[PERSON_NAME] - MRs and Bills from [GEOGRAPHIC_DATA] and [GEOGRAPHIC_DATA] - [D…" at bounding box center [392, 268] width 268 height 18
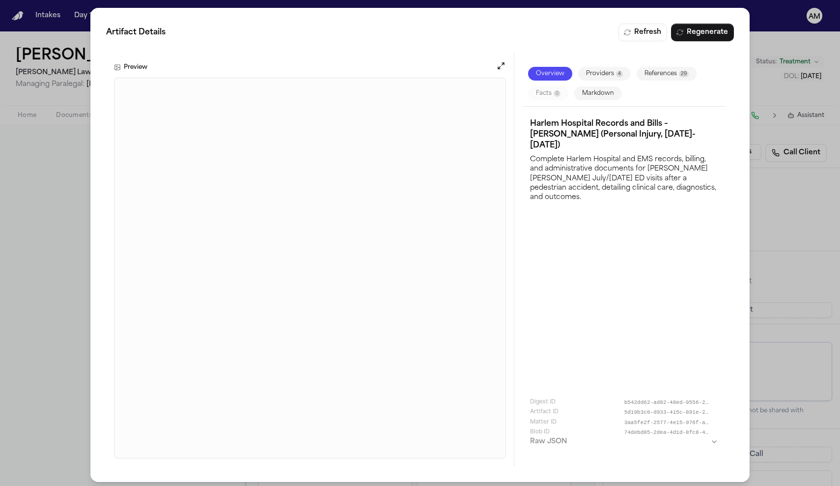
click at [778, 31] on div "Artifact Details Refresh Regenerate Preview Overview Providers 4 References 29 …" at bounding box center [420, 245] width 840 height 490
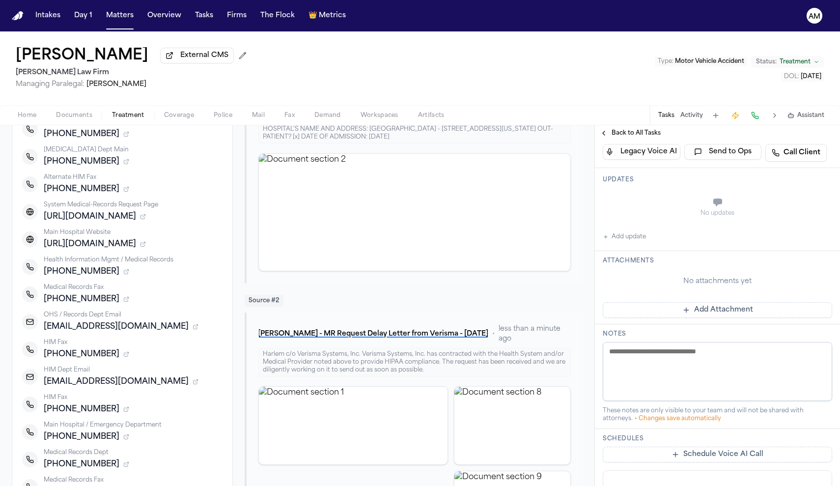
scroll to position [293, 0]
click at [633, 239] on button "Add update" at bounding box center [624, 237] width 43 height 12
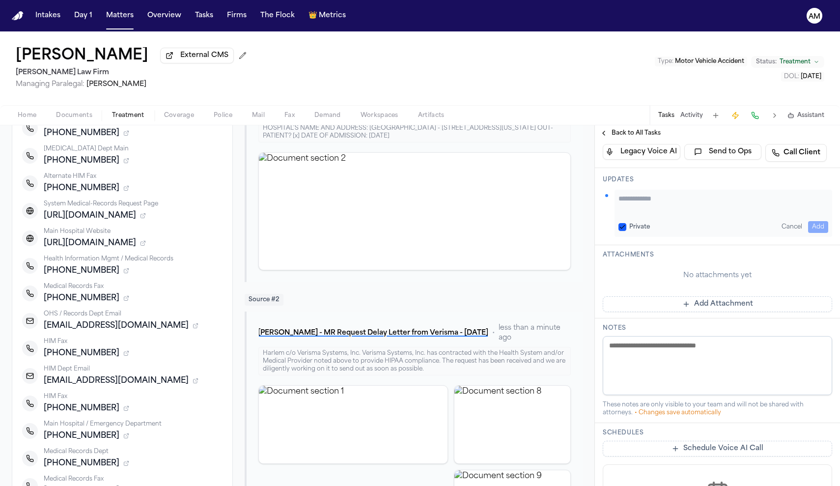
click at [624, 230] on button "Private" at bounding box center [623, 227] width 8 height 8
click at [639, 206] on textarea "Add your update" at bounding box center [724, 204] width 210 height 20
click at [621, 197] on textarea "**********" at bounding box center [724, 204] width 210 height 20
click at [692, 208] on textarea "**********" at bounding box center [724, 204] width 210 height 20
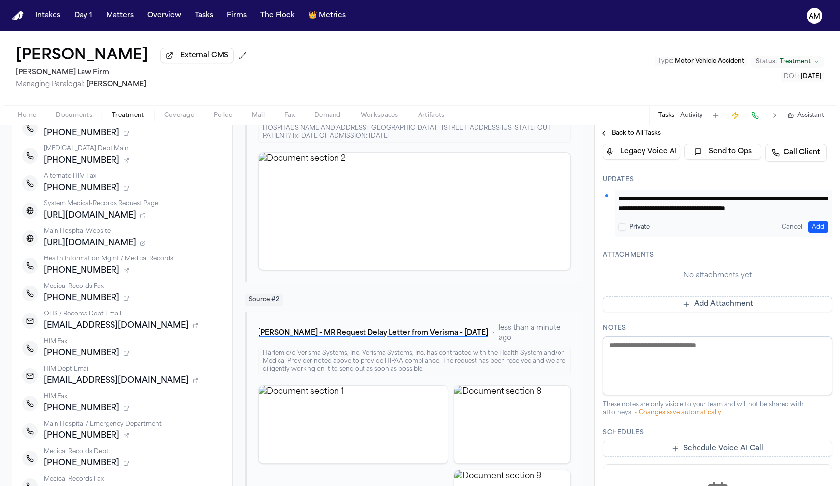
click at [641, 211] on textarea "**********" at bounding box center [724, 204] width 210 height 20
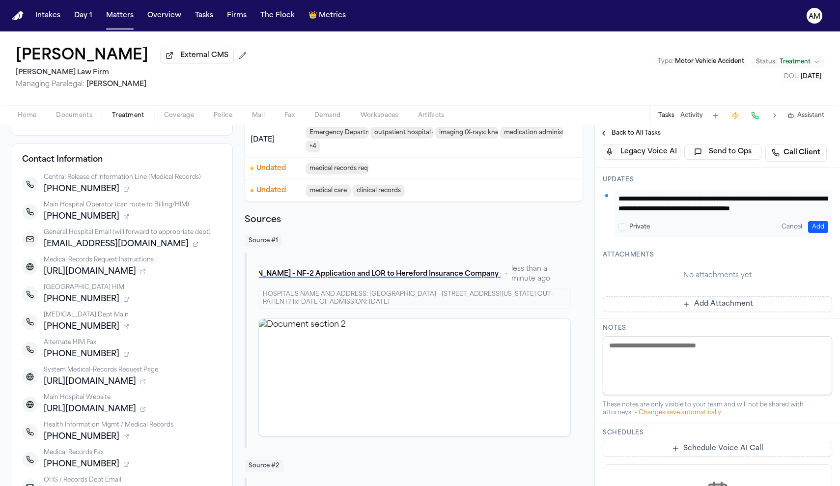
scroll to position [125, 0]
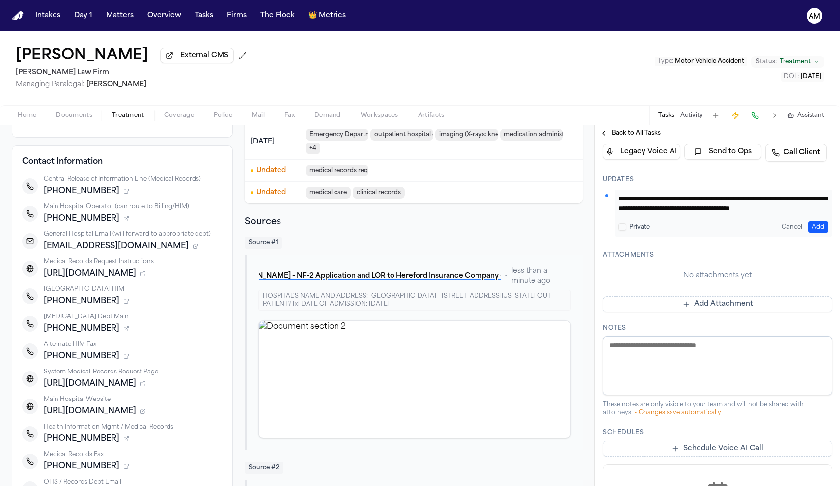
type textarea "**********"
click at [821, 230] on button "Add" at bounding box center [818, 227] width 20 height 12
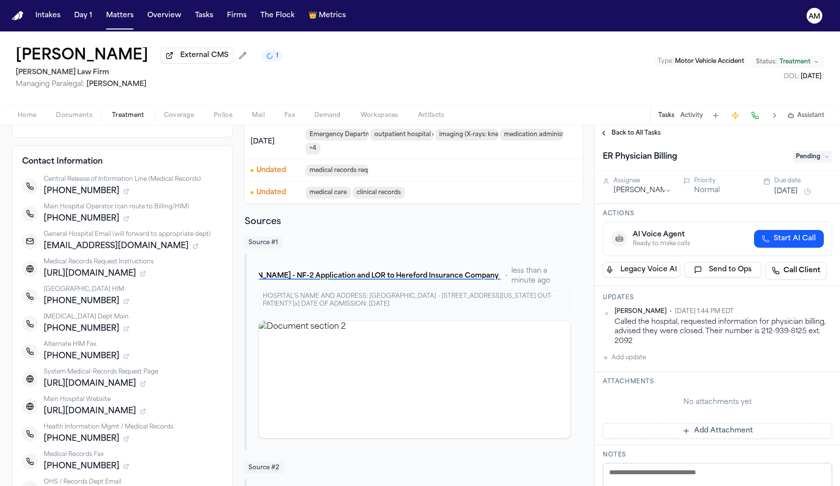
scroll to position [0, 0]
click at [799, 185] on div "Due date" at bounding box center [804, 181] width 58 height 8
click at [798, 192] on button "[DATE]" at bounding box center [787, 192] width 24 height 10
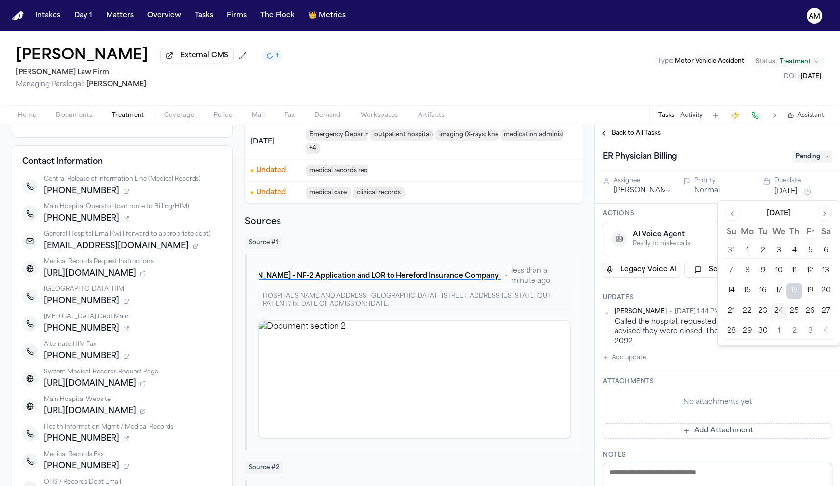
click at [795, 312] on button "25" at bounding box center [795, 311] width 16 height 16
click at [712, 370] on div "Updates Ada Martinez • Sep 24, 2025 1:44 PM EDT Called the hospital, requested …" at bounding box center [717, 329] width 245 height 86
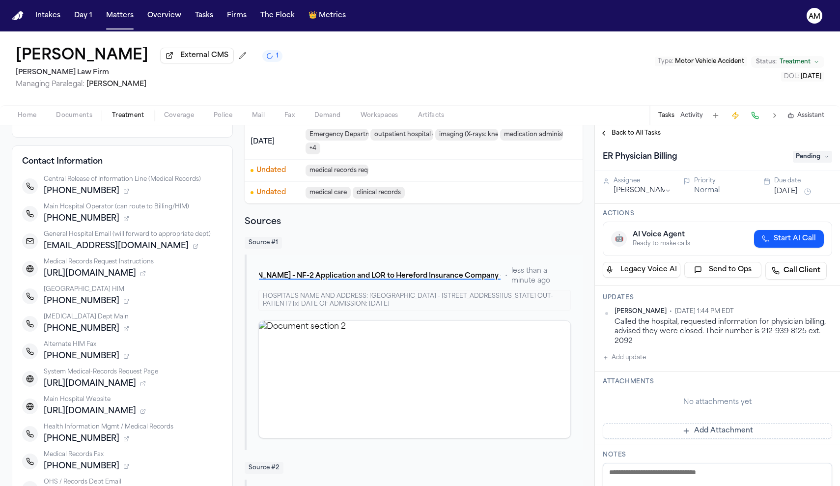
click at [615, 130] on div "Back to All Tasks" at bounding box center [717, 133] width 245 height 16
click at [615, 137] on span "Back to All Tasks" at bounding box center [636, 133] width 49 height 8
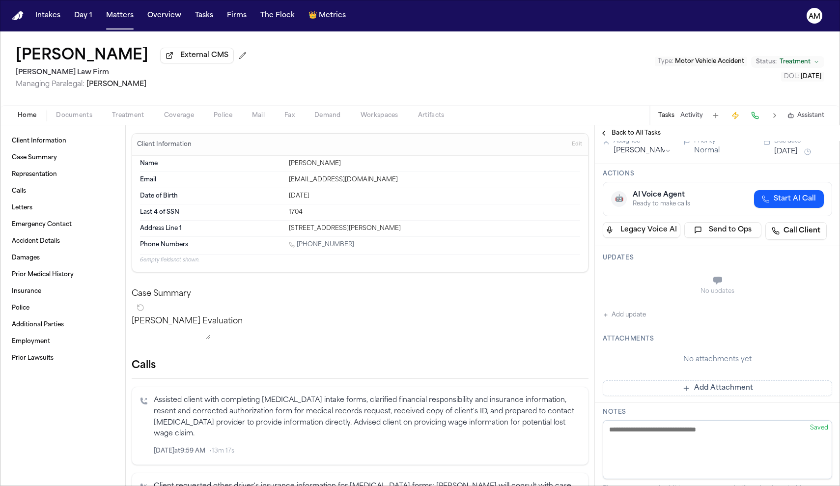
scroll to position [92, 0]
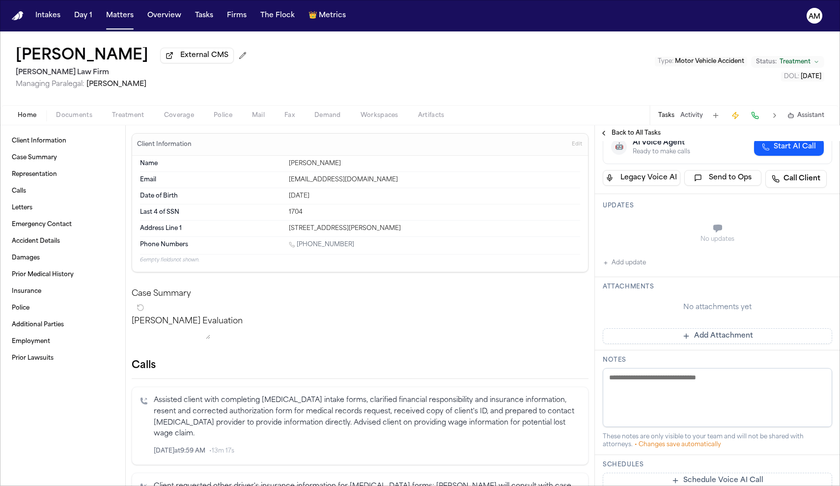
click at [144, 119] on button "Treatment" at bounding box center [128, 116] width 52 height 12
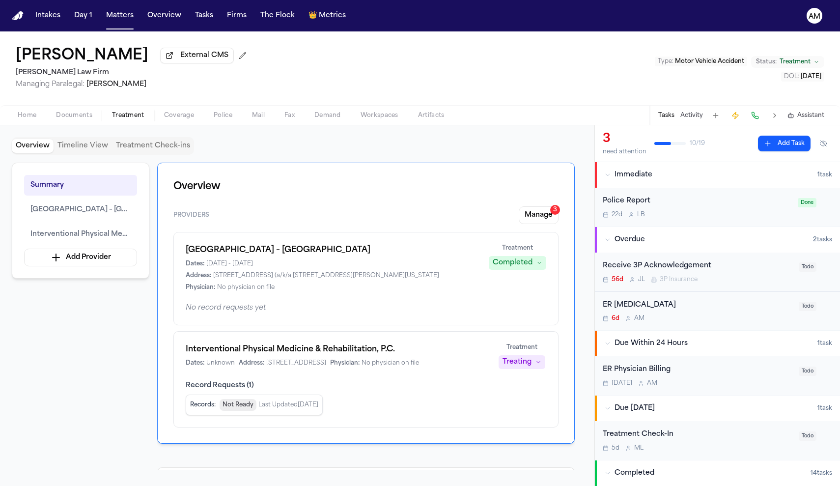
click at [320, 255] on h1 "[GEOGRAPHIC_DATA] – [GEOGRAPHIC_DATA]" at bounding box center [331, 250] width 291 height 12
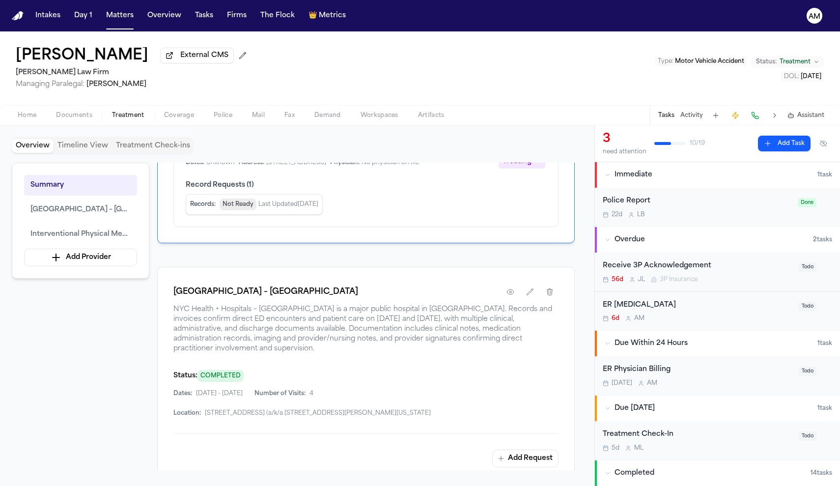
scroll to position [204, 0]
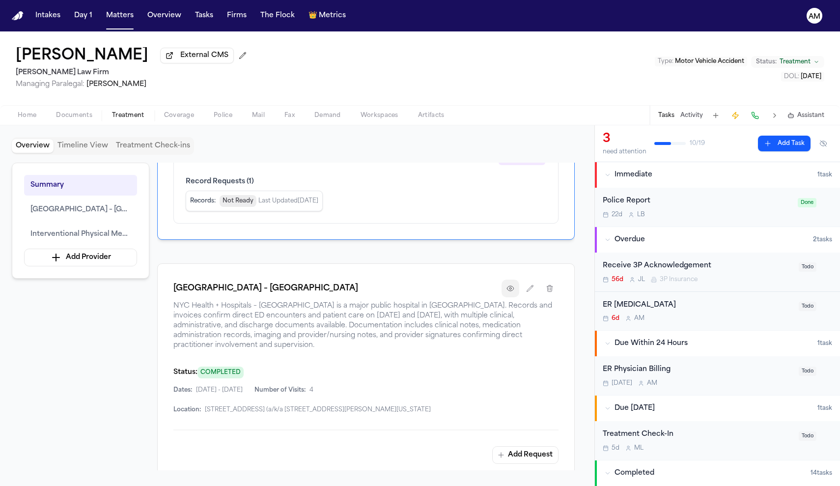
click at [507, 292] on icon "button" at bounding box center [511, 289] width 8 height 8
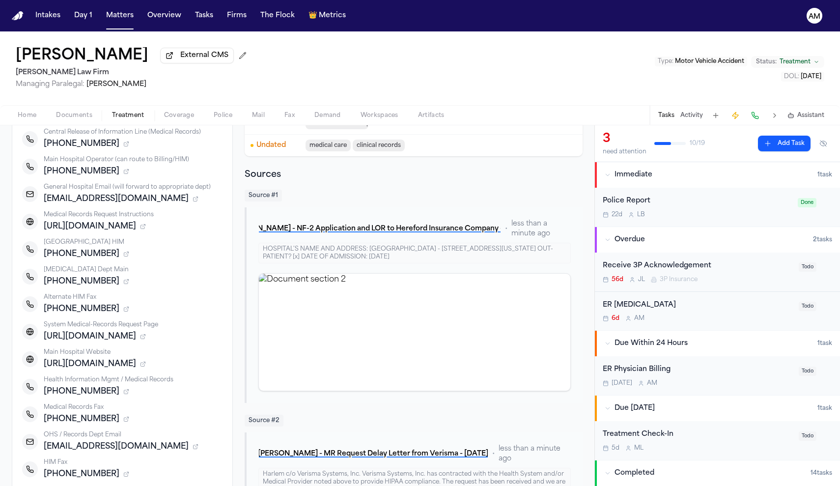
click at [673, 113] on button "Tasks" at bounding box center [667, 116] width 16 height 8
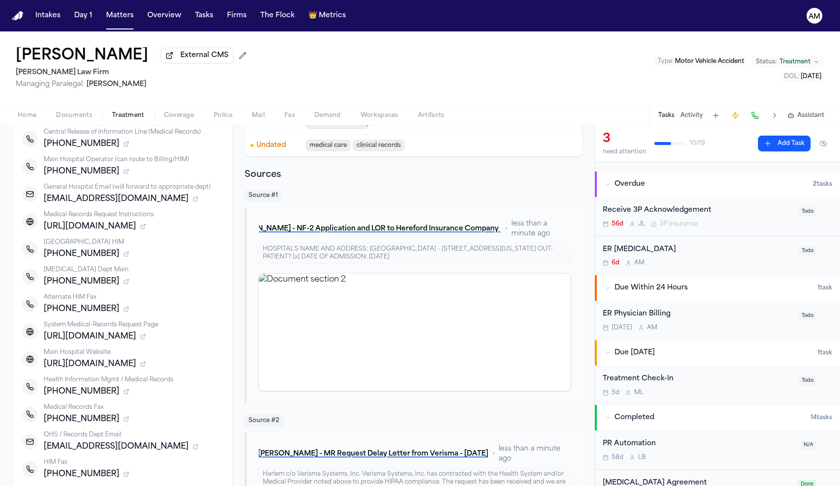
scroll to position [57, 0]
click at [637, 253] on div "ER [MEDICAL_DATA]" at bounding box center [698, 248] width 190 height 11
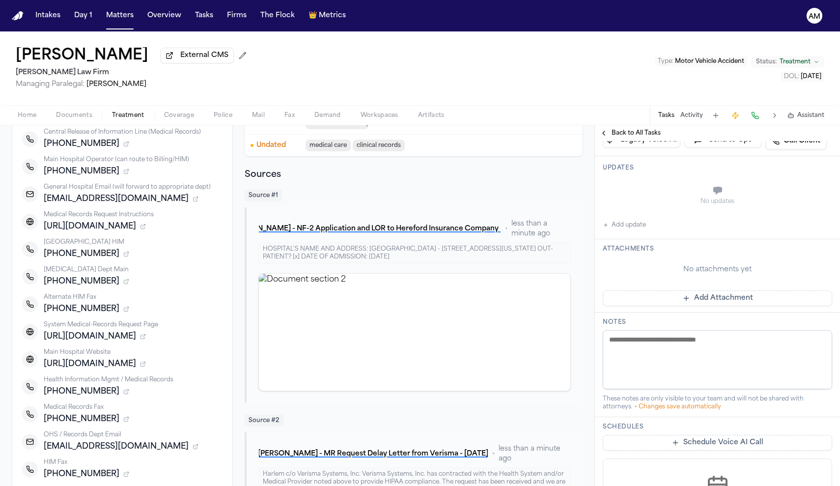
scroll to position [130, 0]
click at [173, 315] on div "[PHONE_NUMBER]" at bounding box center [133, 309] width 179 height 12
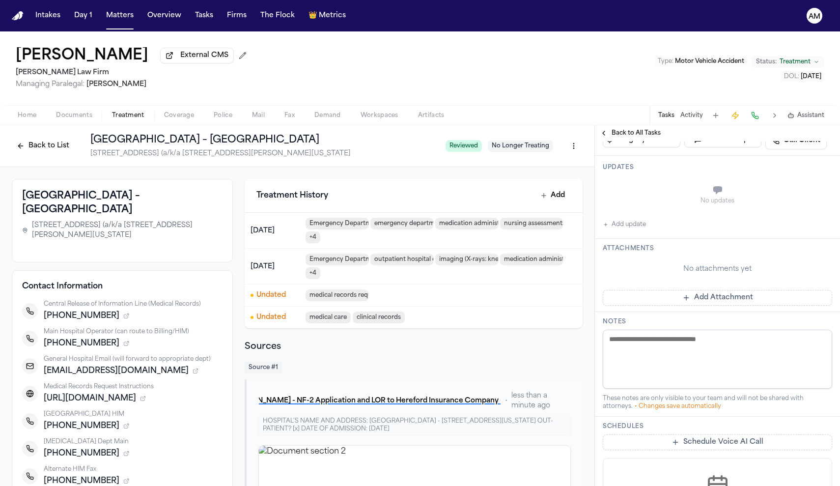
scroll to position [0, 0]
click at [636, 226] on button "Add update" at bounding box center [624, 225] width 43 height 12
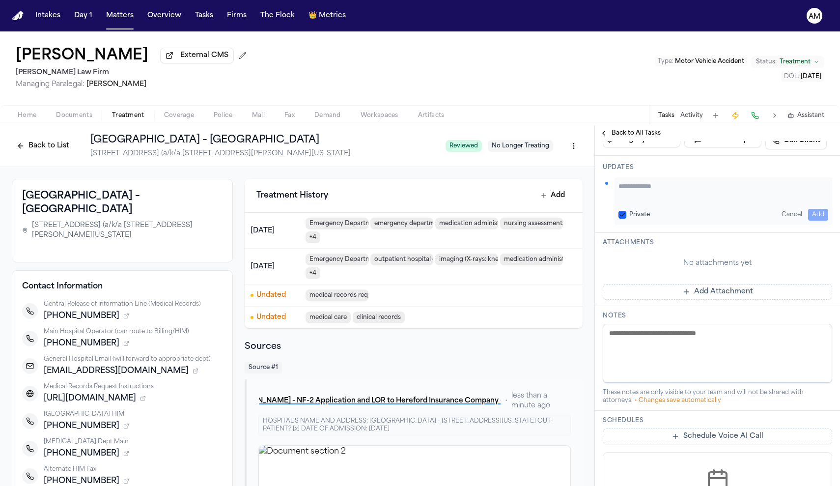
click at [632, 220] on div "Private Cancel Add" at bounding box center [724, 215] width 210 height 12
click at [626, 212] on button "Private" at bounding box center [623, 215] width 8 height 8
click at [633, 200] on textarea "Add your update" at bounding box center [724, 191] width 210 height 20
type textarea "**********"
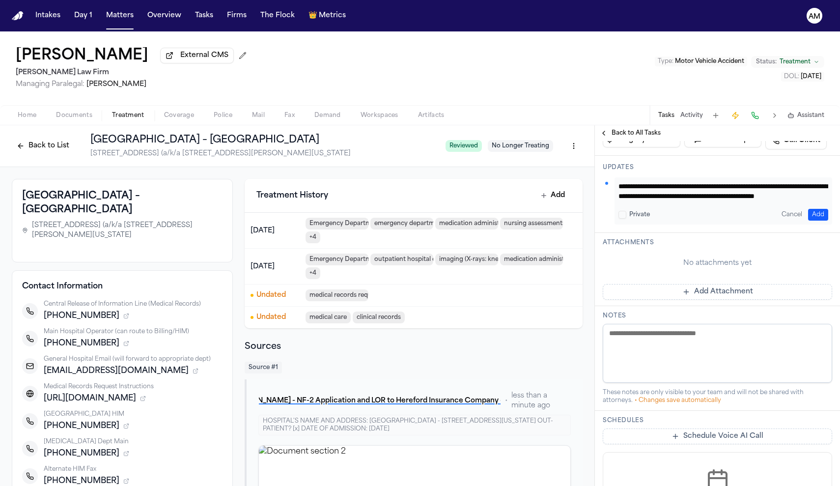
click at [823, 213] on button "Add" at bounding box center [818, 215] width 20 height 12
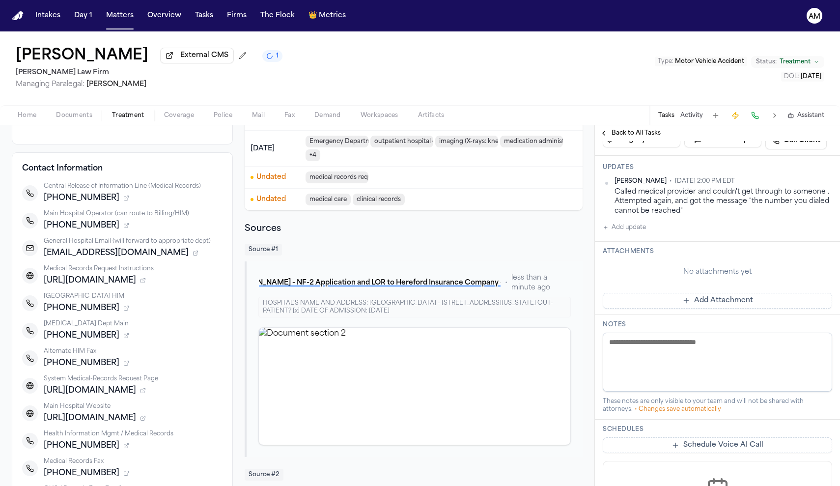
scroll to position [126, 0]
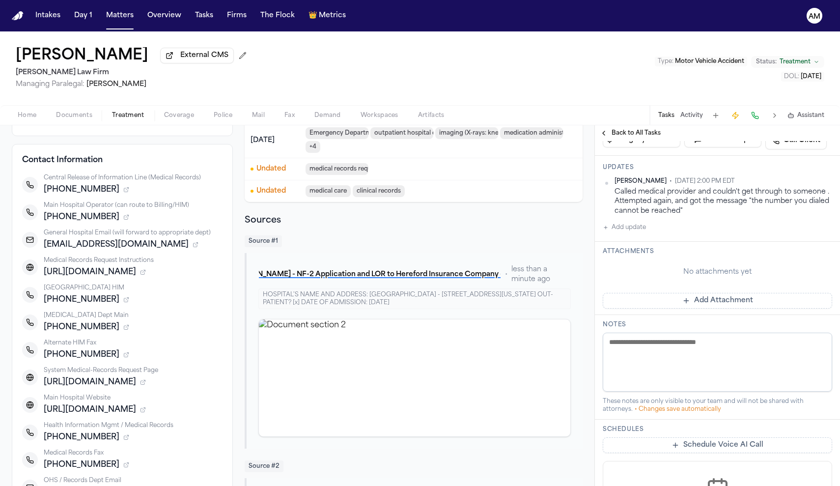
click at [645, 236] on div "Updates [PERSON_NAME] • [DATE] 2:00 PM EDT Called medical provider and couldn't…" at bounding box center [717, 199] width 245 height 86
click at [642, 230] on button "Add update" at bounding box center [624, 228] width 43 height 12
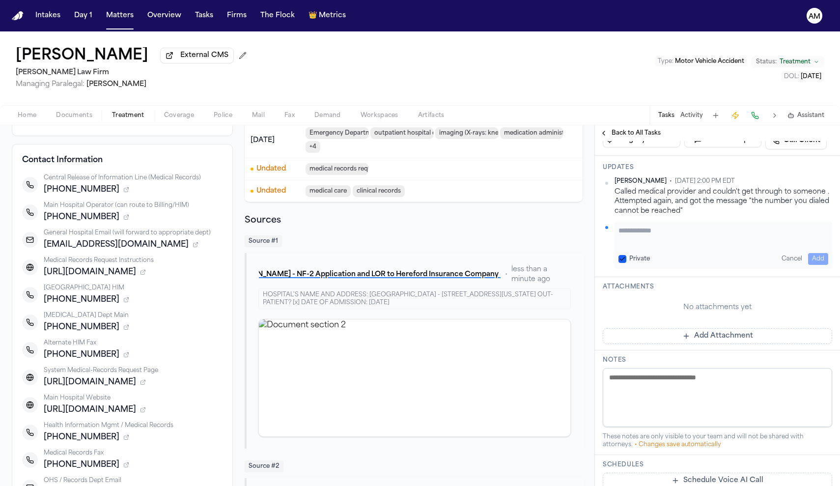
click at [627, 259] on div "Private" at bounding box center [634, 259] width 31 height 8
click at [623, 258] on button "Private" at bounding box center [623, 259] width 8 height 8
click at [645, 240] on textarea "Add your update" at bounding box center [724, 236] width 210 height 20
type textarea "*"
type textarea "**********"
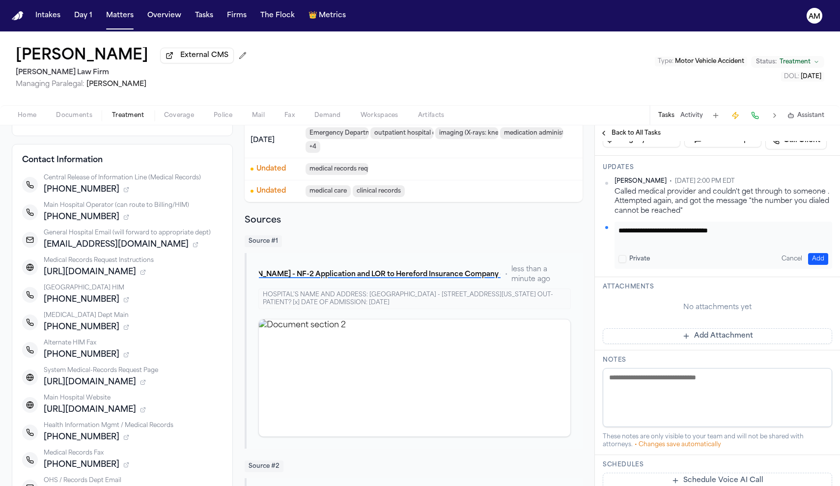
click at [825, 258] on button "Add" at bounding box center [818, 259] width 20 height 12
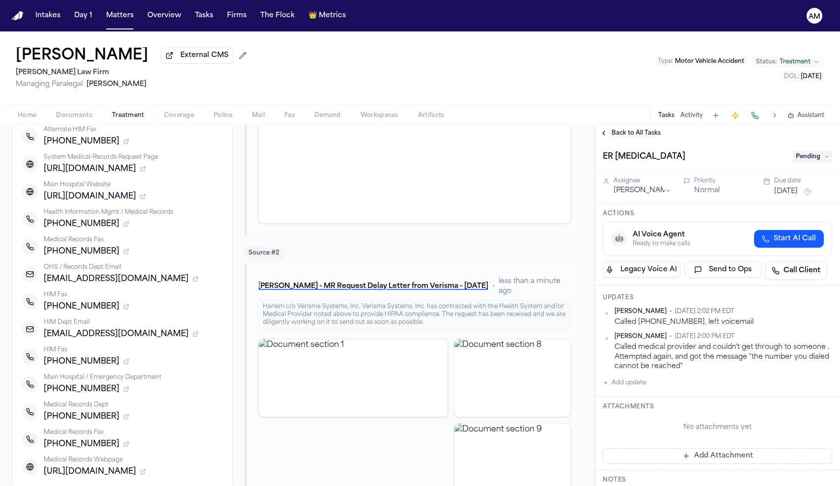
scroll to position [0, 0]
click at [794, 197] on button "[DATE]" at bounding box center [787, 192] width 24 height 10
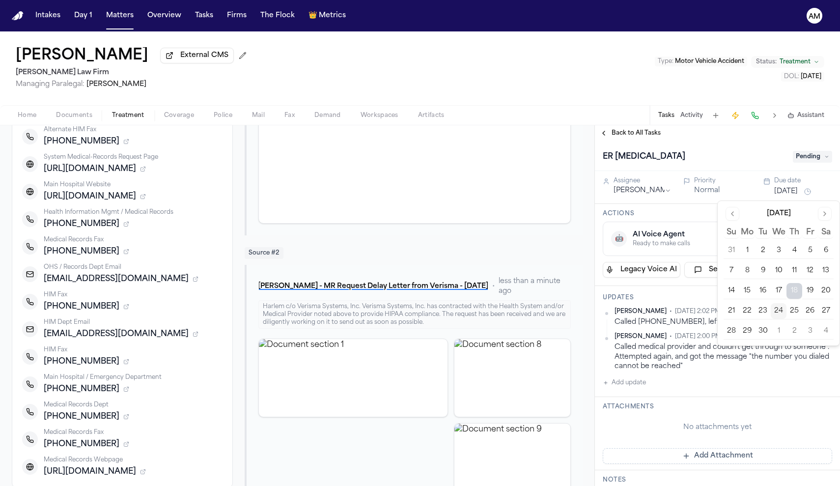
click at [797, 311] on button "25" at bounding box center [795, 311] width 16 height 16
click at [814, 163] on span "Pending" at bounding box center [812, 157] width 39 height 12
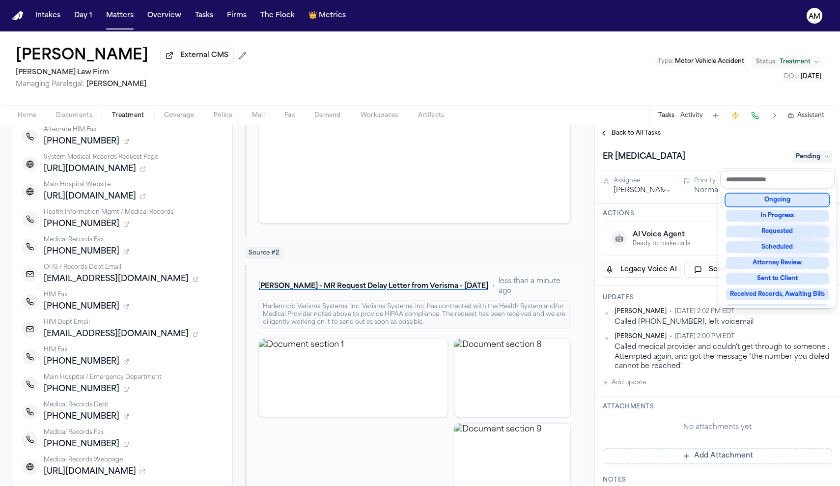
scroll to position [47, 0]
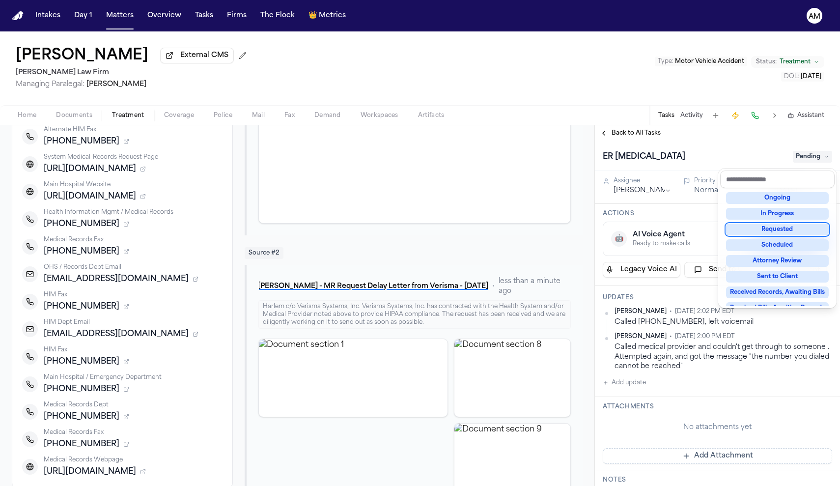
click at [695, 156] on div "ER Radiology Pending" at bounding box center [718, 157] width 230 height 16
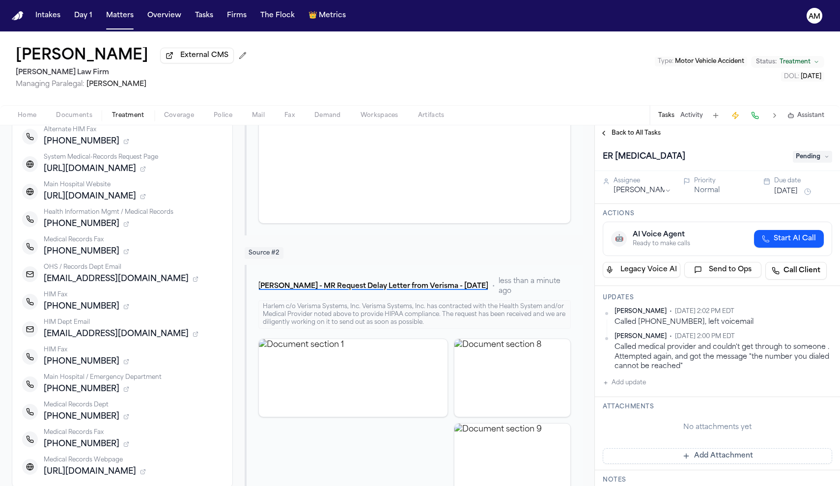
scroll to position [0, 0]
click at [829, 313] on html "Intakes Day 1 Matters Overview Tasks Firms The Flock 👑 Metrics AM Mattar Diagne…" at bounding box center [420, 243] width 840 height 486
click at [799, 334] on div "Edit" at bounding box center [801, 329] width 58 height 14
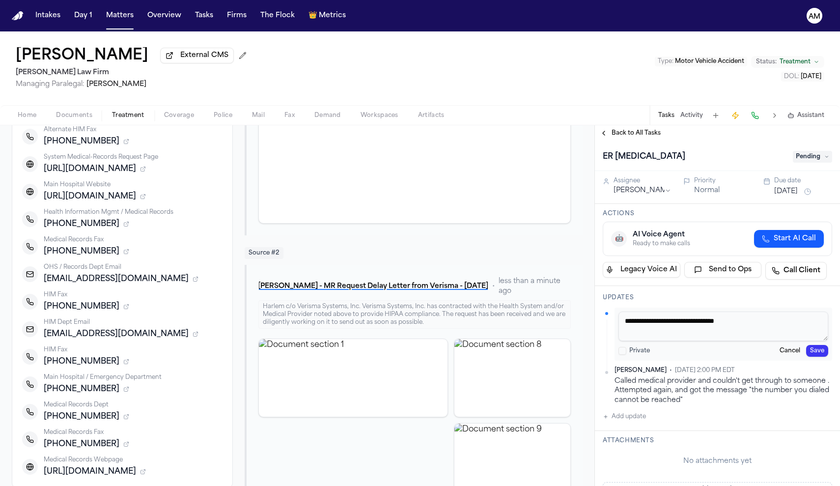
click at [647, 325] on textarea "**********" at bounding box center [724, 326] width 210 height 29
type textarea "**********"
click at [820, 352] on button "Save" at bounding box center [817, 351] width 22 height 12
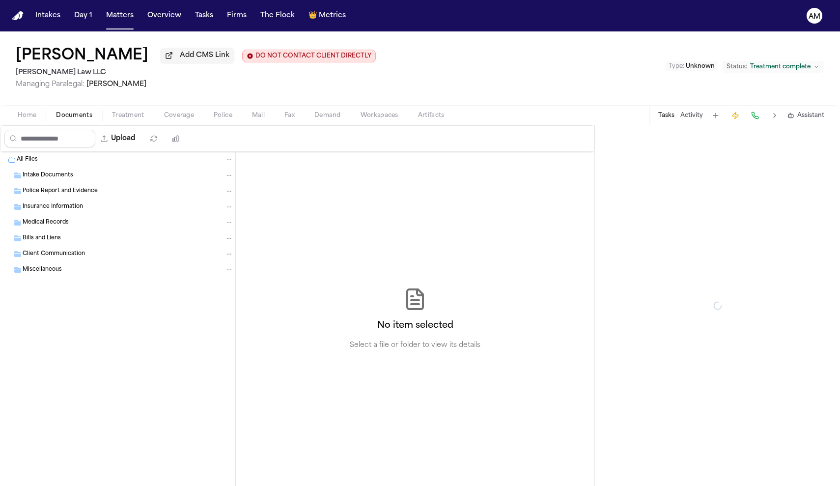
click at [93, 119] on button "Documents" at bounding box center [74, 116] width 56 height 12
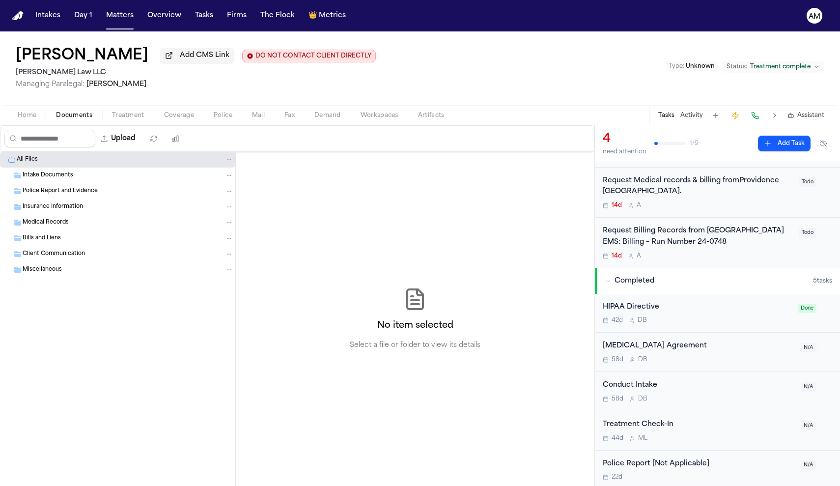
scroll to position [143, 0]
click at [809, 309] on span "Done" at bounding box center [807, 308] width 19 height 9
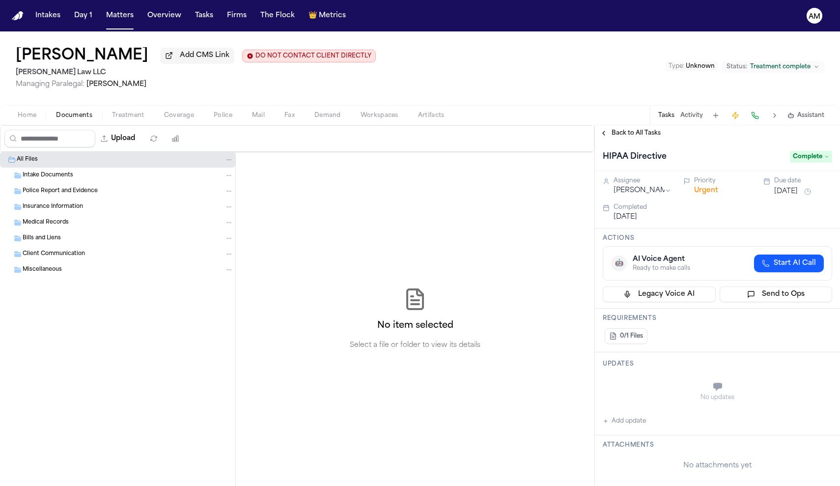
click at [603, 136] on button "Back to All Tasks" at bounding box center [630, 133] width 71 height 8
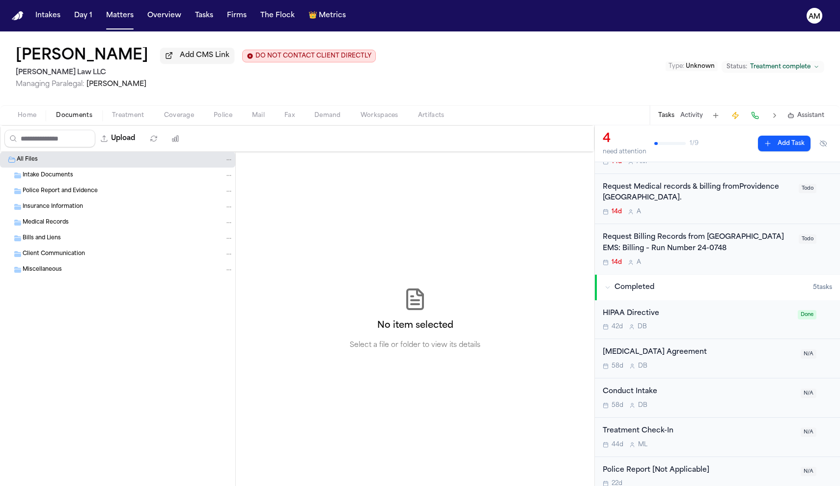
scroll to position [138, 0]
click at [90, 179] on div "Intake Documents" at bounding box center [128, 175] width 211 height 9
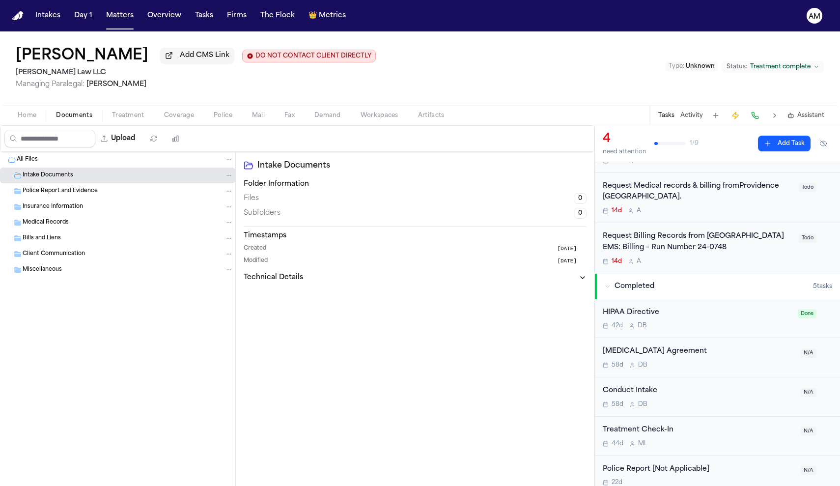
click at [126, 125] on div "Home Documents Treatment Coverage Police Mail Fax Demand Workspaces Artifacts T…" at bounding box center [420, 115] width 840 height 20
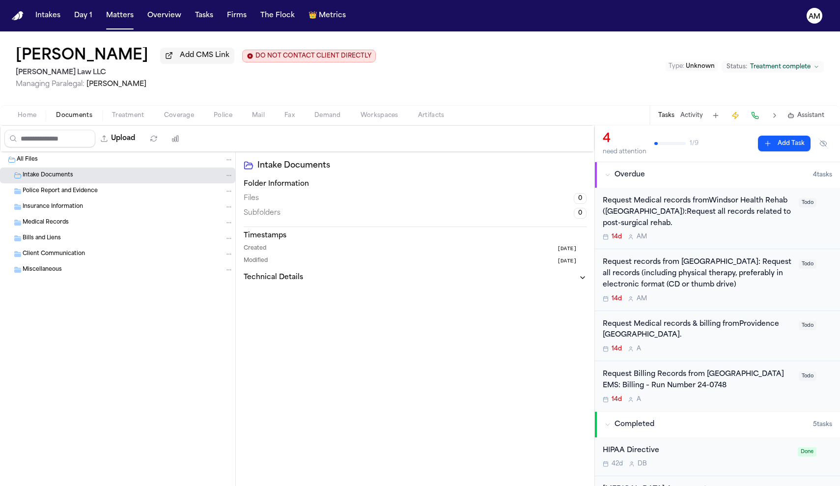
scroll to position [0, 0]
click at [23, 119] on span "Home" at bounding box center [27, 116] width 19 height 8
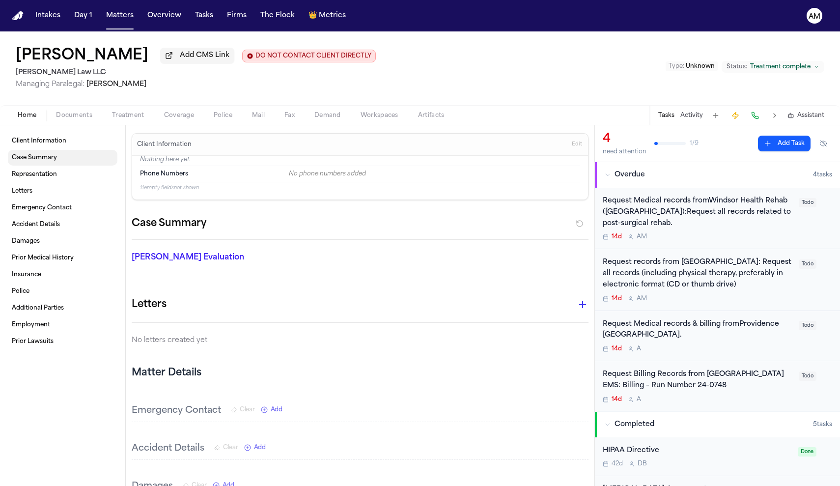
click at [44, 156] on span "Case Summary" at bounding box center [34, 158] width 45 height 8
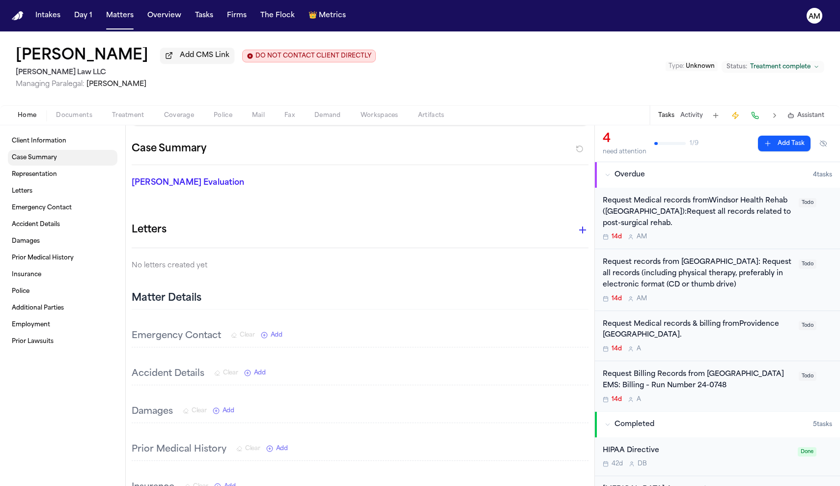
scroll to position [79, 0]
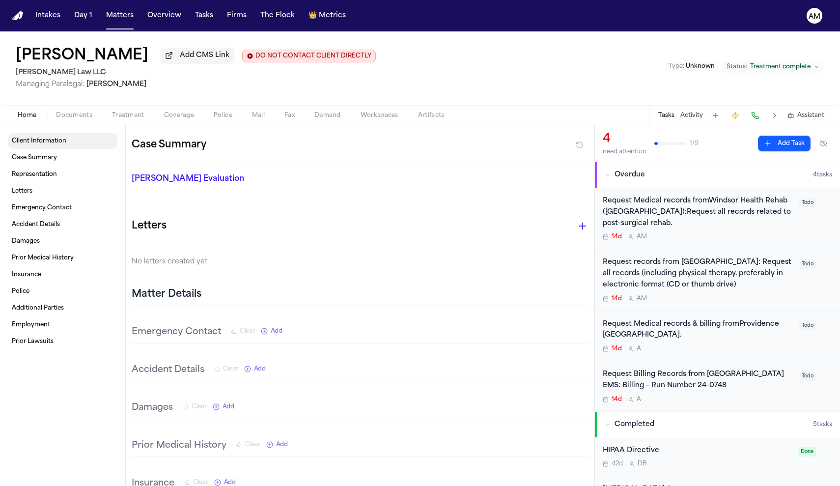
click at [46, 143] on span "Client Information" at bounding box center [39, 141] width 55 height 8
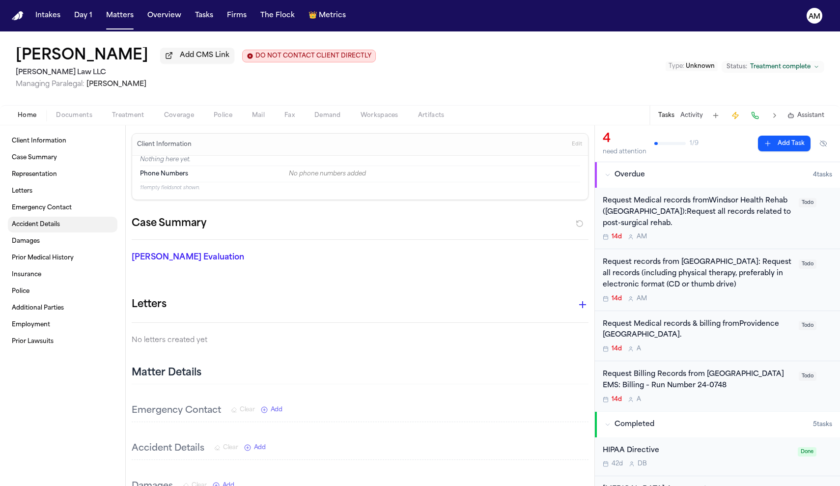
click at [40, 231] on link "Accident Details" at bounding box center [63, 225] width 110 height 16
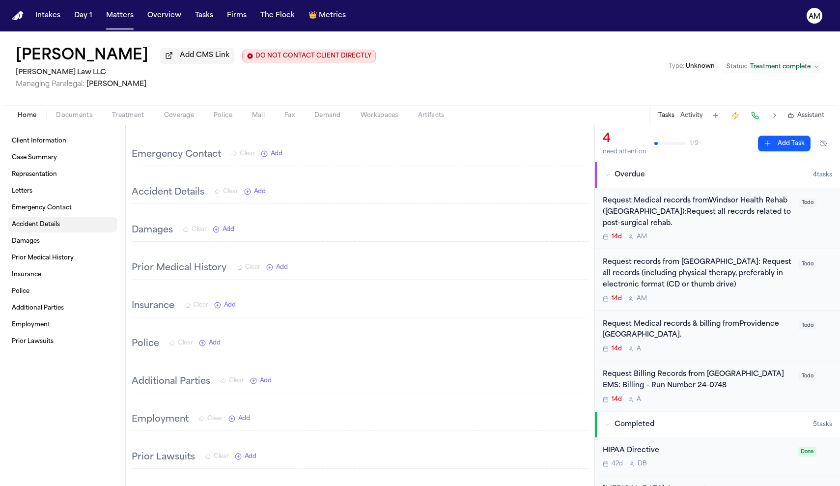
scroll to position [301, 0]
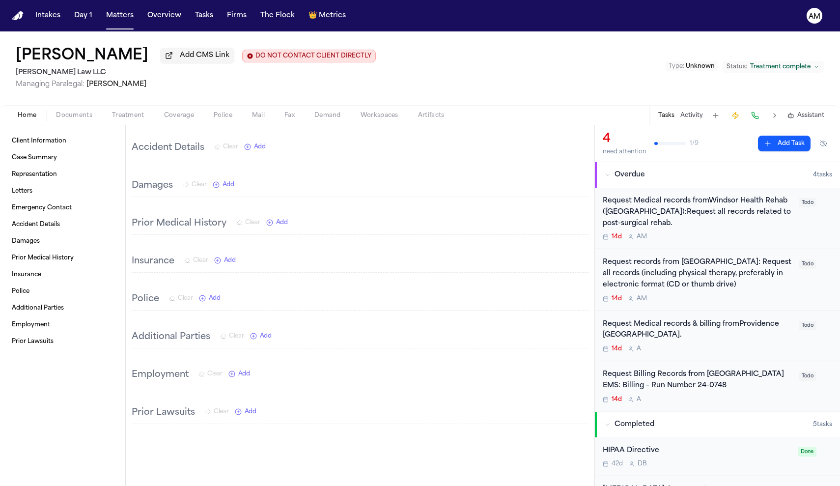
click at [116, 118] on span "Treatment" at bounding box center [128, 116] width 32 height 8
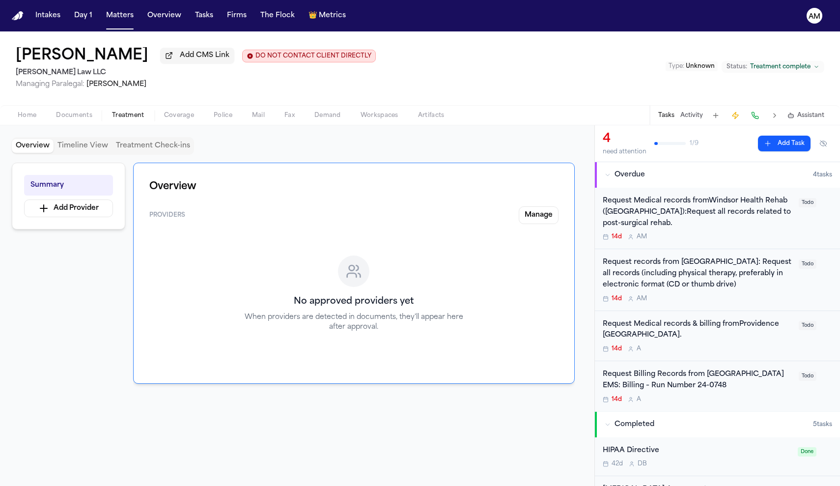
click at [81, 117] on span "Documents" at bounding box center [74, 116] width 36 height 8
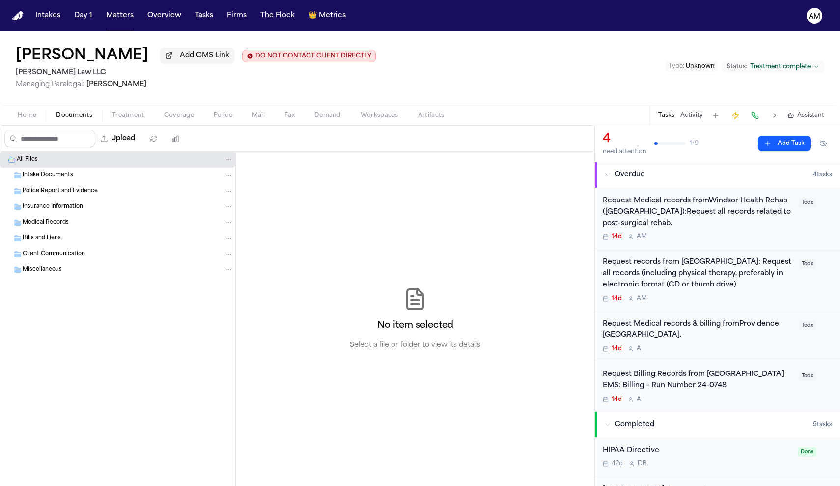
click at [29, 116] on span "Home" at bounding box center [27, 116] width 19 height 8
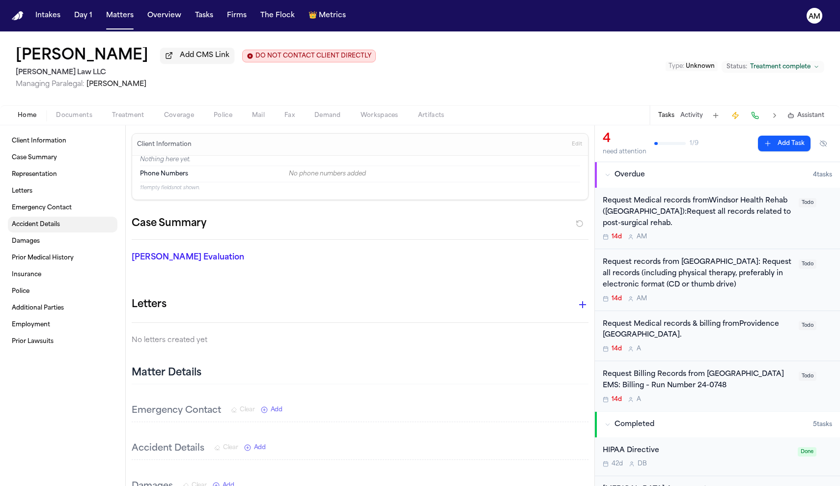
click at [79, 226] on link "Accident Details" at bounding box center [63, 225] width 110 height 16
click at [80, 153] on link "Case Summary" at bounding box center [63, 158] width 110 height 16
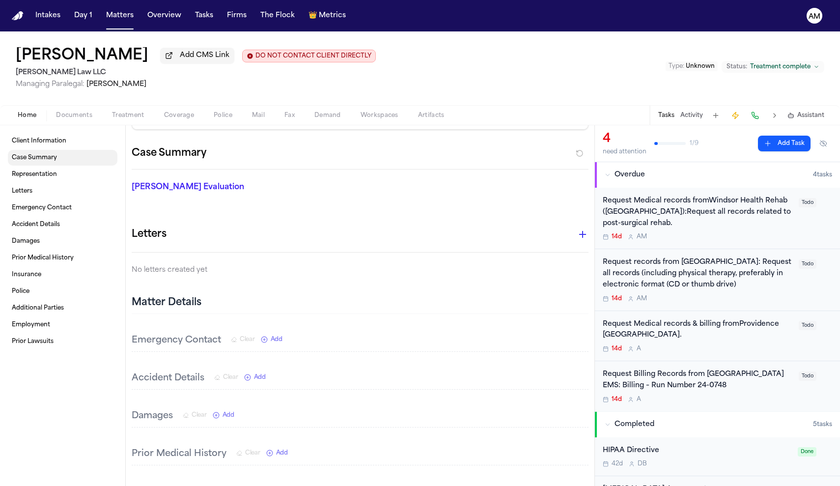
scroll to position [79, 0]
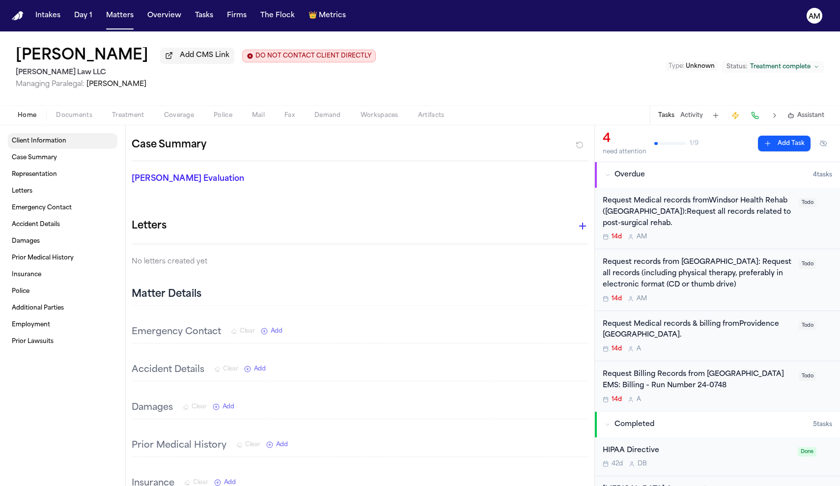
click at [80, 147] on link "Client Information" at bounding box center [63, 141] width 110 height 16
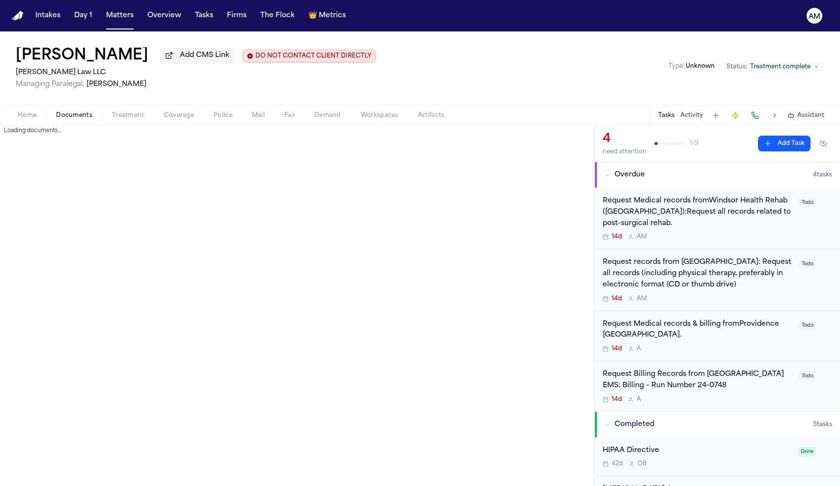
click at [78, 118] on span "Documents" at bounding box center [74, 116] width 36 height 8
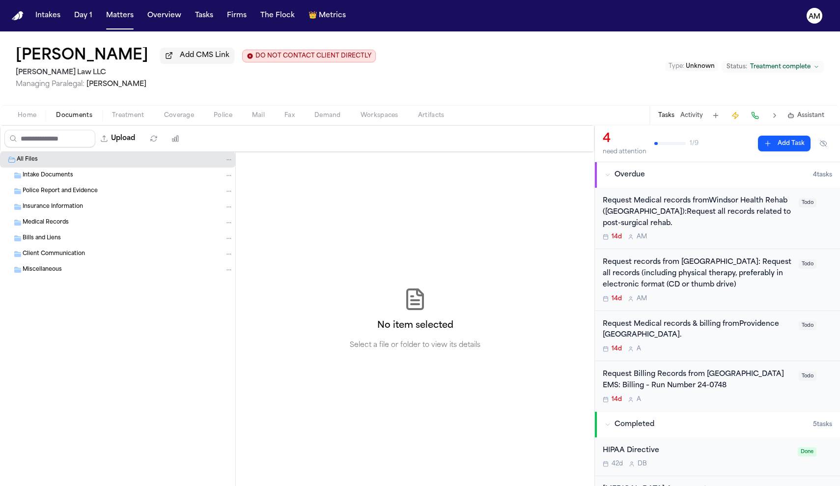
click at [33, 109] on div "Home Documents Treatment Coverage Police Mail Fax Demand Workspaces Artifacts T…" at bounding box center [420, 115] width 840 height 20
click at [33, 113] on span "Home" at bounding box center [27, 116] width 19 height 8
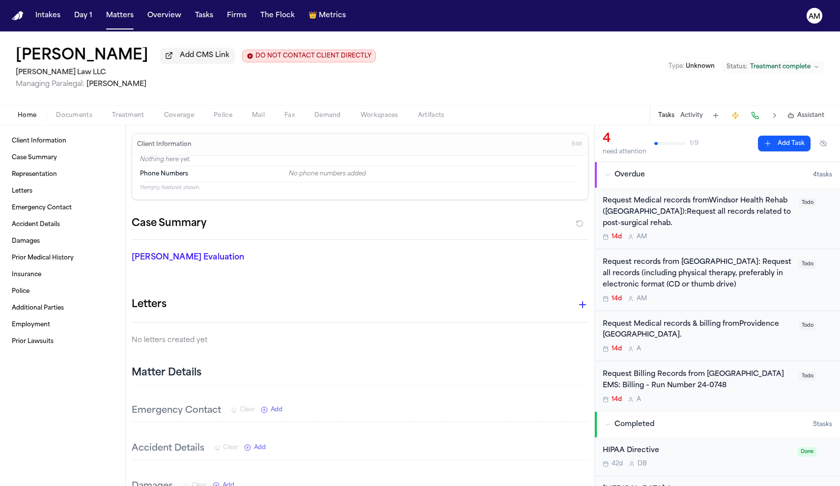
click at [88, 113] on span "Documents" at bounding box center [74, 116] width 36 height 8
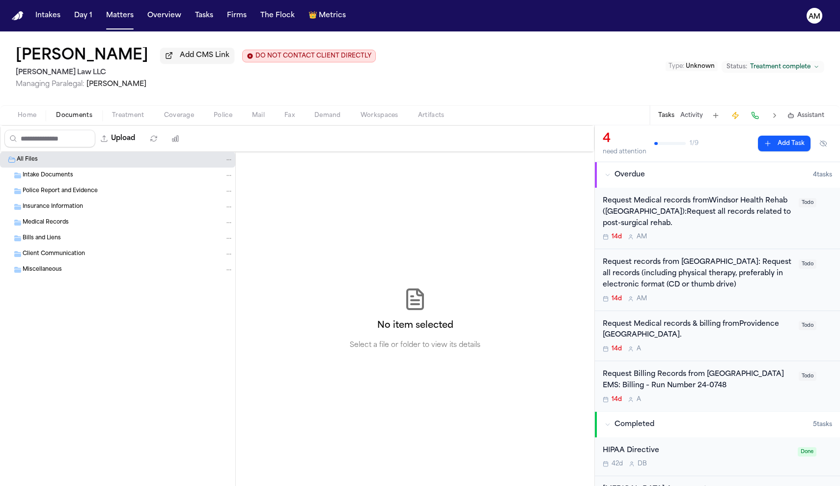
click at [131, 123] on div "Home Documents Treatment Coverage Police Mail Fax Demand Workspaces Artifacts T…" at bounding box center [420, 115] width 840 height 20
click at [72, 175] on div "Intake Documents" at bounding box center [128, 175] width 211 height 9
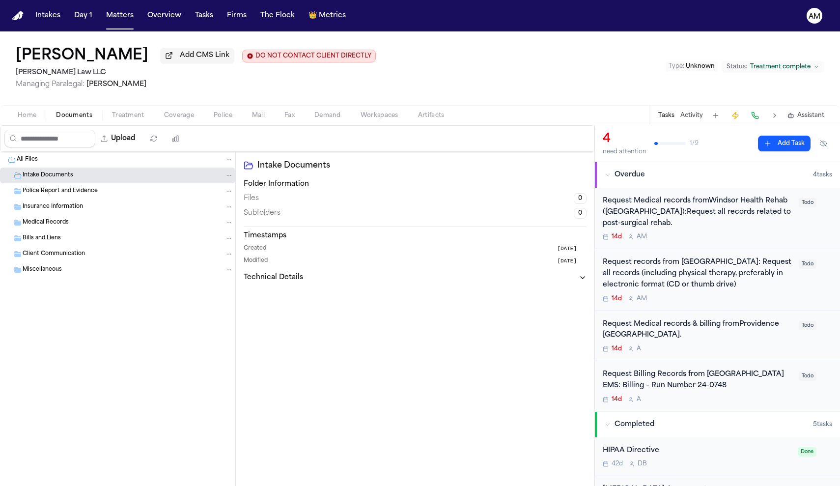
click at [327, 272] on div "Folder Information Files 0 Subfolders 0 Timestamps Created 1 month ago Modified…" at bounding box center [415, 230] width 343 height 103
click at [309, 275] on button "Technical Details" at bounding box center [415, 278] width 343 height 10
click at [132, 112] on button "Treatment" at bounding box center [128, 116] width 52 height 12
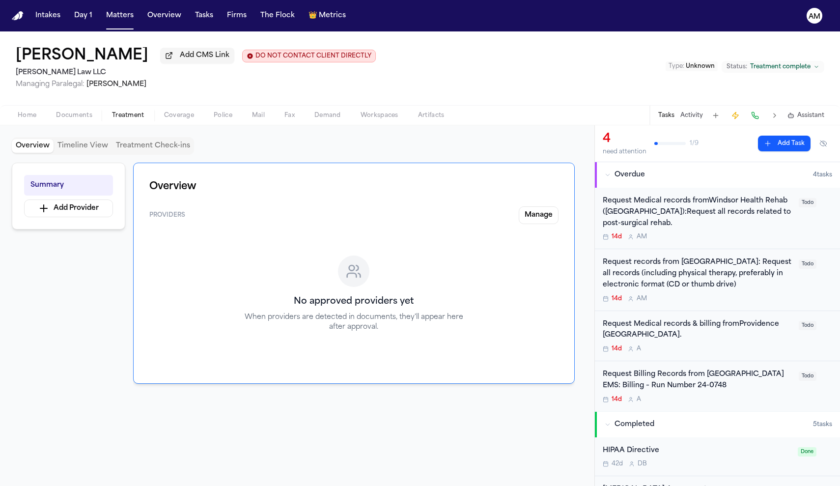
click at [190, 117] on span "Coverage" at bounding box center [179, 116] width 30 height 8
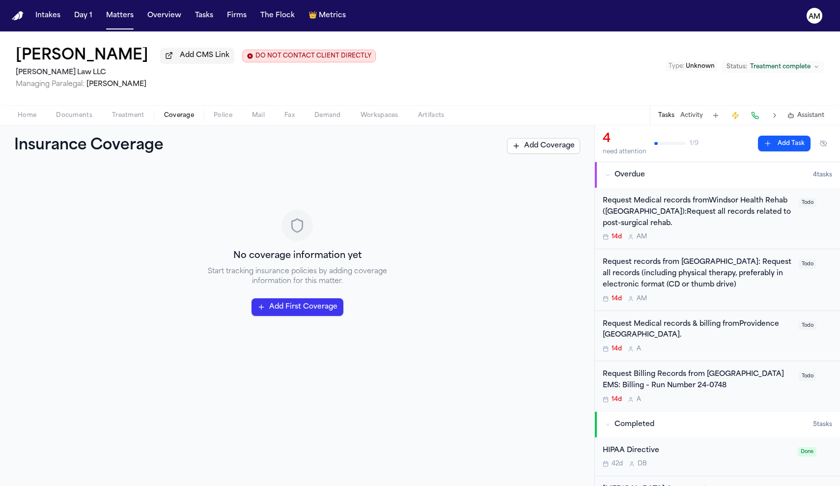
click at [23, 117] on span "Home" at bounding box center [27, 116] width 19 height 8
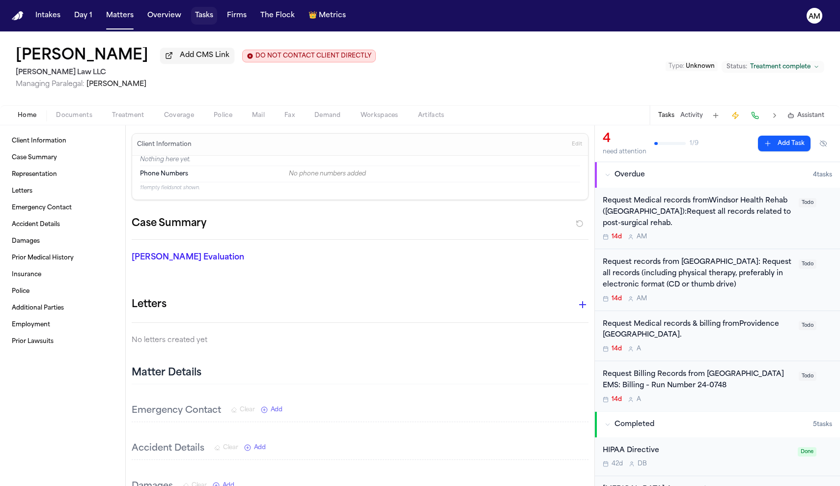
click at [210, 23] on button "Tasks" at bounding box center [204, 16] width 26 height 18
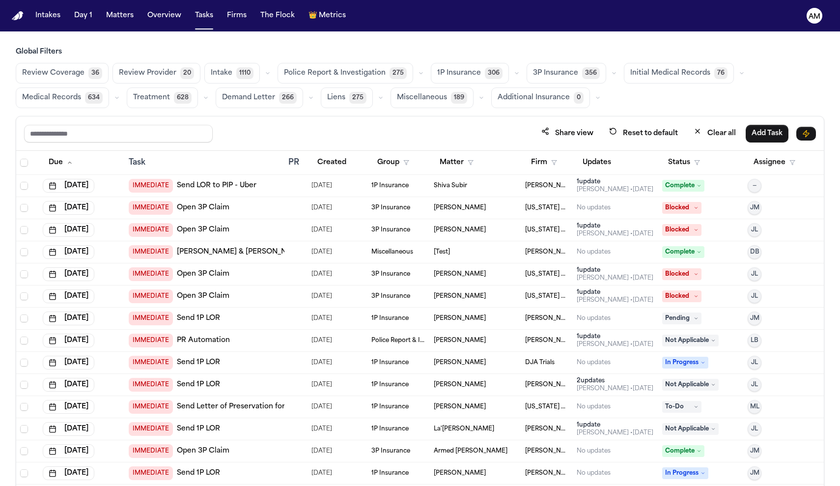
click at [58, 97] on span "Medical Records" at bounding box center [51, 98] width 59 height 10
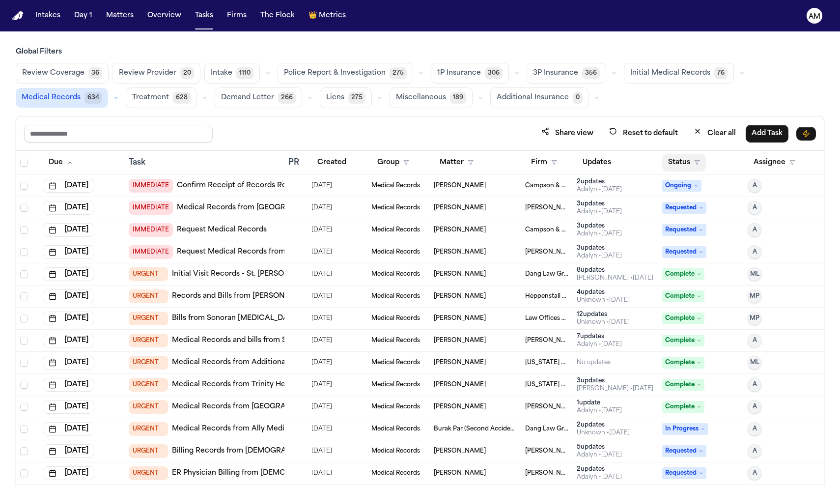
click at [699, 157] on button "Status" at bounding box center [684, 163] width 44 height 18
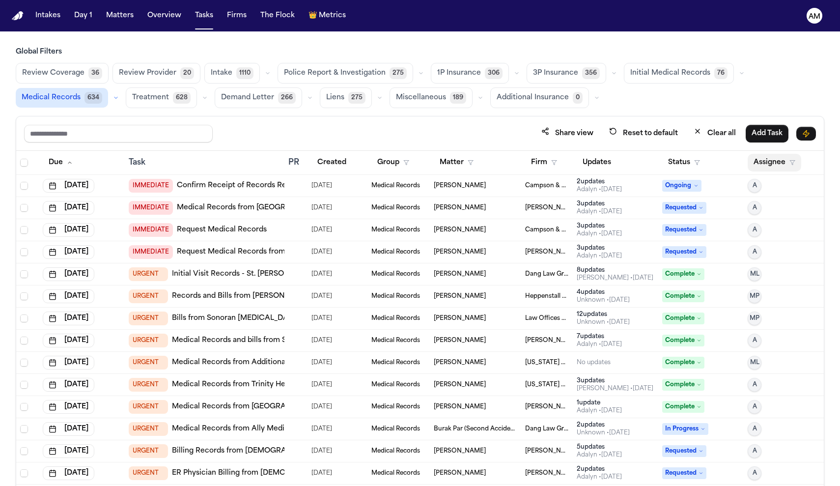
click at [786, 160] on button "Assignee" at bounding box center [775, 163] width 54 height 18
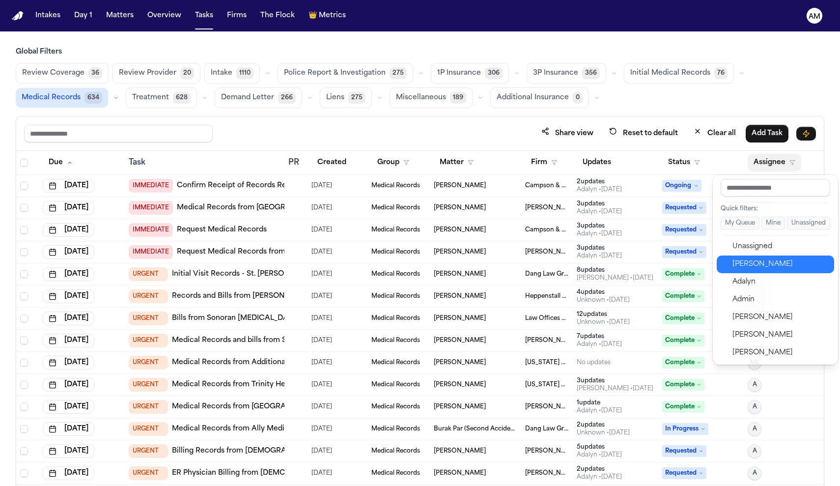
click at [755, 260] on div "[PERSON_NAME]" at bounding box center [781, 264] width 96 height 12
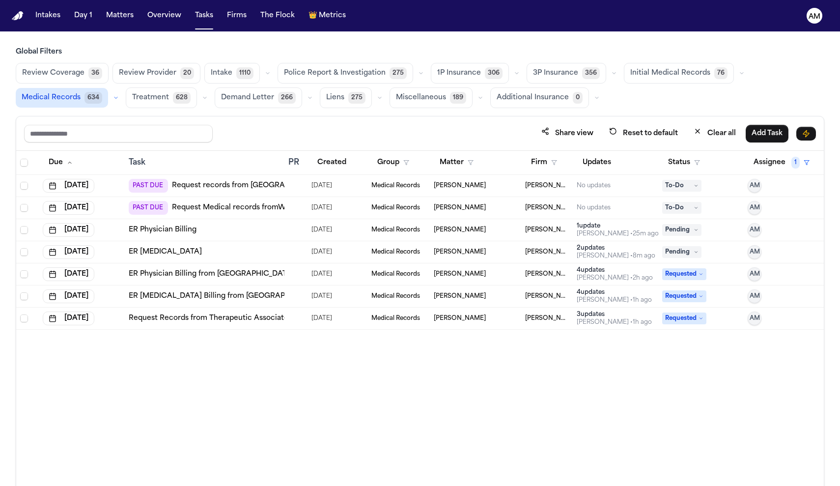
click at [305, 185] on td at bounding box center [296, 186] width 23 height 22
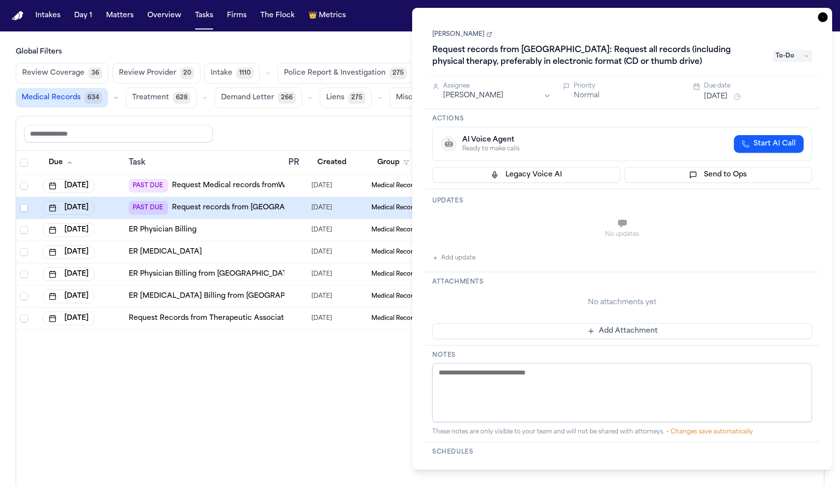
click at [537, 96] on html "Intakes Day 1 Matters Overview Tasks Firms The Flock 👑 Metrics AM Global Filter…" at bounding box center [420, 243] width 840 height 486
click at [265, 381] on html "Intakes Day 1 Matters Overview Tasks Firms The Flock 👑 Metrics AM Global Filter…" at bounding box center [420, 243] width 840 height 486
click at [379, 148] on div "Share view Reset to default Clear all Add Task" at bounding box center [420, 133] width 808 height 34
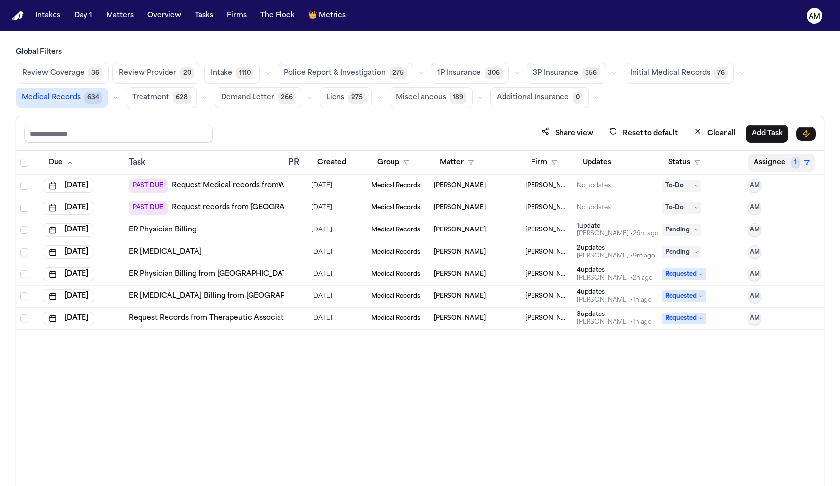
click at [796, 165] on span "1" at bounding box center [796, 163] width 8 height 12
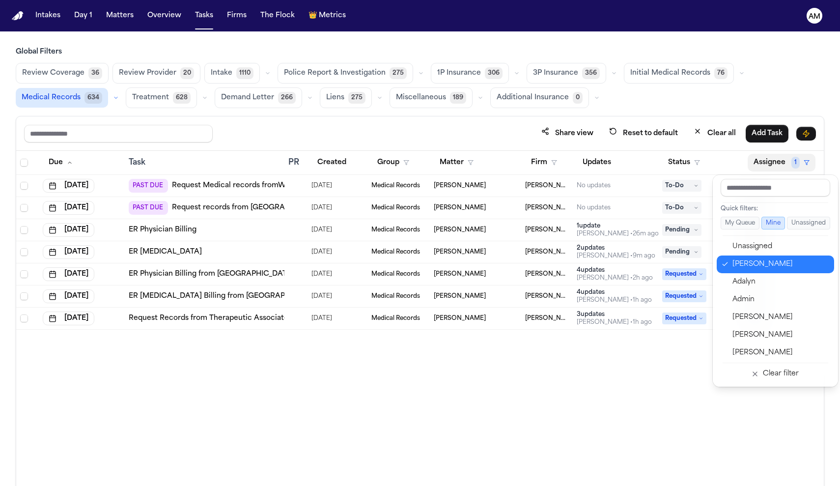
click at [748, 272] on button "[PERSON_NAME]" at bounding box center [775, 265] width 117 height 18
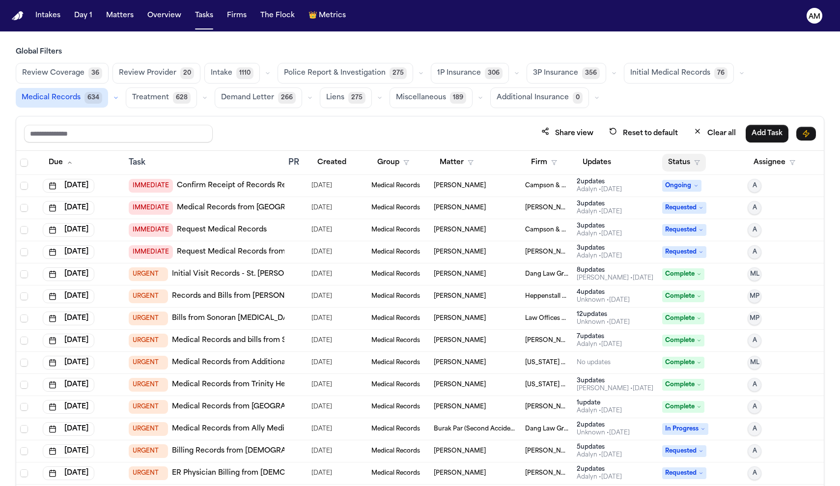
click at [705, 162] on button "Status" at bounding box center [684, 163] width 44 height 18
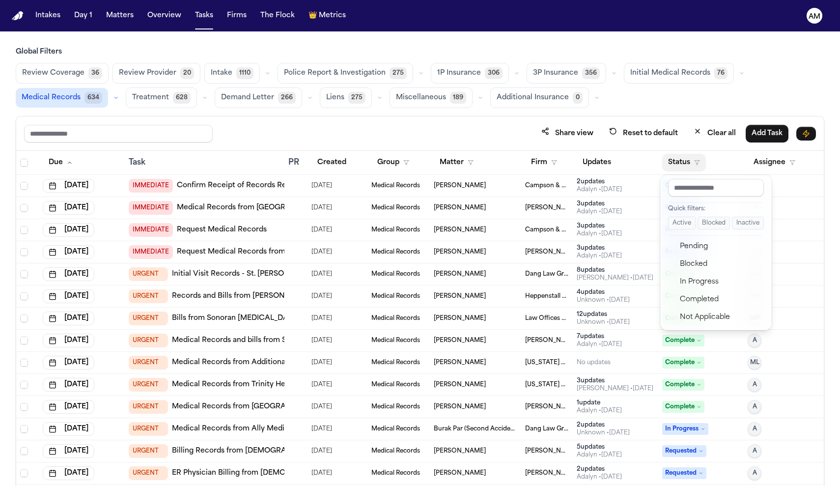
click at [689, 0] on div "Intakes Day 1 Matters Overview Tasks Firms The Flock 👑 Metrics AM Global Filter…" at bounding box center [420, 243] width 840 height 486
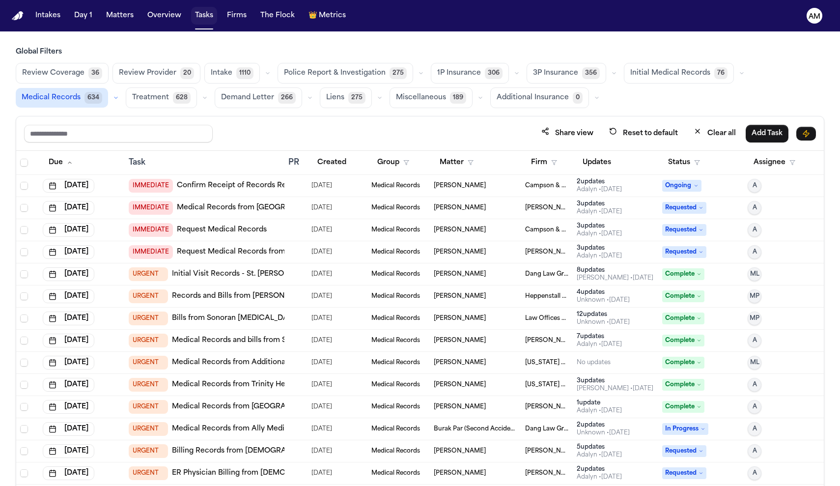
click at [208, 22] on button "Tasks" at bounding box center [204, 16] width 26 height 18
click at [698, 165] on icon "button" at bounding box center [697, 163] width 6 height 6
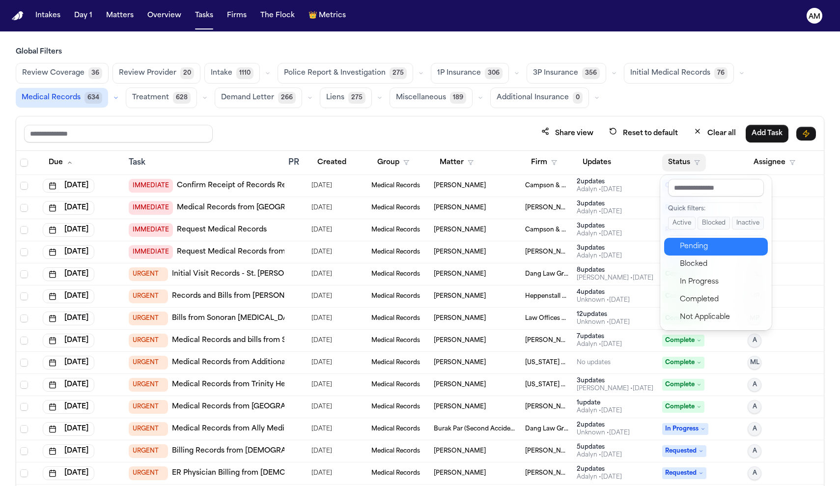
click at [694, 250] on div "Pending" at bounding box center [721, 247] width 82 height 12
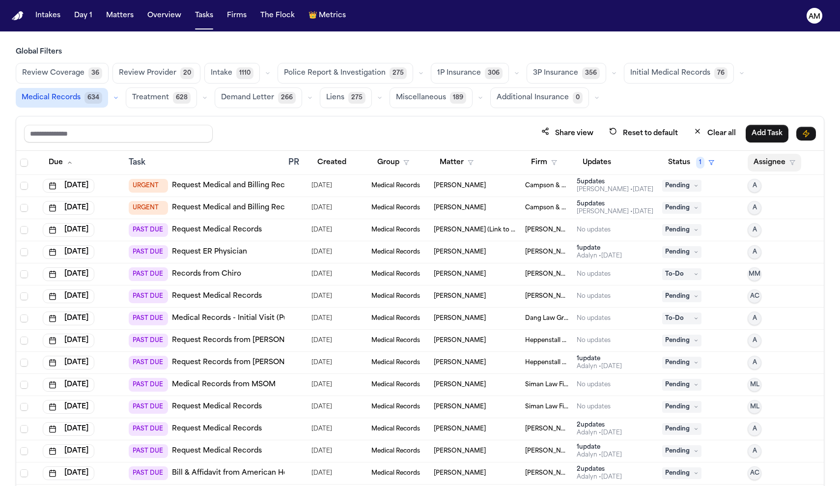
click at [792, 160] on icon "button" at bounding box center [793, 163] width 6 height 6
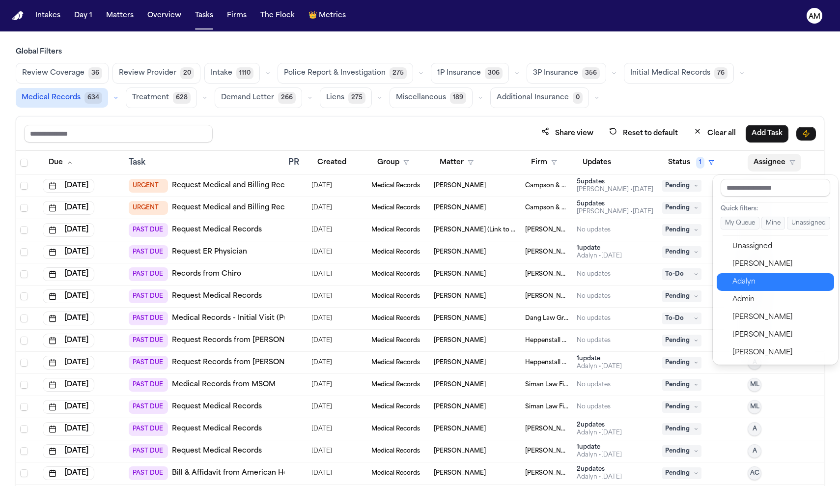
click at [749, 285] on div "Adalyn" at bounding box center [781, 282] width 96 height 12
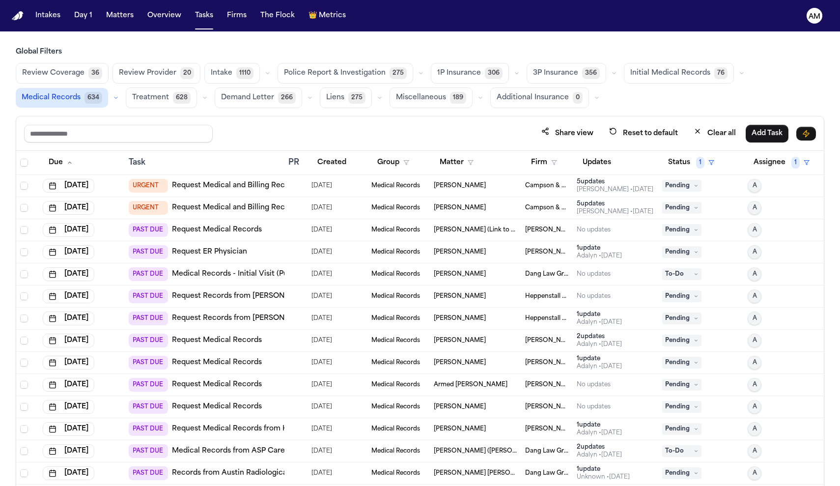
click at [816, 85] on div "Review Coverage 36 Review Provider 20 Intake 1110 Police Report & Investigation…" at bounding box center [420, 85] width 809 height 45
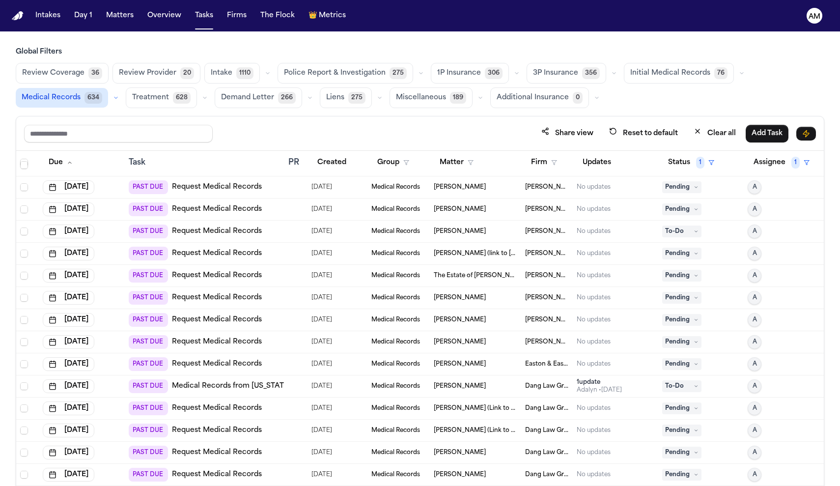
scroll to position [200, 0]
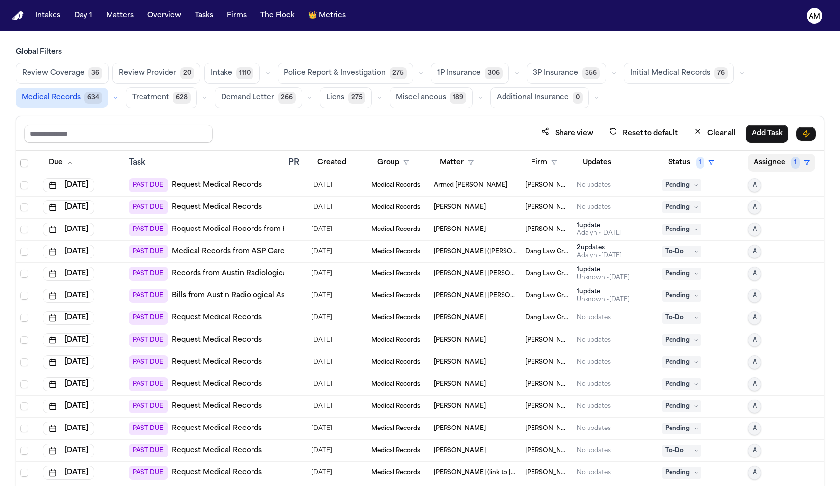
click at [790, 169] on button "Assignee 1" at bounding box center [782, 163] width 68 height 18
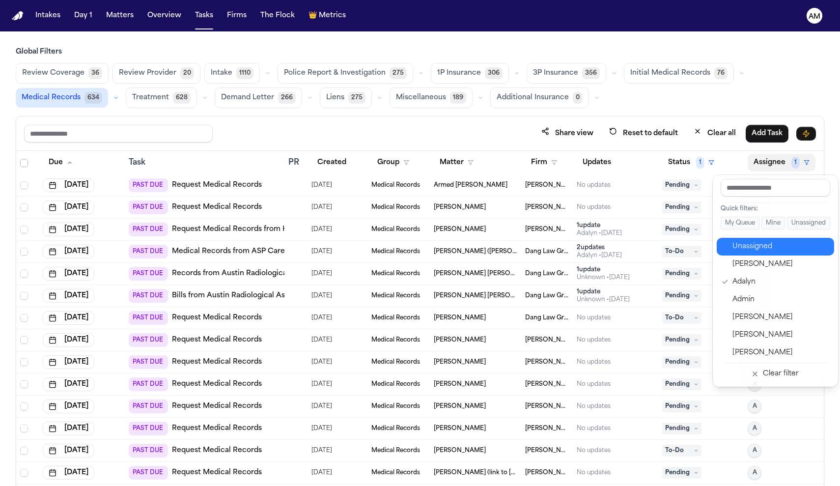
click at [757, 246] on div "Unassigned" at bounding box center [781, 247] width 96 height 12
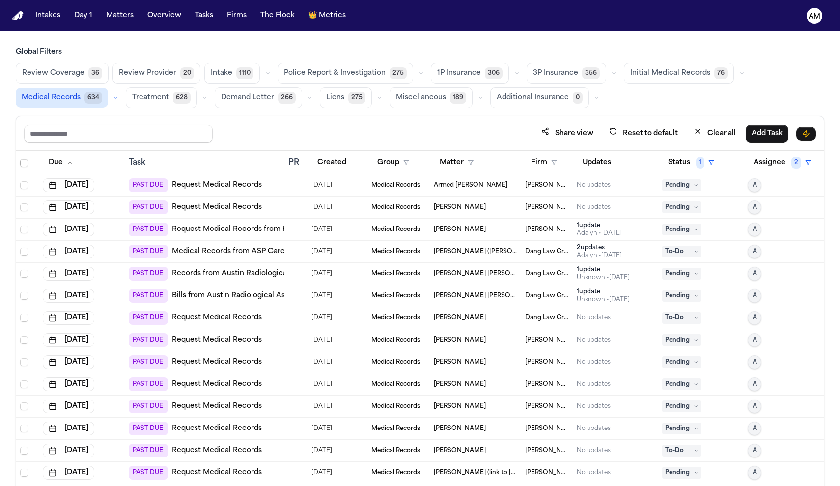
click at [786, 105] on div "Review Coverage 36 Review Provider 20 Intake 1110 Police Report & Investigation…" at bounding box center [420, 85] width 809 height 45
click at [705, 165] on button "Status 1" at bounding box center [691, 163] width 58 height 18
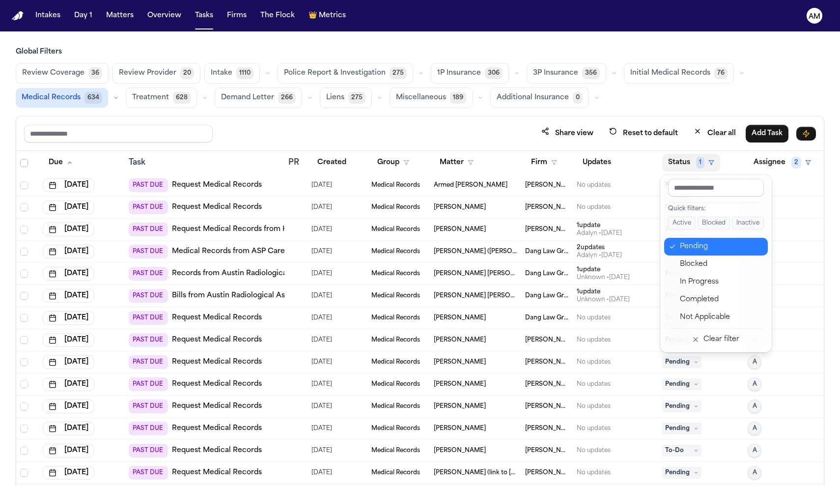
click at [695, 243] on div "Pending" at bounding box center [721, 247] width 82 height 12
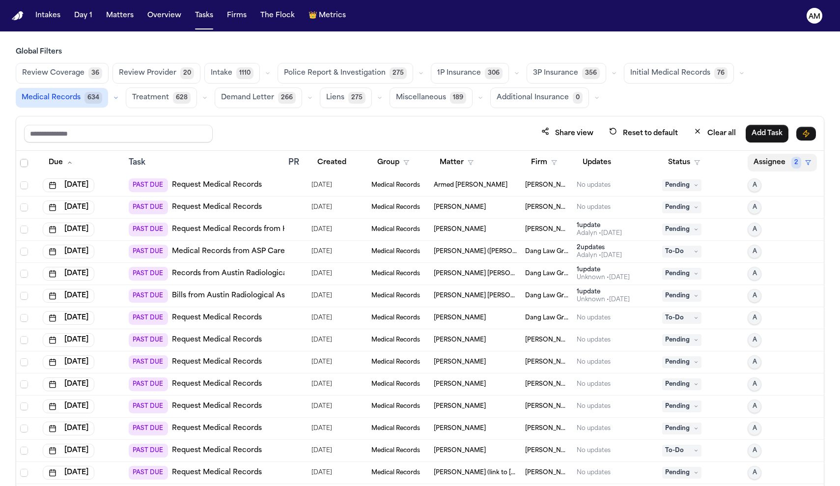
click at [782, 166] on button "Assignee 2" at bounding box center [782, 163] width 69 height 18
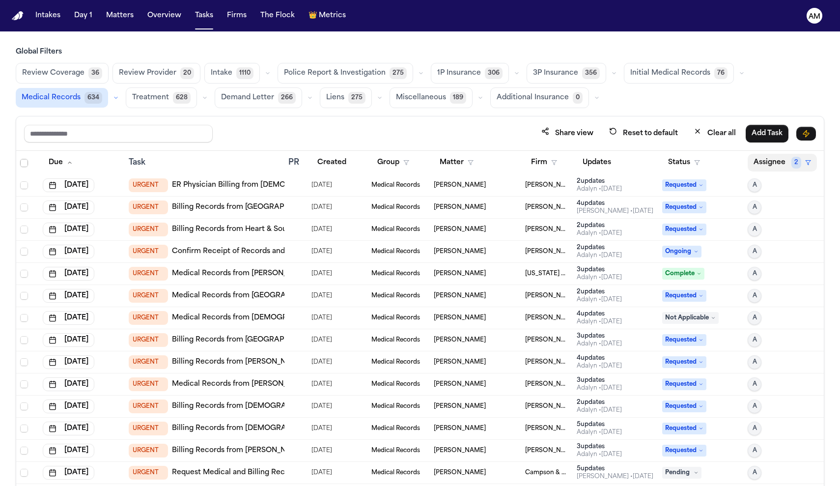
click at [790, 156] on button "Assignee 2" at bounding box center [782, 163] width 69 height 18
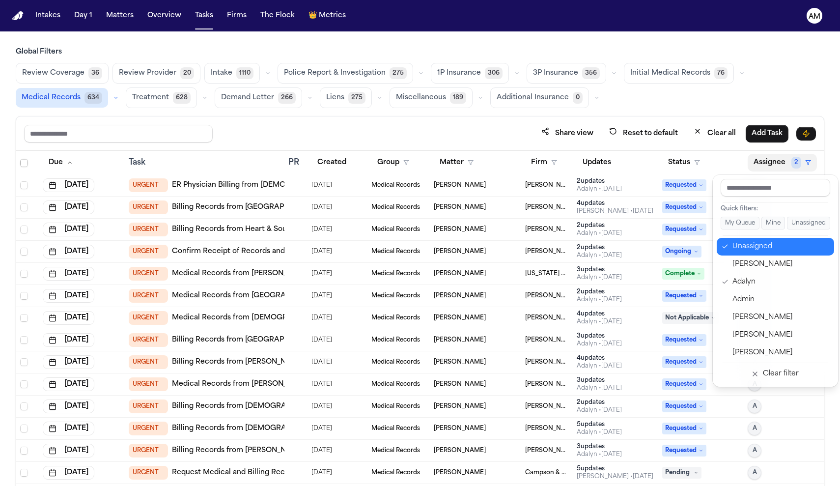
click at [752, 246] on div "Unassigned" at bounding box center [781, 247] width 96 height 12
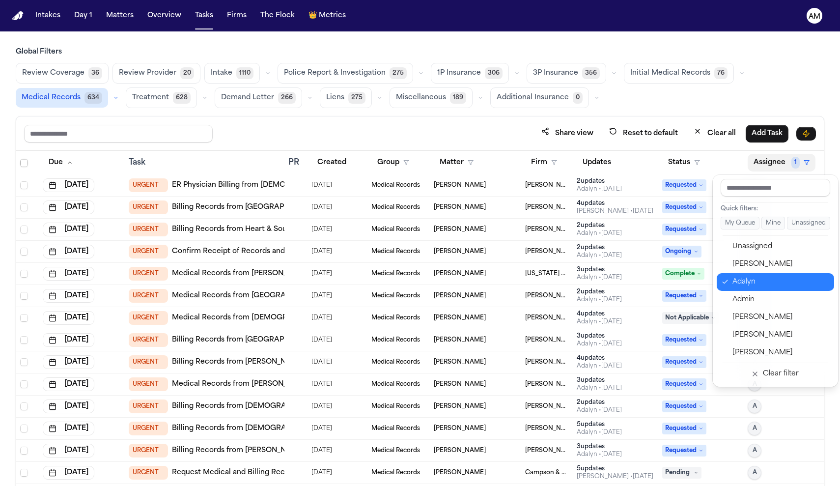
click at [751, 283] on div "Adalyn" at bounding box center [781, 282] width 96 height 12
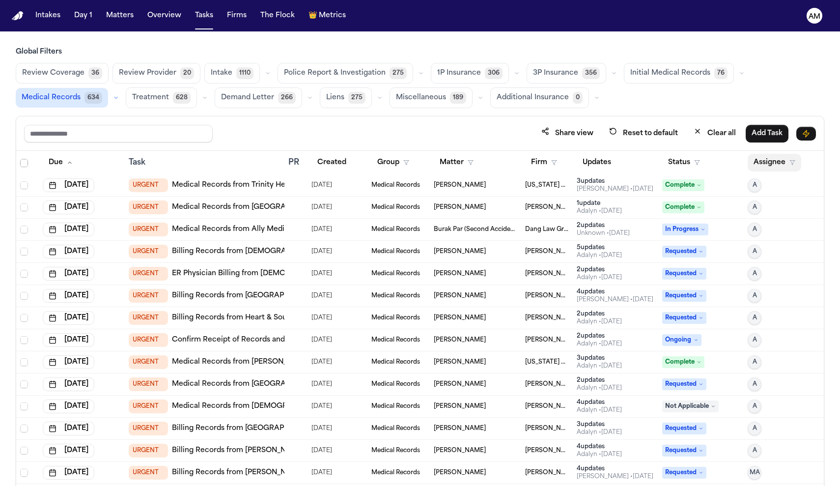
click at [786, 162] on button "Assignee" at bounding box center [775, 163] width 54 height 18
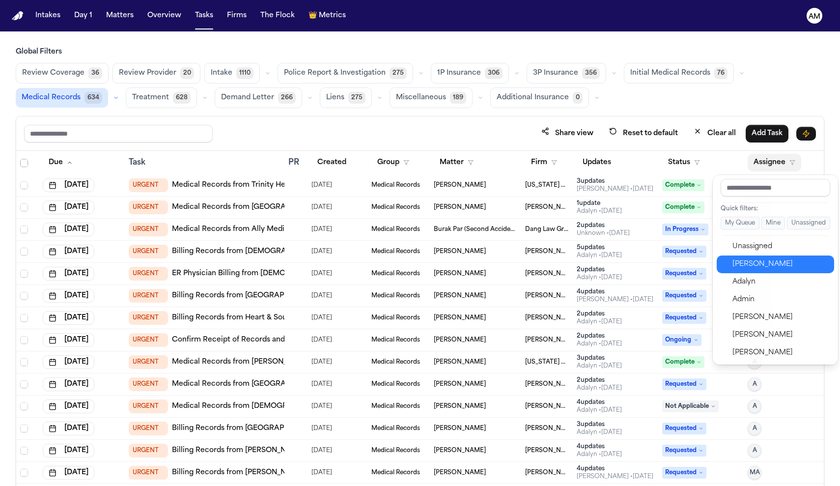
click at [752, 265] on div "[PERSON_NAME]" at bounding box center [781, 264] width 96 height 12
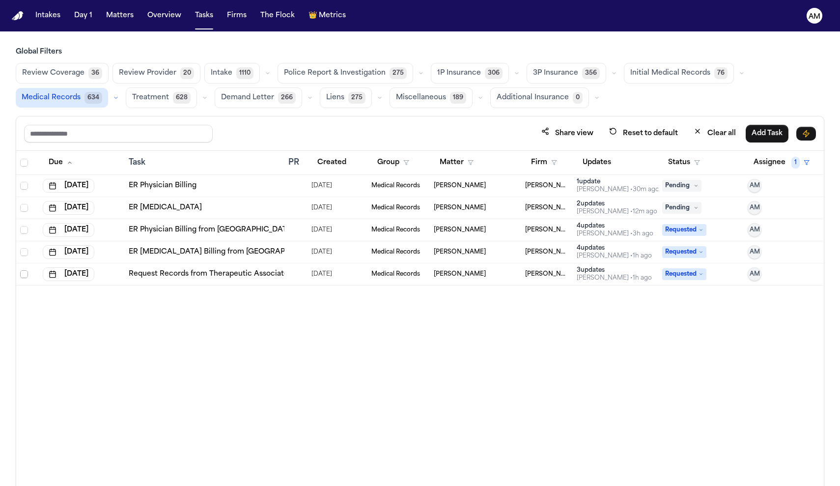
click at [24, 273] on span "Select row" at bounding box center [24, 274] width 8 height 8
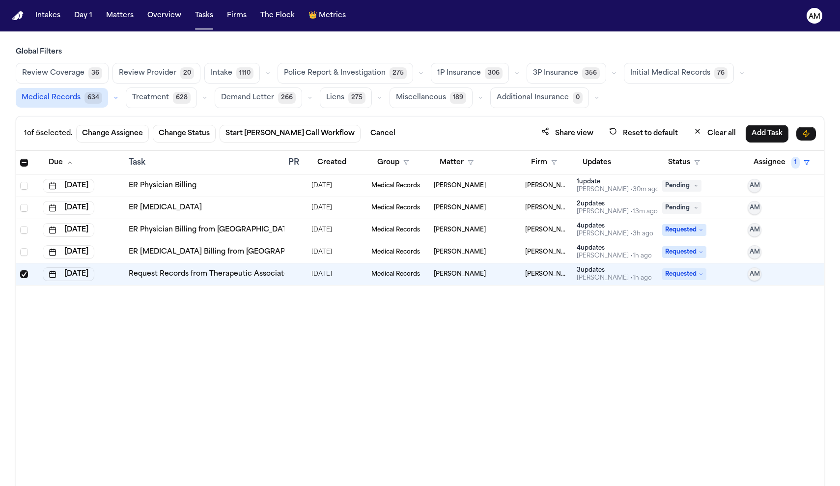
click at [24, 273] on span "Select row" at bounding box center [24, 274] width 8 height 8
click at [81, 12] on button "Day 1" at bounding box center [83, 16] width 26 height 18
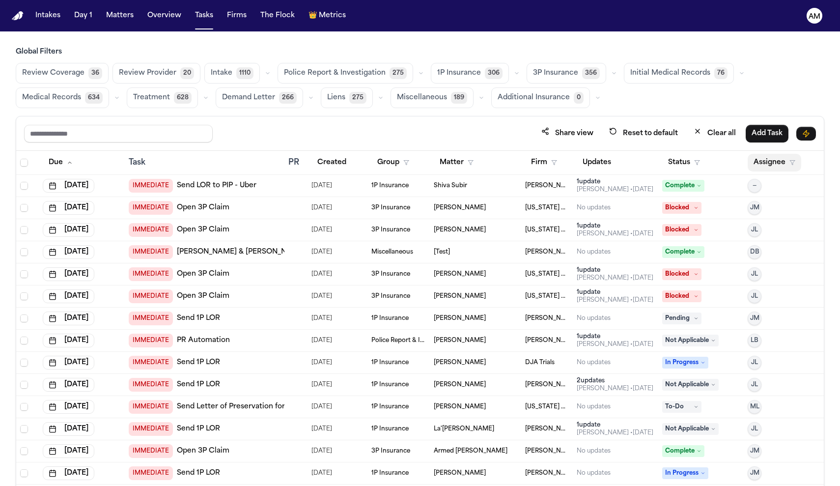
click at [754, 165] on button "Assignee" at bounding box center [775, 163] width 54 height 18
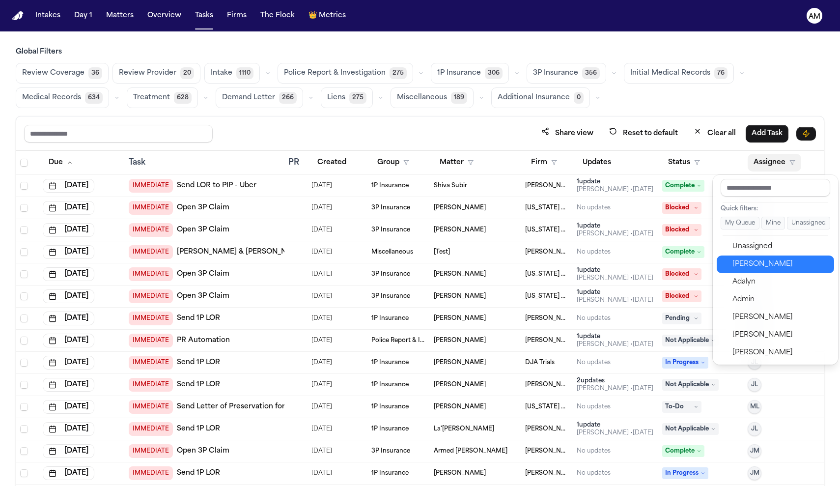
click at [743, 265] on div "[PERSON_NAME]" at bounding box center [781, 264] width 96 height 12
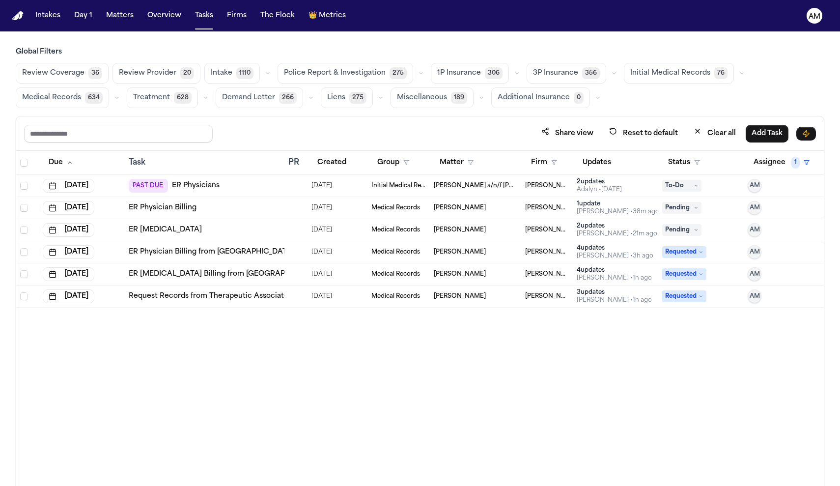
click at [295, 188] on div at bounding box center [292, 186] width 8 height 8
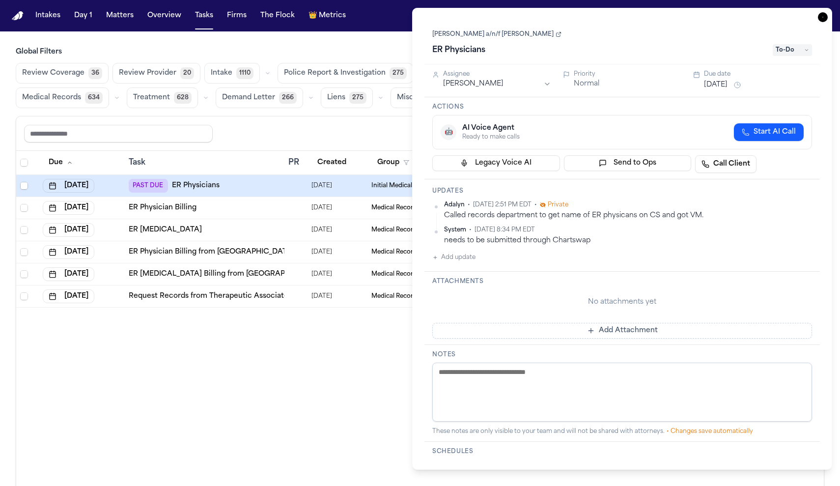
click at [357, 376] on div "Due Task PR Created Group Matter Firm Updates Status Assignee 1 [DATE] PAST DUE…" at bounding box center [420, 340] width 808 height 378
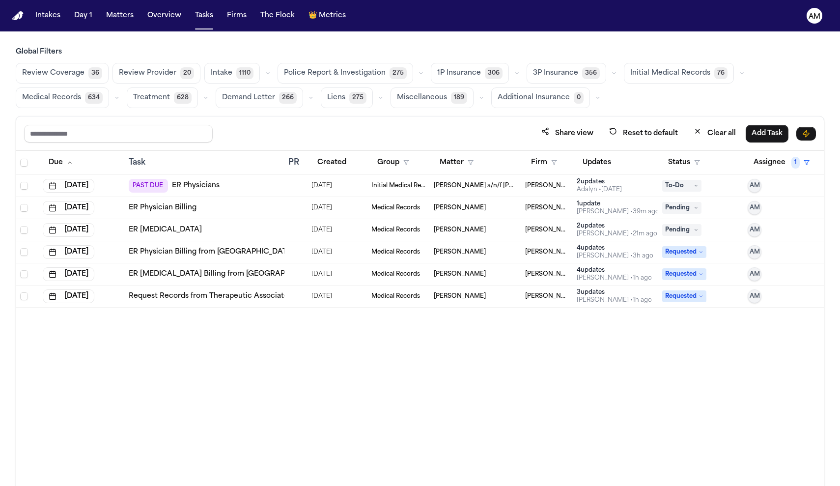
click at [327, 196] on td "[DATE]" at bounding box center [338, 186] width 60 height 22
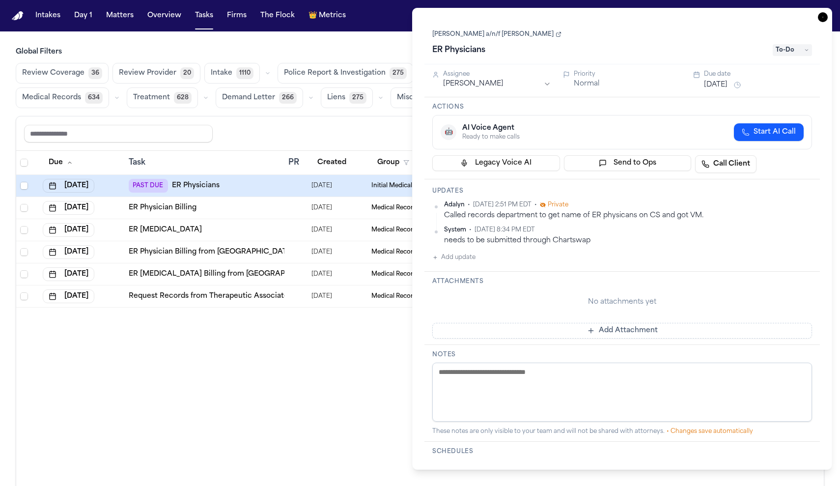
click at [398, 194] on td "Initial Medical Records" at bounding box center [399, 186] width 63 height 22
click at [407, 187] on span "Initial Medical Records" at bounding box center [399, 186] width 55 height 8
click at [391, 338] on div "Due Task PR Created Group Matter Firm Updates Status Assignee 1 [DATE] PAST DUE…" at bounding box center [420, 340] width 808 height 378
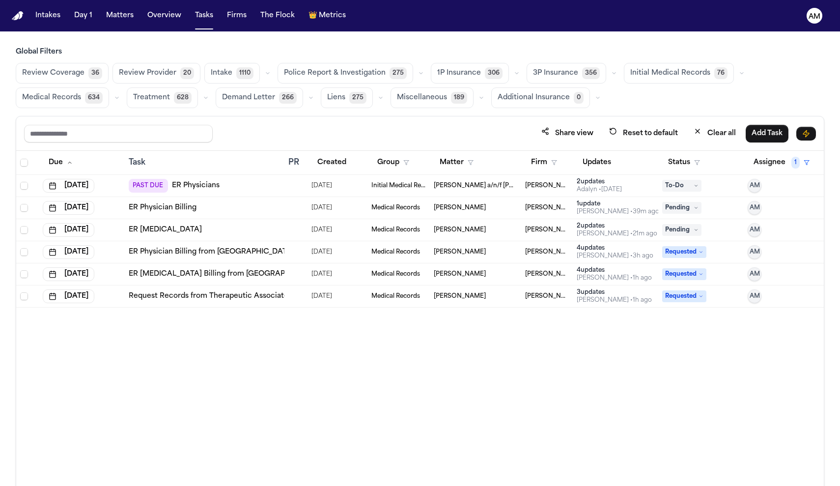
click at [190, 184] on link "ER Physicians" at bounding box center [196, 186] width 48 height 10
click at [198, 188] on link "ER Physicians" at bounding box center [196, 186] width 48 height 10
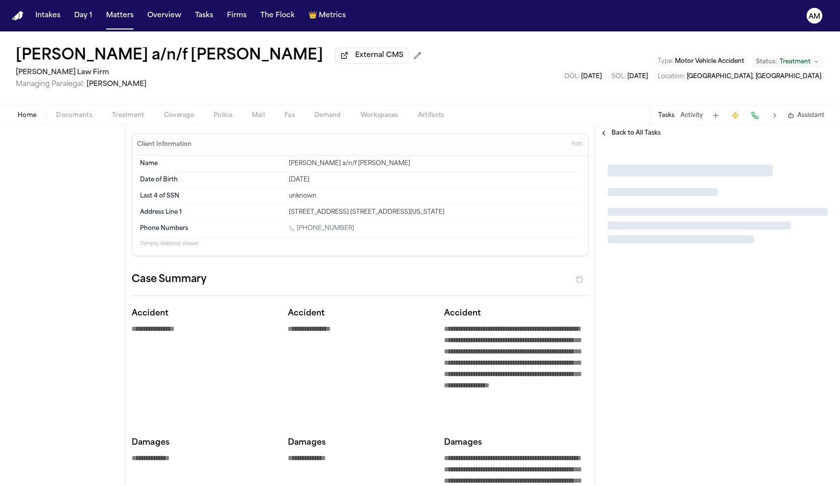
type textarea "*"
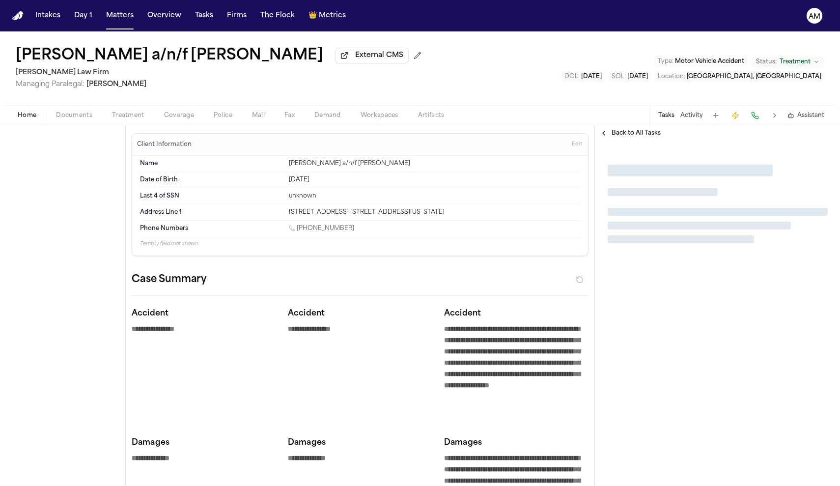
type textarea "*"
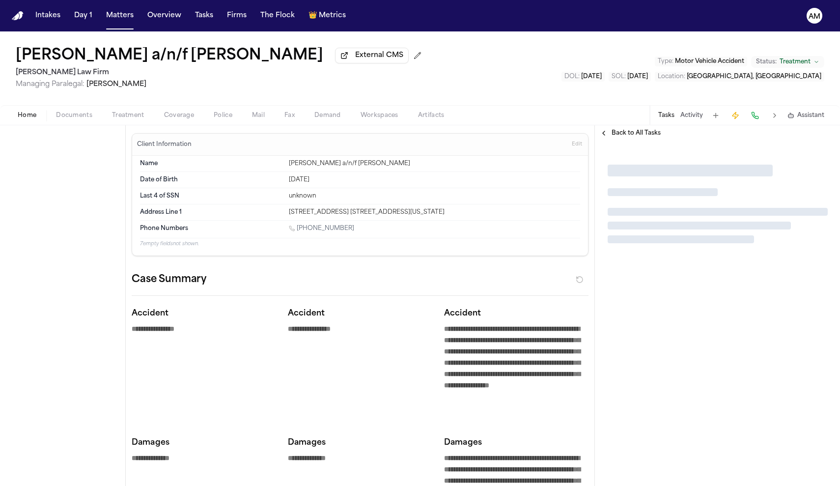
type textarea "*"
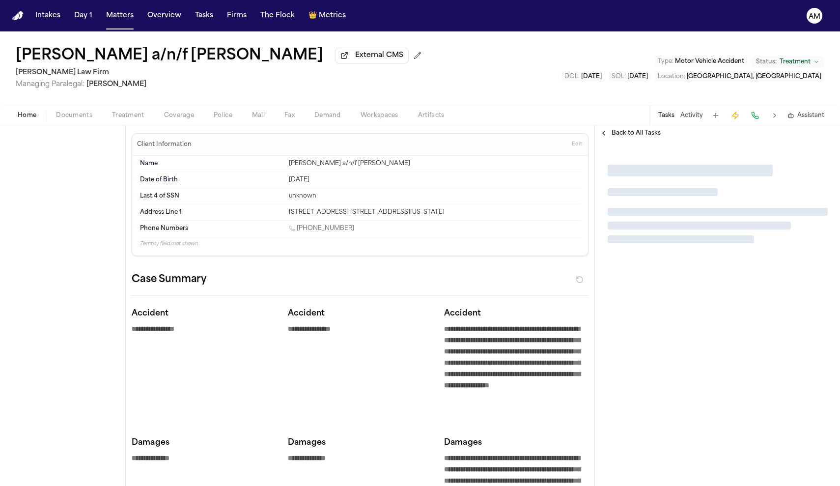
type textarea "*"
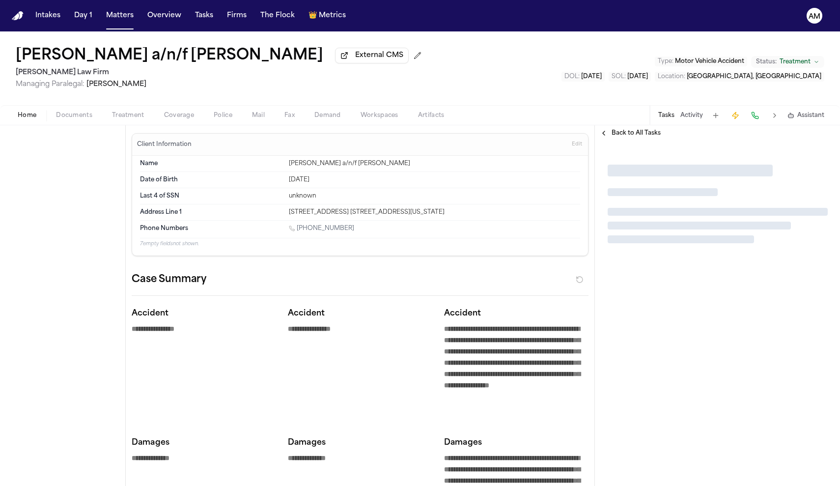
type textarea "*"
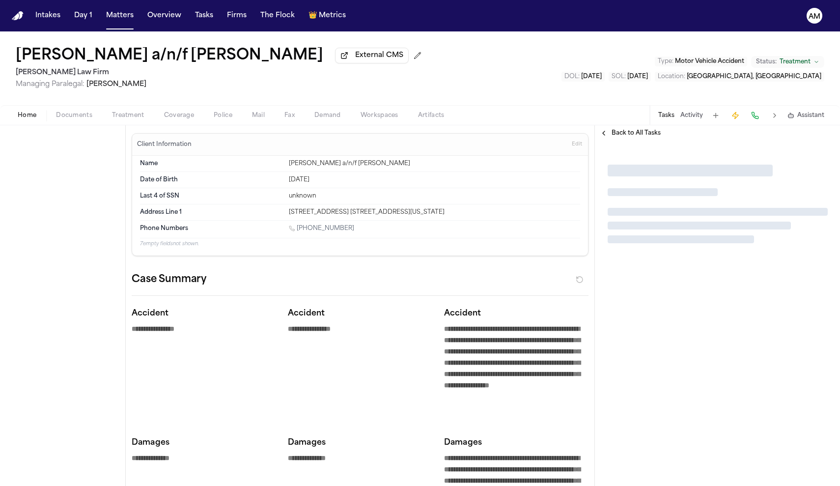
type textarea "*"
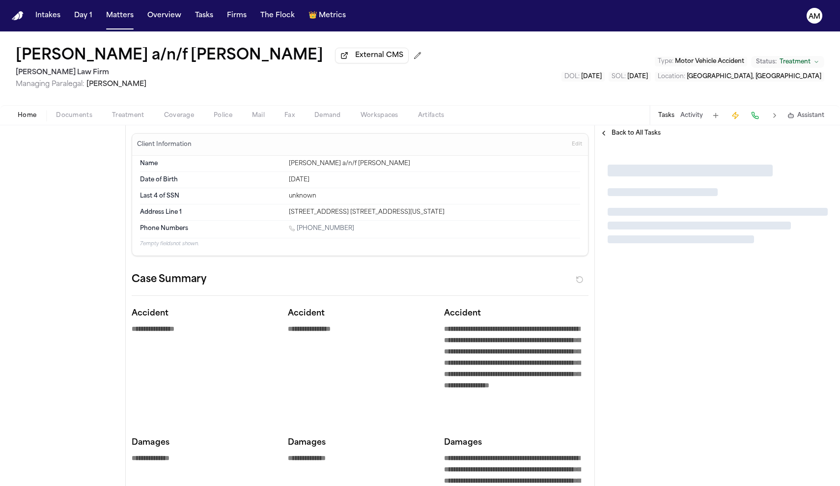
type textarea "*"
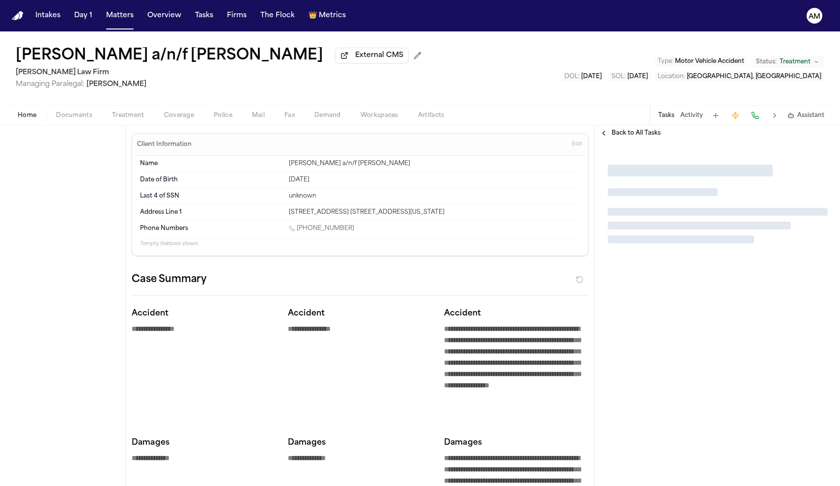
type textarea "*"
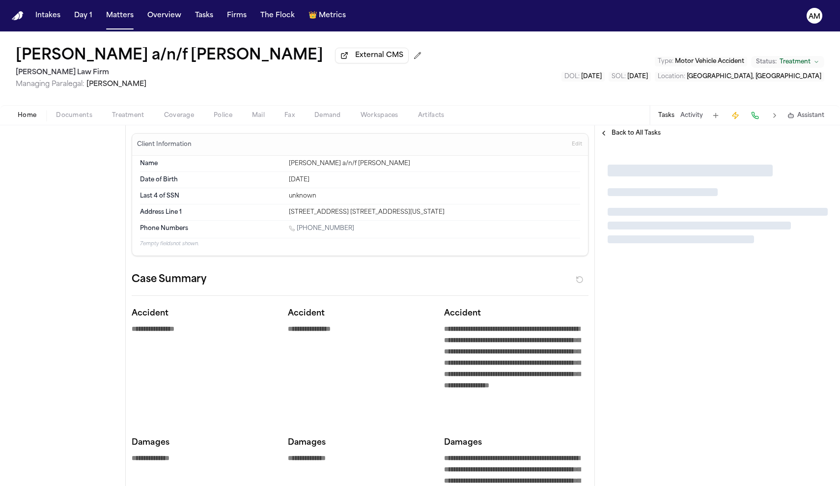
type textarea "*"
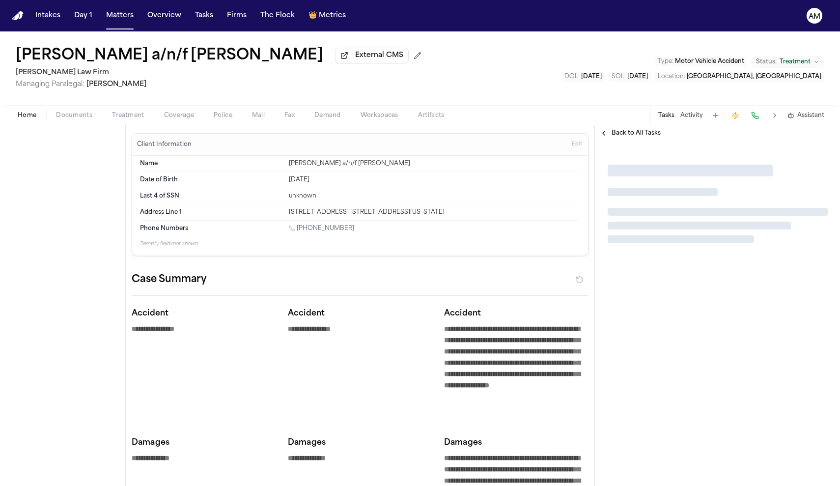
type textarea "*"
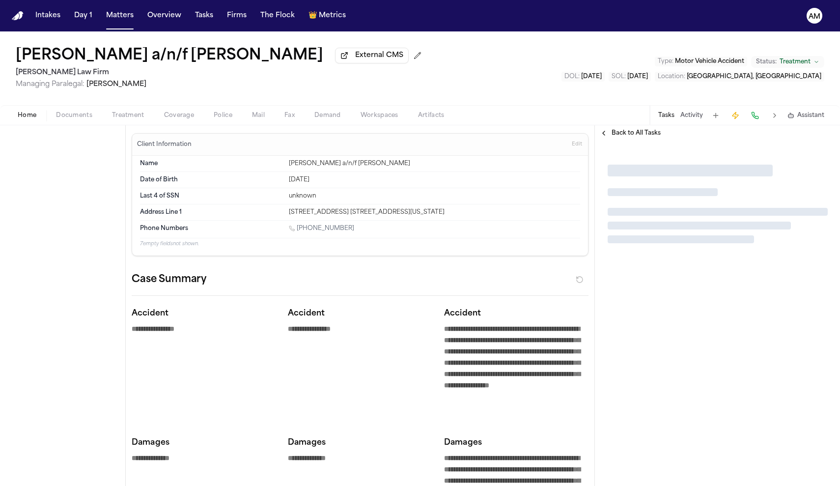
type textarea "*"
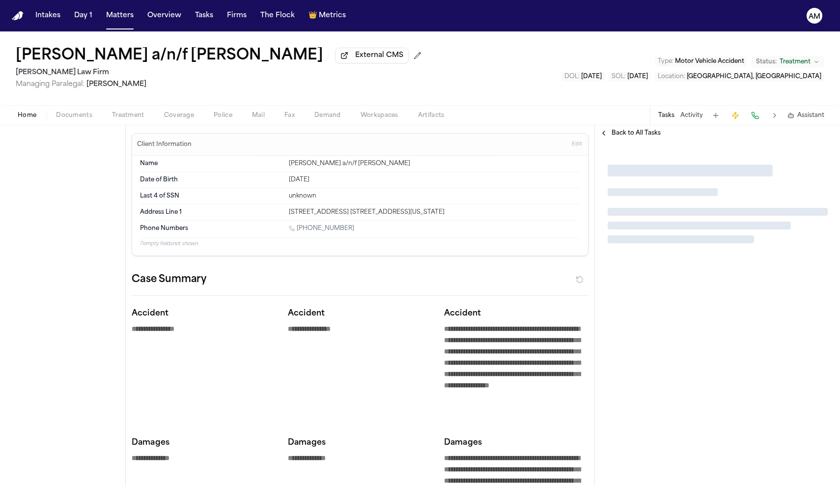
type textarea "*"
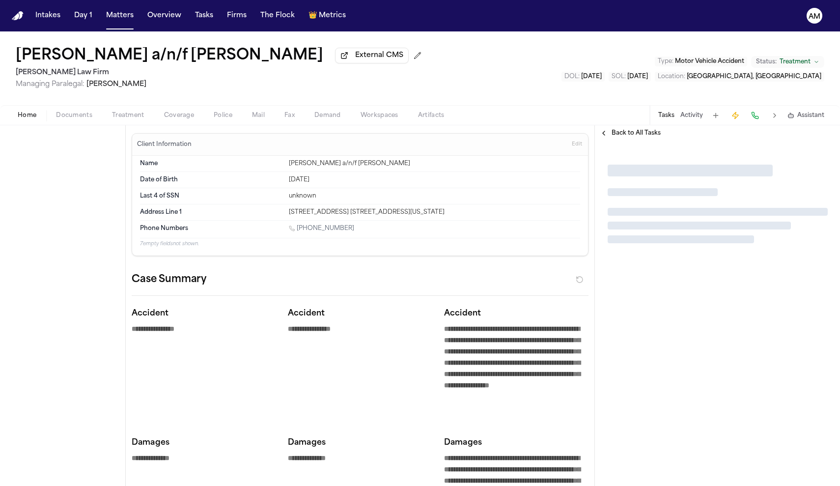
type textarea "*"
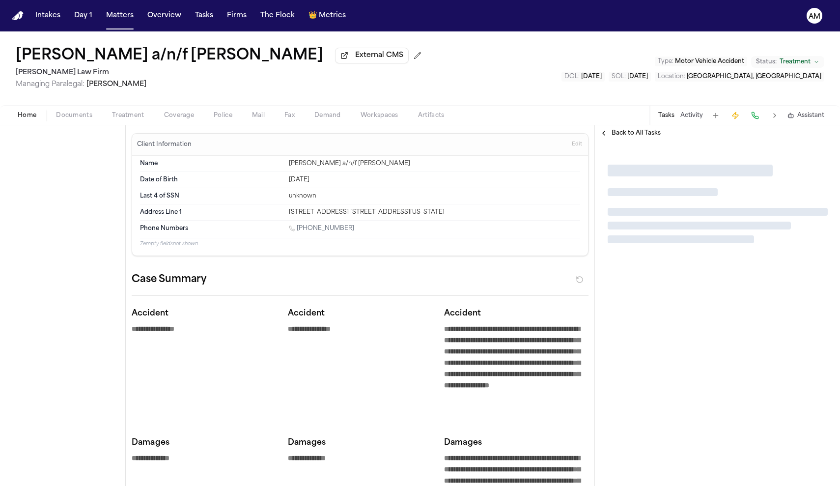
type textarea "*"
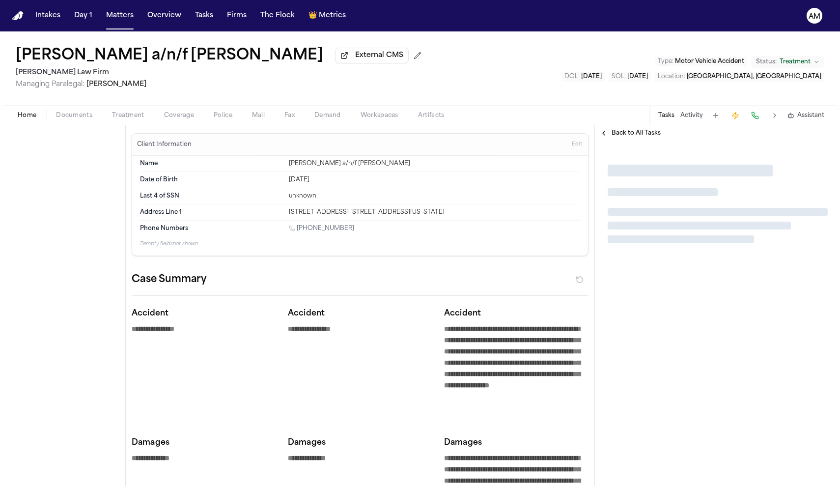
type textarea "*"
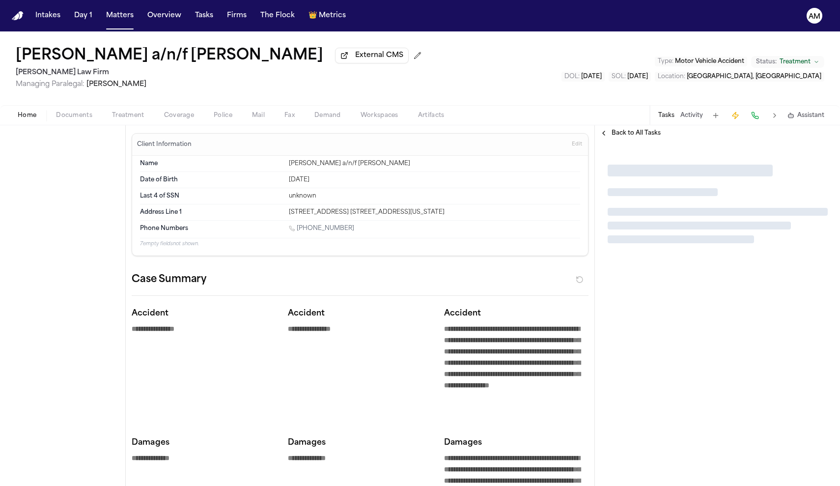
type textarea "*"
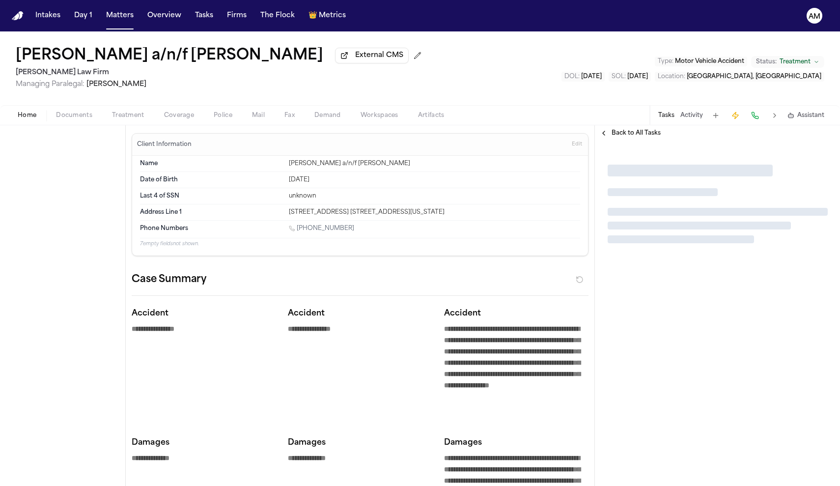
type textarea "*"
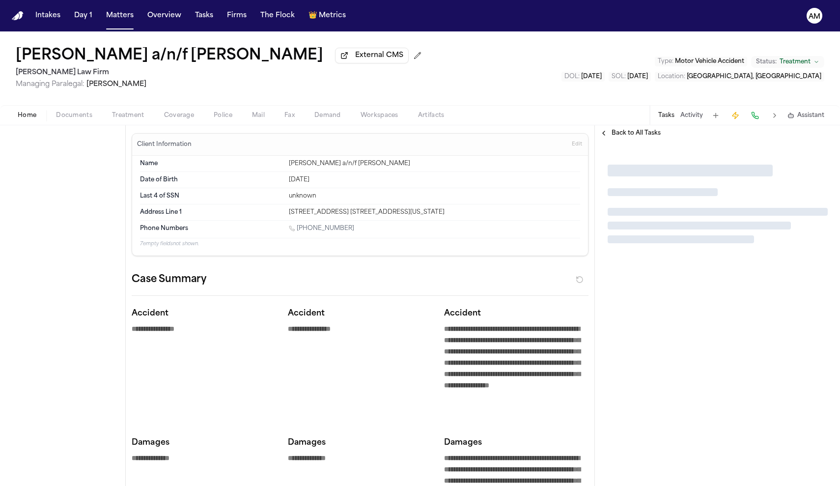
type textarea "*"
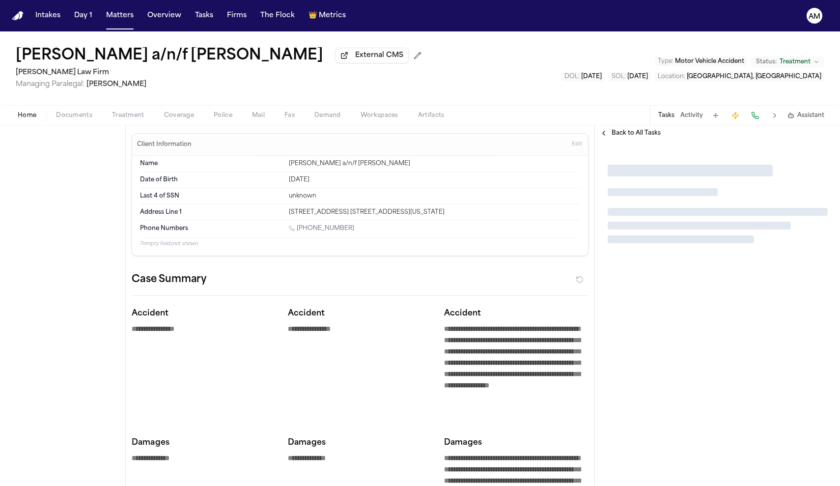
type textarea "*"
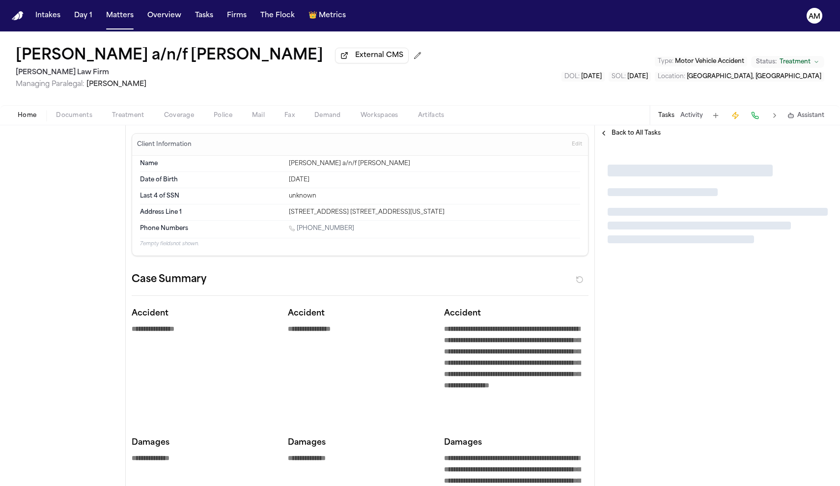
type textarea "*"
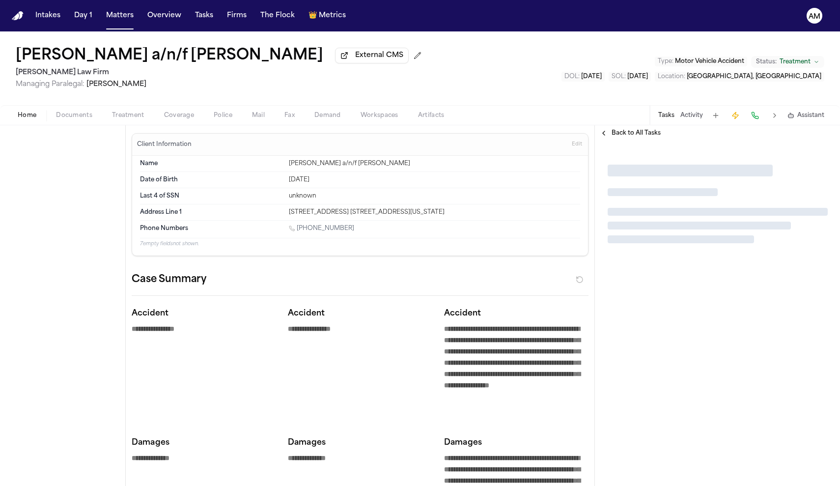
type textarea "*"
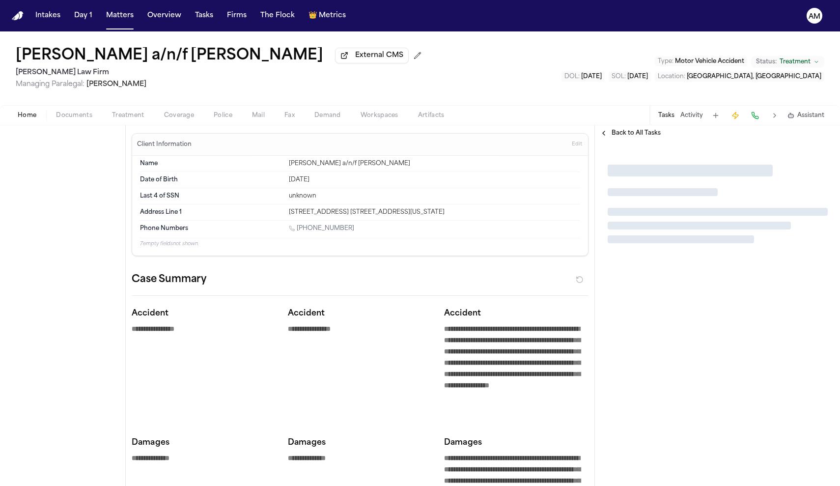
type textarea "*"
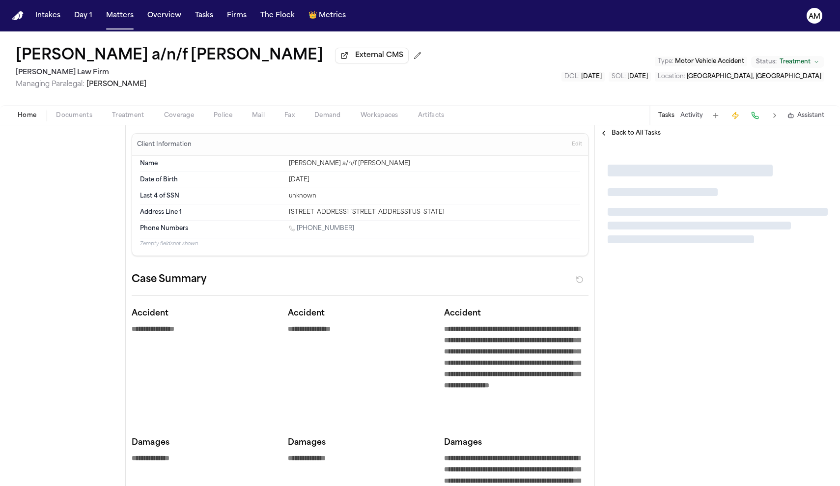
type textarea "*"
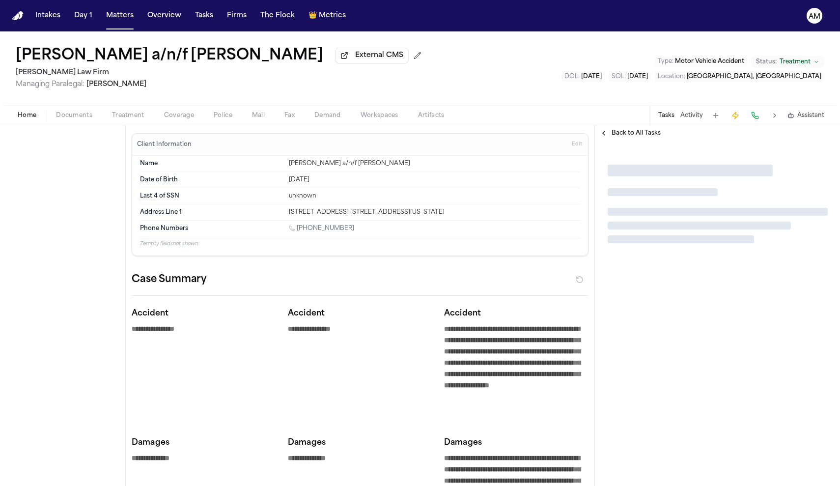
type textarea "*"
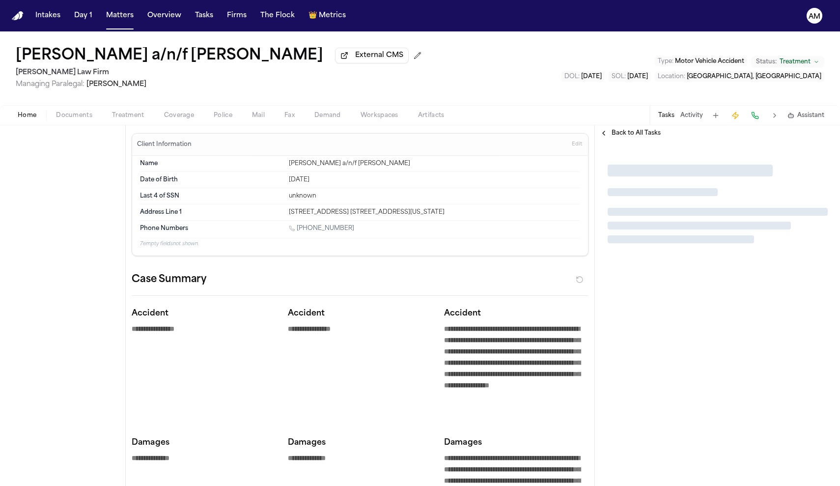
type textarea "*"
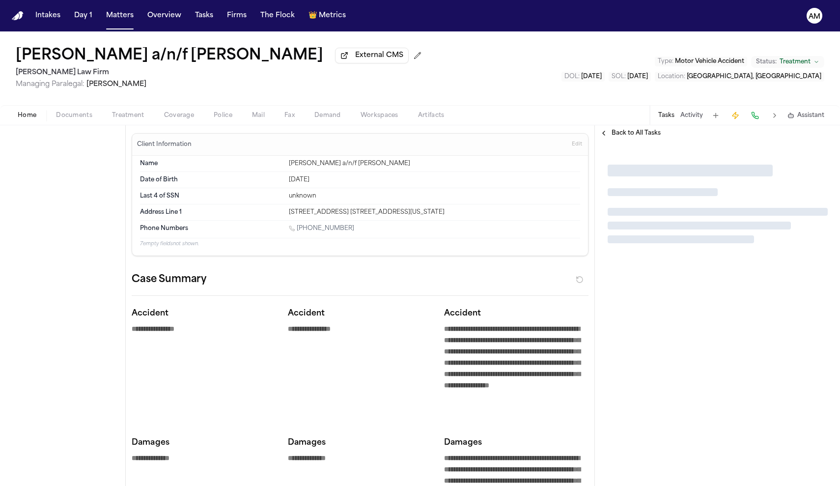
type textarea "*"
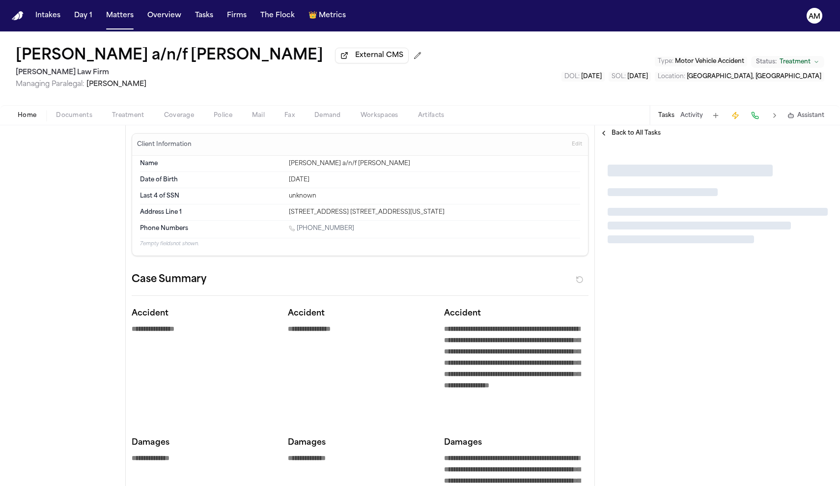
type textarea "*"
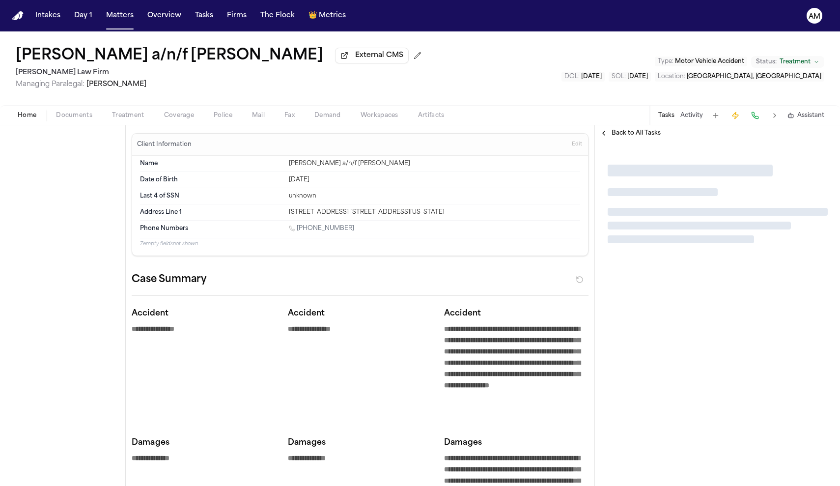
type textarea "*"
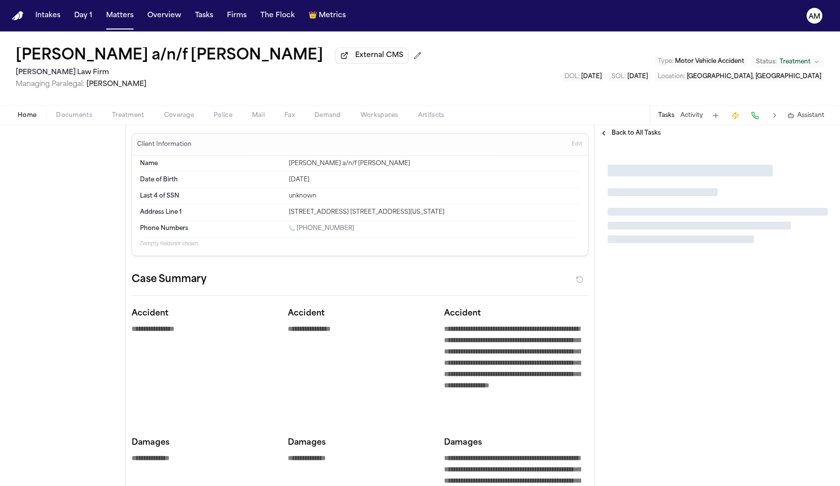
type textarea "*"
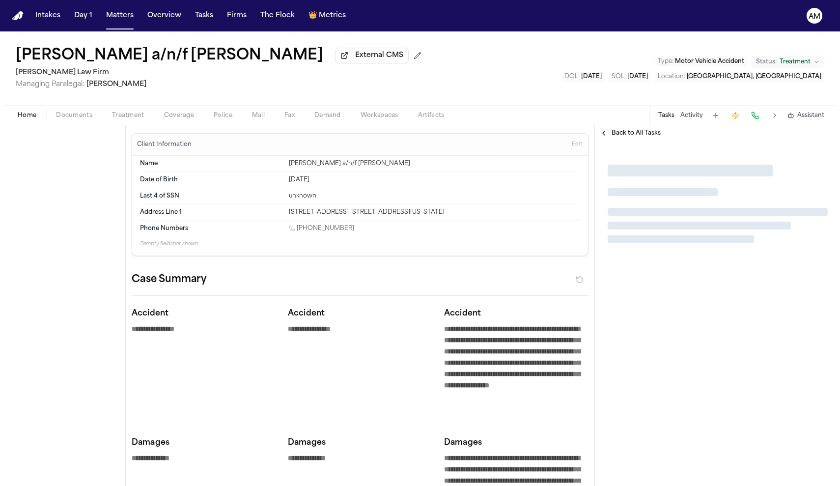
type textarea "*"
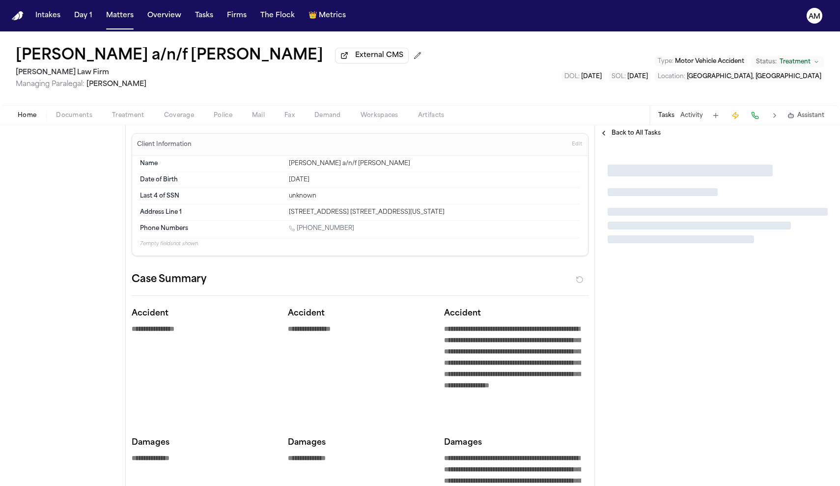
type textarea "*"
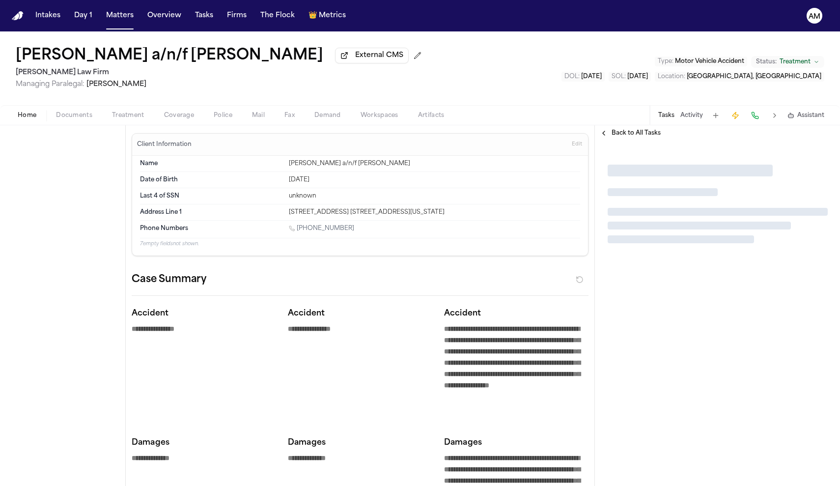
type textarea "*"
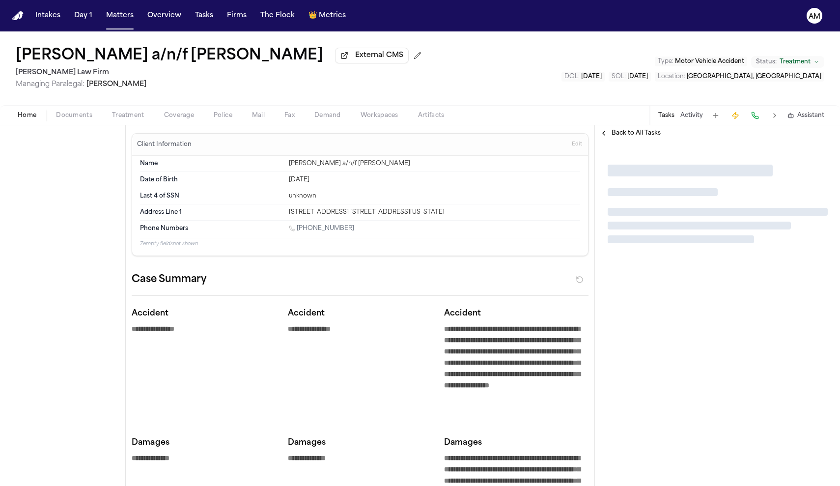
type textarea "*"
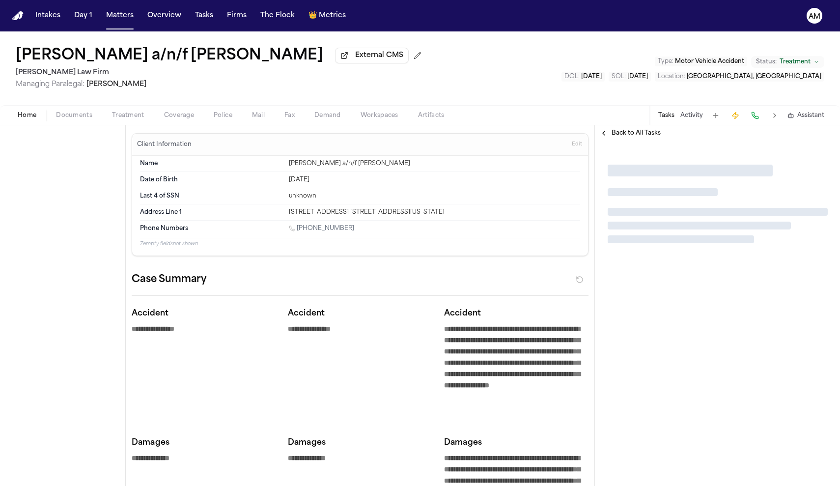
type textarea "*"
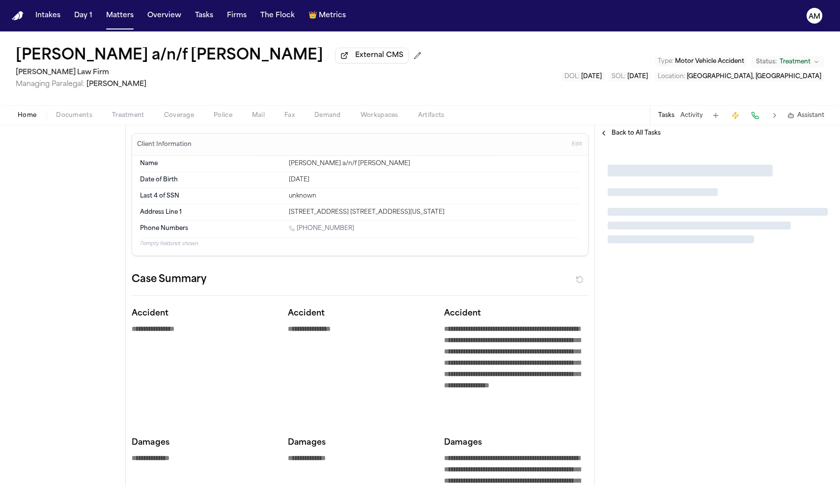
type textarea "*"
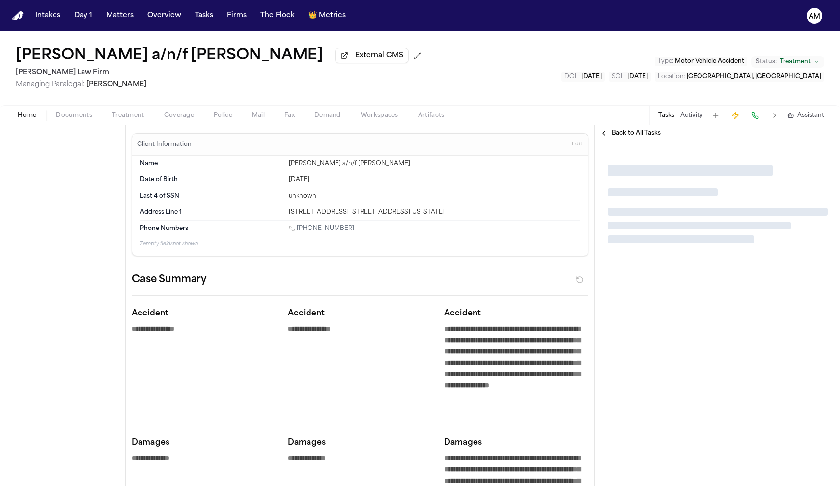
type textarea "*"
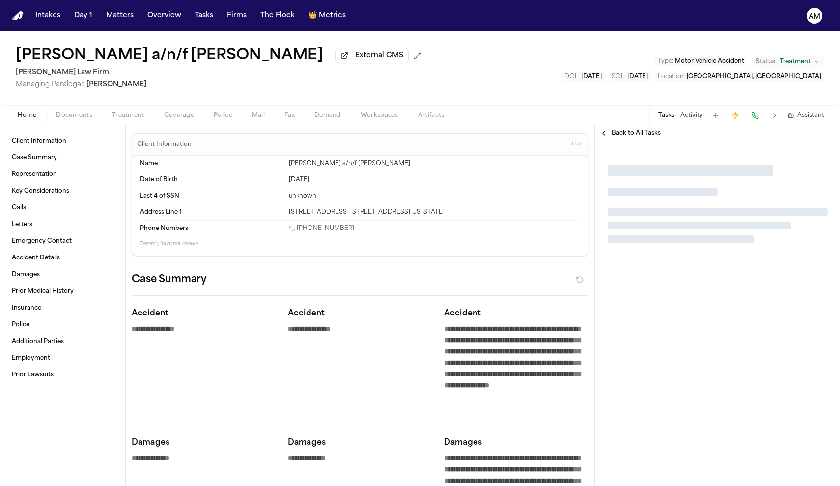
type textarea "*"
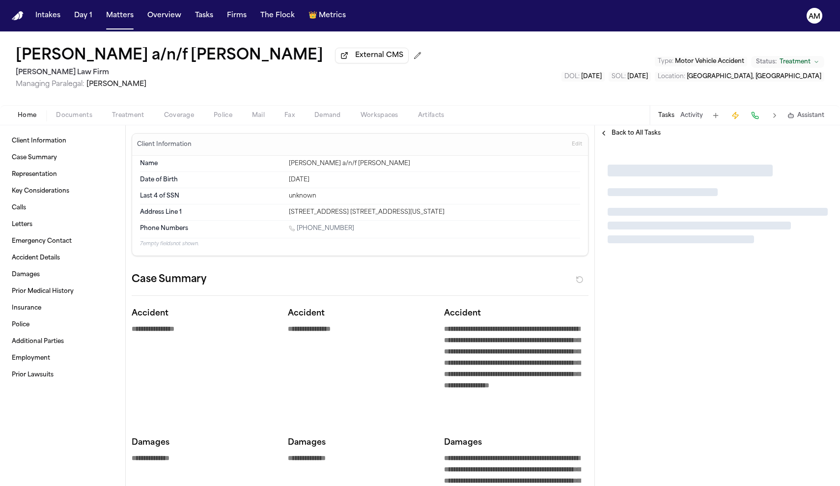
type textarea "*"
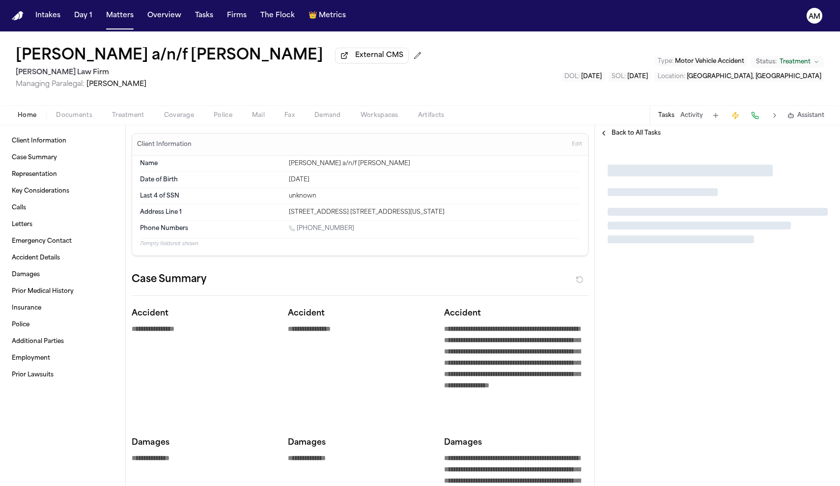
type textarea "*"
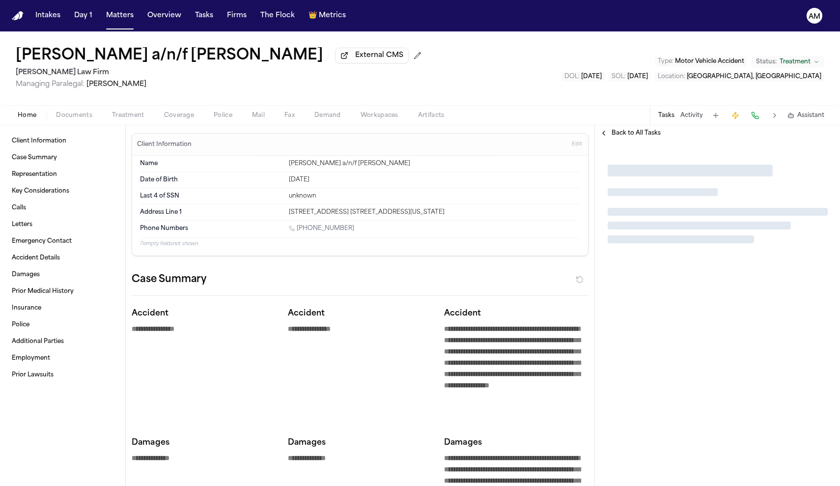
type textarea "*"
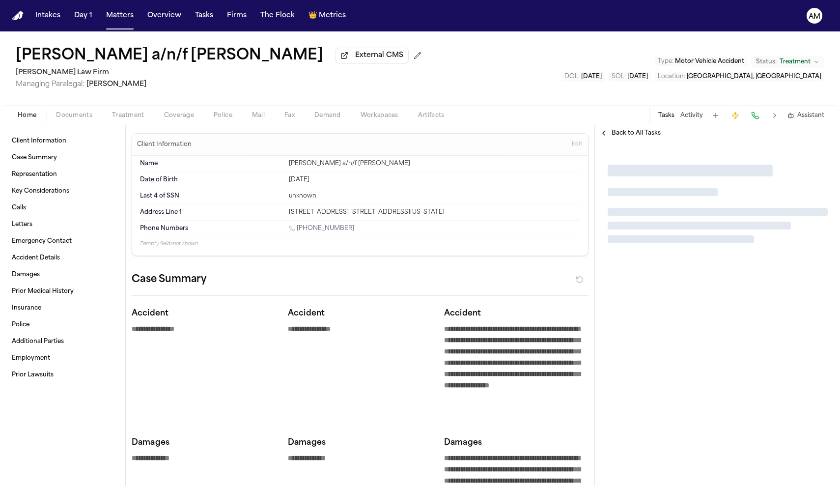
type textarea "*"
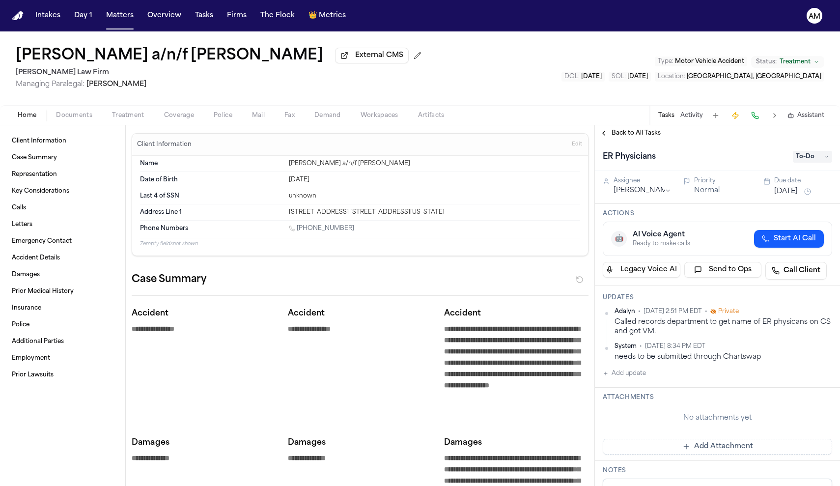
click at [85, 119] on span "Documents" at bounding box center [74, 116] width 36 height 8
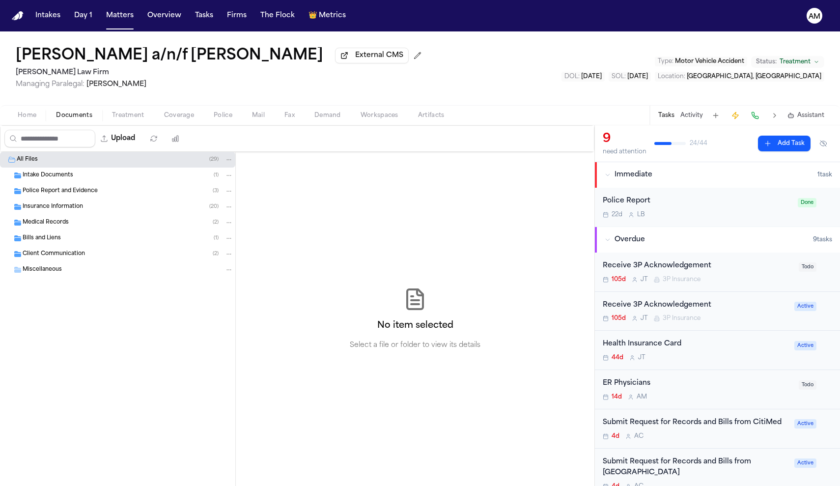
click at [42, 125] on div "Home Documents Treatment Coverage Police Mail Fax Demand Workspaces Artifacts T…" at bounding box center [420, 115] width 840 height 20
click at [40, 114] on button "Home" at bounding box center [27, 116] width 38 height 12
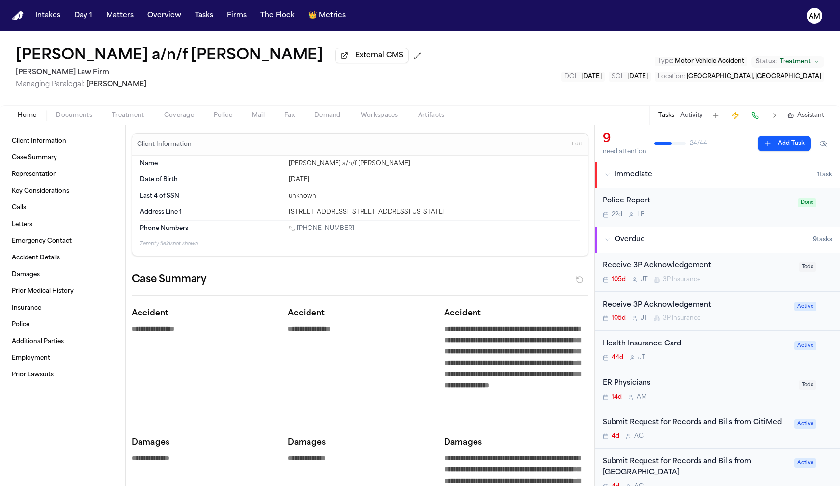
click at [137, 110] on div "Home Documents Treatment Coverage Police Mail Fax Demand Workspaces Artifacts T…" at bounding box center [420, 115] width 840 height 20
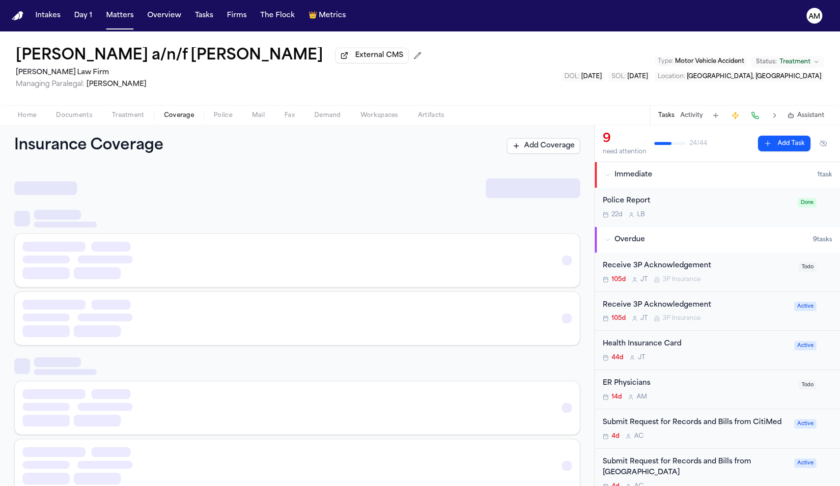
click at [168, 115] on span "Coverage" at bounding box center [179, 116] width 30 height 8
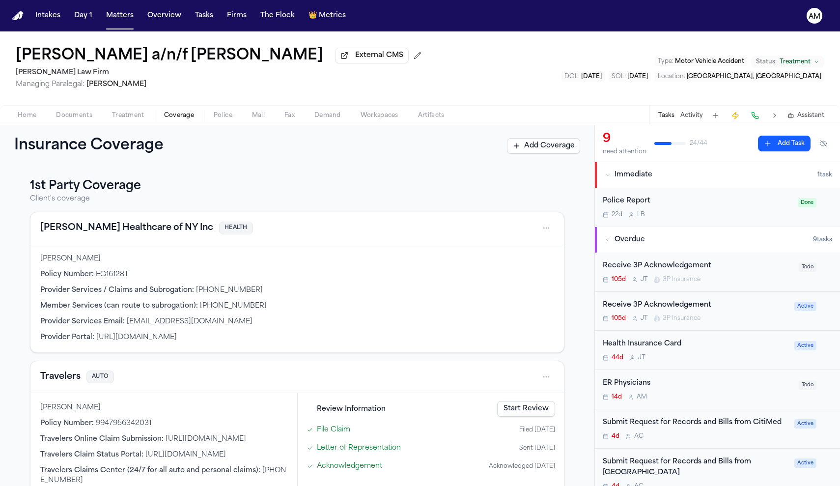
scroll to position [0, 0]
click at [662, 119] on button "Tasks" at bounding box center [667, 116] width 16 height 8
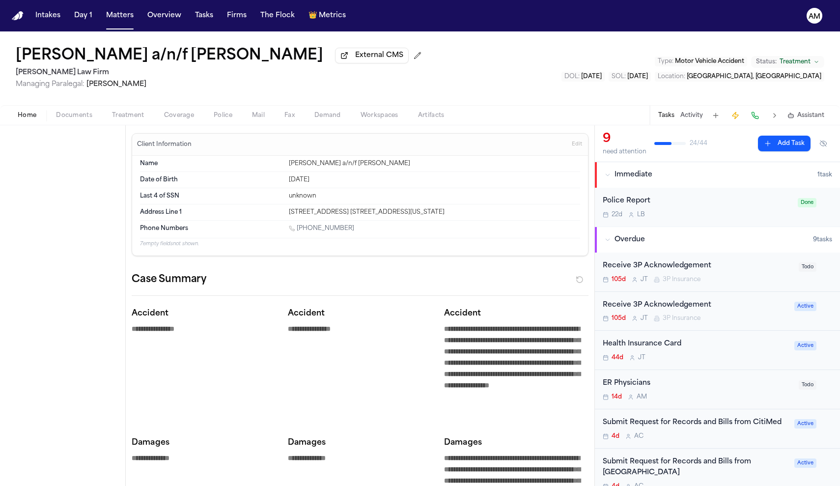
click at [21, 114] on span "Home" at bounding box center [27, 116] width 19 height 8
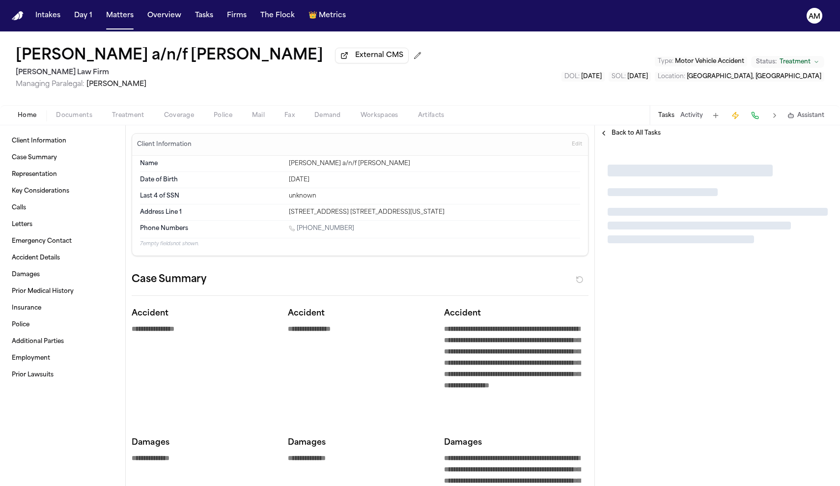
type textarea "*"
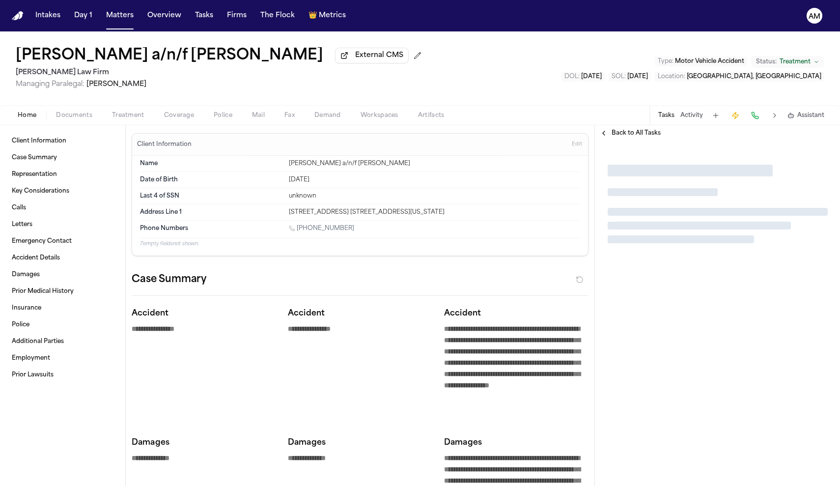
type textarea "*"
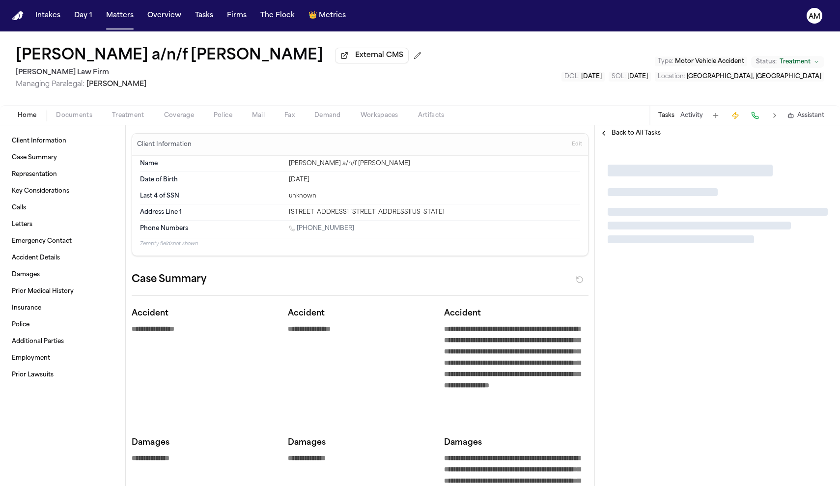
type textarea "*"
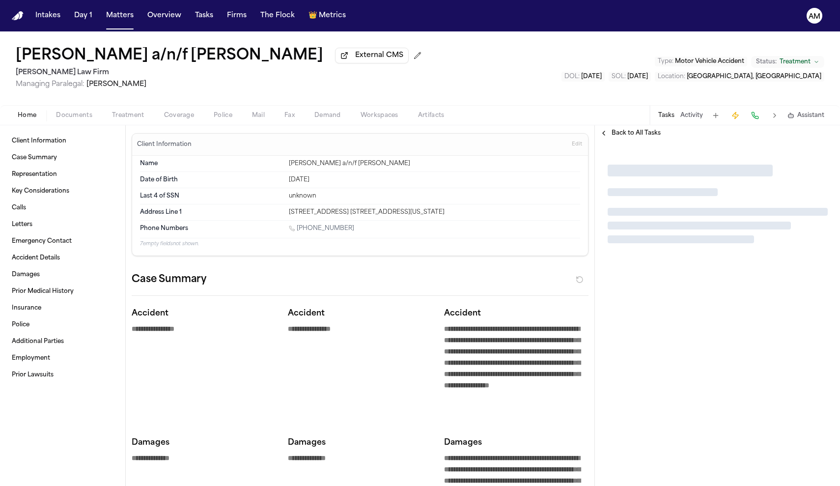
type textarea "*"
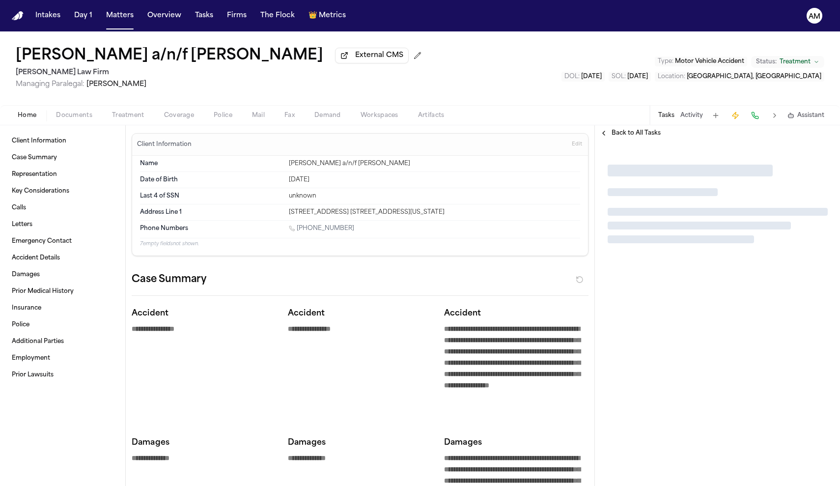
type textarea "*"
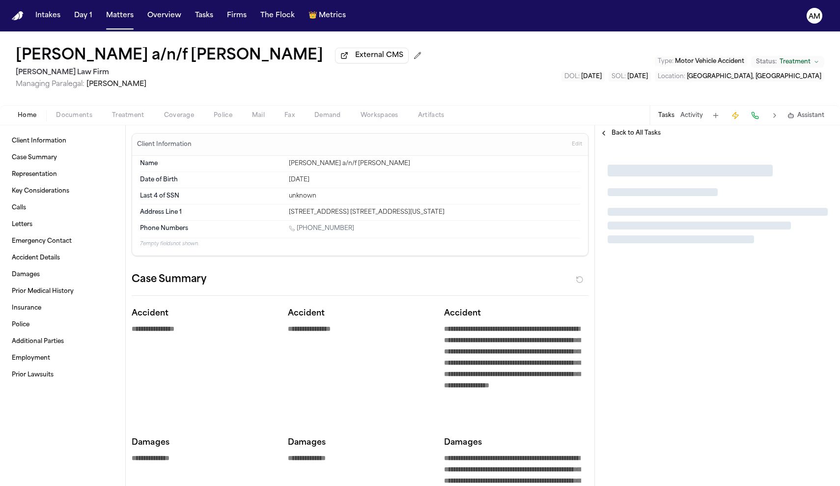
type textarea "*"
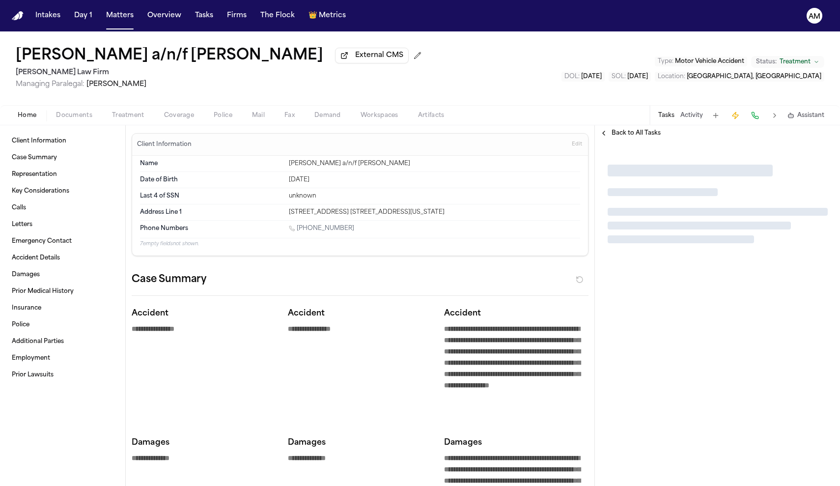
type textarea "*"
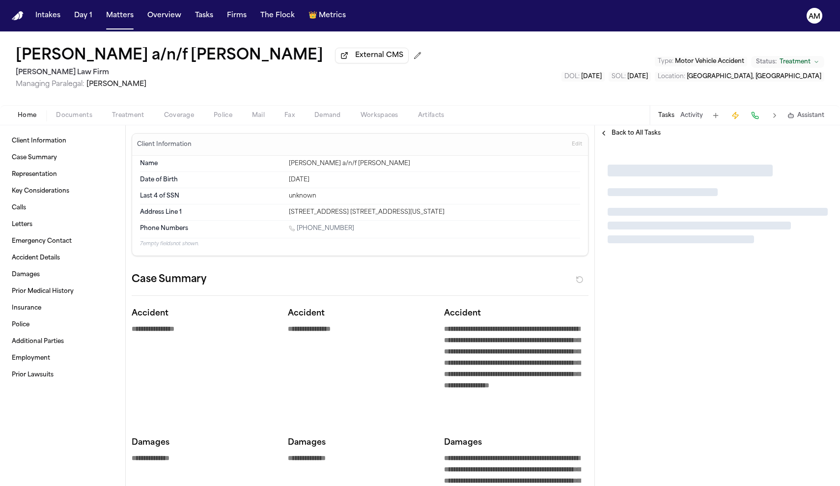
type textarea "*"
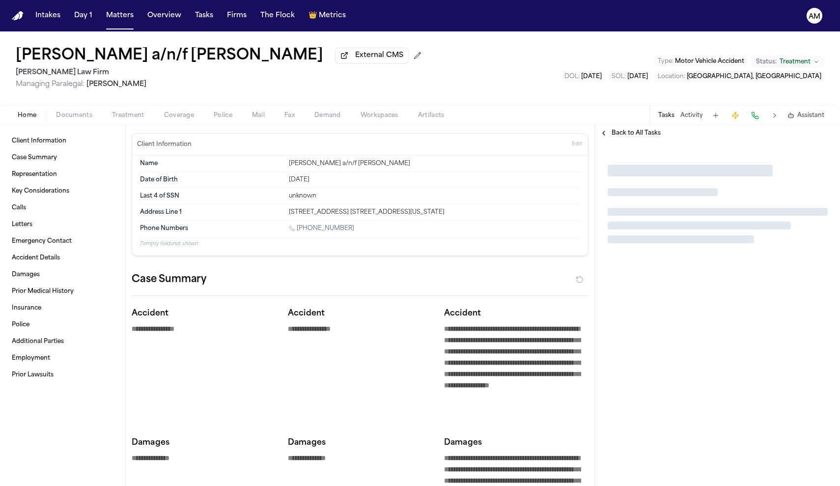
type textarea "*"
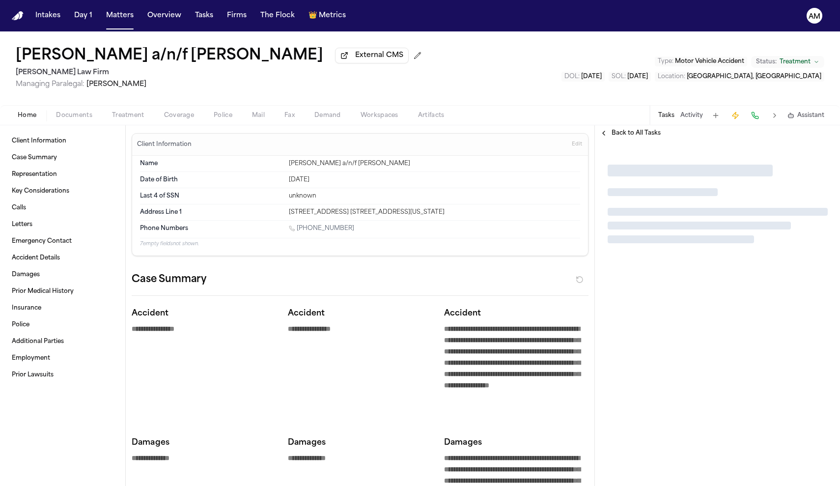
type textarea "*"
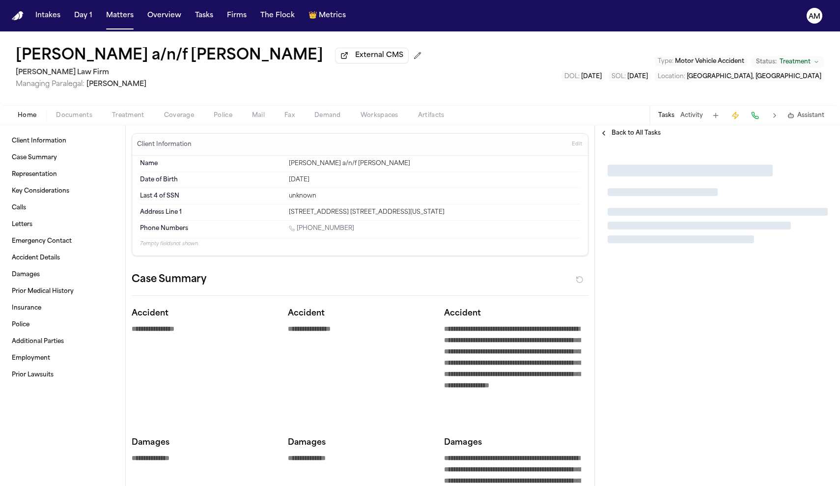
type textarea "*"
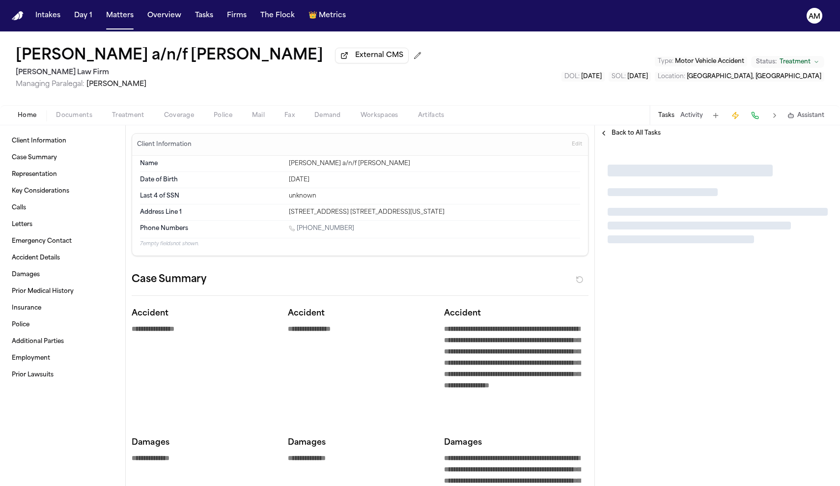
type textarea "*"
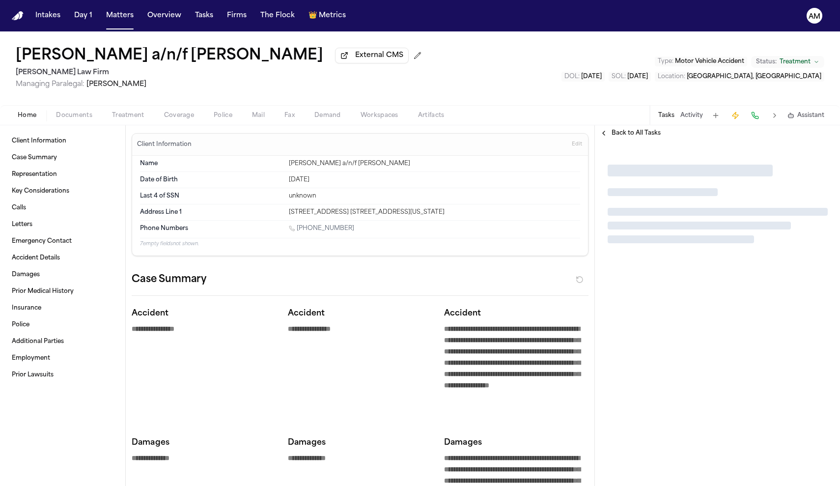
type textarea "*"
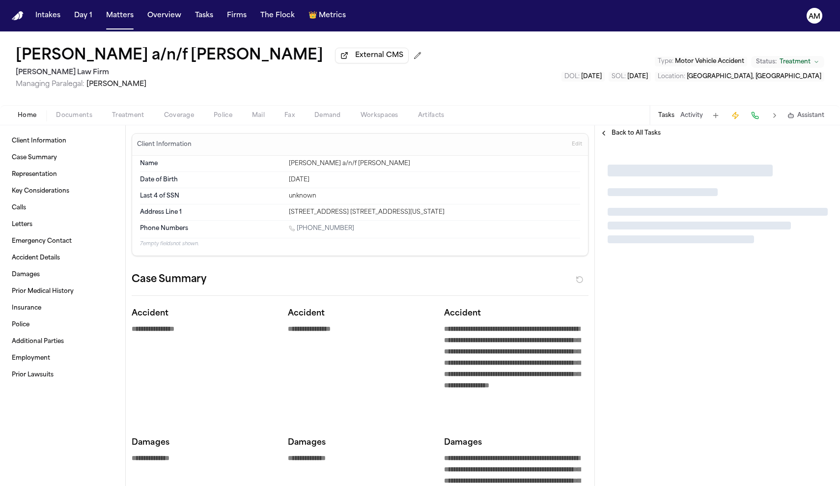
type textarea "*"
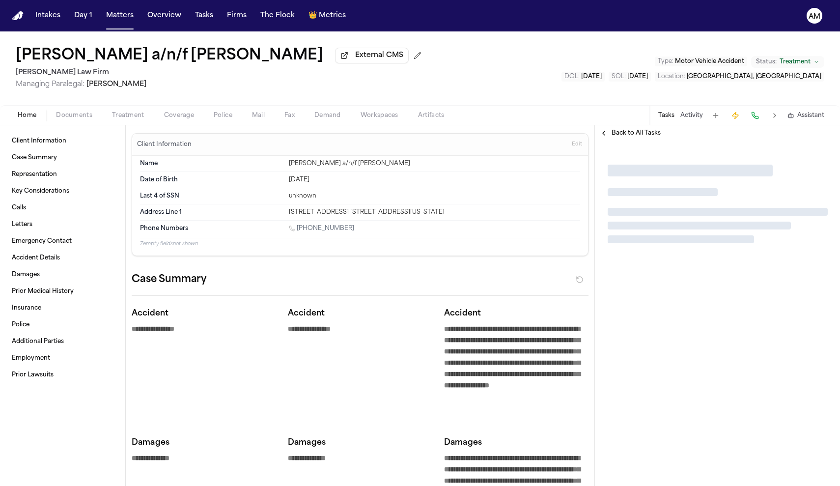
type textarea "*"
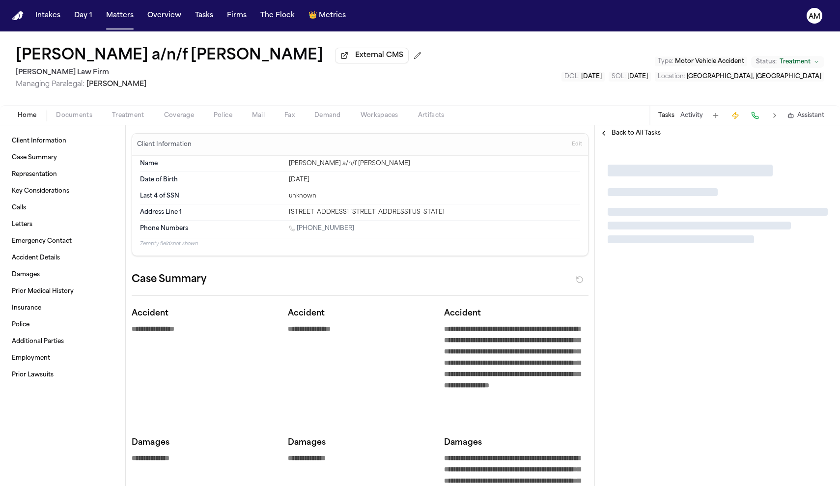
type textarea "*"
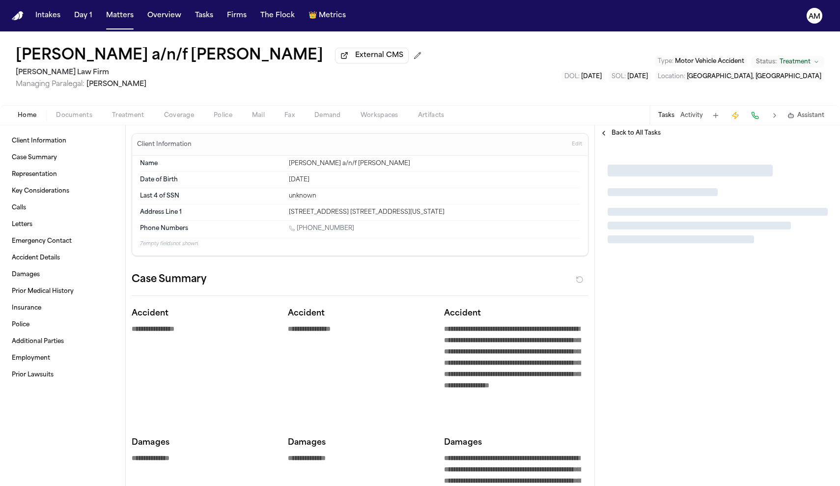
type textarea "*"
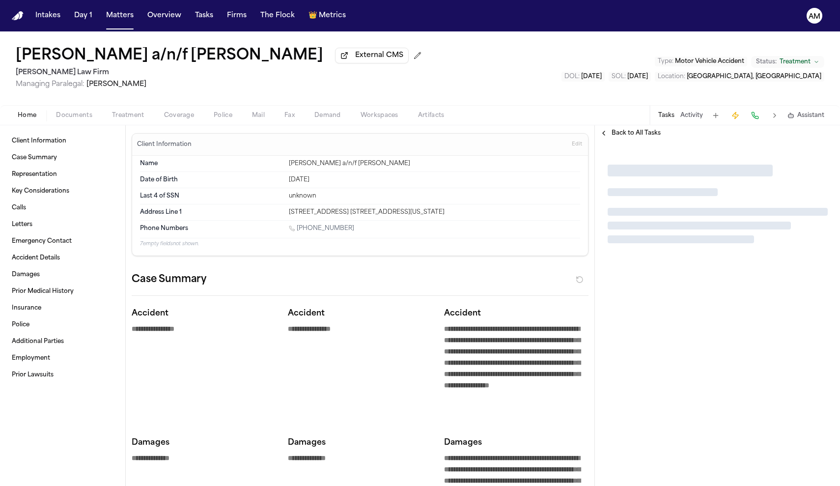
type textarea "*"
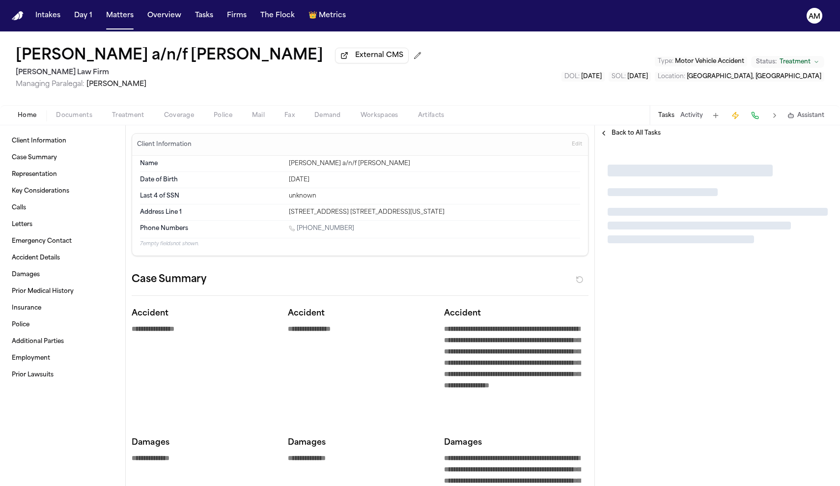
type textarea "*"
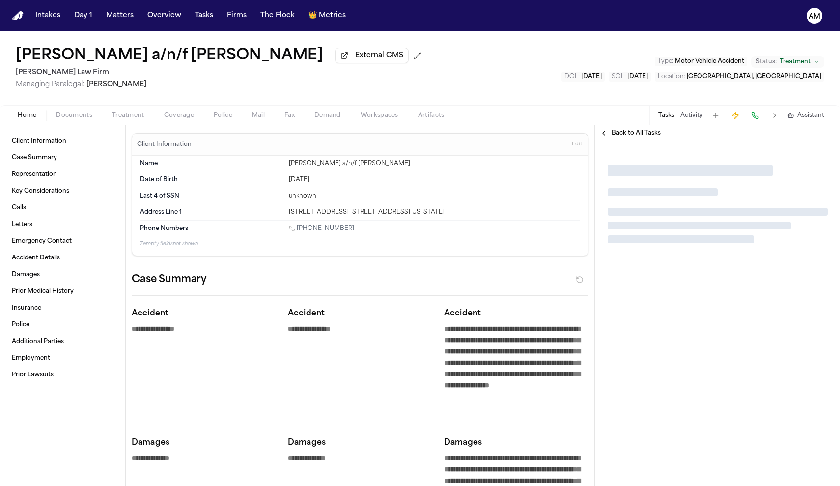
type textarea "*"
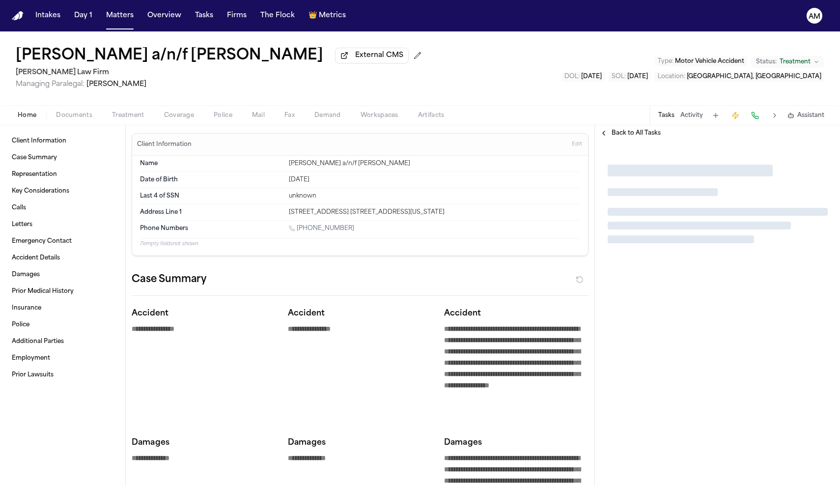
type textarea "*"
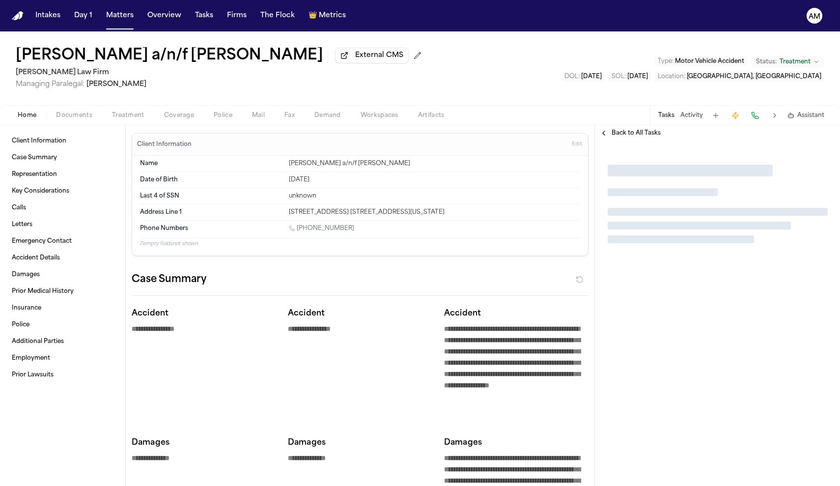
type textarea "*"
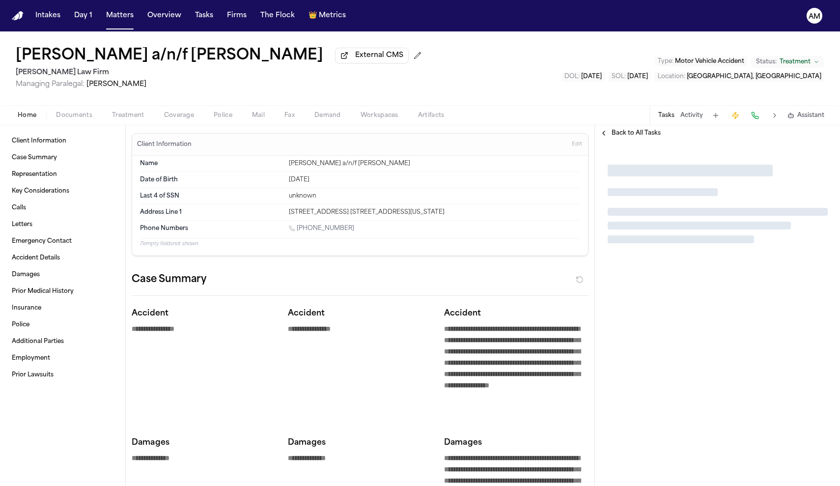
type textarea "*"
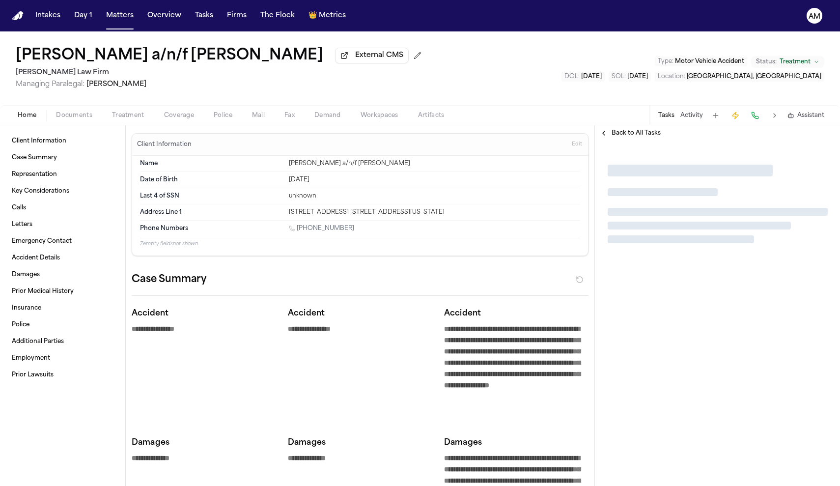
type textarea "*"
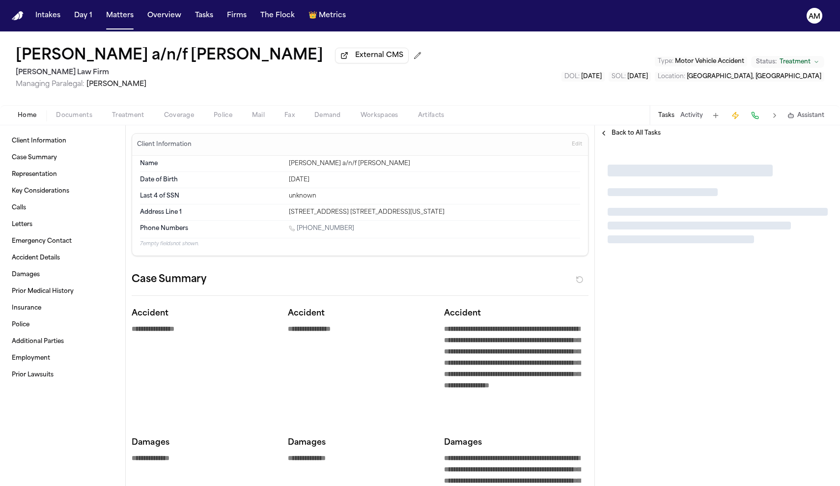
type textarea "*"
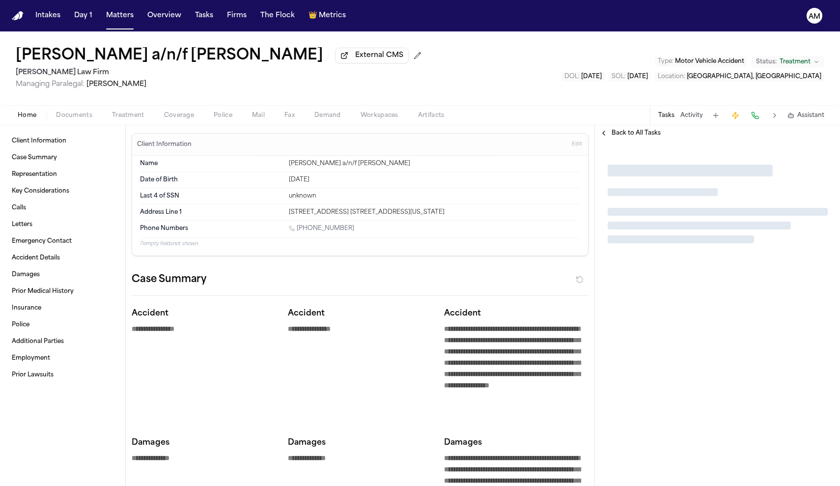
type textarea "*"
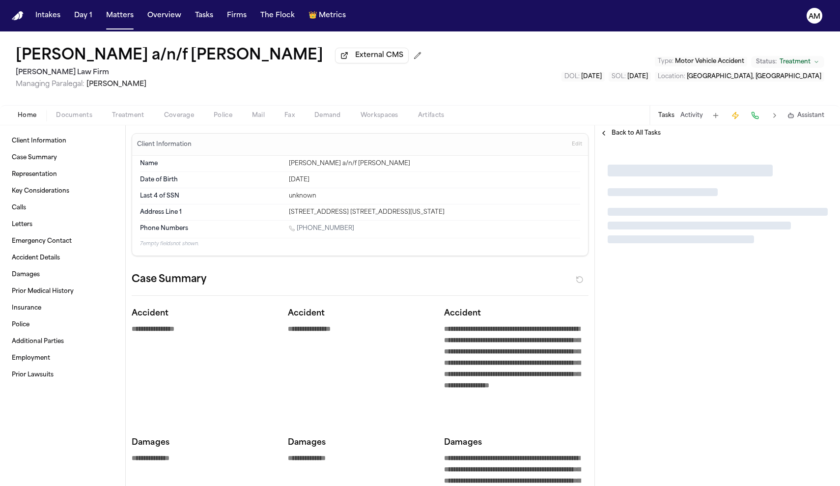
type textarea "*"
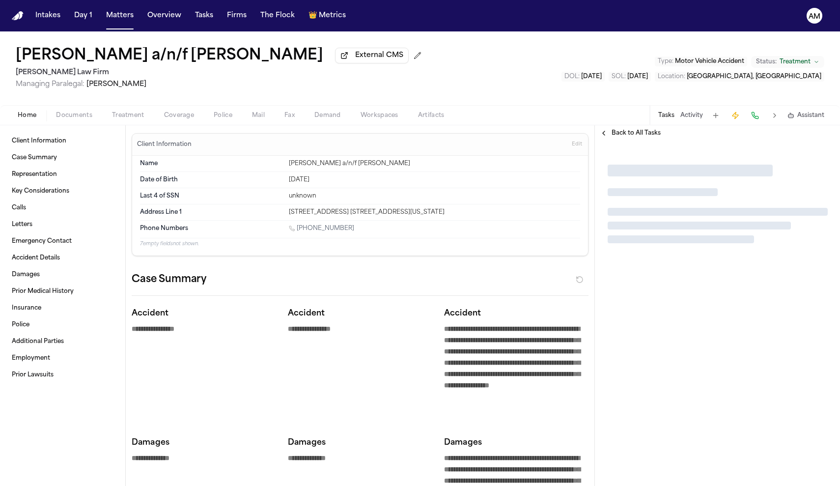
type textarea "*"
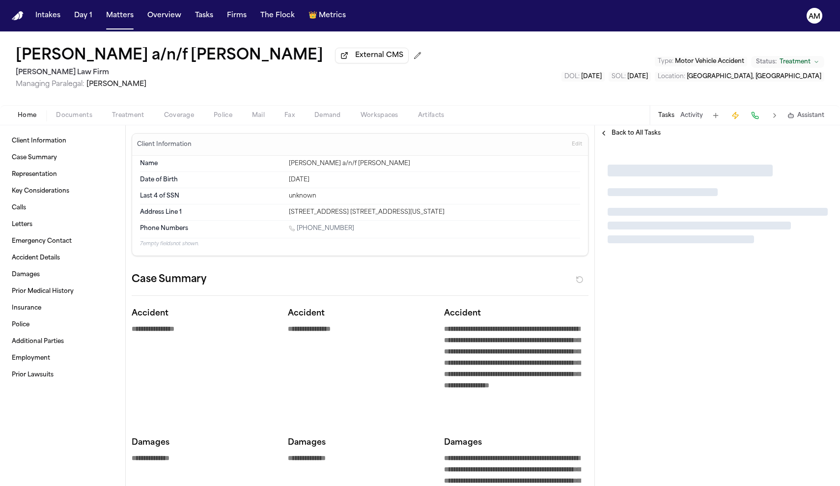
type textarea "*"
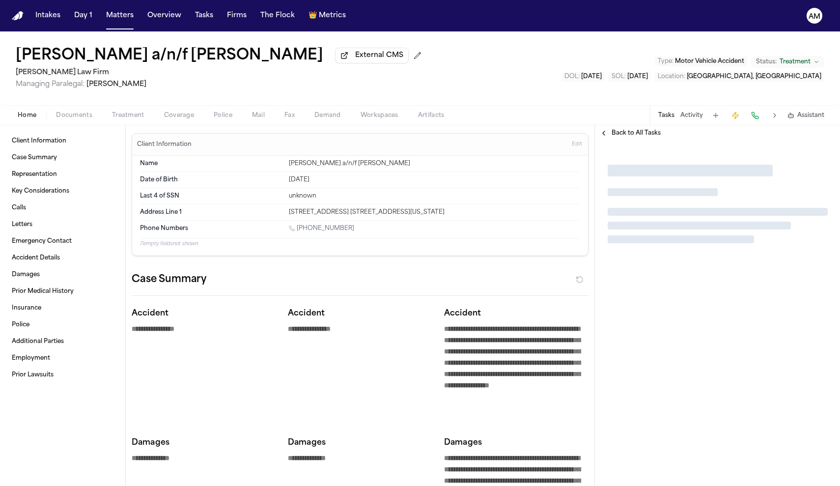
type textarea "*"
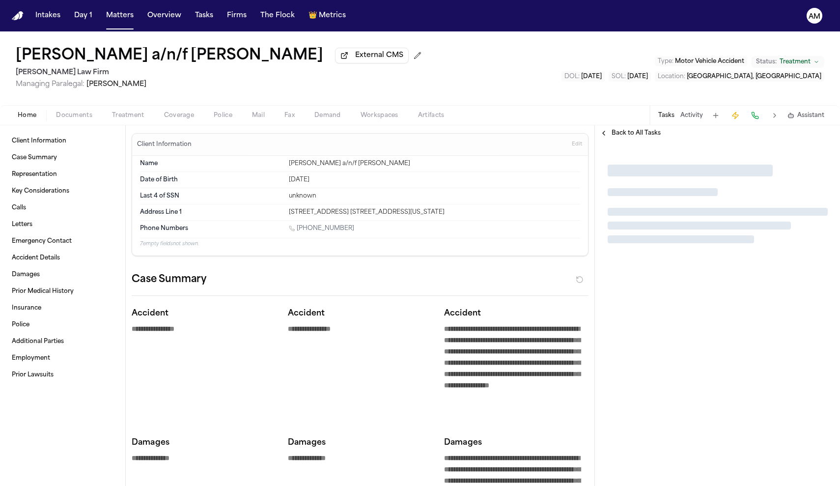
type textarea "*"
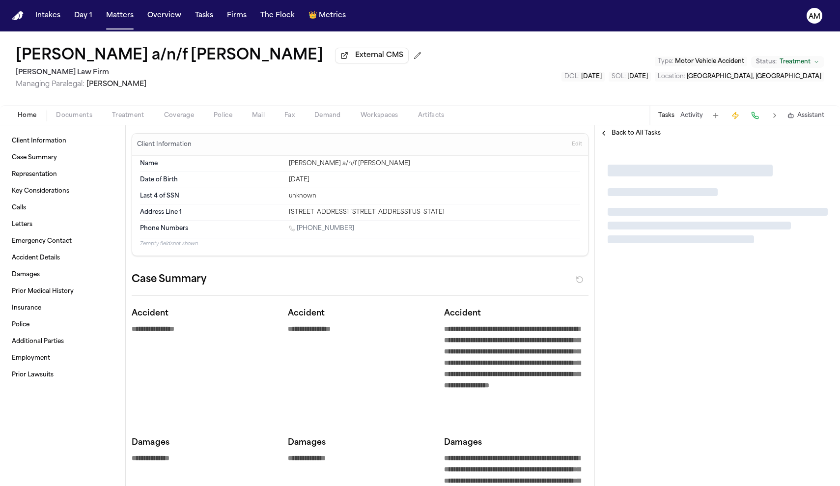
type textarea "*"
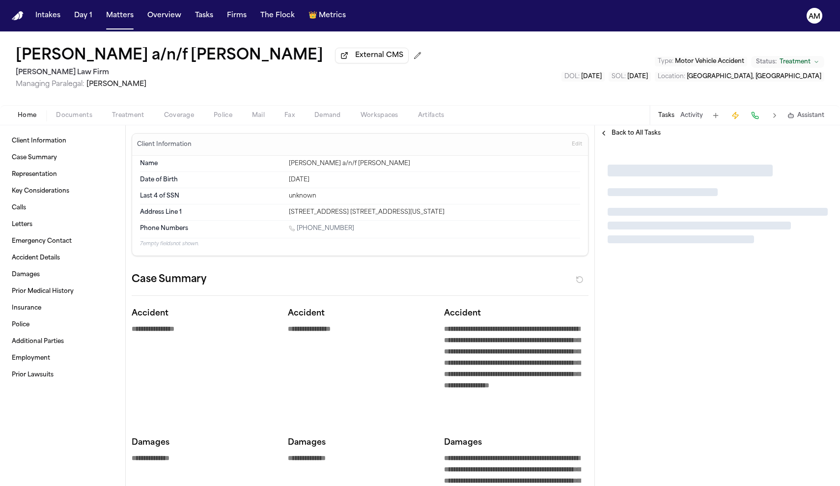
type textarea "*"
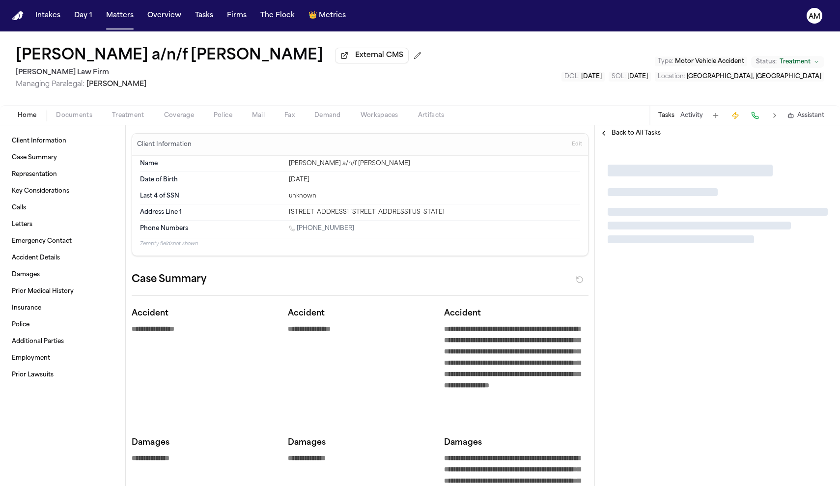
type textarea "*"
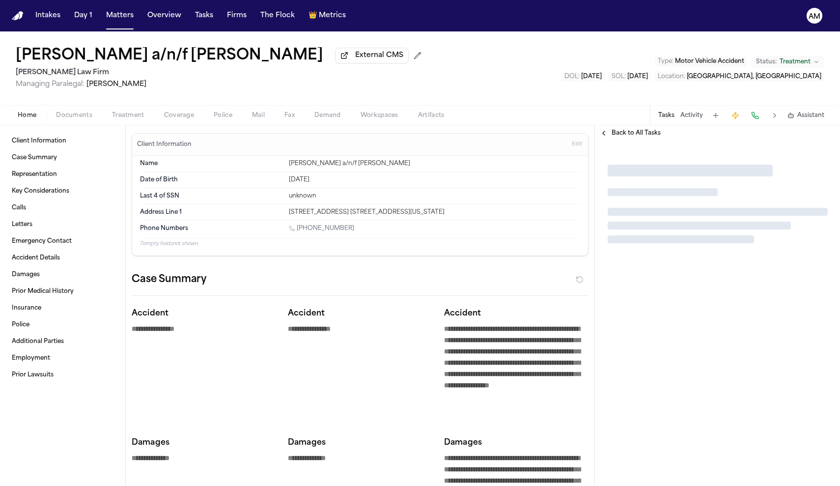
type textarea "*"
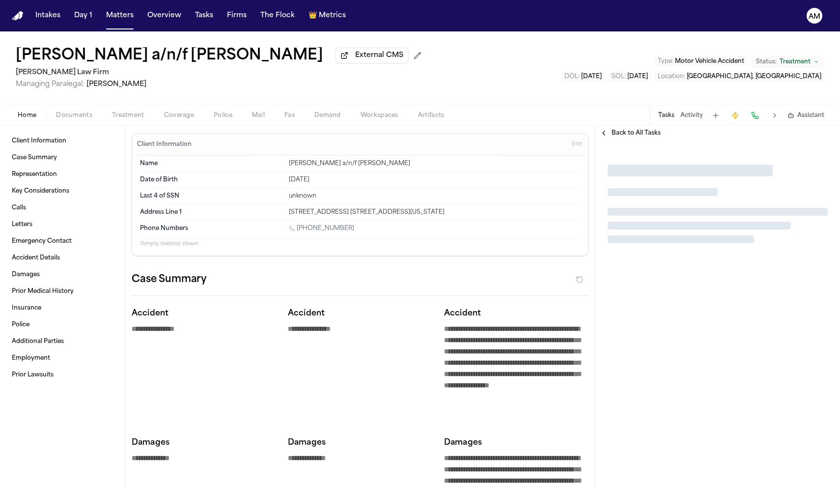
type textarea "*"
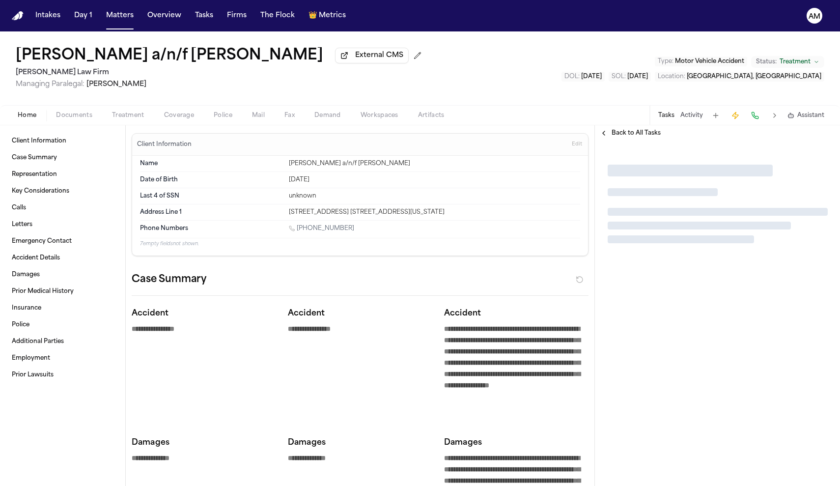
type textarea "*"
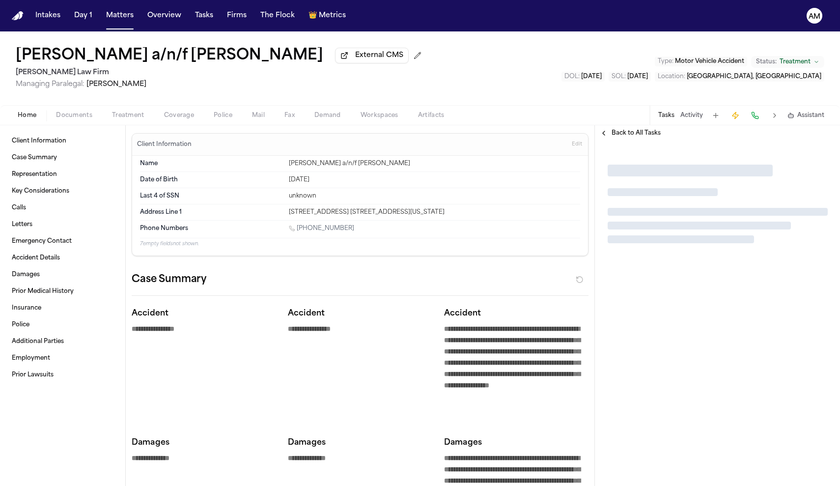
type textarea "*"
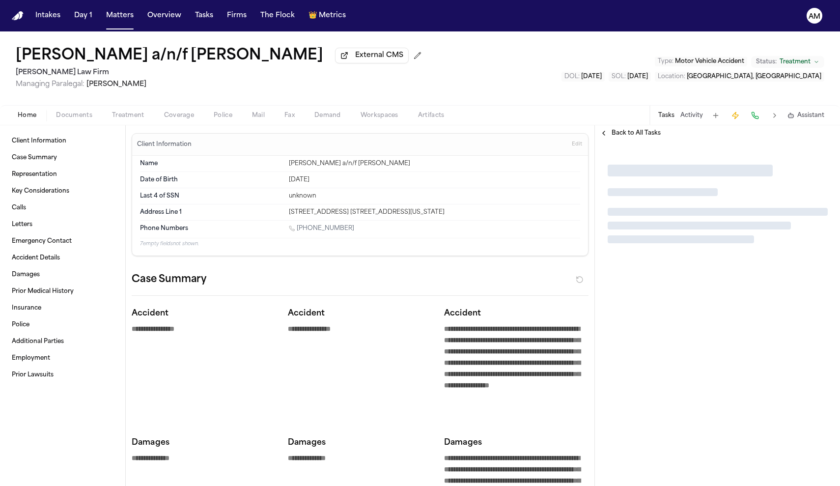
type textarea "*"
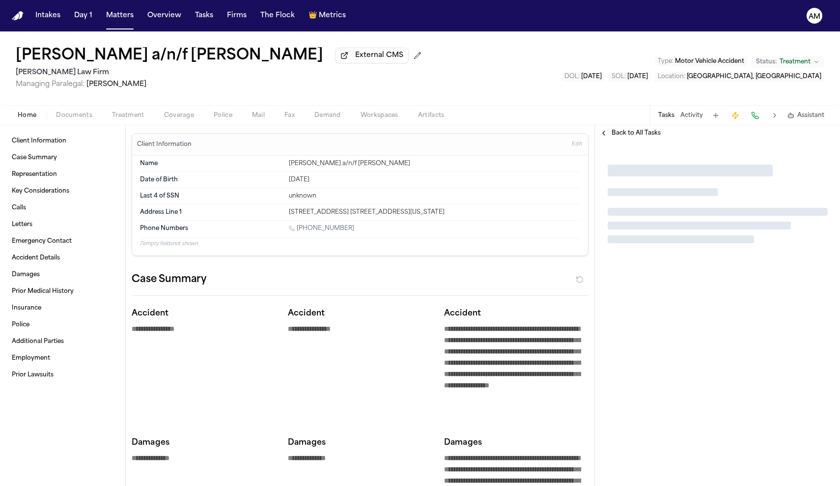
type textarea "*"
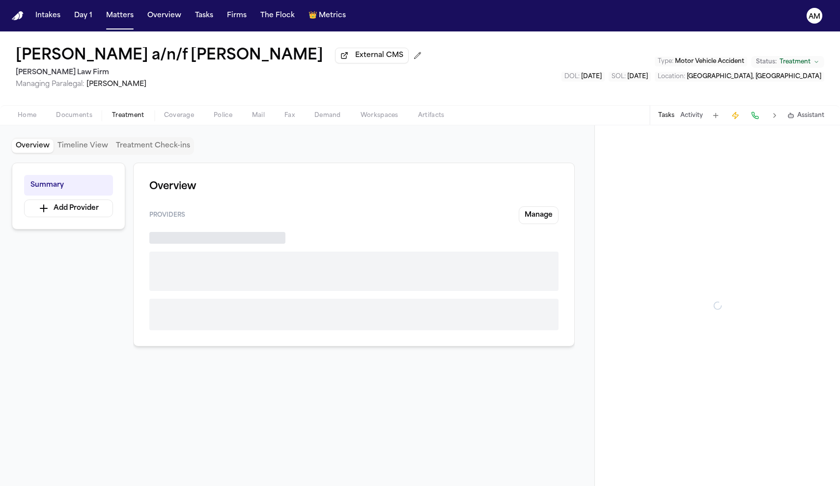
click at [138, 119] on span "Treatment" at bounding box center [128, 116] width 32 height 8
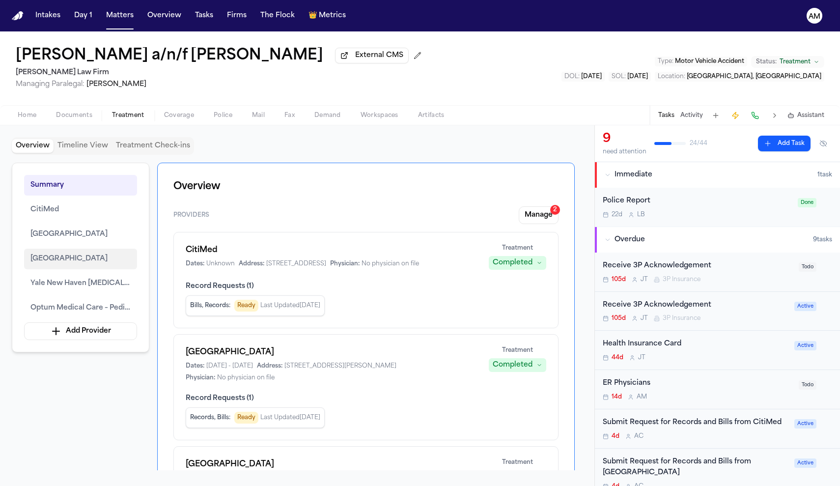
click at [102, 265] on span "Northern Westchester Hospital" at bounding box center [68, 259] width 77 height 12
click at [90, 258] on span "Northern Westchester Hospital" at bounding box center [68, 259] width 77 height 12
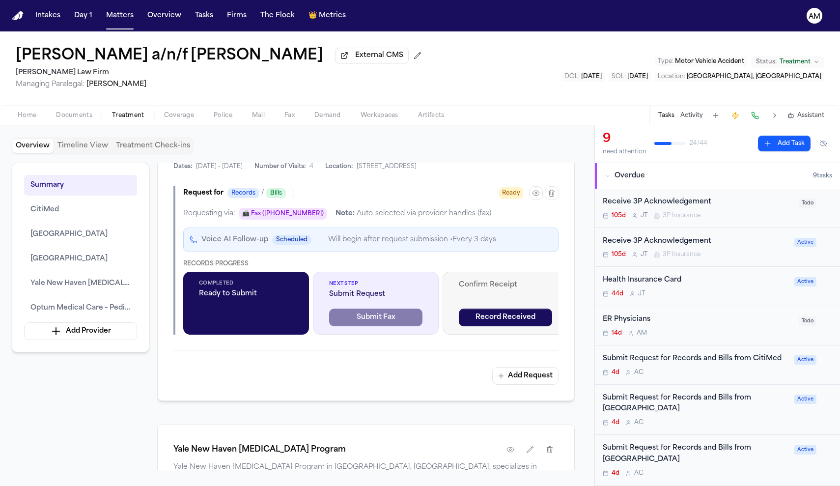
scroll to position [67, 0]
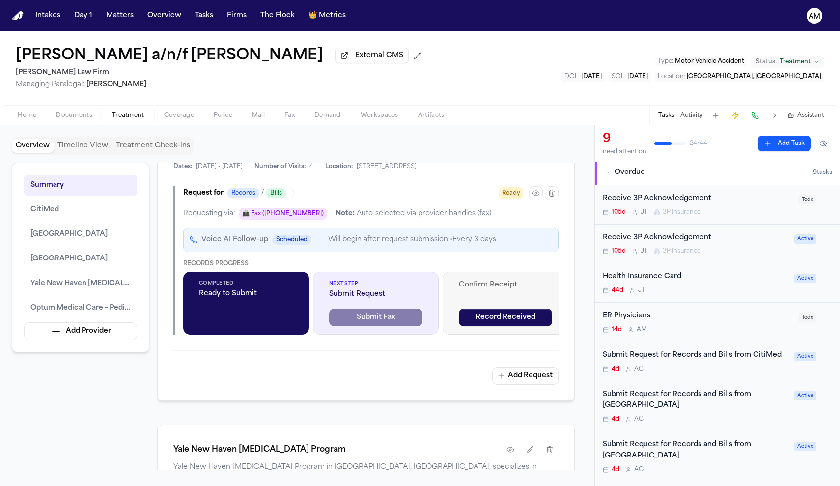
click at [635, 322] on div "ER Physicians 14d A M" at bounding box center [698, 322] width 190 height 23
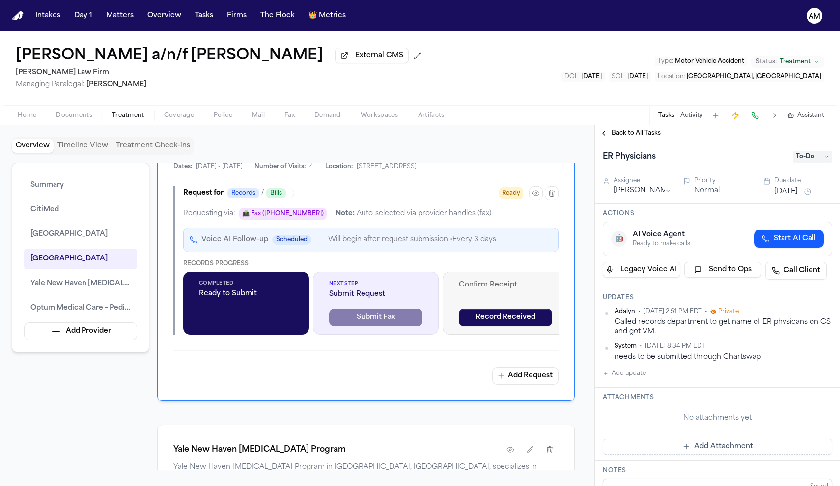
click at [605, 136] on button "Back to All Tasks" at bounding box center [630, 133] width 71 height 8
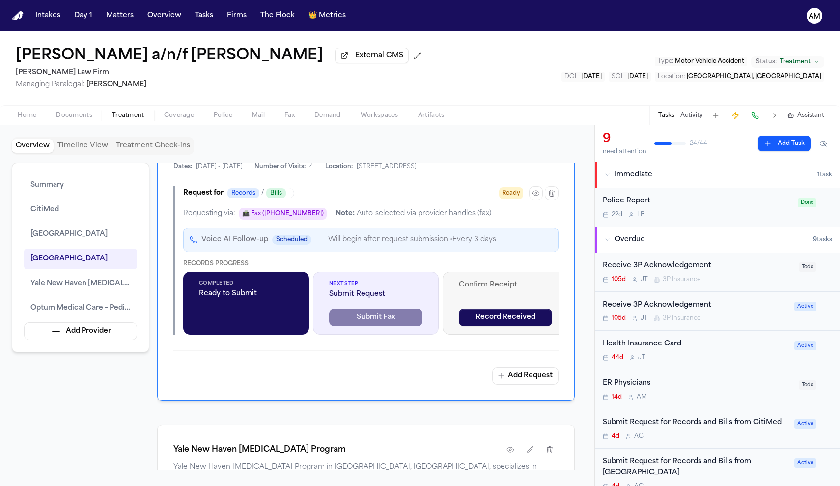
click at [625, 423] on div "Submit Request for Records and Bills from CitiMed" at bounding box center [696, 422] width 186 height 11
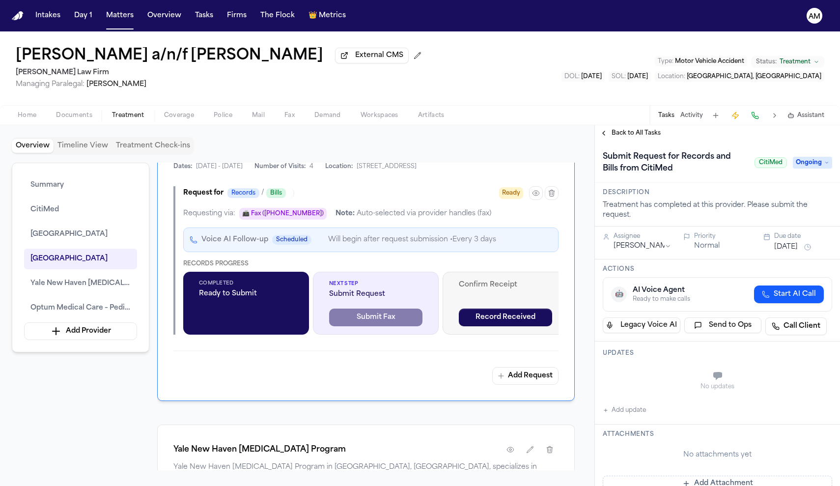
click at [605, 132] on button "Back to All Tasks" at bounding box center [630, 133] width 71 height 8
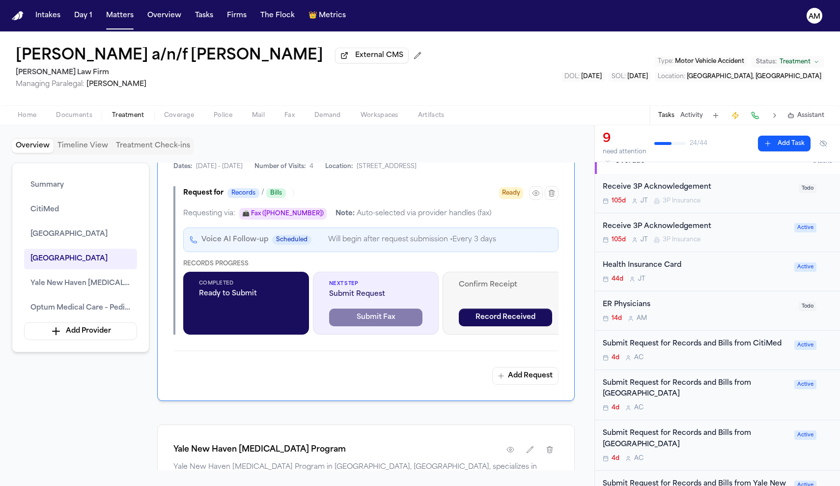
scroll to position [78, 0]
click at [659, 311] on div "ER Physicians" at bounding box center [698, 305] width 190 height 11
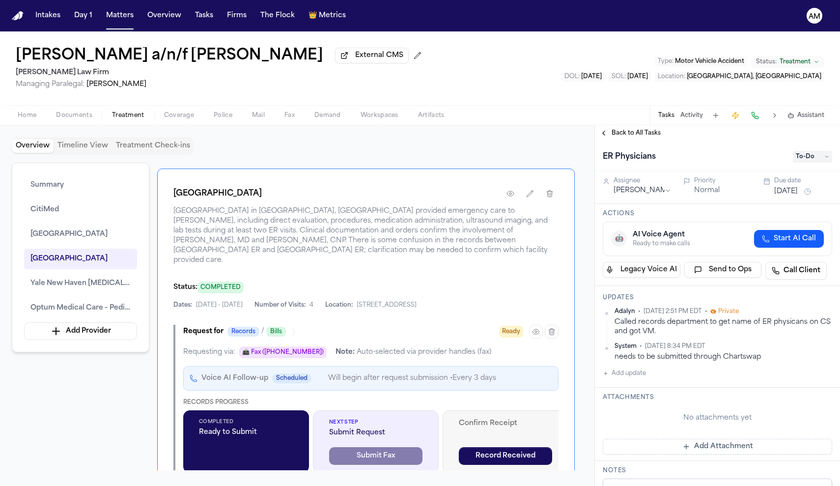
scroll to position [1357, 0]
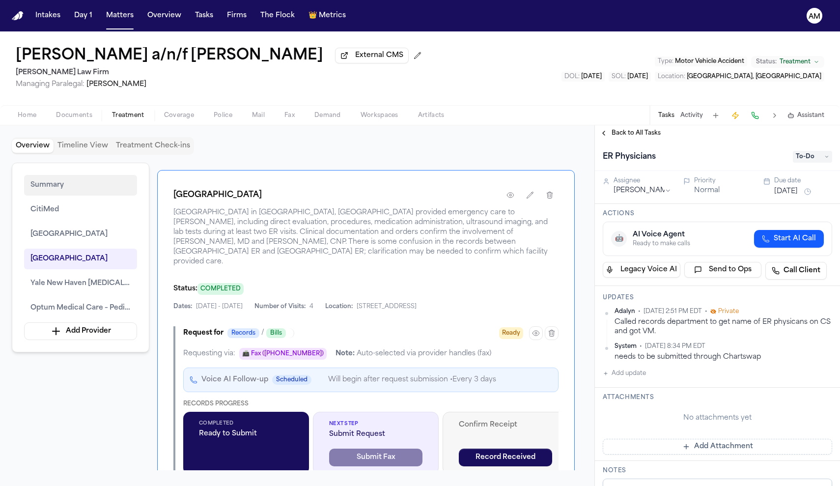
click at [88, 182] on button "Summary" at bounding box center [80, 185] width 113 height 21
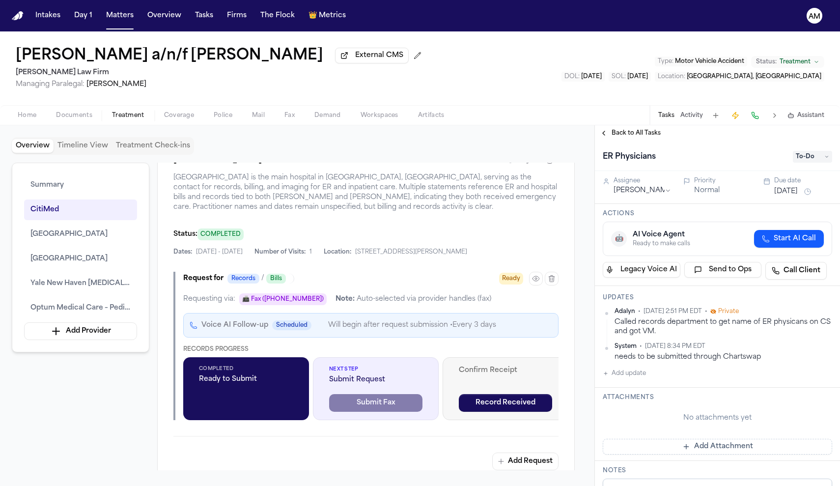
scroll to position [1055, 0]
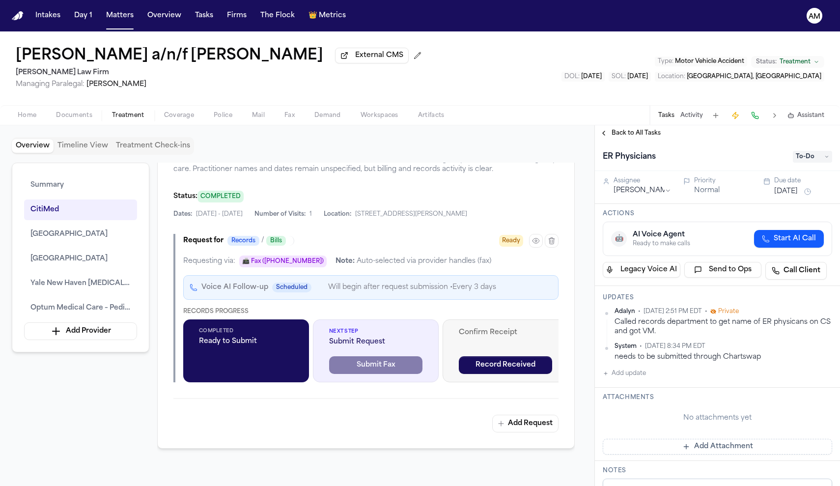
click at [21, 119] on span "Home" at bounding box center [27, 116] width 19 height 8
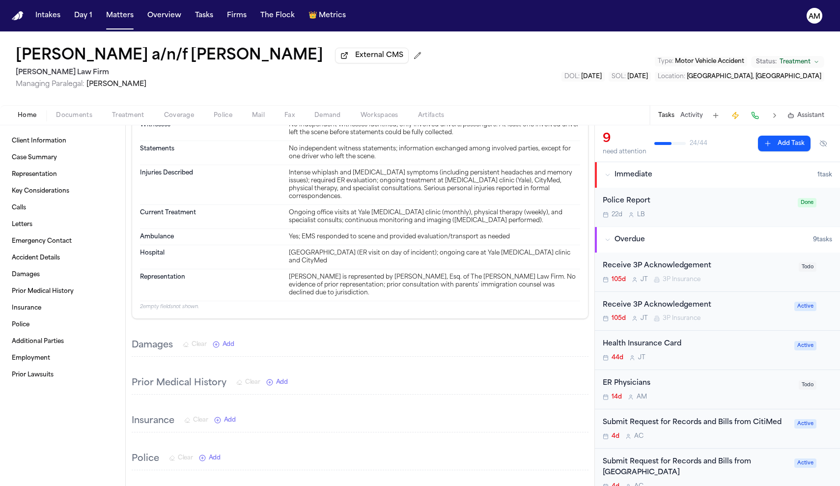
scroll to position [1614, 0]
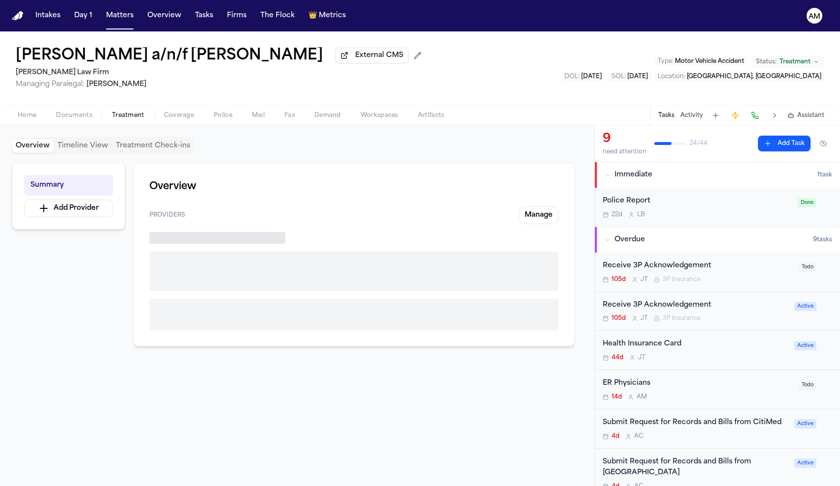
click at [130, 115] on span "Treatment" at bounding box center [128, 116] width 32 height 8
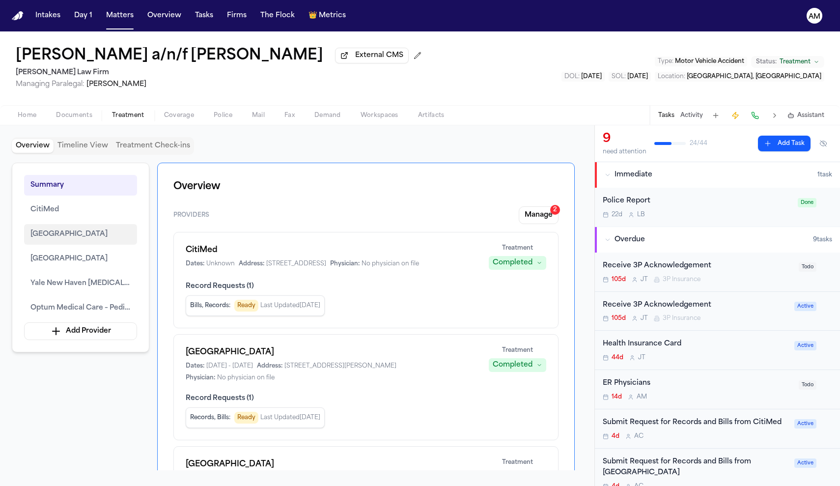
click at [93, 236] on span "Westchester Medical Center" at bounding box center [68, 235] width 77 height 12
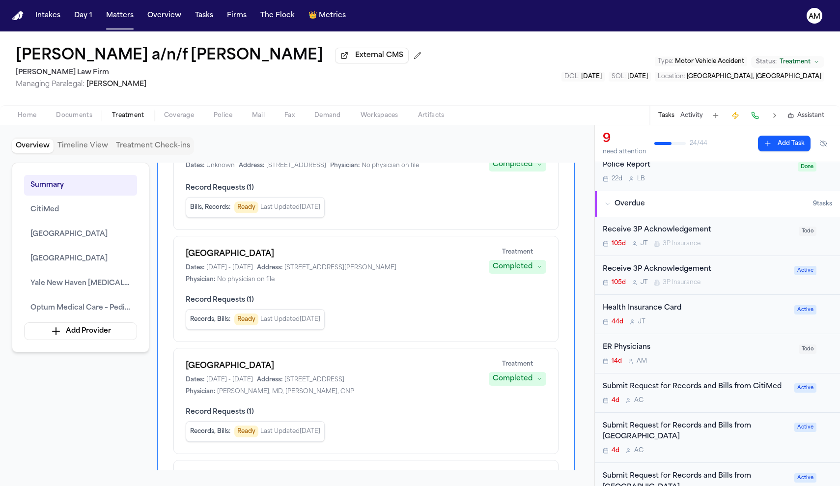
click at [675, 354] on div "ER Physicians 14d A M" at bounding box center [698, 353] width 190 height 23
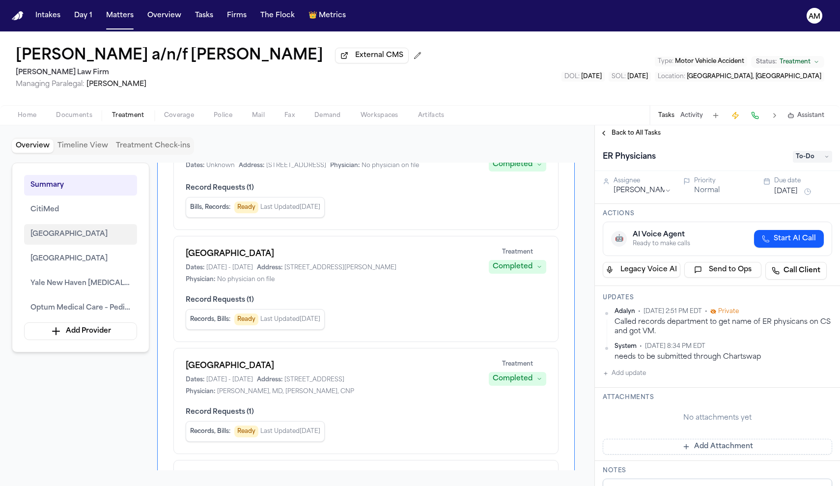
click at [59, 237] on span "Westchester Medical Center" at bounding box center [68, 235] width 77 height 12
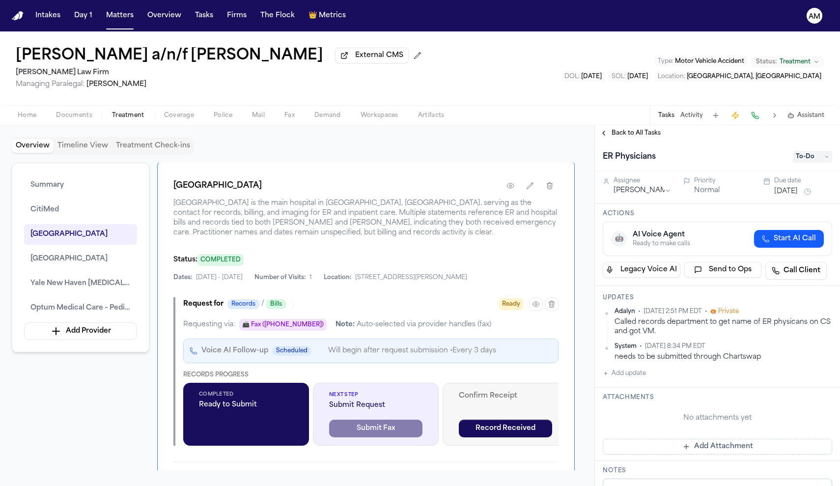
scroll to position [960, 0]
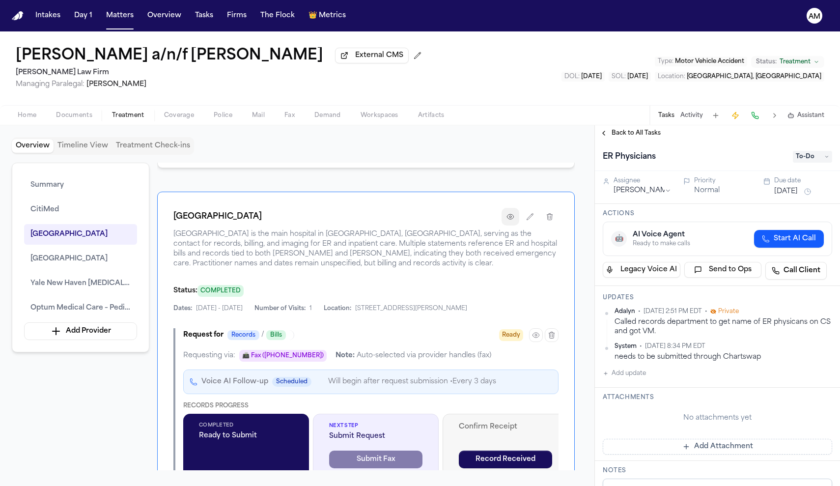
click at [511, 221] on icon "button" at bounding box center [511, 217] width 8 height 8
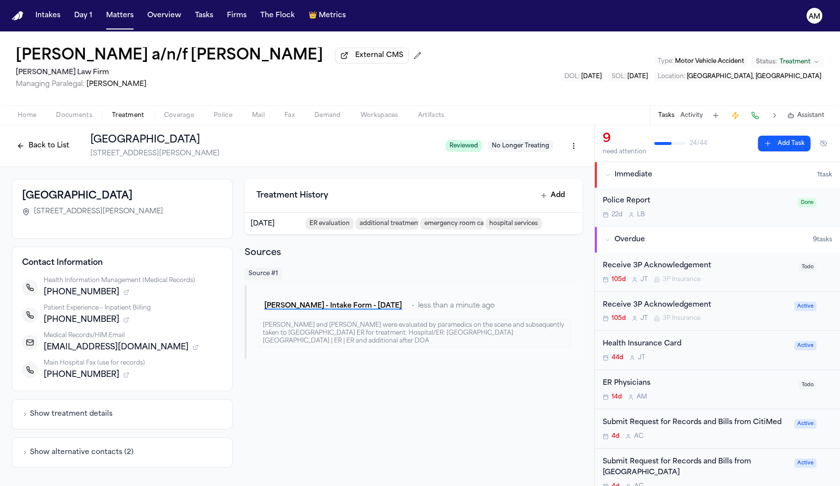
click at [383, 389] on div "Treatment History Add Mar 31, 2025 ER evaluation additional treatment after dat…" at bounding box center [414, 323] width 338 height 289
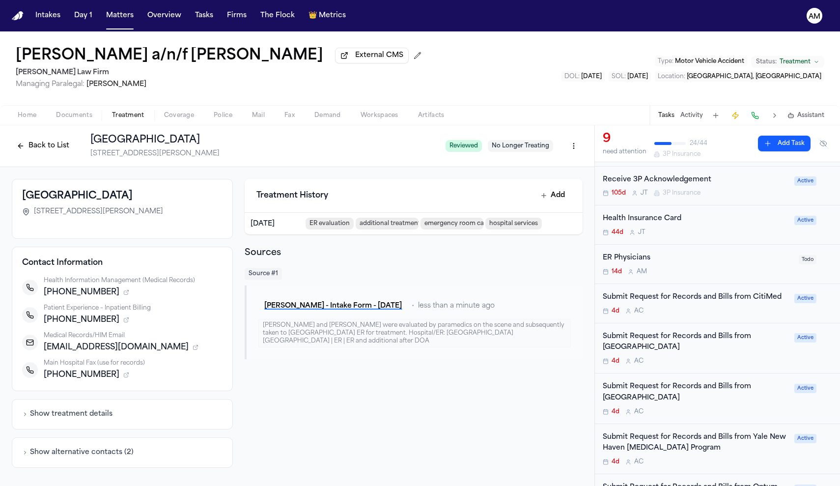
scroll to position [130, 0]
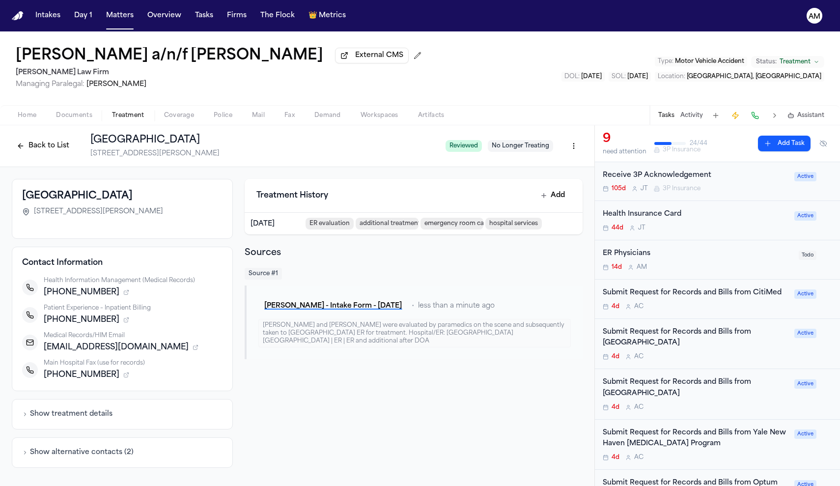
click at [667, 278] on div "ER Physicians 14d A M Todo" at bounding box center [717, 259] width 245 height 39
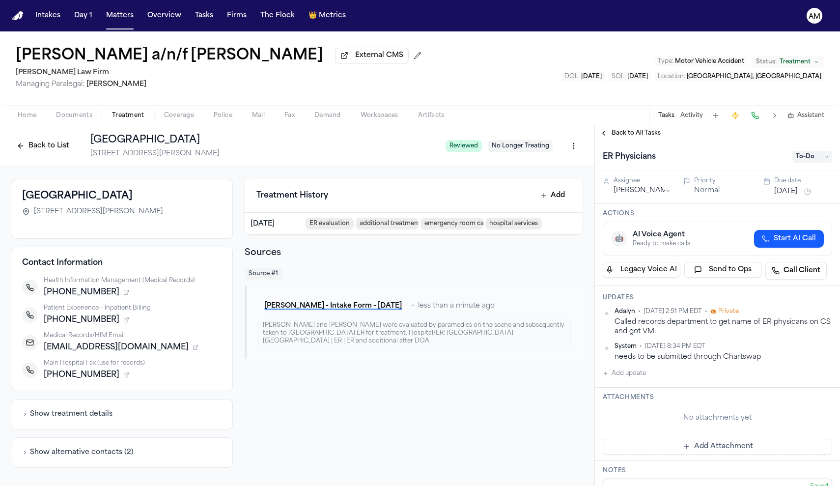
click at [635, 375] on button "Add update" at bounding box center [624, 374] width 43 height 12
click at [635, 375] on textarea "Add your update" at bounding box center [724, 382] width 210 height 20
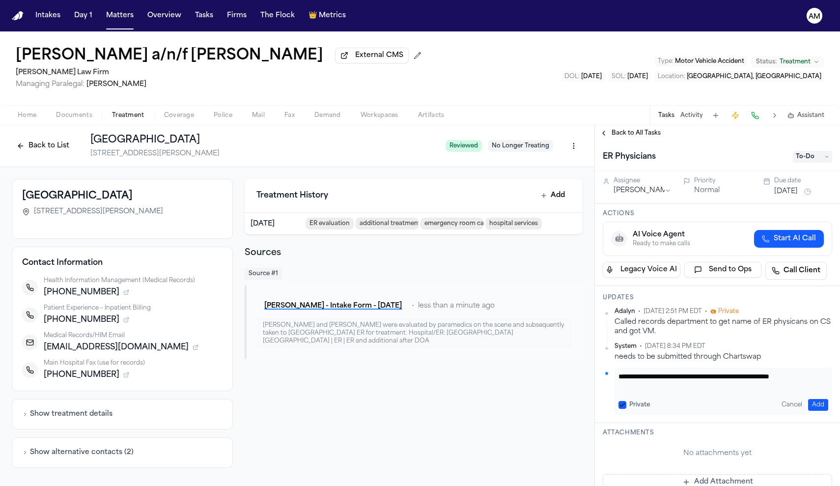
click at [636, 402] on label "Private" at bounding box center [640, 405] width 21 height 8
click at [627, 402] on button "Private" at bounding box center [623, 405] width 8 height 8
click at [817, 402] on button "Add" at bounding box center [818, 405] width 20 height 12
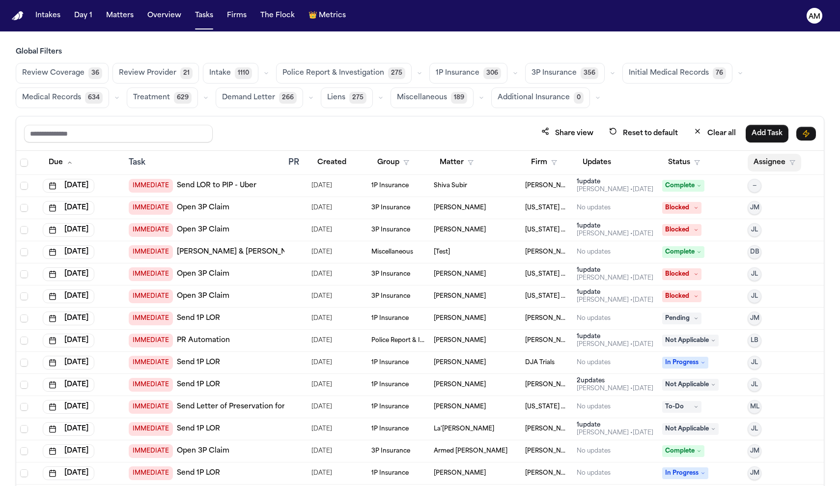
click at [768, 164] on button "Assignee" at bounding box center [775, 163] width 54 height 18
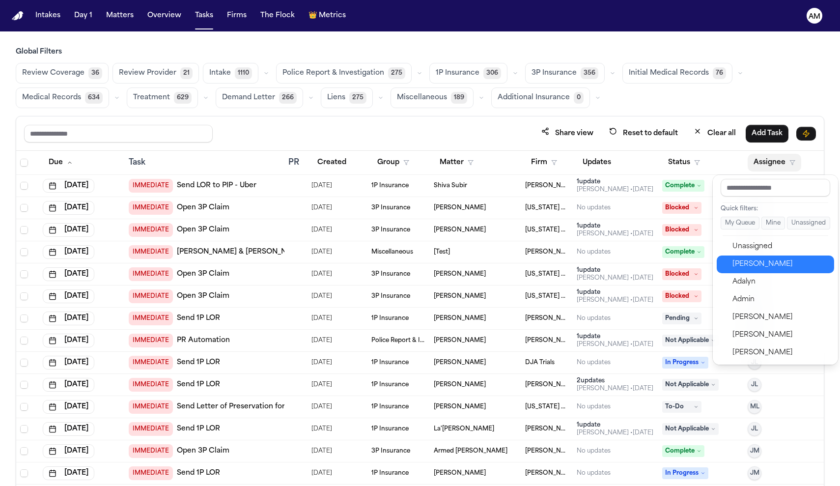
click at [750, 267] on div "[PERSON_NAME]" at bounding box center [781, 264] width 96 height 12
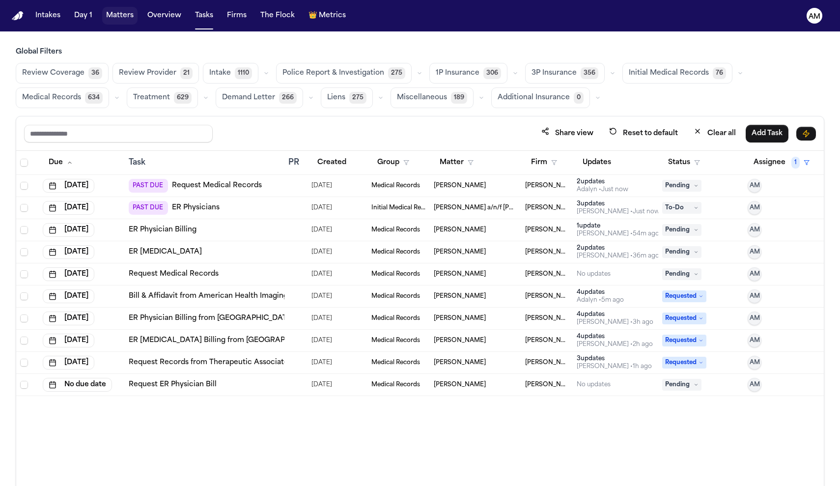
click at [115, 19] on button "Matters" at bounding box center [119, 16] width 35 height 18
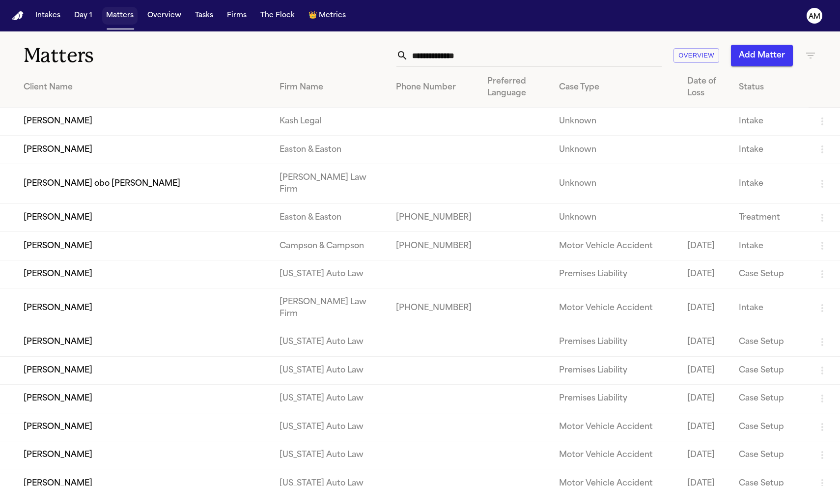
click at [115, 19] on button "Matters" at bounding box center [119, 16] width 35 height 18
click at [463, 62] on input "text" at bounding box center [535, 56] width 254 height 22
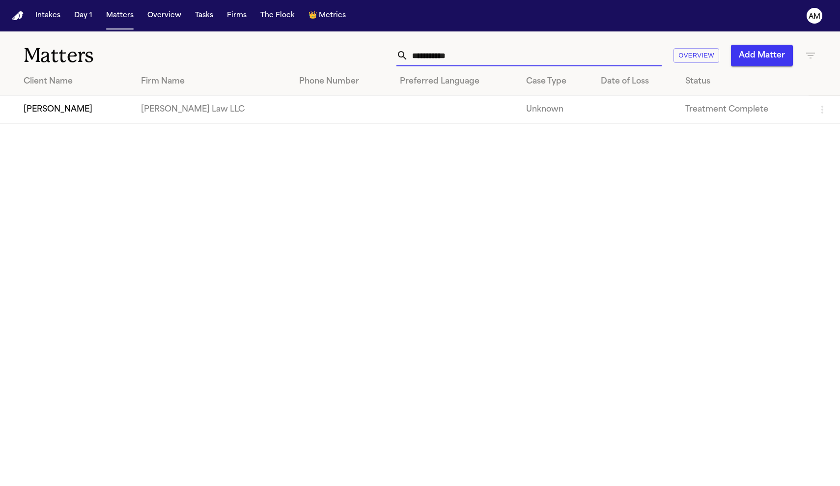
type input "**********"
click at [392, 110] on td at bounding box center [455, 110] width 127 height 28
click at [392, 106] on td at bounding box center [455, 110] width 127 height 28
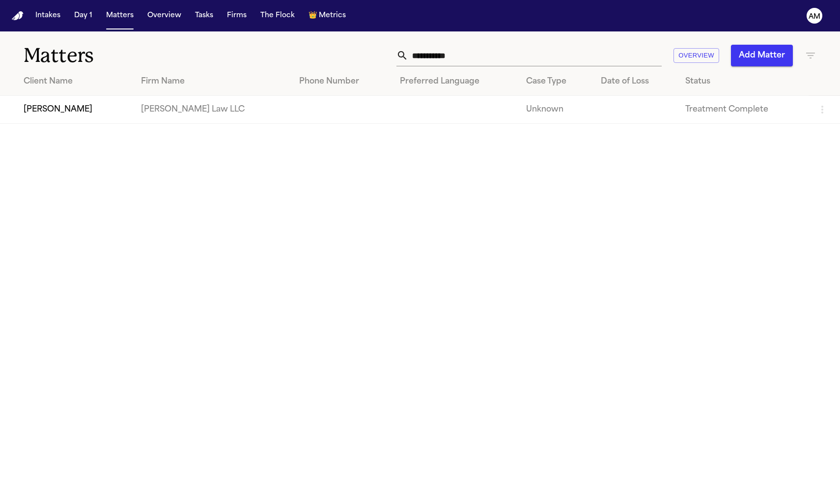
click at [392, 106] on td at bounding box center [455, 110] width 127 height 28
click at [67, 90] on th "Client Name" at bounding box center [66, 82] width 133 height 28
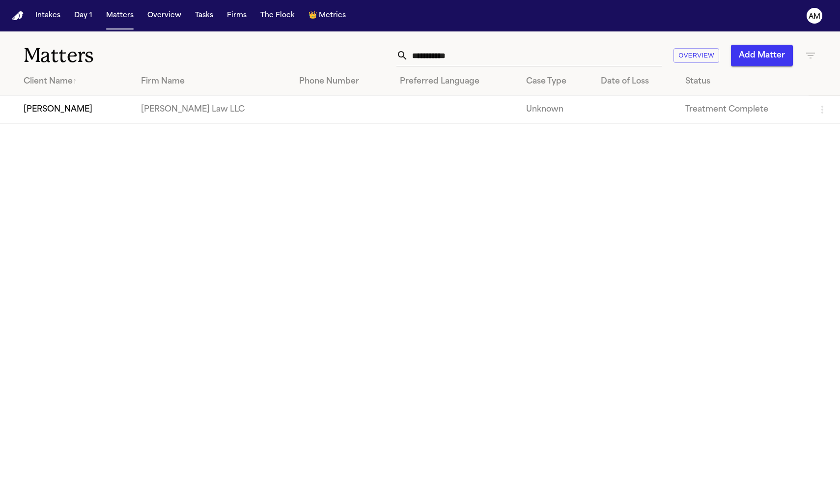
click at [158, 120] on td "Morse Law LLC" at bounding box center [212, 110] width 159 height 28
click at [156, 117] on td "Morse Law LLC" at bounding box center [212, 110] width 159 height 28
click at [199, 14] on button "Tasks" at bounding box center [204, 16] width 26 height 18
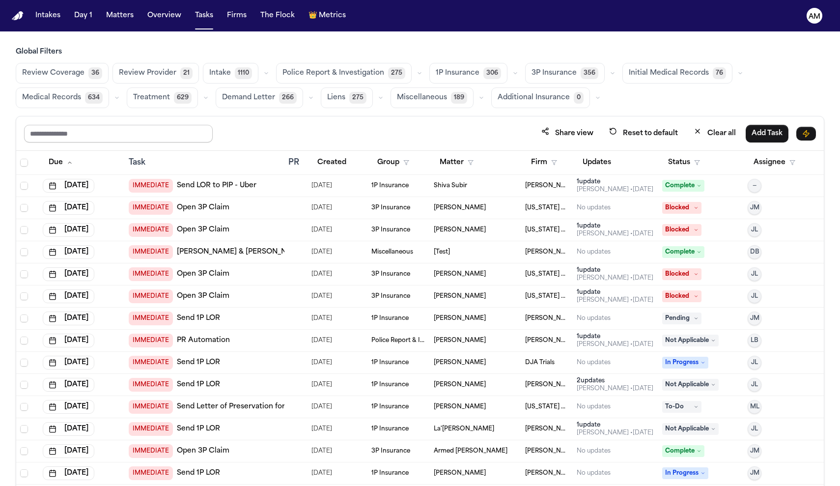
click at [164, 138] on input "text" at bounding box center [118, 134] width 189 height 18
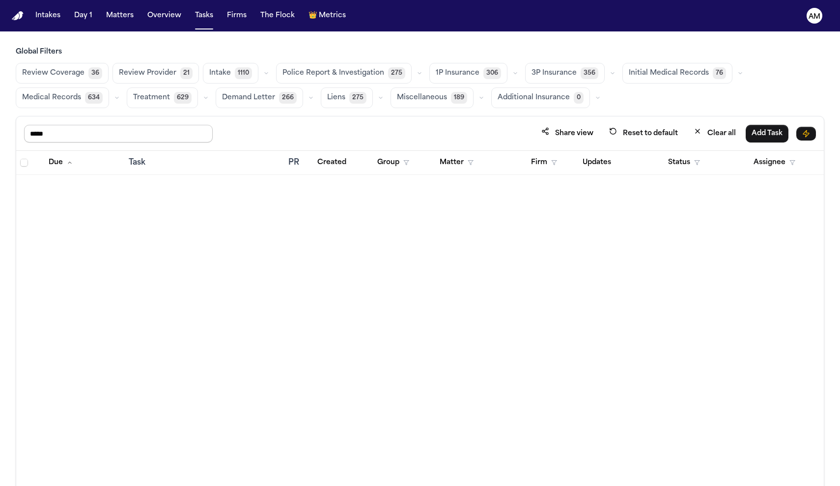
type input "*****"
click at [697, 132] on icon "button" at bounding box center [698, 131] width 4 height 4
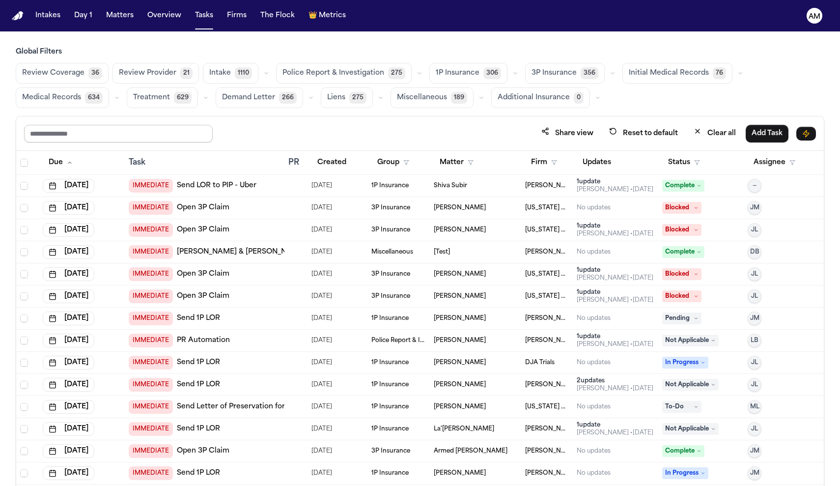
click at [124, 141] on input "text" at bounding box center [118, 134] width 189 height 18
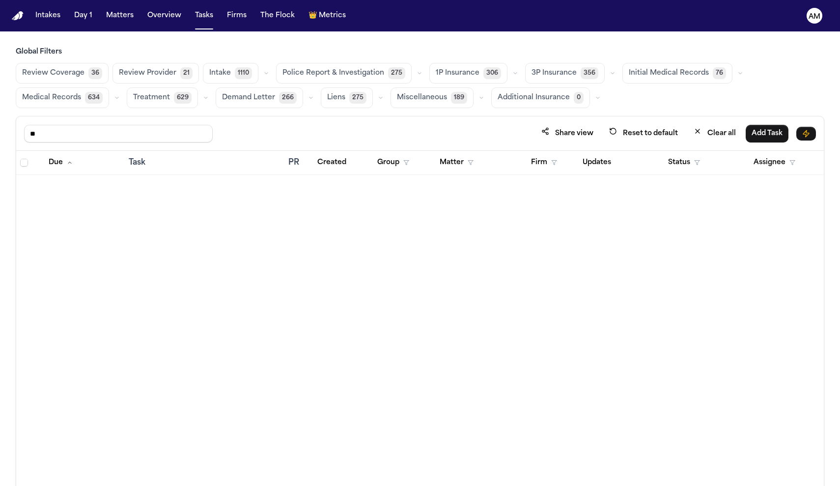
type input "*"
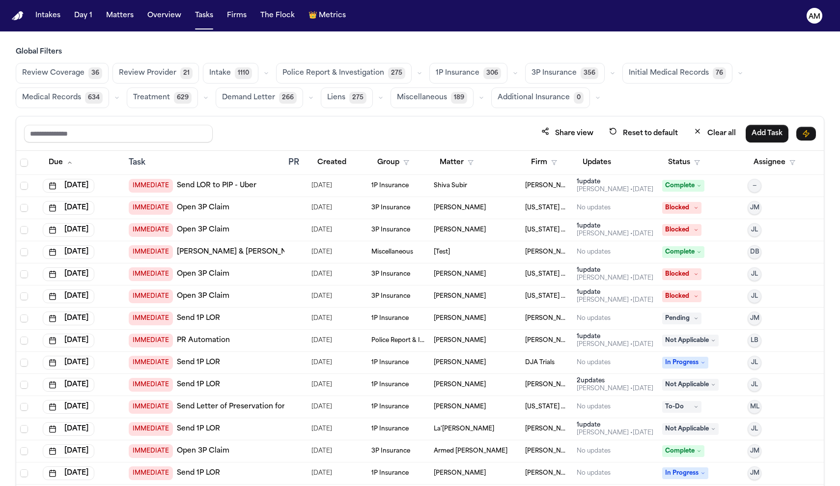
click at [593, 0] on nav "Intakes Day 1 Matters Overview Tasks Firms The Flock 👑 Metrics AM" at bounding box center [420, 15] width 840 height 31
click at [94, 92] on span "634" at bounding box center [94, 98] width 18 height 12
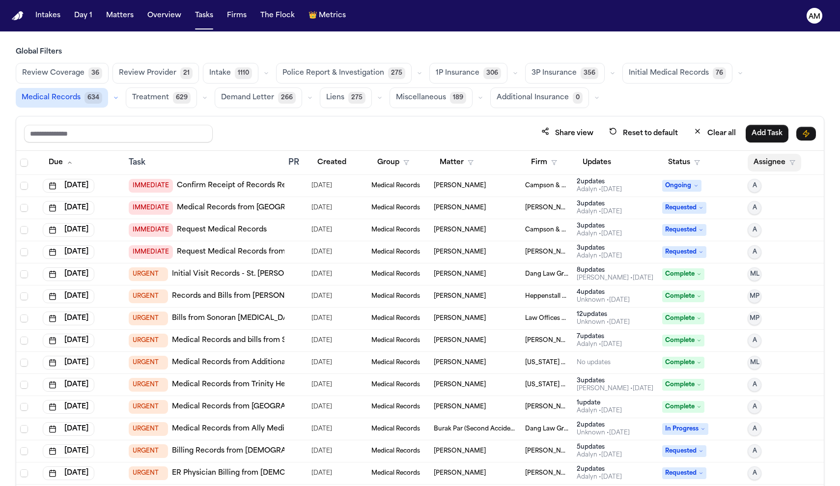
click at [783, 171] on button "Assignee" at bounding box center [775, 163] width 54 height 18
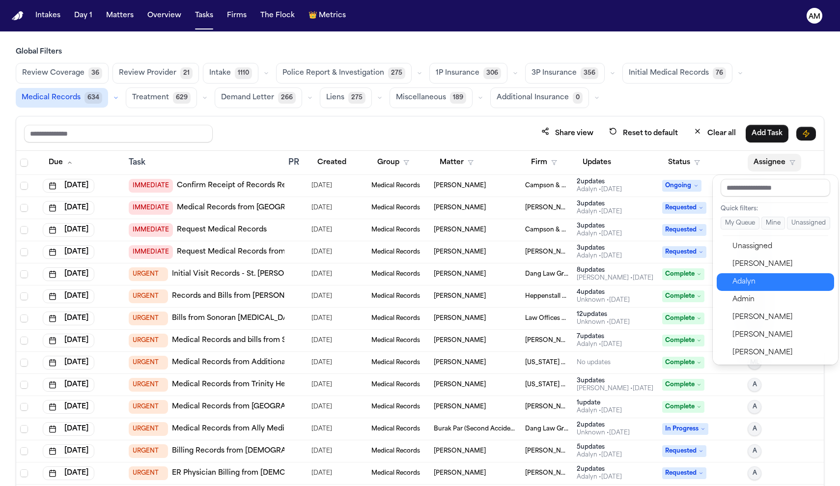
click at [747, 281] on div "Adalyn" at bounding box center [781, 282] width 96 height 12
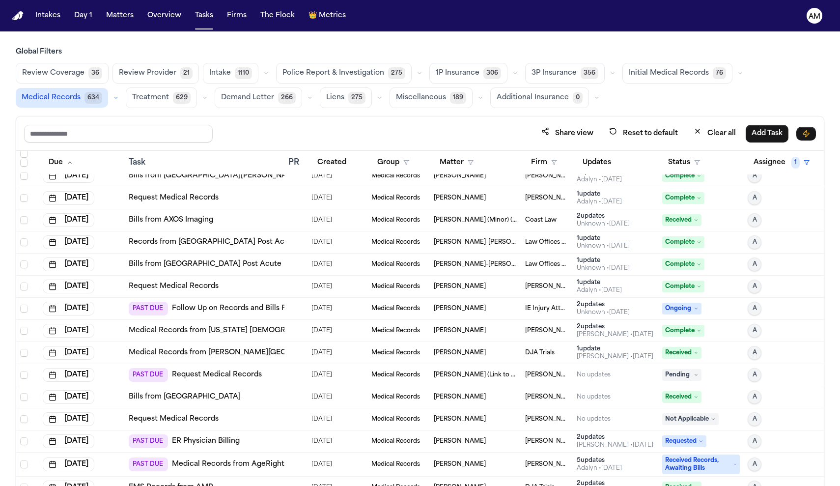
scroll to position [1797, 0]
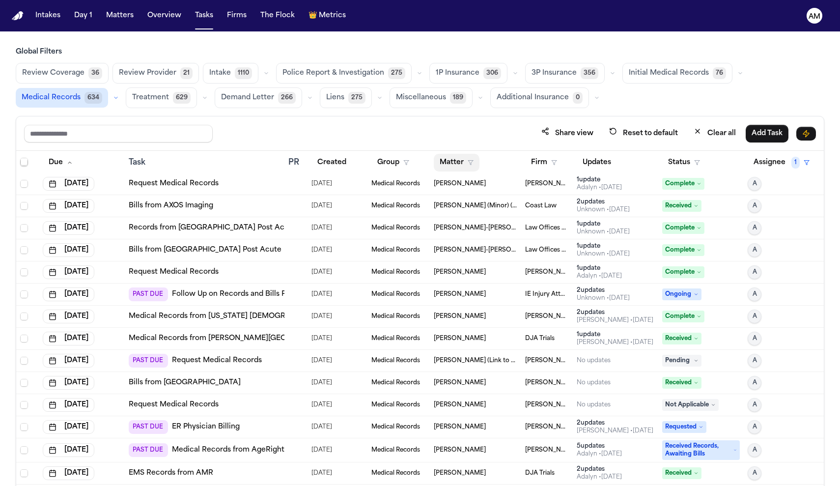
click at [463, 165] on button "Matter" at bounding box center [457, 163] width 46 height 18
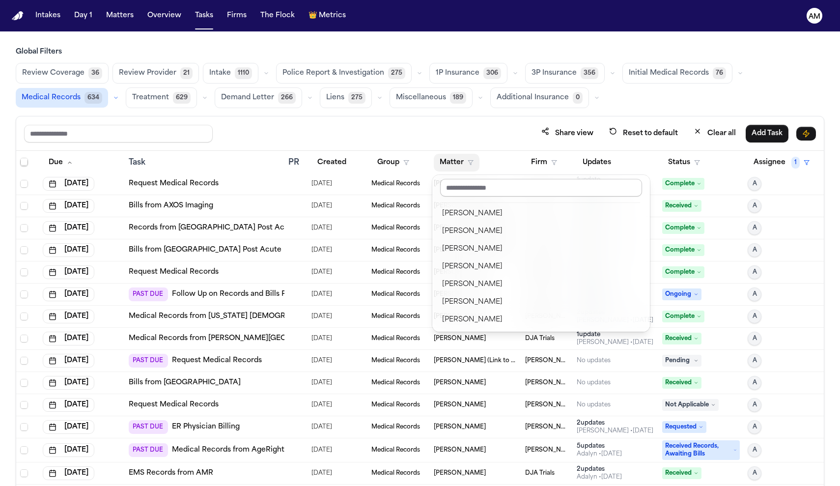
click at [470, 184] on input "text" at bounding box center [541, 188] width 202 height 18
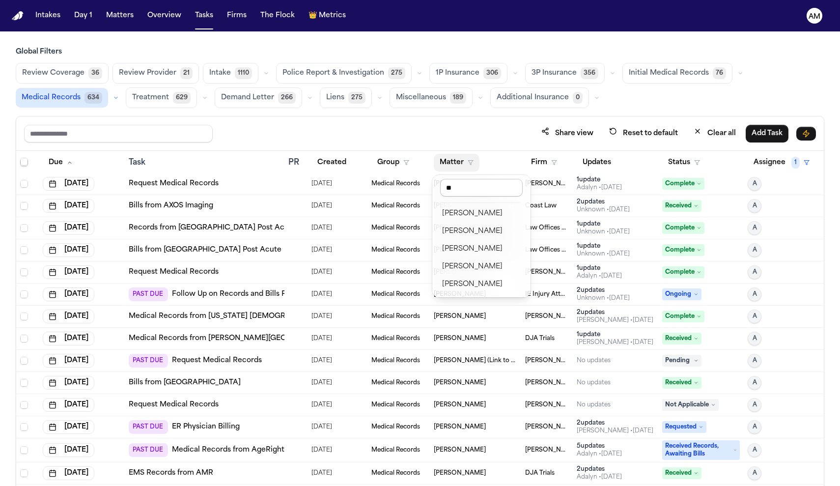
type input "*"
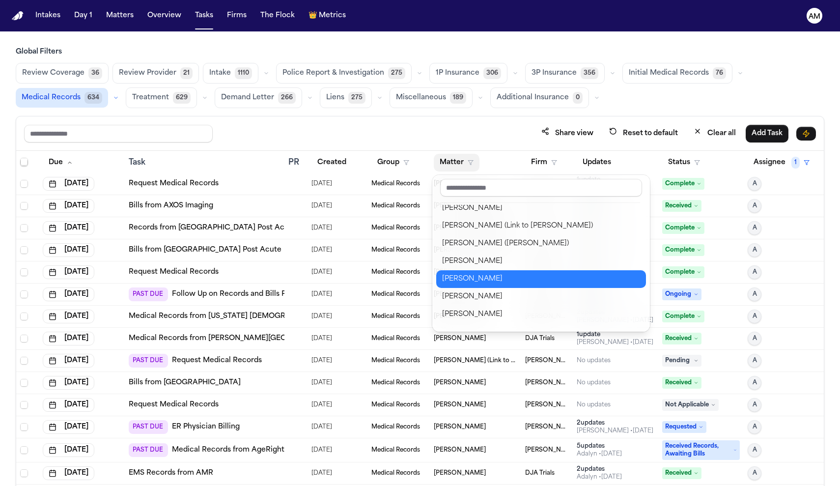
scroll to position [343, 0]
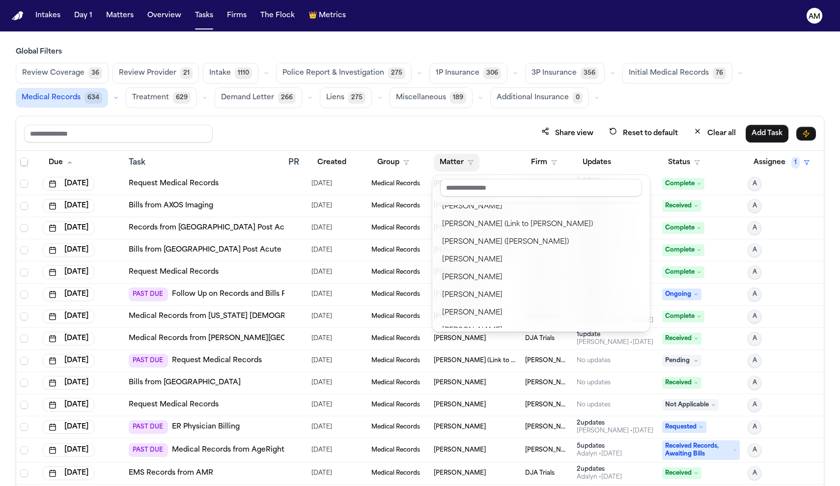
click at [207, 14] on div "Intakes Day 1 Matters Overview Tasks Firms The Flock 👑 Metrics AM Global Filter…" at bounding box center [420, 243] width 840 height 486
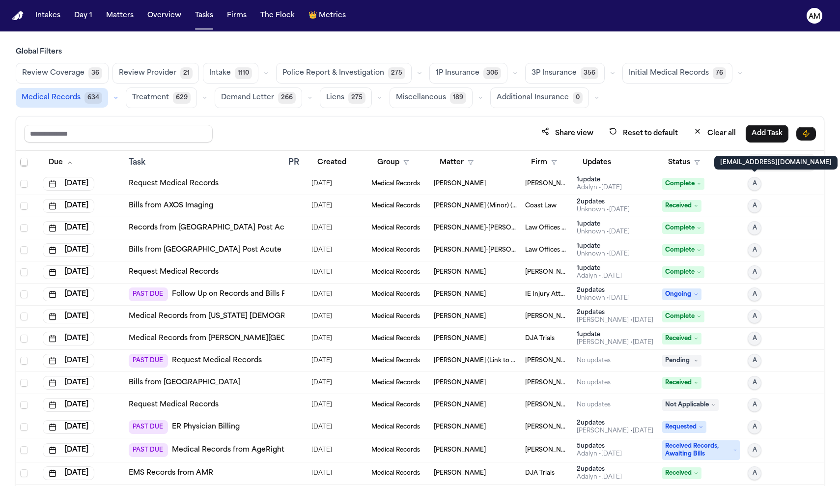
click at [796, 166] on span "1" at bounding box center [796, 163] width 8 height 12
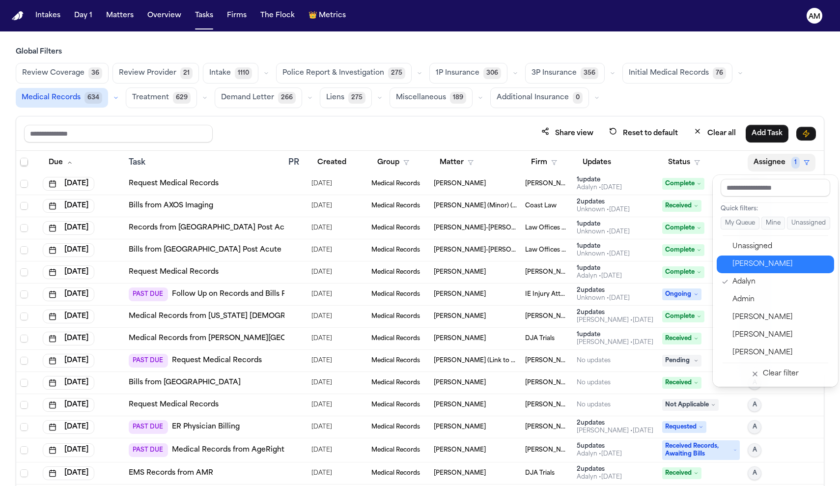
click at [753, 267] on div "[PERSON_NAME]" at bounding box center [781, 264] width 96 height 12
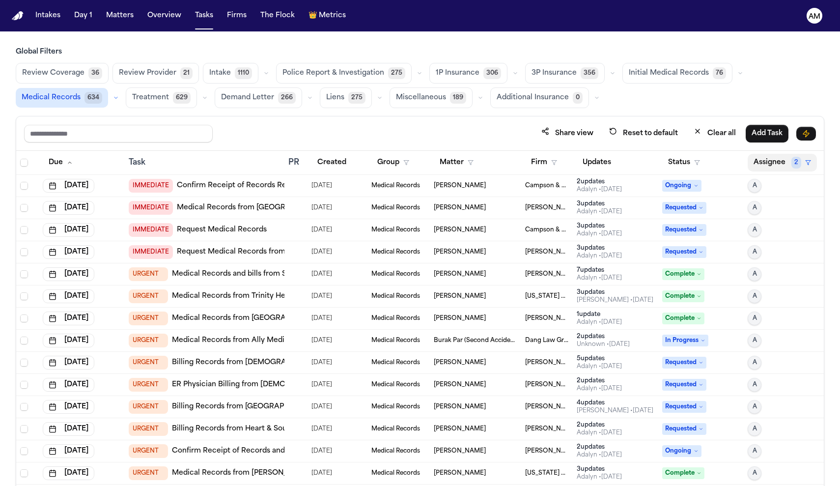
click at [773, 166] on button "Assignee 2" at bounding box center [782, 163] width 69 height 18
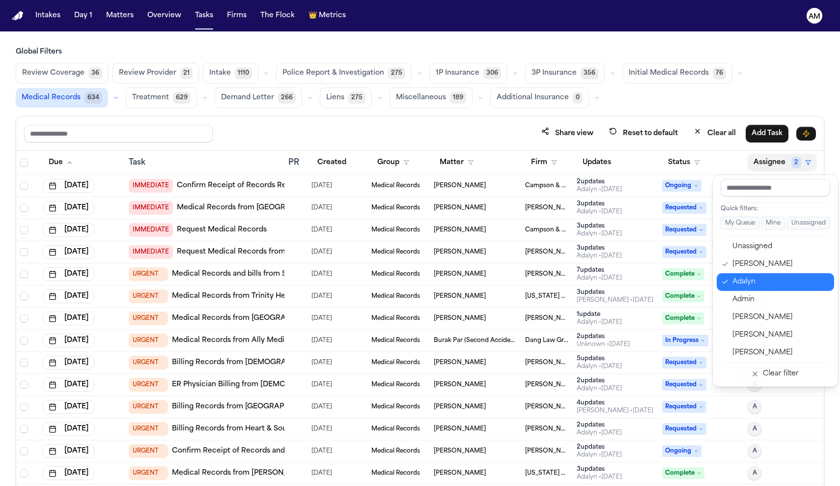
click at [758, 278] on div "Adalyn" at bounding box center [781, 282] width 96 height 12
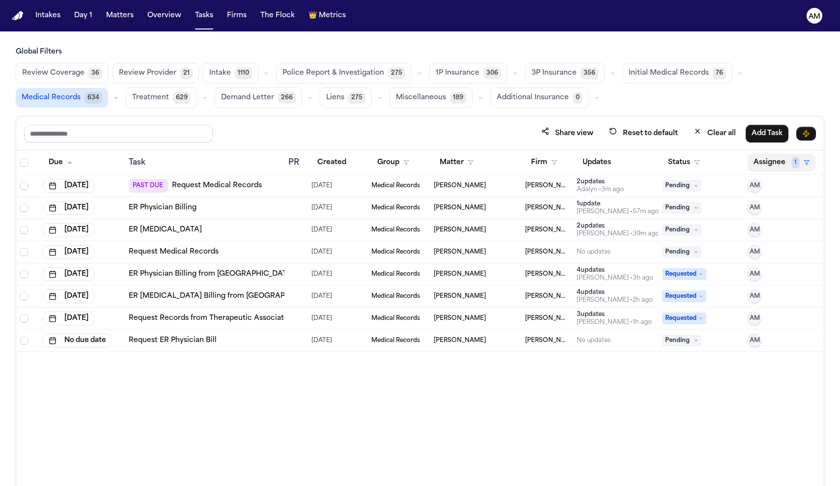
click at [785, 160] on button "Assignee 1" at bounding box center [782, 163] width 68 height 18
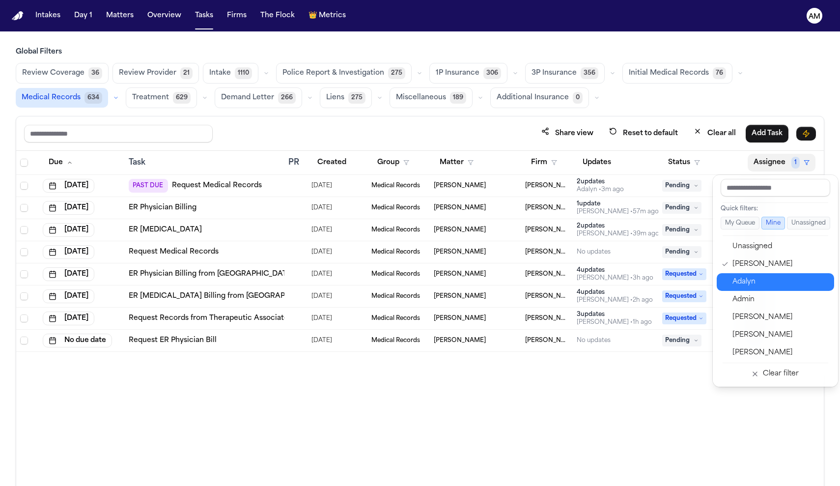
click at [737, 285] on div "Adalyn" at bounding box center [781, 282] width 96 height 12
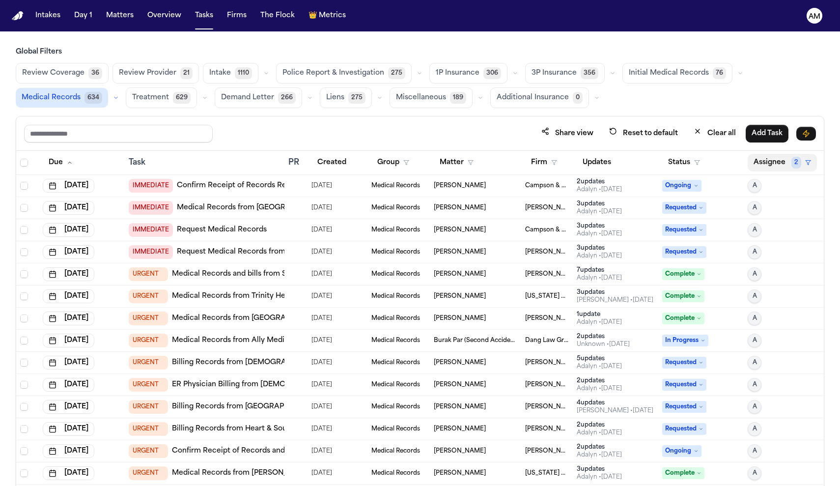
click at [783, 166] on button "Assignee 2" at bounding box center [782, 163] width 69 height 18
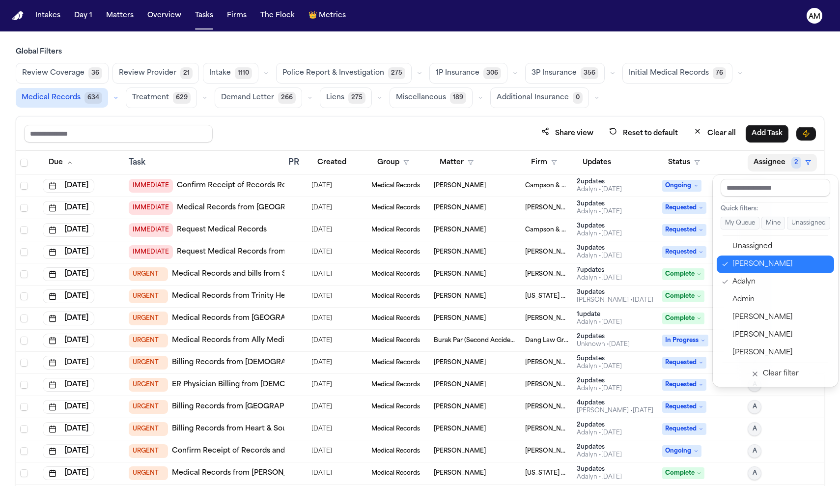
click at [759, 268] on div "[PERSON_NAME]" at bounding box center [781, 264] width 96 height 12
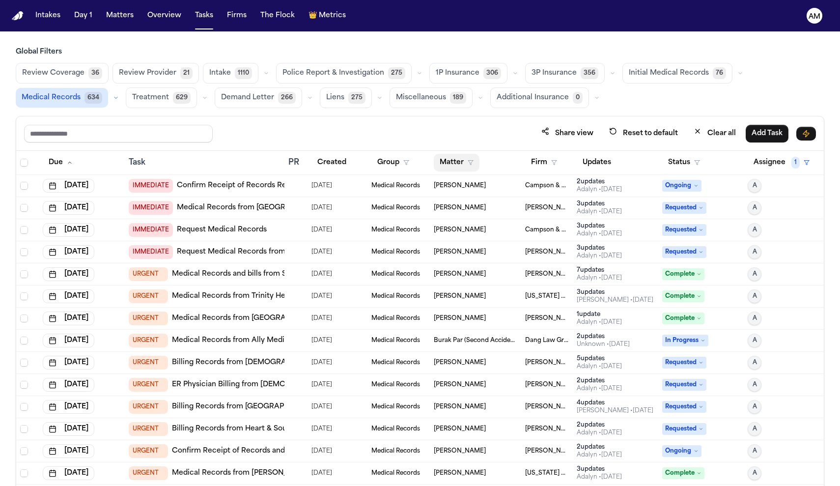
click at [469, 163] on icon "button" at bounding box center [471, 163] width 6 height 6
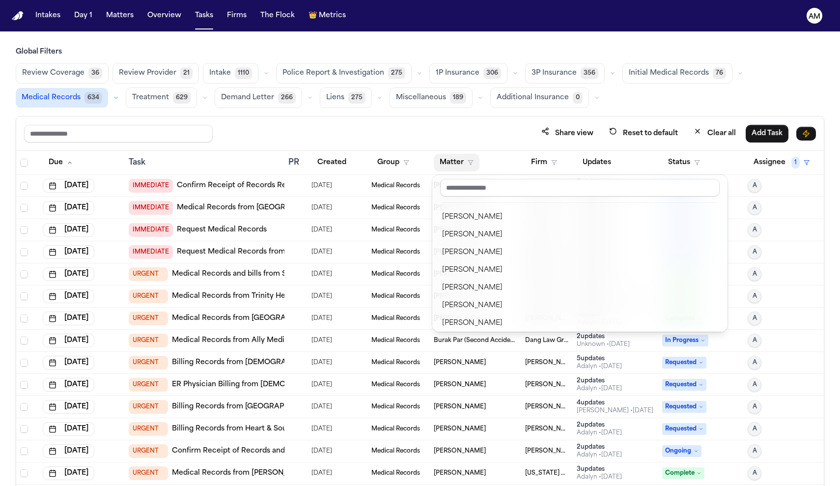
scroll to position [2849, 0]
click at [501, 189] on input "text" at bounding box center [580, 188] width 280 height 18
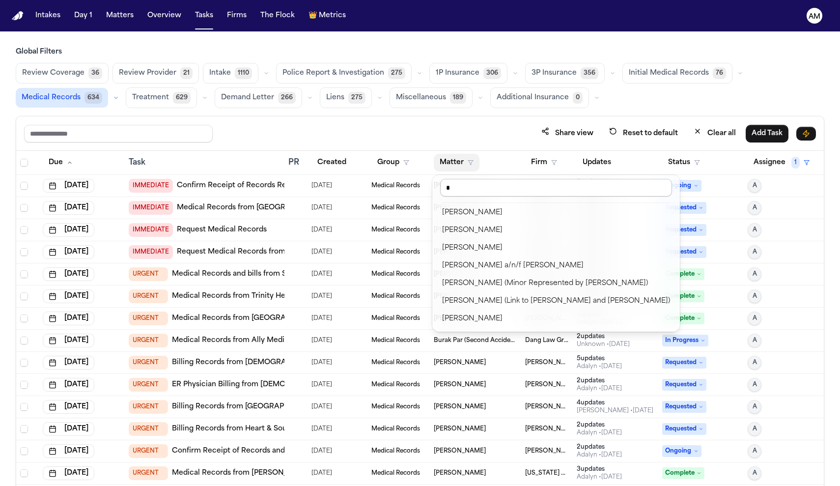
type input "*"
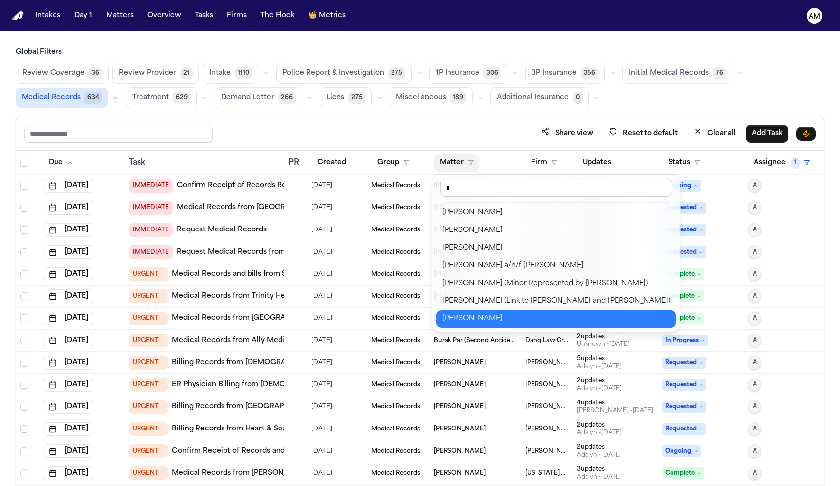
click at [488, 314] on div "Pearl Strum" at bounding box center [556, 319] width 228 height 12
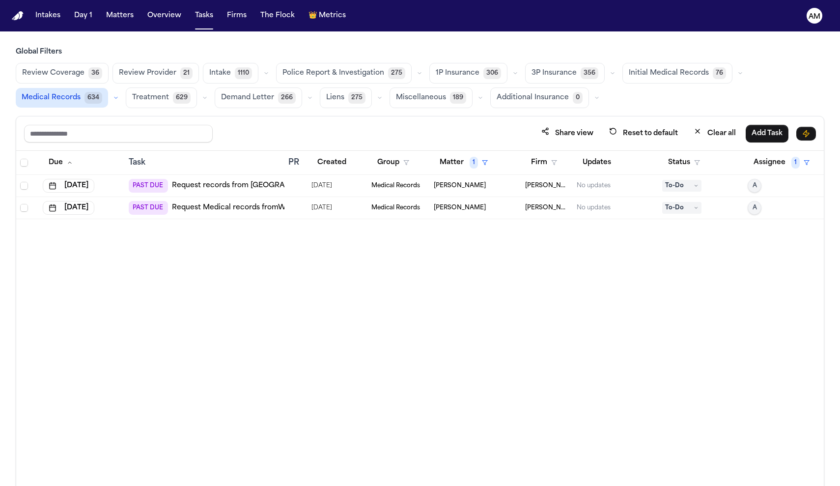
click at [405, 218] on td "Medical Records" at bounding box center [399, 208] width 63 height 22
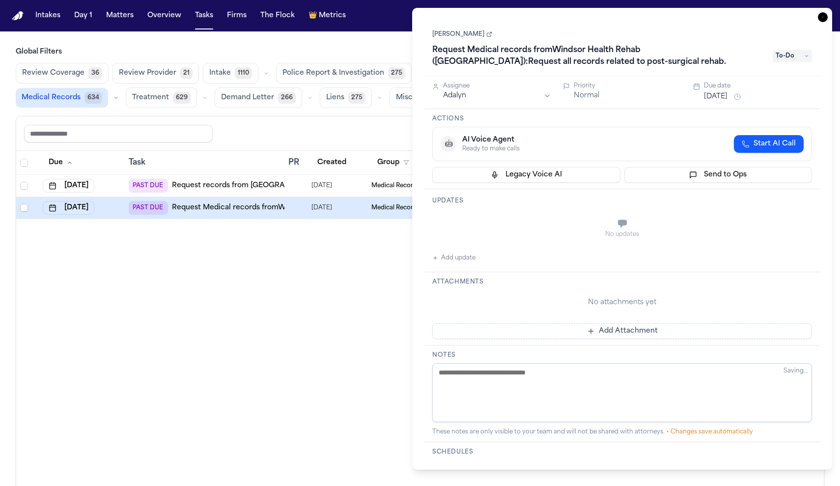
click at [364, 239] on div "Due Task PR Created Group Matter 1 Firm Updates Status Assignee 1 Sep 10, 2025 …" at bounding box center [420, 340] width 808 height 378
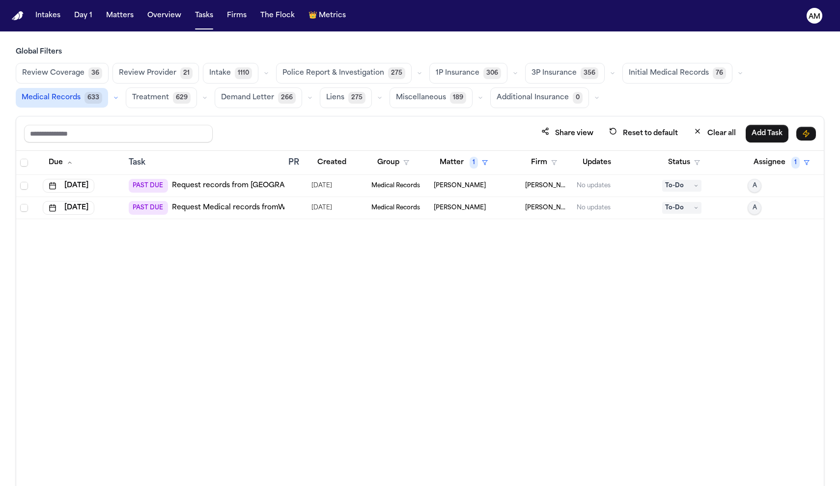
click at [222, 189] on link "Request records from Wallowa Memorial Hospital: Request all records (including …" at bounding box center [425, 186] width 507 height 10
click at [384, 195] on td "Medical Records" at bounding box center [399, 186] width 63 height 22
click at [253, 211] on link "Request records from Wallowa Memorial Hospital: Request all records (including …" at bounding box center [425, 208] width 507 height 10
click at [462, 194] on td "Pearl Strum" at bounding box center [475, 186] width 91 height 22
click at [265, 186] on link "Request records from Wallowa Memorial Hospital: Request all records (including …" at bounding box center [425, 186] width 507 height 10
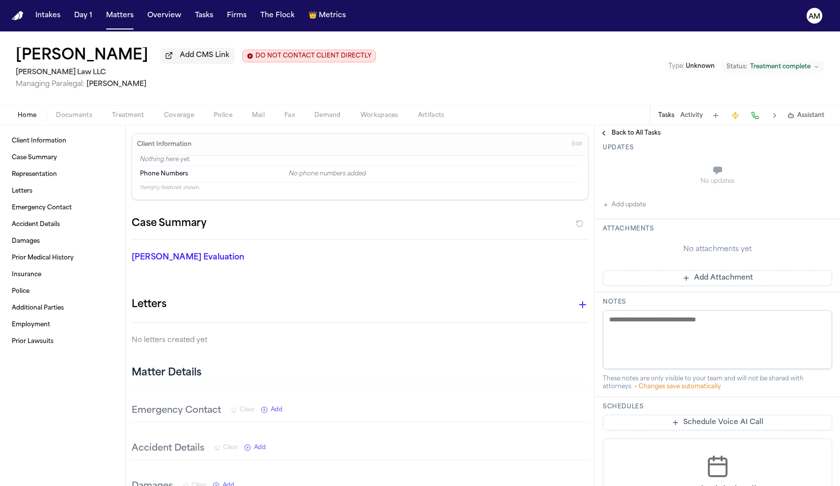
scroll to position [152, 0]
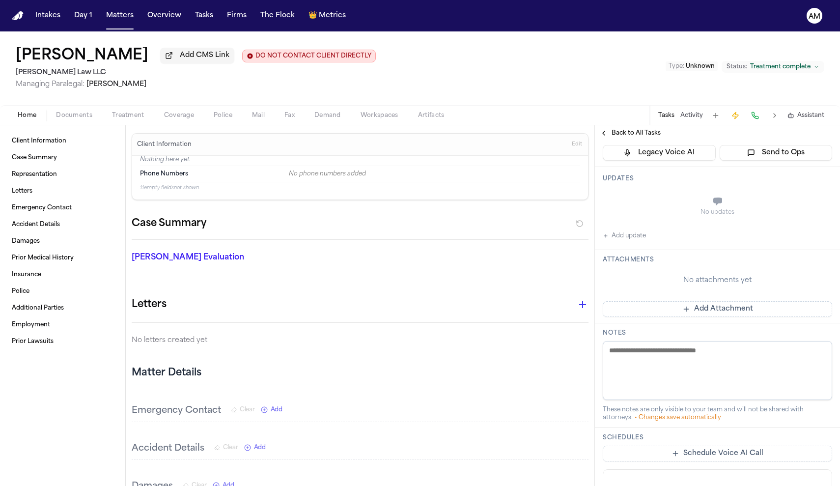
click at [629, 237] on button "Add update" at bounding box center [624, 236] width 43 height 12
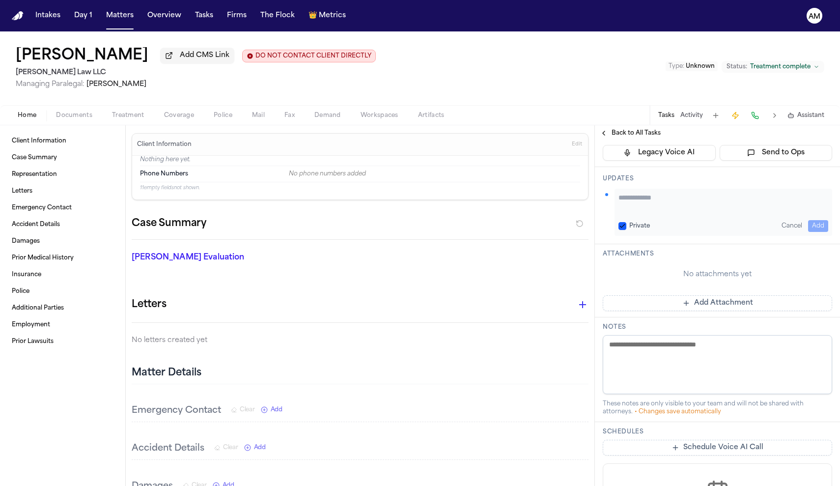
click at [619, 230] on button "Private" at bounding box center [623, 226] width 8 height 8
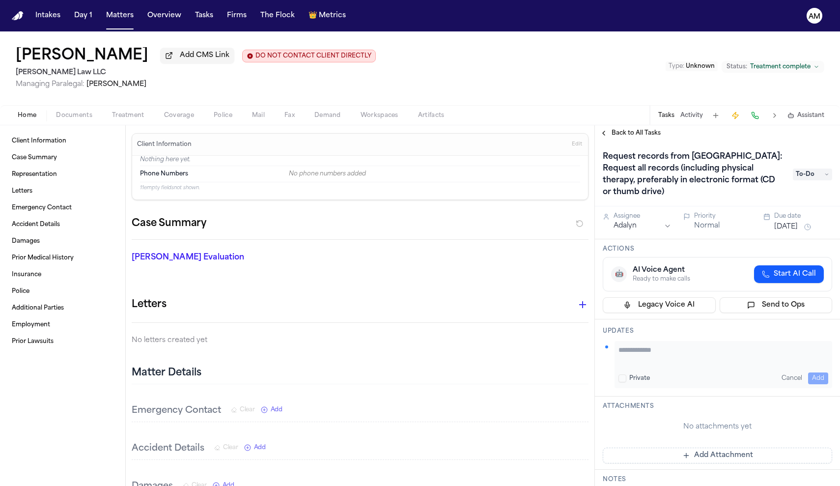
scroll to position [0, 0]
click at [656, 365] on textarea "Add your update" at bounding box center [724, 355] width 210 height 20
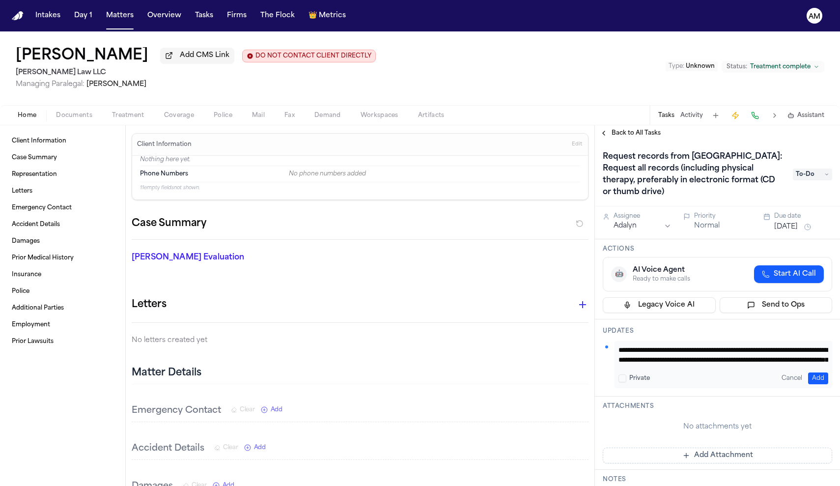
click at [739, 353] on textarea "**********" at bounding box center [724, 355] width 210 height 20
click at [816, 363] on textarea "**********" at bounding box center [724, 355] width 210 height 20
type textarea "**********"
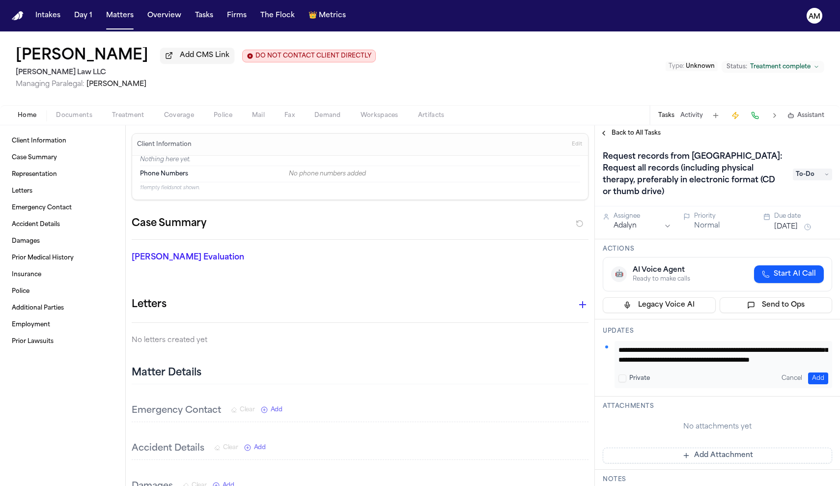
click at [820, 379] on button "Add" at bounding box center [818, 379] width 20 height 12
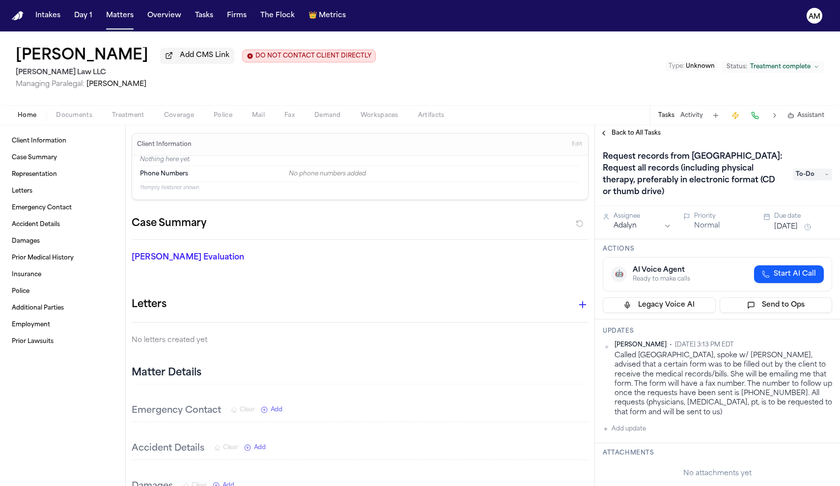
click at [615, 136] on span "Back to All Tasks" at bounding box center [636, 133] width 49 height 8
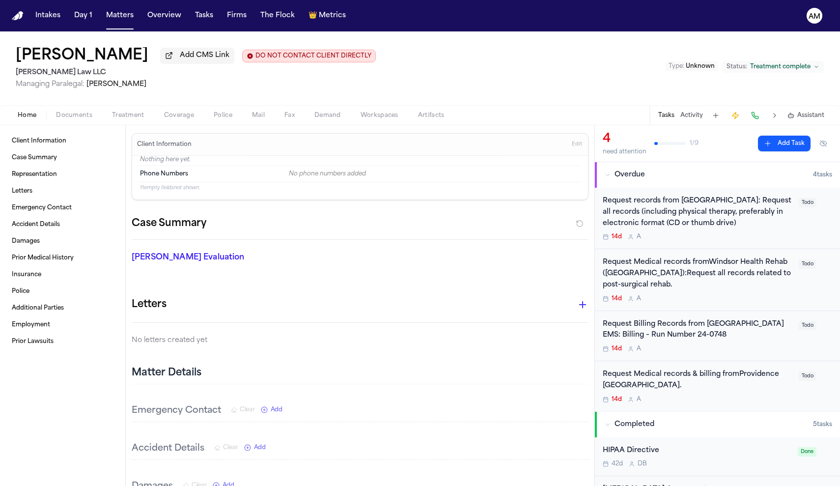
click at [662, 267] on div "Request Medical records fromWindsor Health Rehab ([GEOGRAPHIC_DATA]):Request al…" at bounding box center [698, 273] width 190 height 33
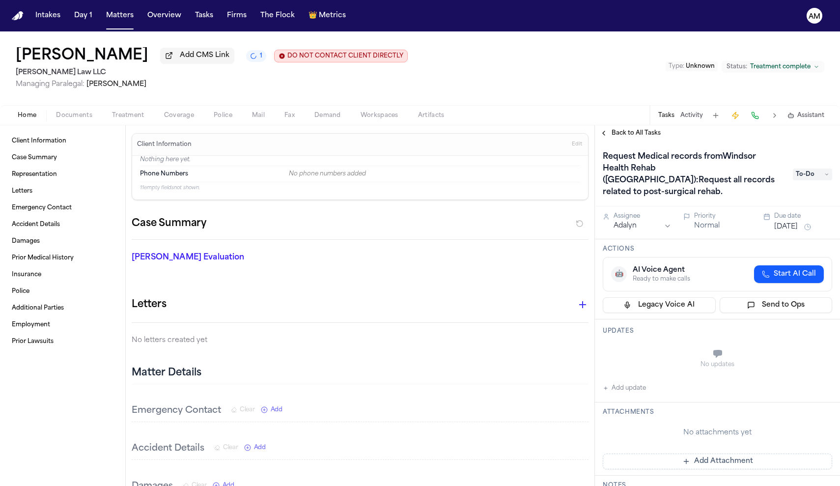
click at [727, 0] on nav "Intakes Day 1 Matters Overview Tasks Firms The Flock 👑 Metrics AM" at bounding box center [420, 15] width 840 height 31
click at [629, 382] on button "Add update" at bounding box center [624, 388] width 43 height 12
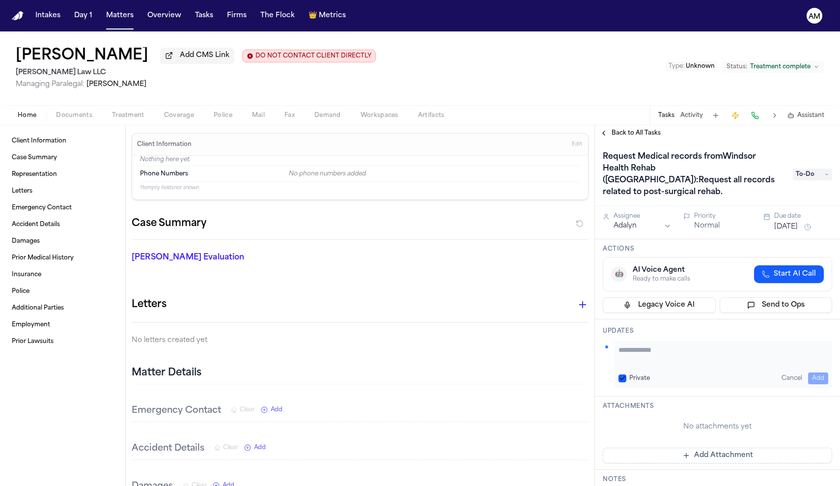
click at [625, 374] on button "Private" at bounding box center [623, 378] width 8 height 8
click at [634, 345] on textarea "Add your update" at bounding box center [724, 355] width 210 height 20
type textarea "**********"
click at [820, 373] on button "Add" at bounding box center [818, 379] width 20 height 12
click at [648, 137] on span "Back to All Tasks" at bounding box center [636, 133] width 49 height 8
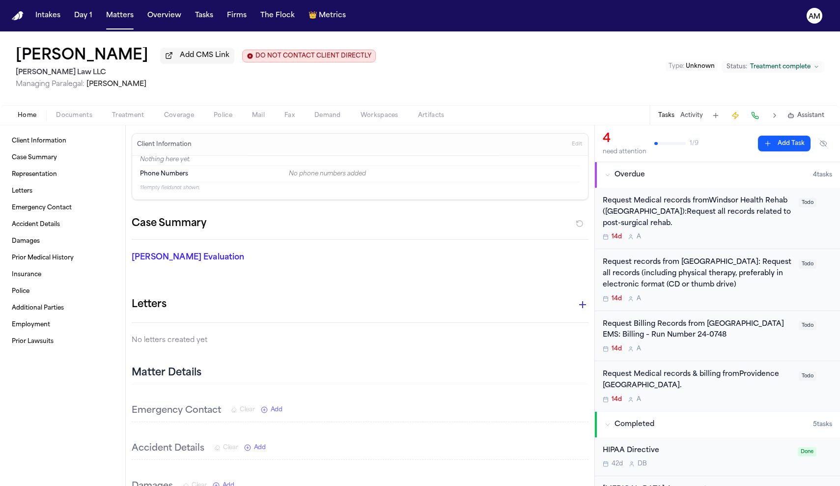
scroll to position [11, 0]
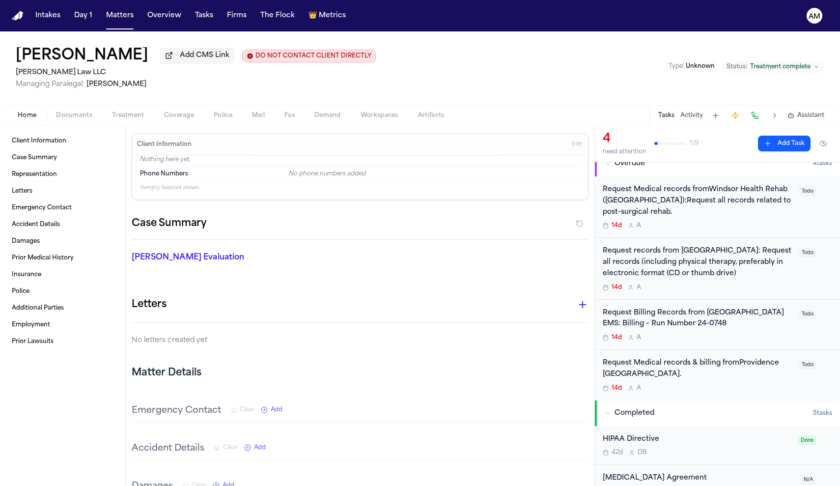
click at [710, 322] on div "Request Billing Records from [GEOGRAPHIC_DATA] EMS: Billing – Run Number 24-0748" at bounding box center [698, 319] width 190 height 23
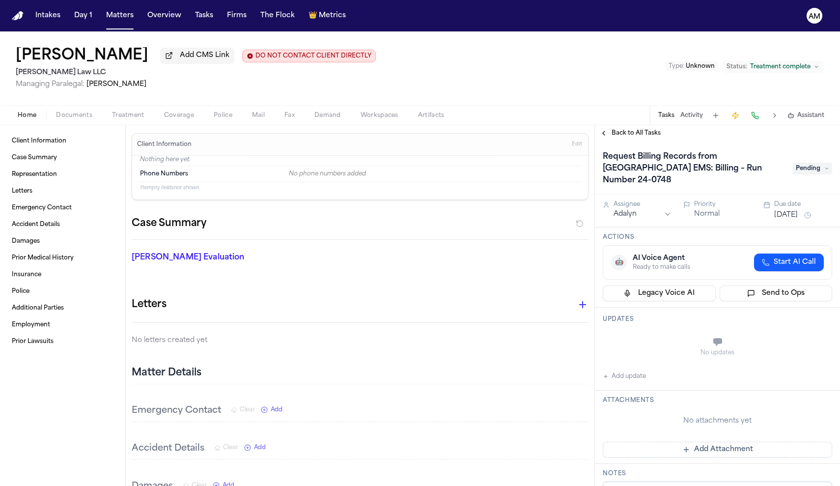
click at [614, 140] on div "Back to All Tasks" at bounding box center [717, 133] width 245 height 16
click at [601, 131] on button "Back to All Tasks" at bounding box center [630, 133] width 71 height 8
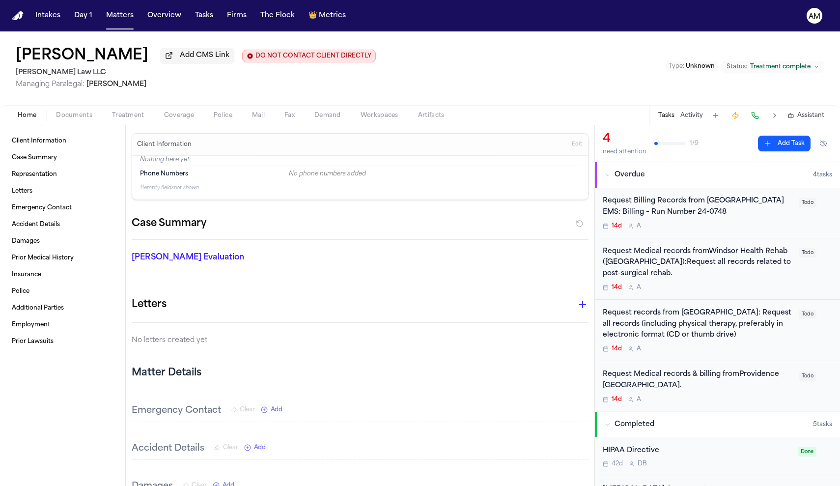
click at [641, 389] on div "Request Medical records & billing fromProvidence [GEOGRAPHIC_DATA]." at bounding box center [698, 380] width 190 height 23
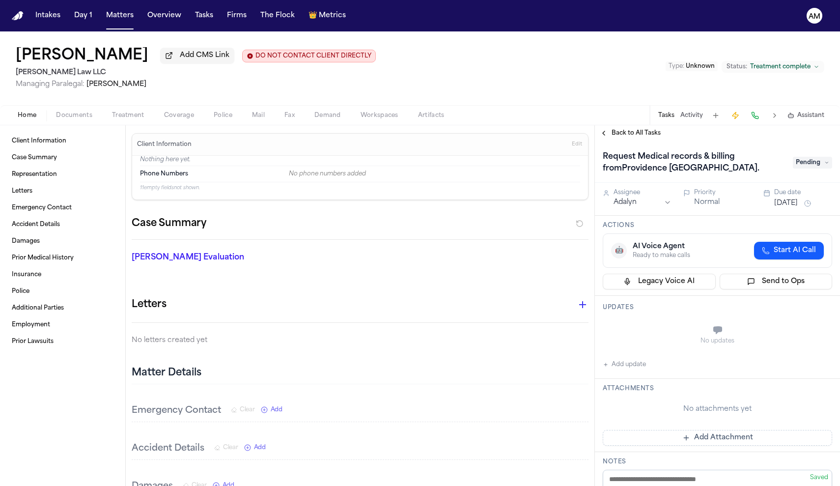
click at [752, 172] on h1 "Request Medical records & billing fromProvidence [GEOGRAPHIC_DATA]." at bounding box center [693, 163] width 188 height 28
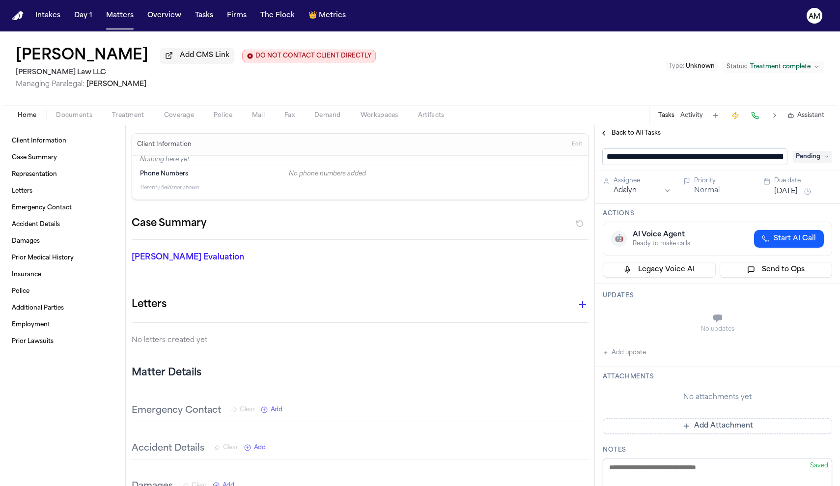
scroll to position [0, 110]
drag, startPoint x: 779, startPoint y: 159, endPoint x: 652, endPoint y: 162, distance: 127.3
click at [652, 162] on input "**********" at bounding box center [695, 157] width 184 height 17
click at [672, 162] on input "**********" at bounding box center [695, 157] width 184 height 17
drag, startPoint x: 650, startPoint y: 159, endPoint x: 788, endPoint y: 162, distance: 137.6
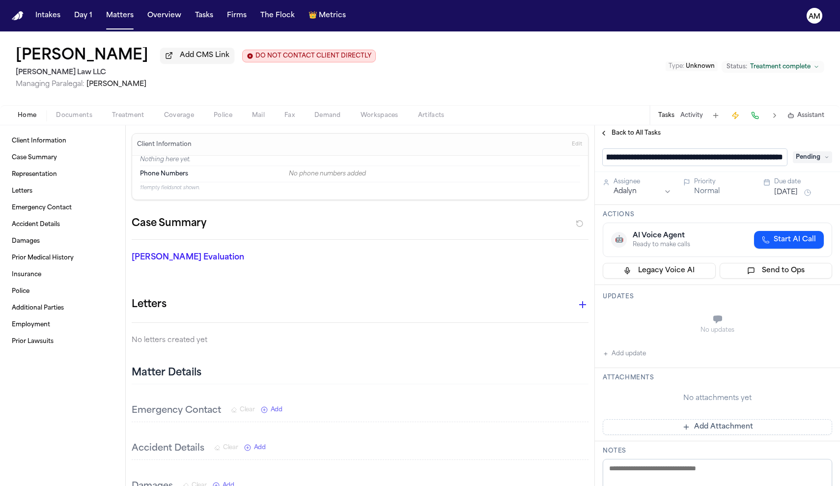
click at [788, 162] on div "**********" at bounding box center [718, 157] width 230 height 17
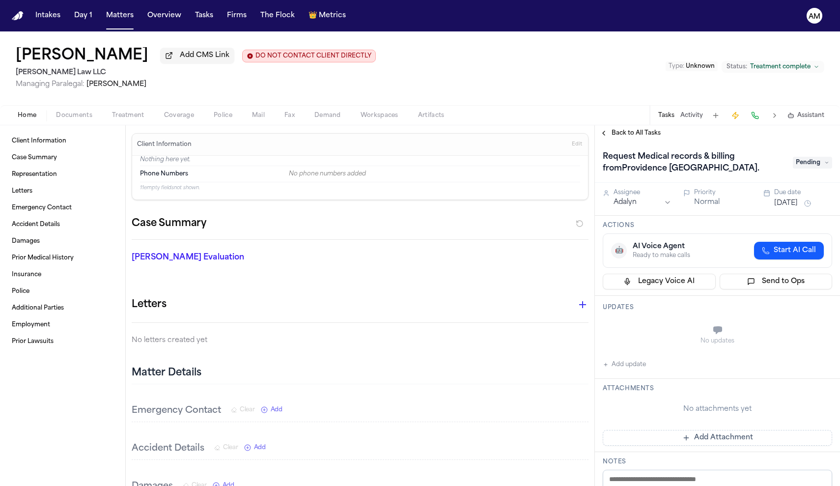
click at [683, 292] on div "Assignee Adalyn Priority Normal Due date [DATE] Actions 🤖 AI Voice Agent Ready …" at bounding box center [717, 467] width 245 height 568
click at [717, 165] on h1 "Request Medical records & billing fromProvidence [GEOGRAPHIC_DATA]." at bounding box center [693, 163] width 188 height 28
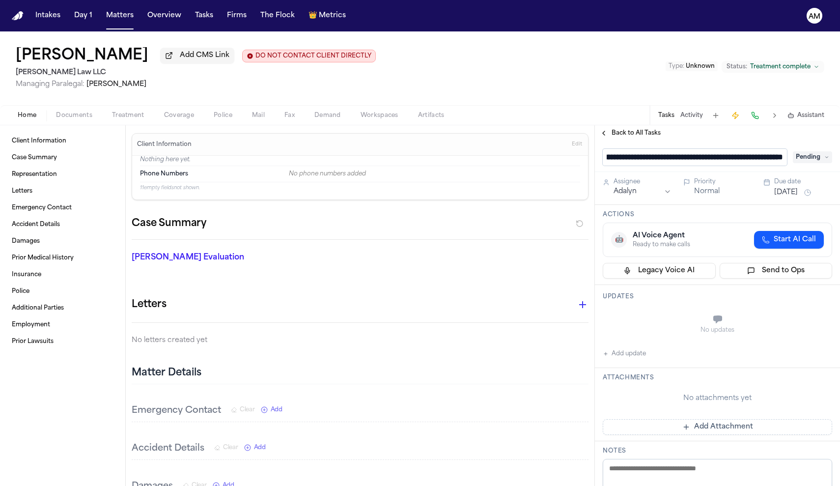
click at [662, 316] on div "Updates No updates Add update" at bounding box center [717, 326] width 245 height 83
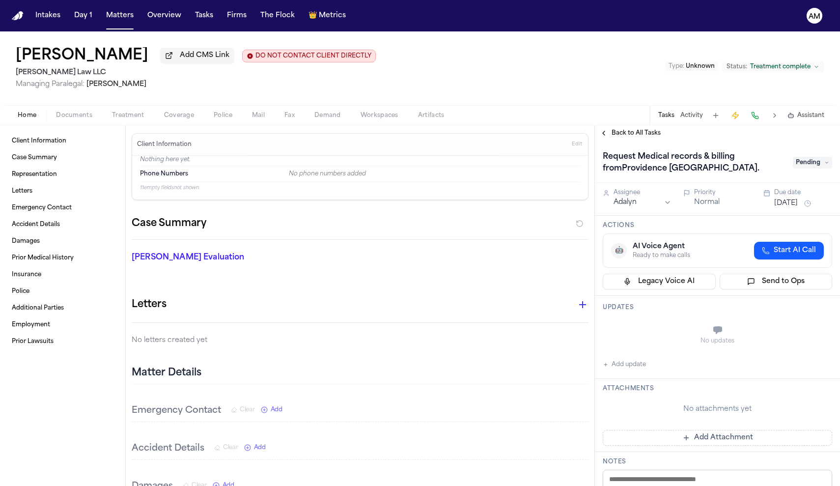
click at [603, 137] on button "Back to All Tasks" at bounding box center [630, 133] width 71 height 8
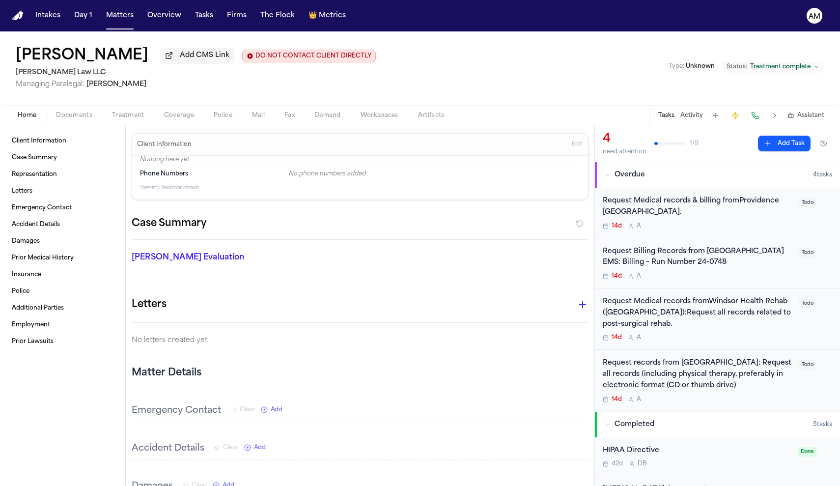
click at [739, 221] on div "Request Medical records & billing fromProvidence [GEOGRAPHIC_DATA]. 14d A" at bounding box center [698, 213] width 190 height 34
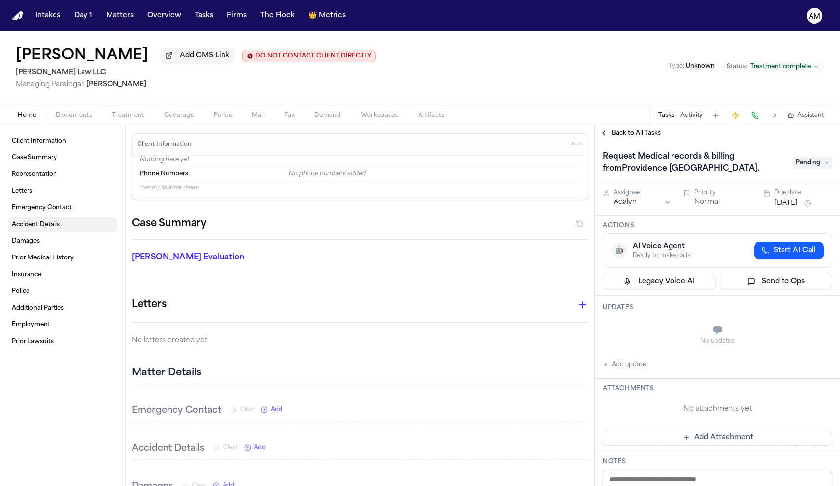
click at [45, 232] on link "Accident Details" at bounding box center [63, 225] width 110 height 16
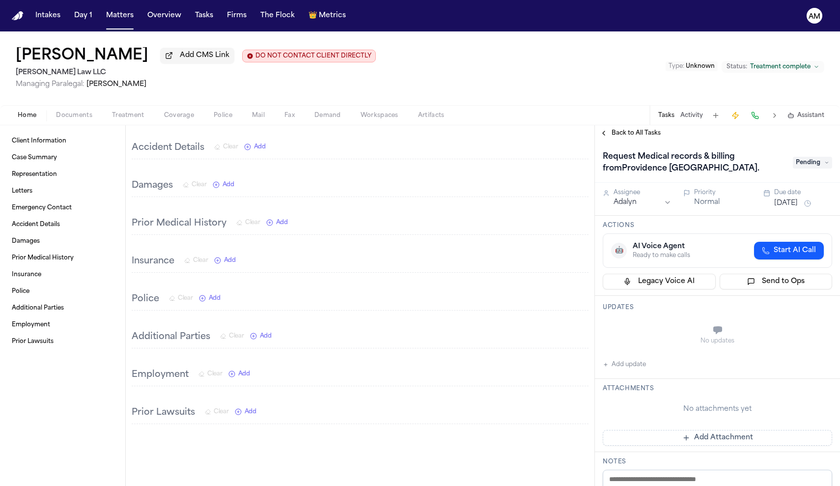
click at [646, 130] on div "Back to All Tasks" at bounding box center [717, 133] width 245 height 16
click at [646, 141] on div "Back to All Tasks" at bounding box center [717, 133] width 245 height 16
click at [647, 133] on span "Back to All Tasks" at bounding box center [636, 133] width 49 height 8
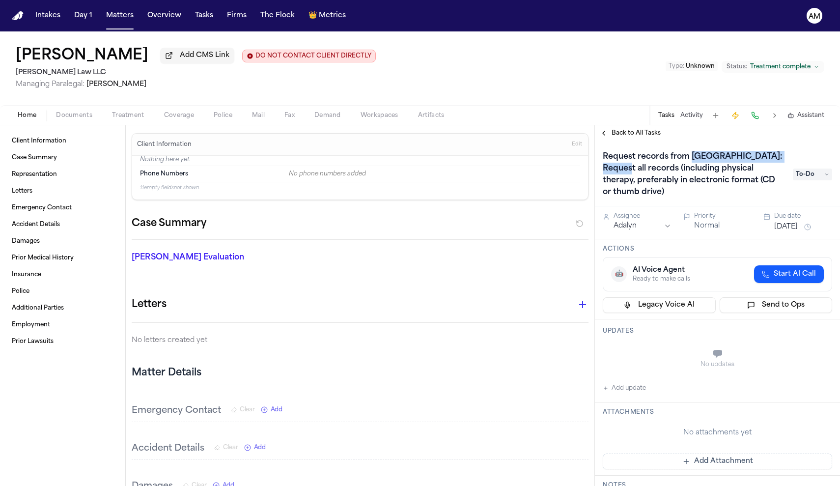
drag, startPoint x: 692, startPoint y: 160, endPoint x: 636, endPoint y: 170, distance: 57.4
click at [636, 170] on h1 "Request records from [GEOGRAPHIC_DATA]: Request all records (including physical…" at bounding box center [693, 174] width 188 height 51
click at [820, 358] on div "No updates" at bounding box center [718, 358] width 230 height 35
click at [132, 121] on span "button" at bounding box center [128, 120] width 44 height 1
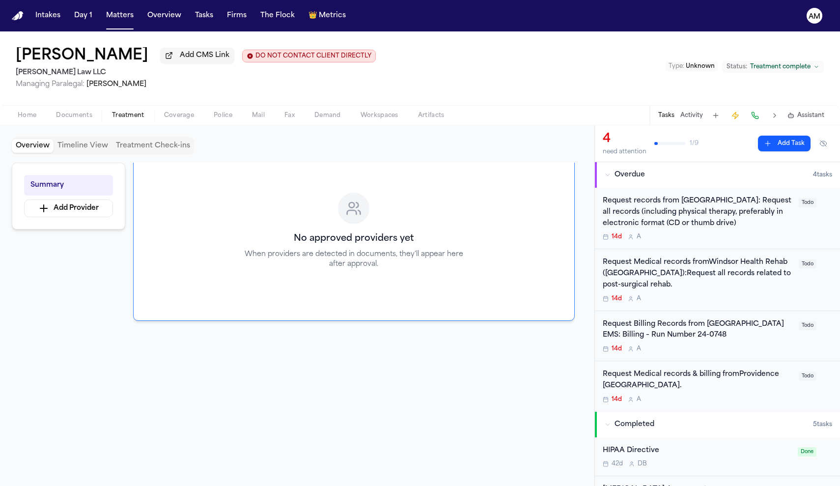
scroll to position [65, 0]
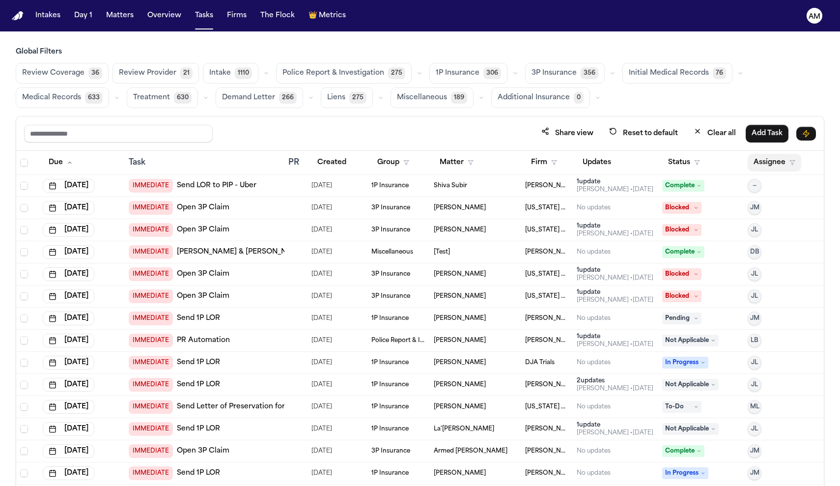
click at [775, 163] on button "Assignee" at bounding box center [775, 163] width 54 height 18
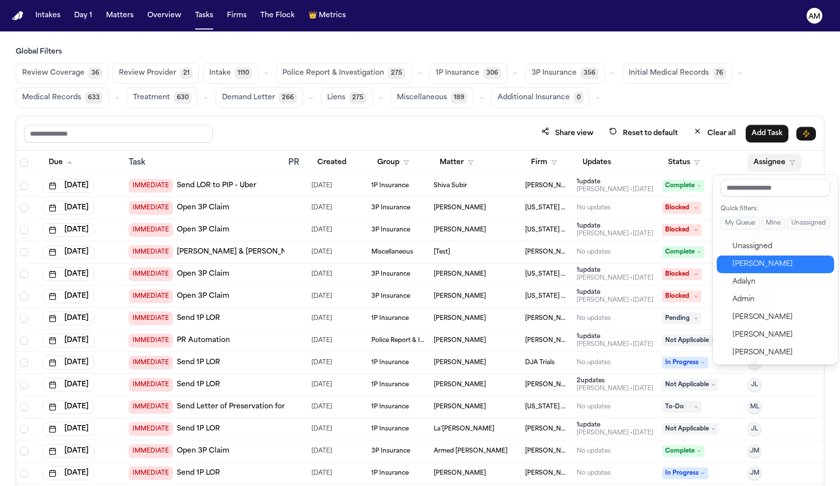
click at [735, 261] on div "[PERSON_NAME]" at bounding box center [781, 264] width 96 height 12
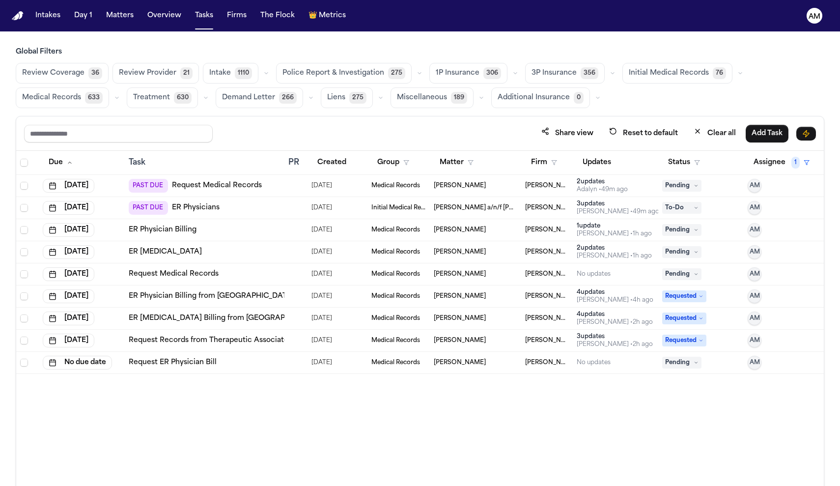
click at [619, 187] on div "Adalyn • 49m ago" at bounding box center [602, 190] width 51 height 8
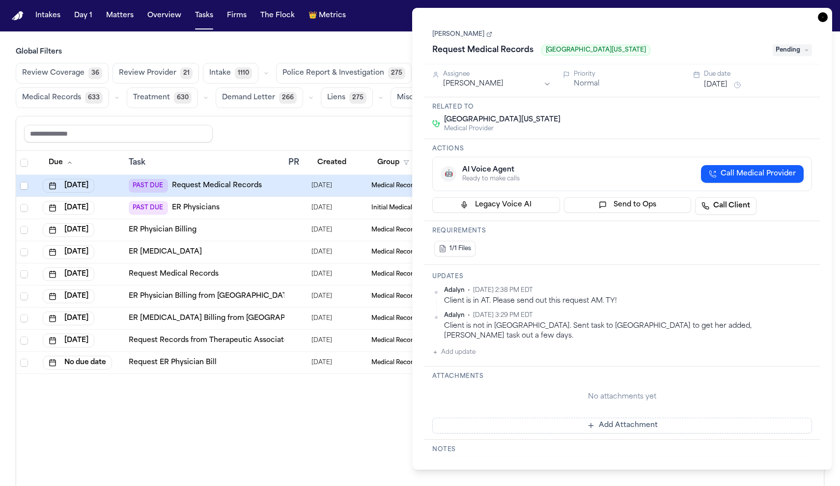
click at [373, 416] on div "Due Task PR Created Group Matter Firm Updates Status Assignee 1 Aug 7, 2025 PAS…" at bounding box center [420, 340] width 808 height 378
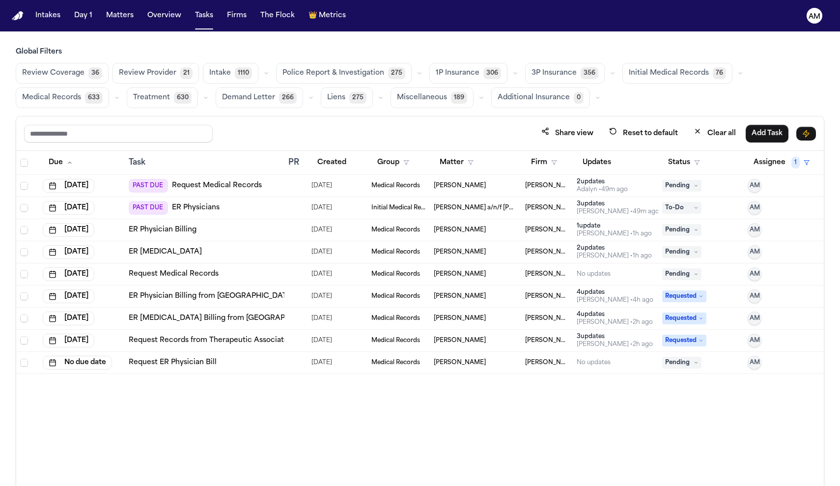
click at [318, 204] on span "06/16/2025" at bounding box center [322, 208] width 21 height 14
click at [303, 412] on div "Due Task PR Created Group Matter Firm Updates Status Assignee 1 Aug 7, 2025 PAS…" at bounding box center [420, 340] width 808 height 378
click at [264, 275] on div "Request Medical Records" at bounding box center [205, 274] width 152 height 10
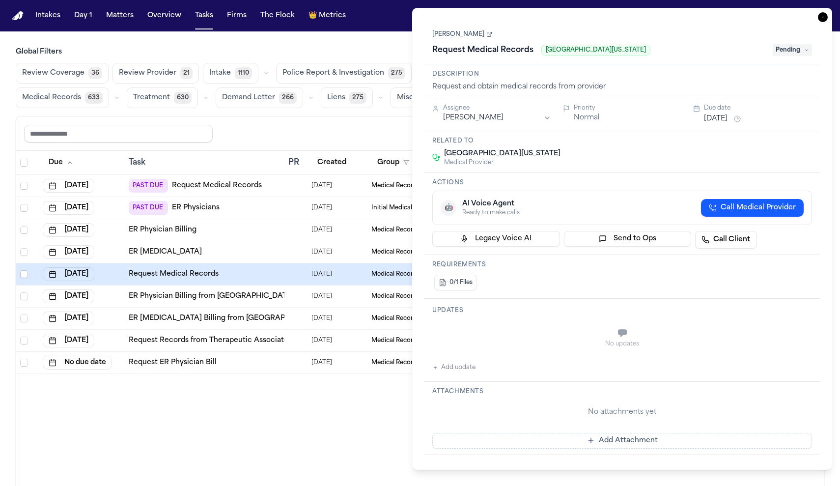
click at [275, 384] on div "Due Task PR Created Group Matter Firm Updates Status Assignee 1 Aug 7, 2025 PAS…" at bounding box center [420, 340] width 808 height 378
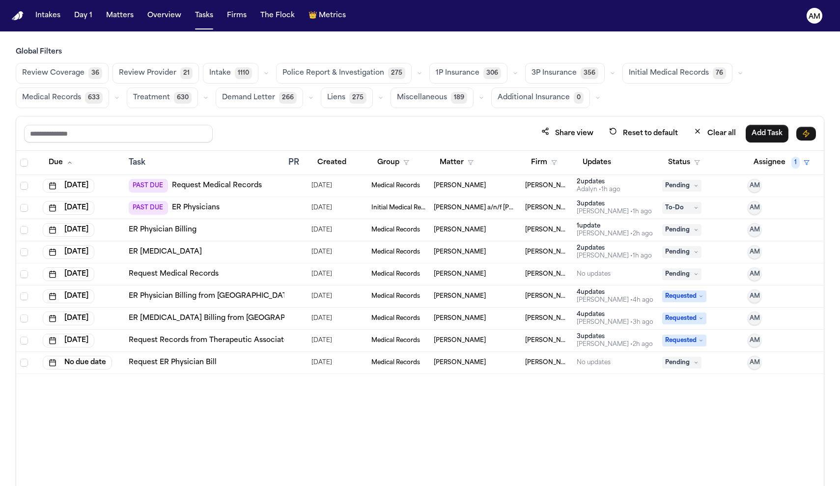
click at [291, 206] on div at bounding box center [292, 208] width 8 height 8
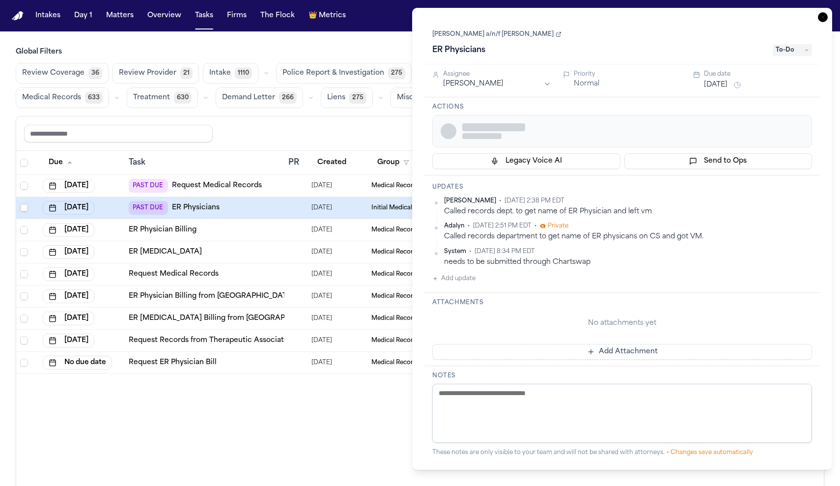
click at [291, 206] on div at bounding box center [292, 208] width 8 height 8
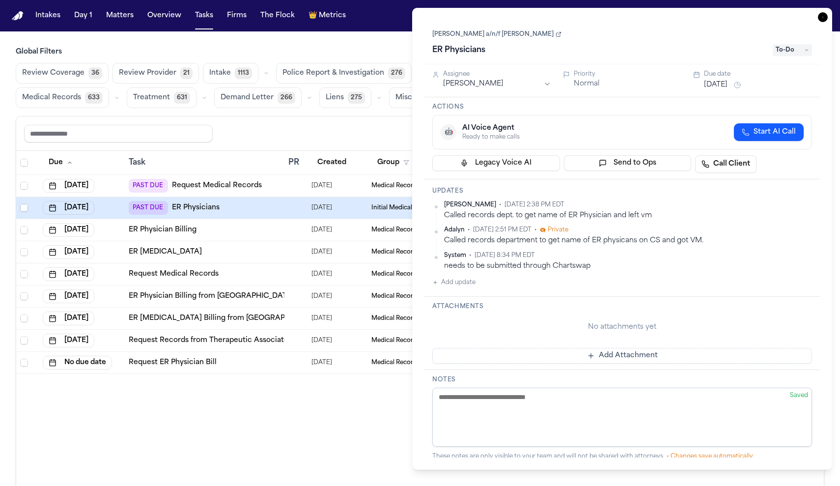
click at [749, 84] on div "[DATE]" at bounding box center [758, 85] width 108 height 12
click at [728, 82] on button "[DATE]" at bounding box center [716, 85] width 24 height 10
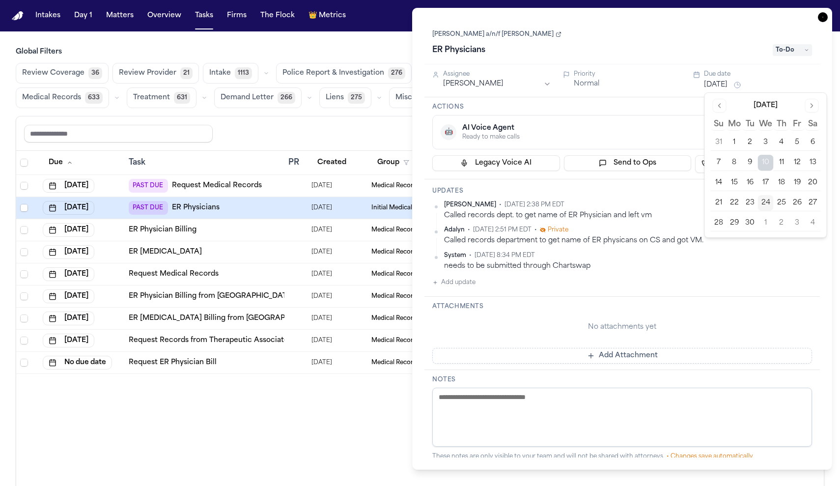
click at [782, 201] on button "25" at bounding box center [782, 203] width 16 height 16
click at [276, 405] on div "Due Task PR Created Group Matter Firm Updates Status Assignee 1 Aug 7, 2025 PAS…" at bounding box center [420, 340] width 808 height 378
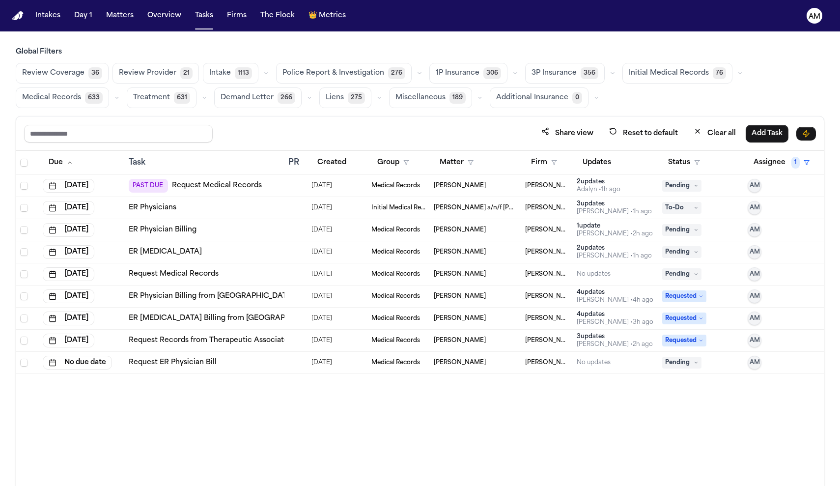
click at [365, 181] on td "[DATE]" at bounding box center [338, 186] width 60 height 22
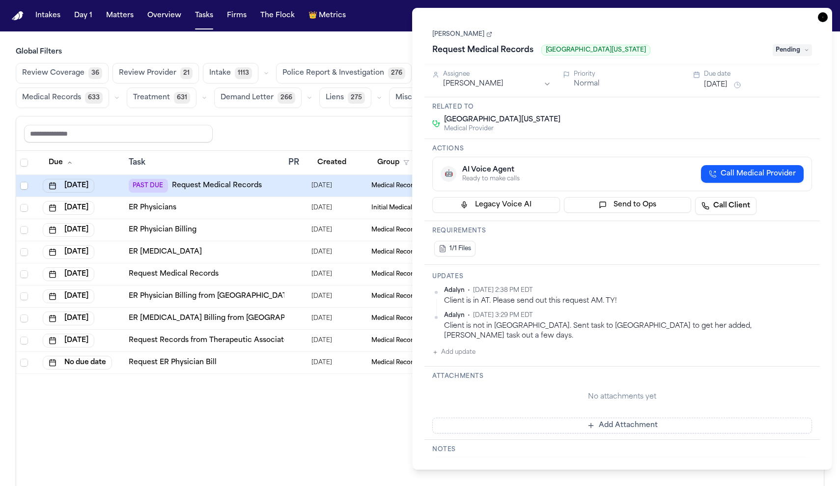
click at [379, 53] on h3 "Global Filters" at bounding box center [420, 52] width 809 height 10
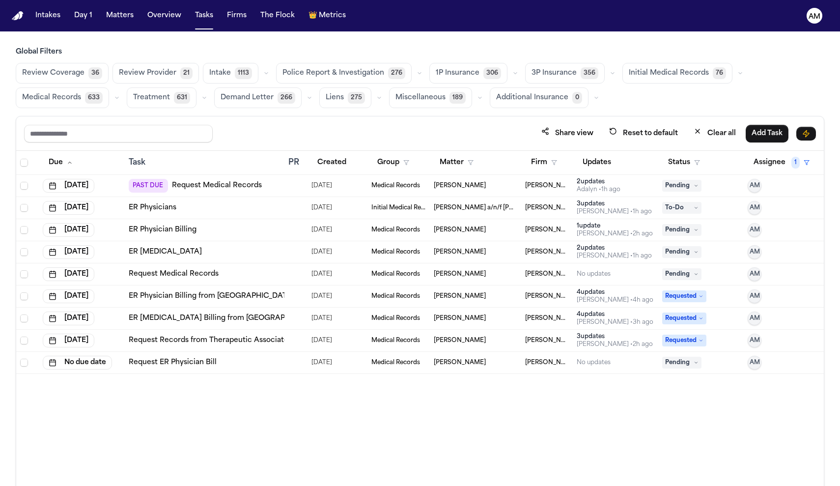
click at [230, 186] on link "Request Medical Records" at bounding box center [217, 186] width 90 height 10
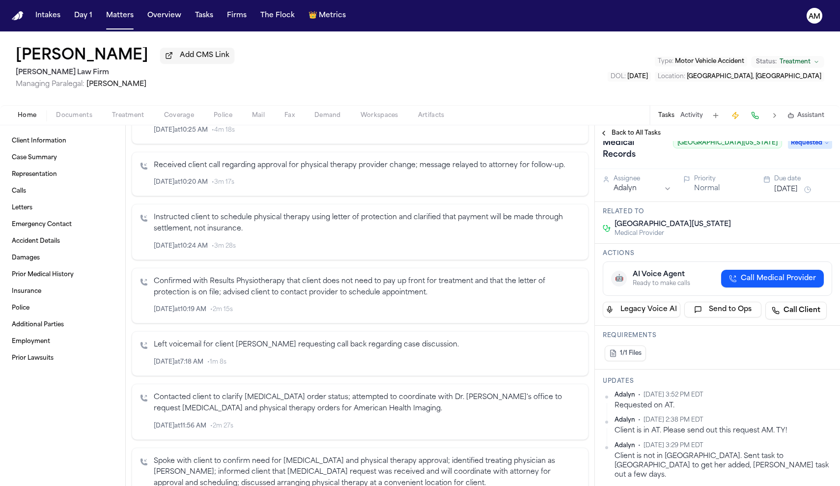
scroll to position [311, 0]
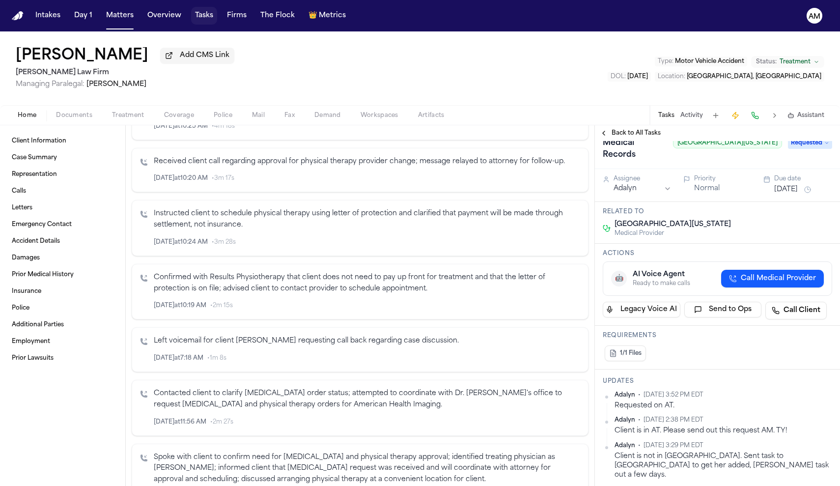
click at [213, 19] on button "Tasks" at bounding box center [204, 16] width 26 height 18
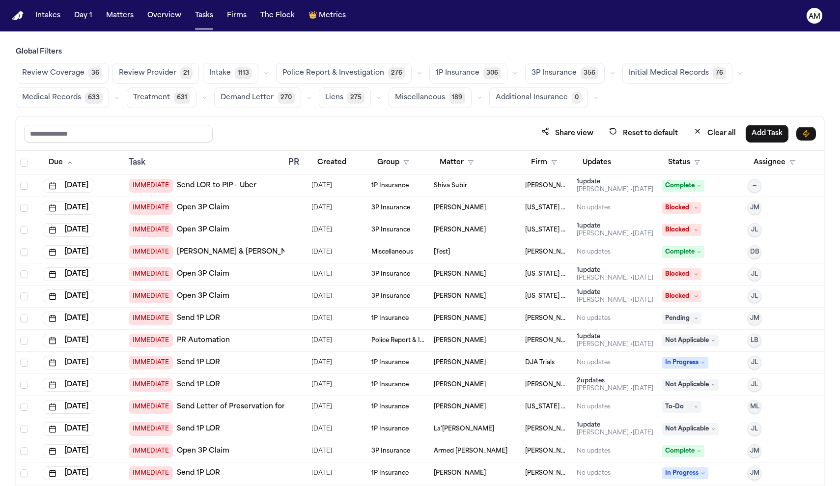
click at [76, 96] on span "Medical Records" at bounding box center [51, 98] width 59 height 10
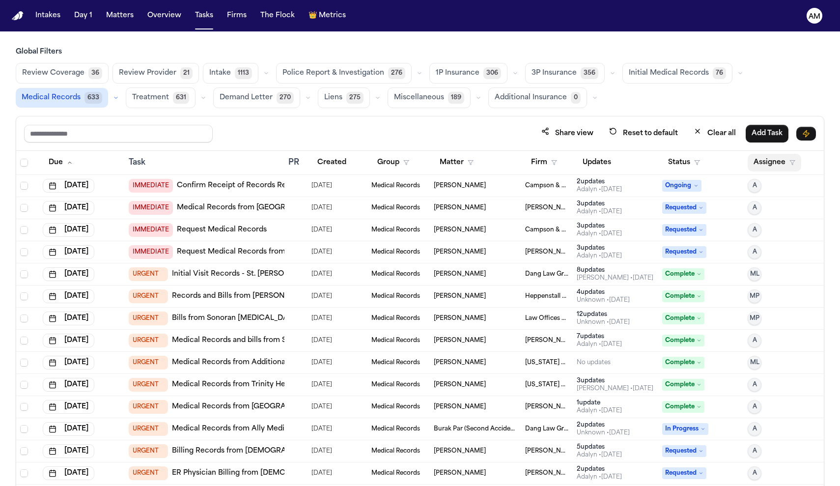
click at [798, 164] on button "Assignee" at bounding box center [775, 163] width 54 height 18
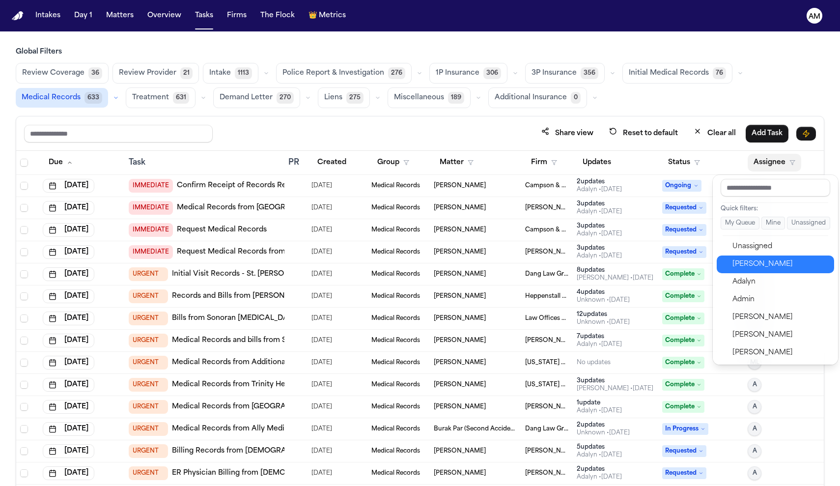
click at [757, 267] on div "[PERSON_NAME]" at bounding box center [781, 264] width 96 height 12
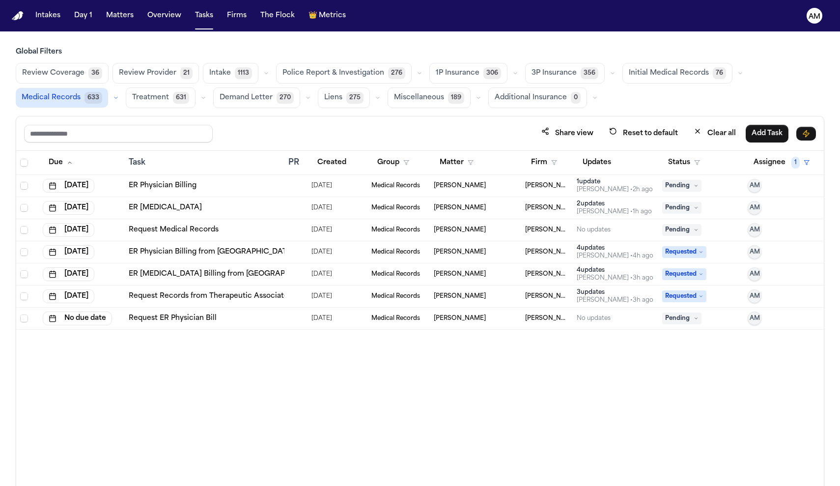
click at [517, 224] on td "Taziana Galvez" at bounding box center [475, 230] width 91 height 22
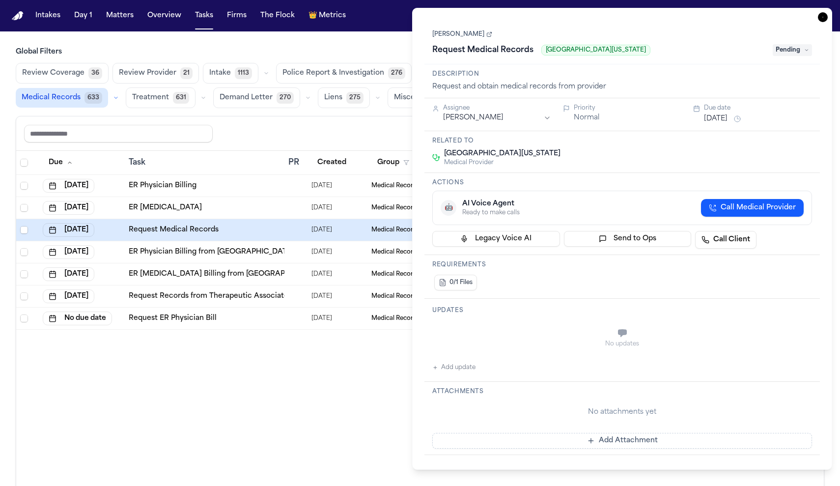
click at [178, 224] on td "Request Medical Records" at bounding box center [205, 230] width 160 height 22
click at [178, 229] on link "Request Medical Records" at bounding box center [174, 230] width 90 height 10
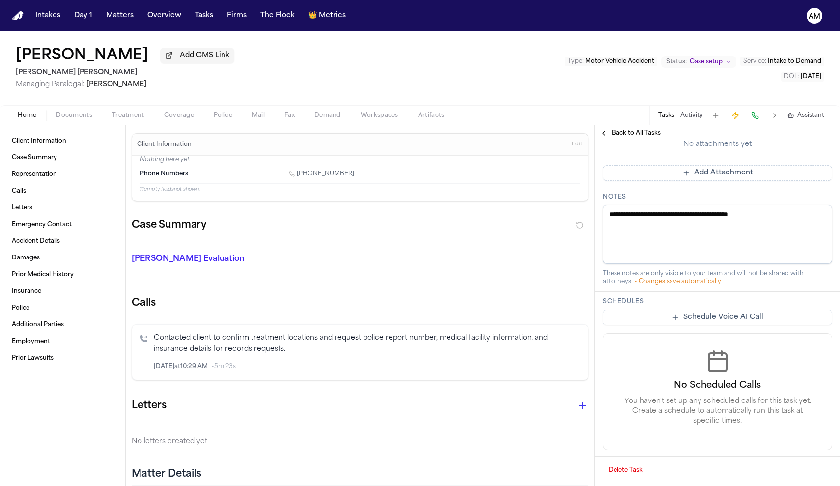
scroll to position [388, 0]
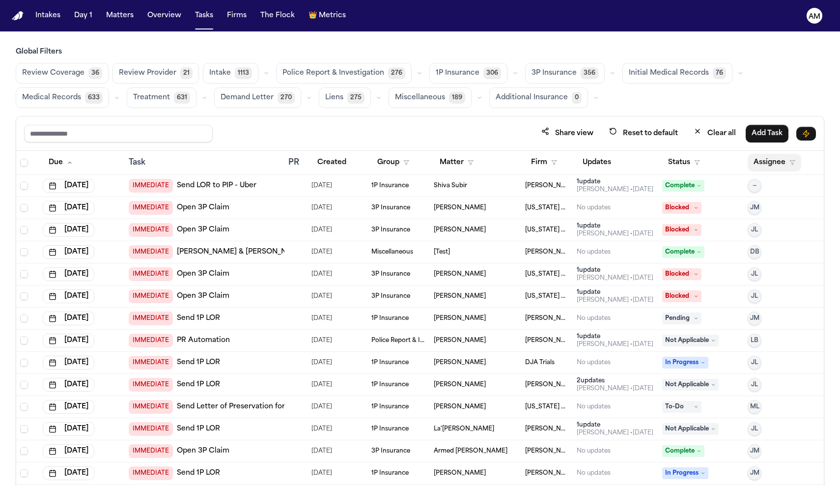
click at [753, 157] on button "Assignee" at bounding box center [775, 163] width 54 height 18
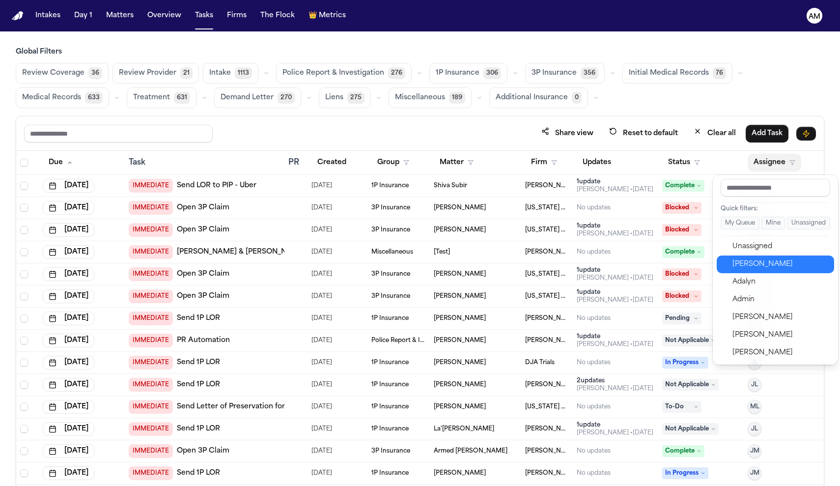
click at [753, 258] on button "[PERSON_NAME]" at bounding box center [775, 265] width 117 height 18
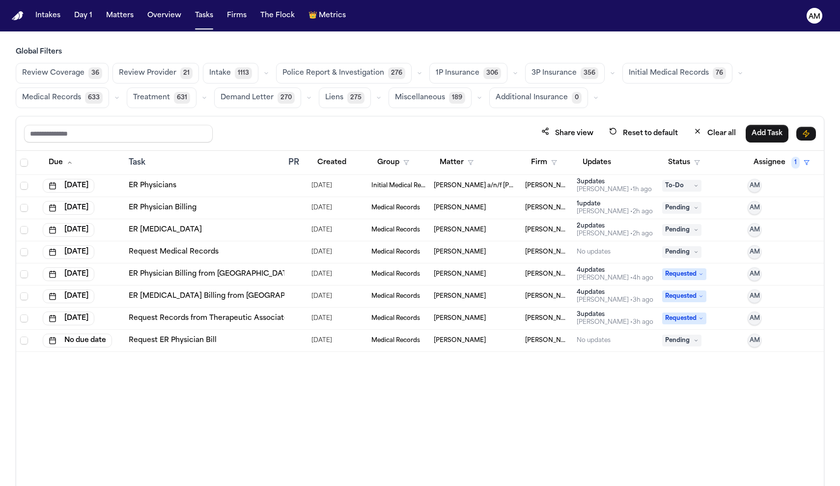
click at [453, 343] on span "[PERSON_NAME]" at bounding box center [460, 341] width 52 height 8
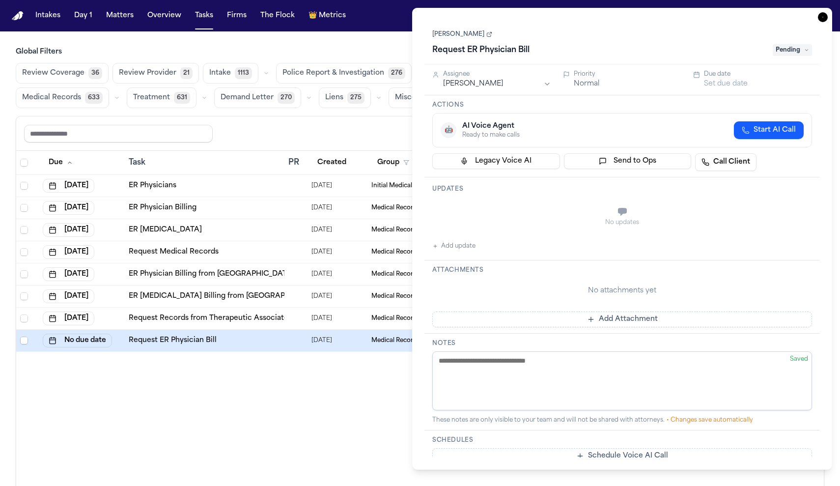
click at [346, 420] on div "Due Task PR Created Group Matter Firm Updates Status Assignee 1 [DATE] ER Physi…" at bounding box center [420, 340] width 808 height 378
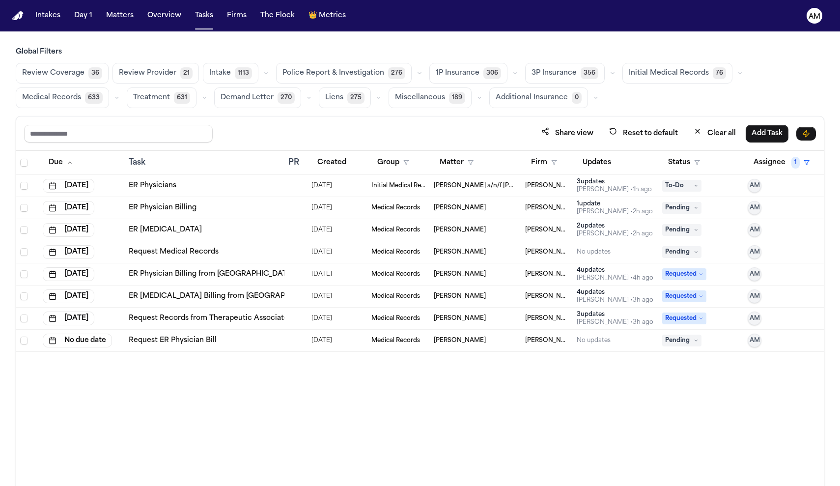
click at [175, 342] on link "Request ER Physician Bill" at bounding box center [173, 341] width 88 height 10
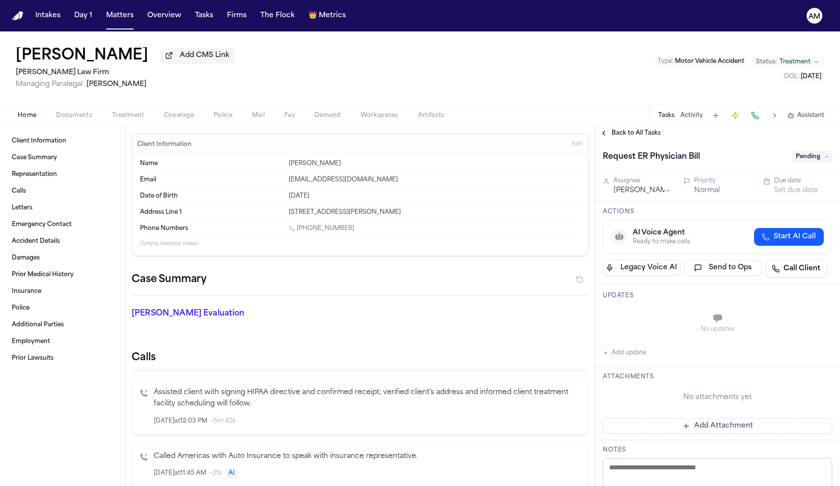
click at [143, 115] on button "Treatment" at bounding box center [128, 116] width 52 height 12
